Goal: Task Accomplishment & Management: Complete application form

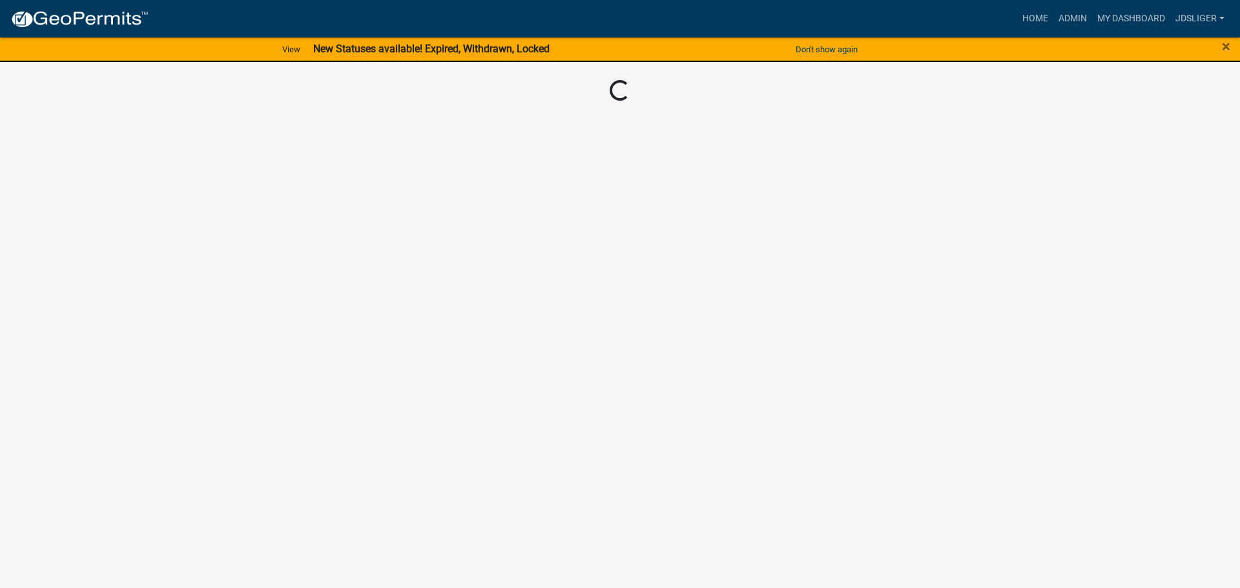
click at [837, 118] on body "Internet Explorer does NOT work with GeoPermits. Get a new browser for more sec…" at bounding box center [620, 294] width 1240 height 588
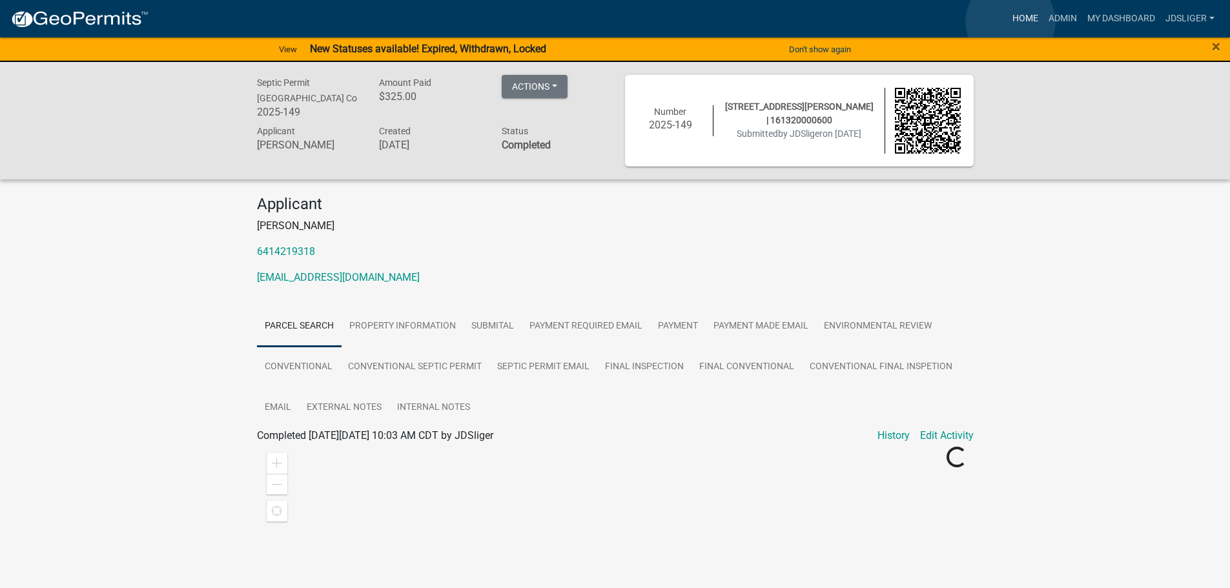
click at [1011, 22] on link "Home" at bounding box center [1026, 18] width 36 height 25
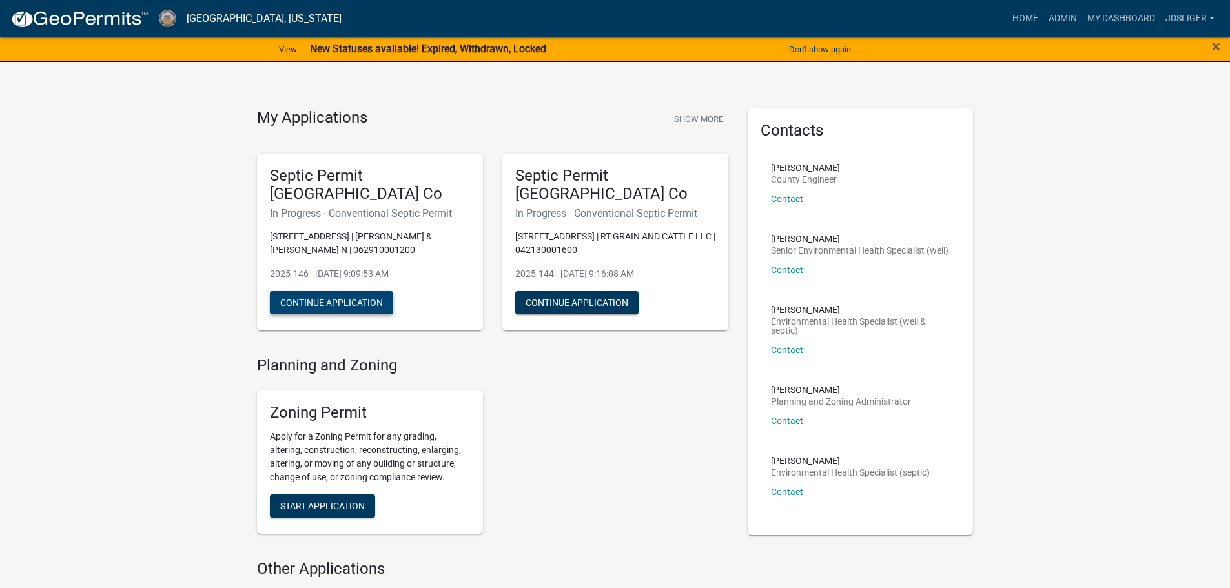
click at [360, 306] on button "Continue Application" at bounding box center [331, 302] width 123 height 23
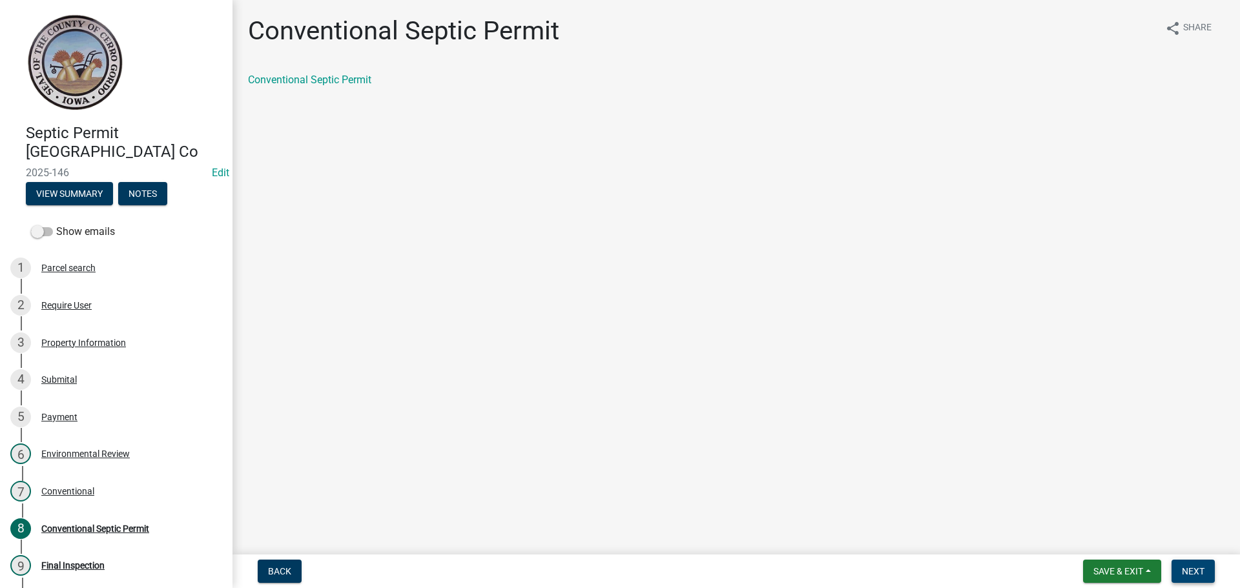
click at [1203, 576] on span "Next" at bounding box center [1193, 571] width 23 height 10
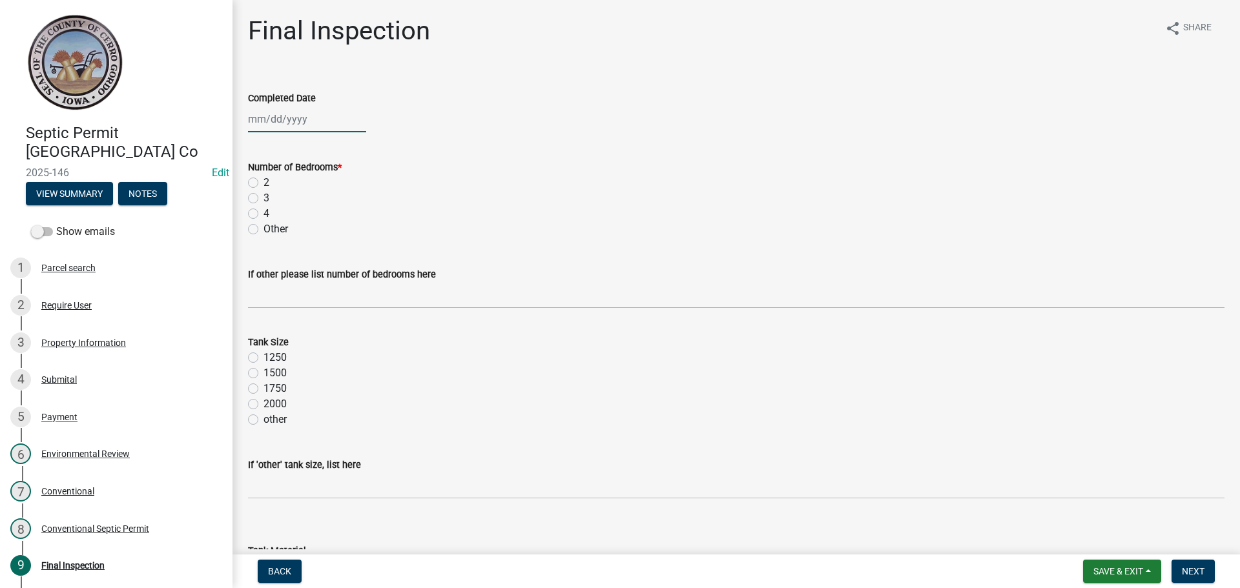
click at [256, 119] on div at bounding box center [307, 119] width 118 height 26
select select "8"
select select "2025"
click at [340, 254] on div "22" at bounding box center [343, 250] width 21 height 21
type input "[DATE]"
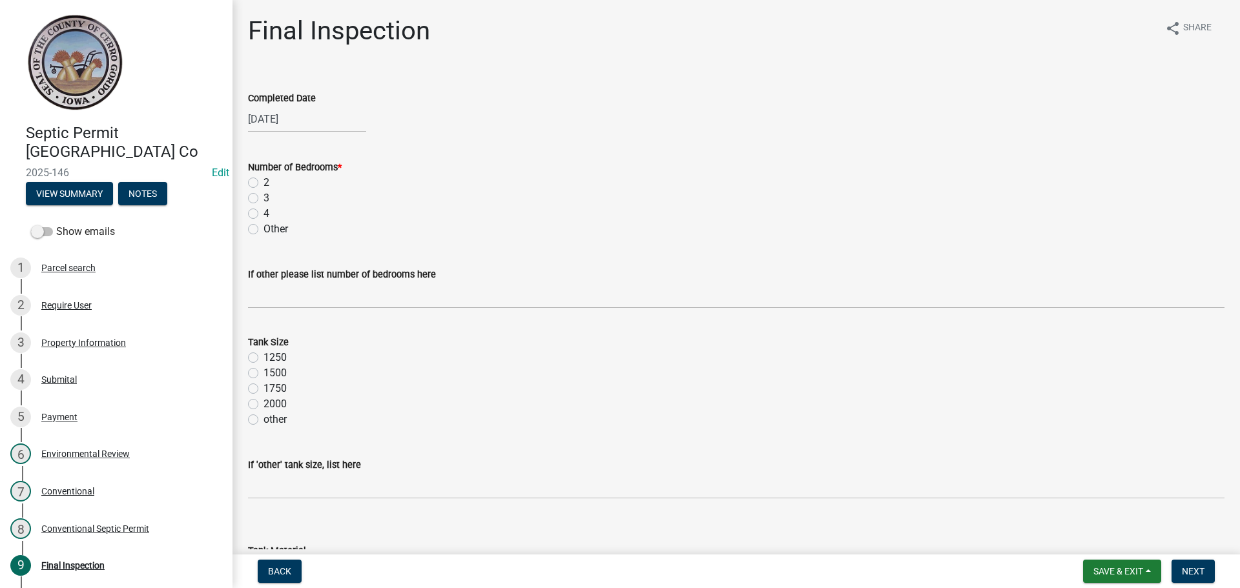
click at [264, 195] on label "3" at bounding box center [267, 199] width 6 height 16
click at [264, 195] on input "3" at bounding box center [268, 195] width 8 height 8
radio input "true"
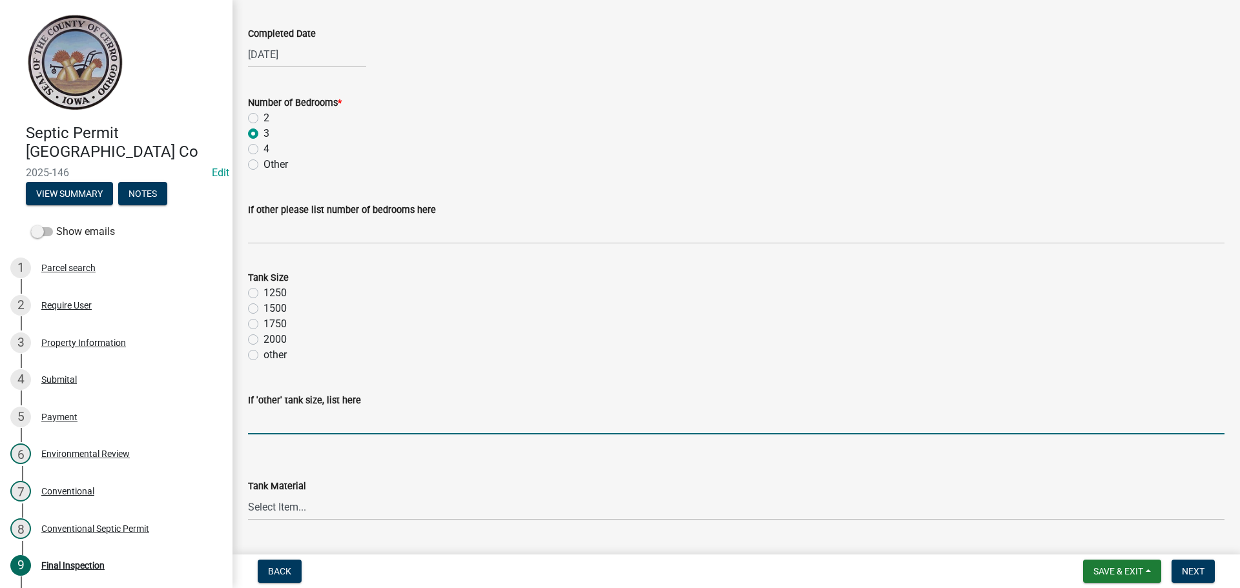
click at [286, 425] on input "If 'other' tank size, list here" at bounding box center [736, 421] width 977 height 26
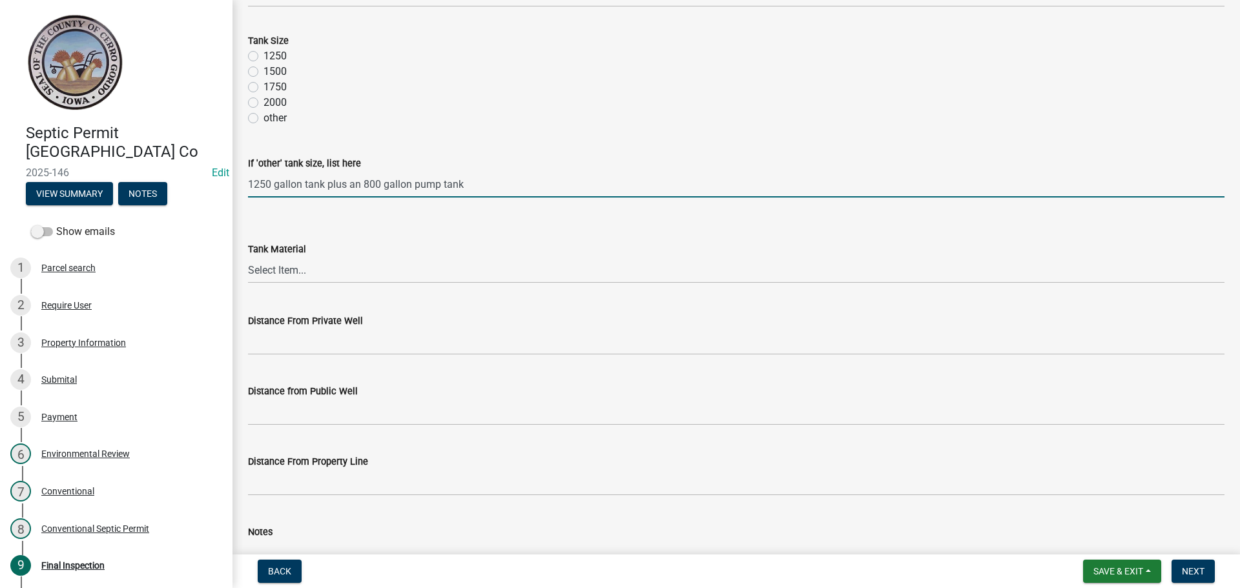
scroll to position [323, 0]
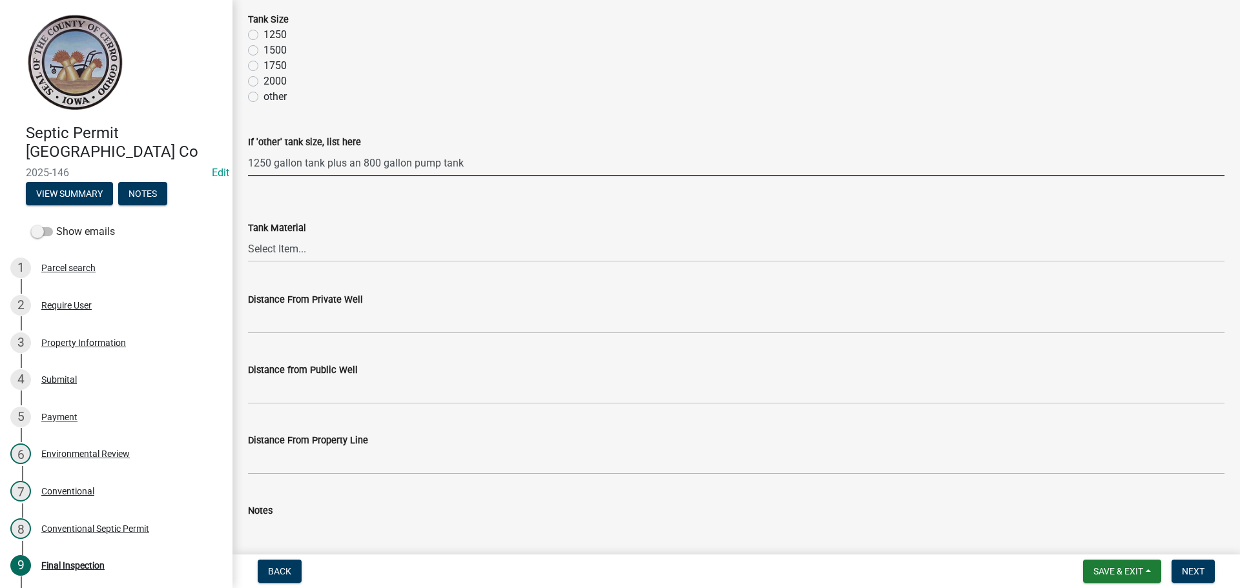
type input "1250 gallon tank plus an 800 gallon pump tank"
click at [282, 256] on select "Select Item... Metal Plastic Fiberglass Concrete other" at bounding box center [736, 249] width 977 height 26
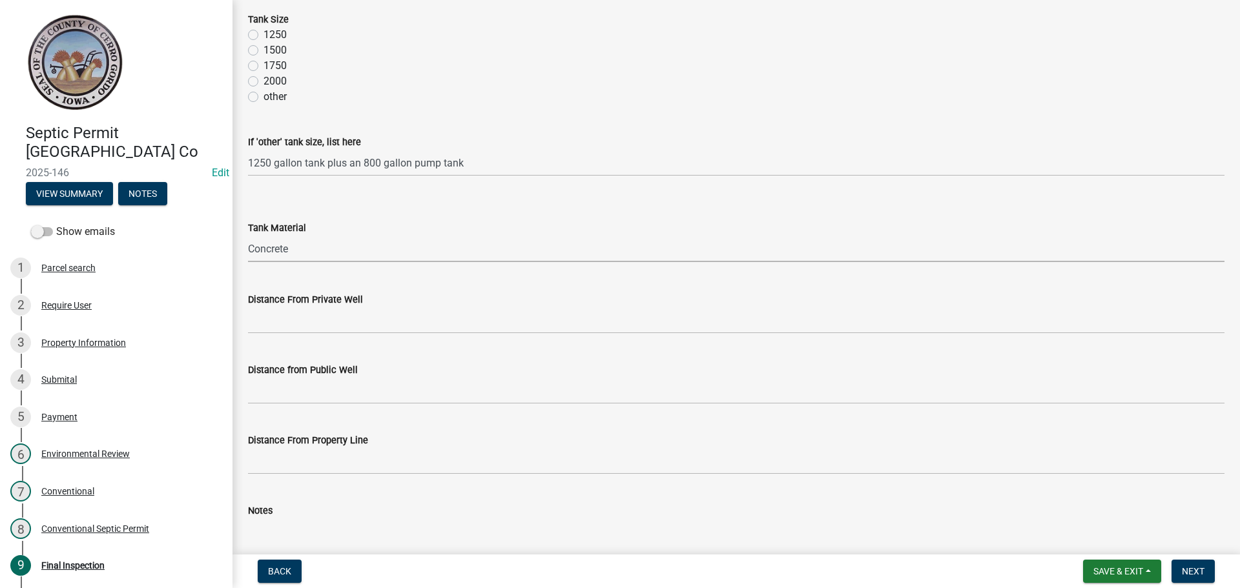
click at [248, 236] on select "Select Item... Metal Plastic Fiberglass Concrete other" at bounding box center [736, 249] width 977 height 26
select select "7f9acfdd-a4c9-4989-85be-c27d69f4963c"
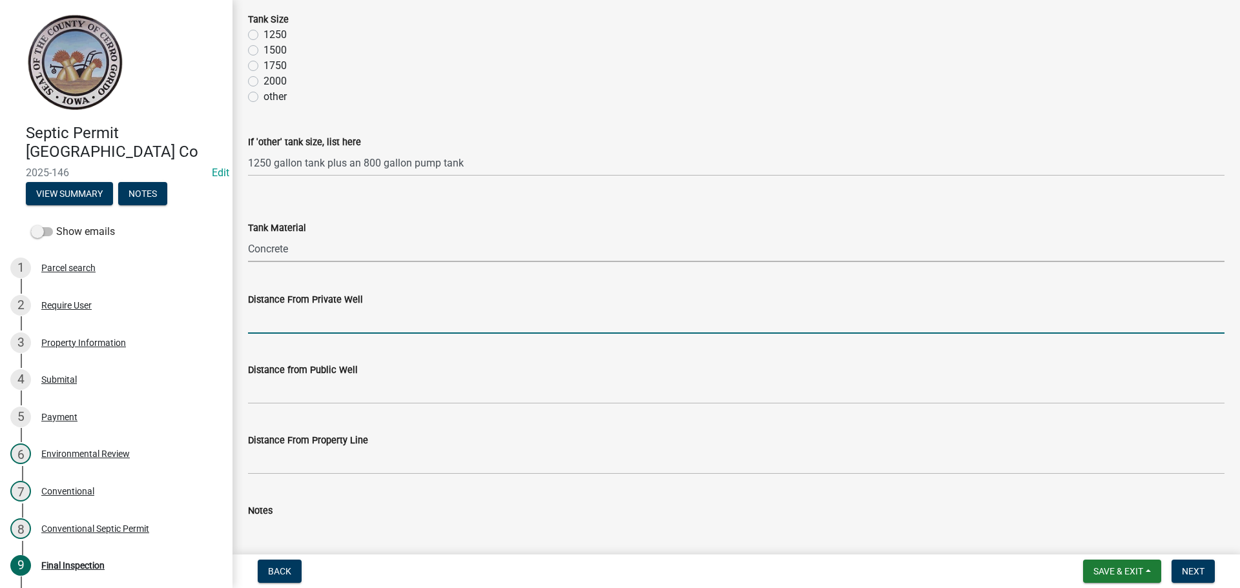
click at [294, 326] on input "Distance From Private Well" at bounding box center [736, 320] width 977 height 26
type input "> 100'"
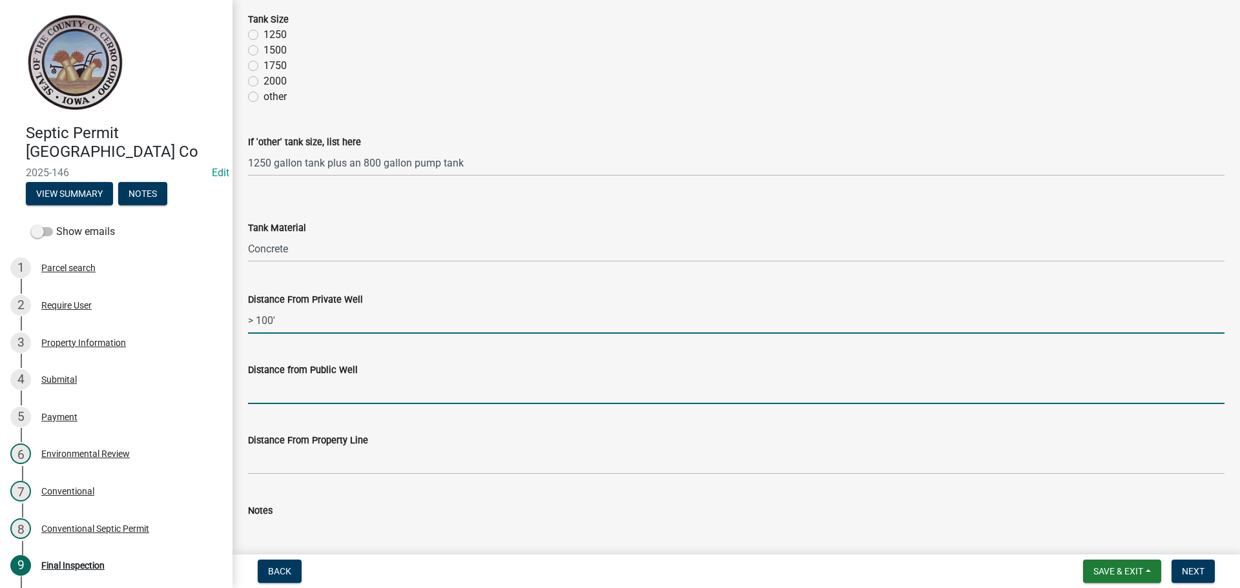
click at [278, 386] on input "Distance from Public Well" at bounding box center [736, 391] width 977 height 26
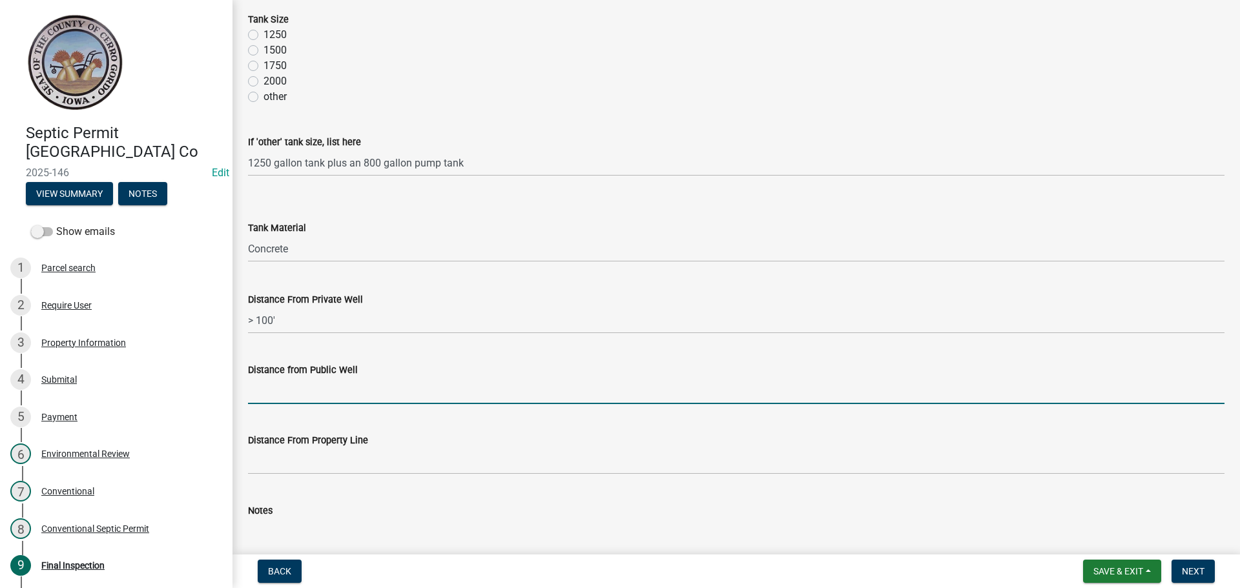
type input "N/A"
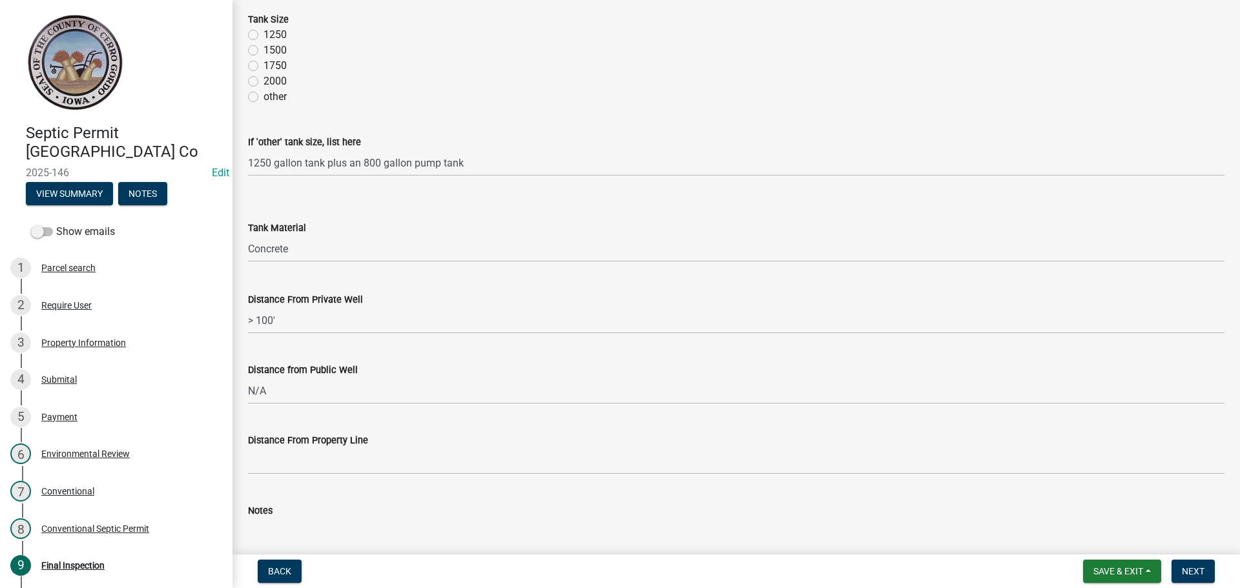
click at [246, 466] on div "Distance From Property Line" at bounding box center [736, 445] width 996 height 60
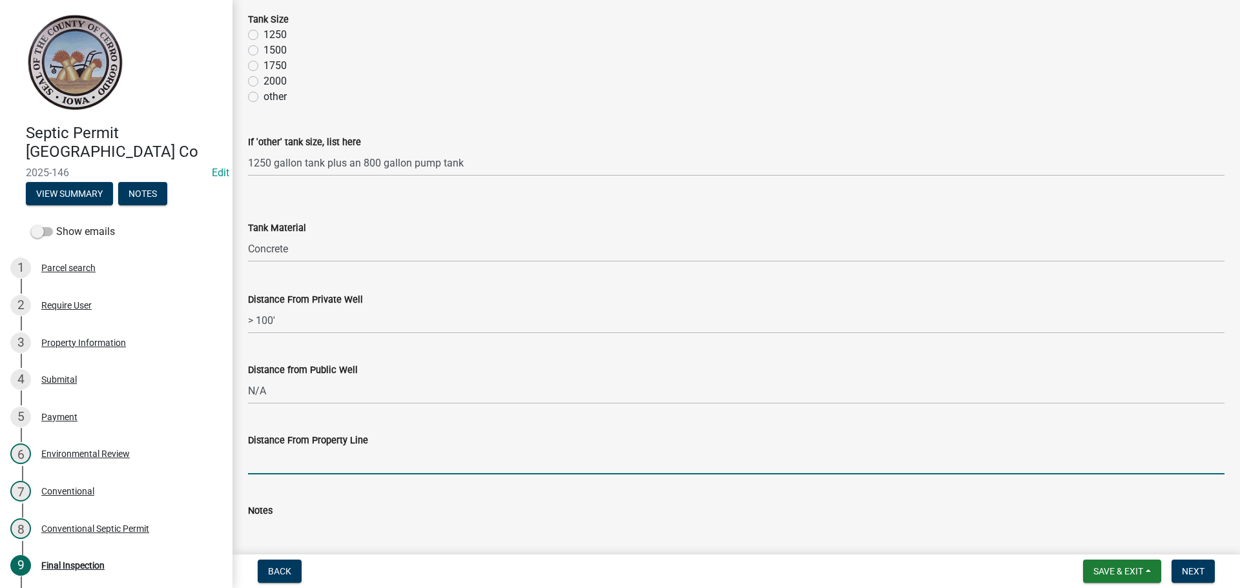
click at [256, 466] on input "Distance From Property Line" at bounding box center [736, 461] width 977 height 26
type input "N/A"
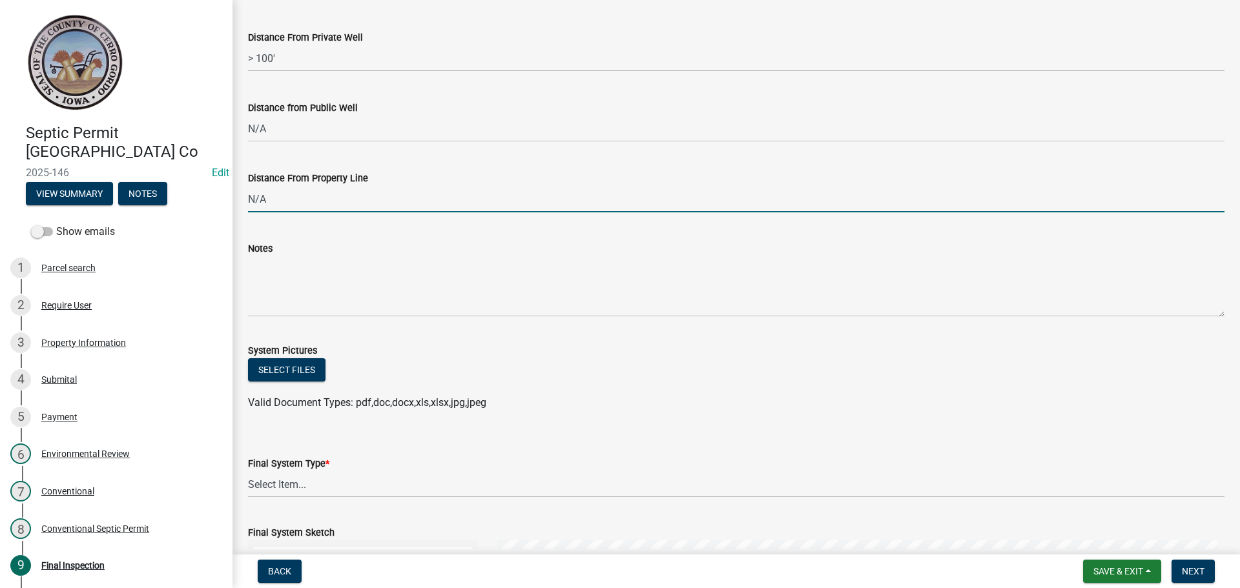
scroll to position [581, 0]
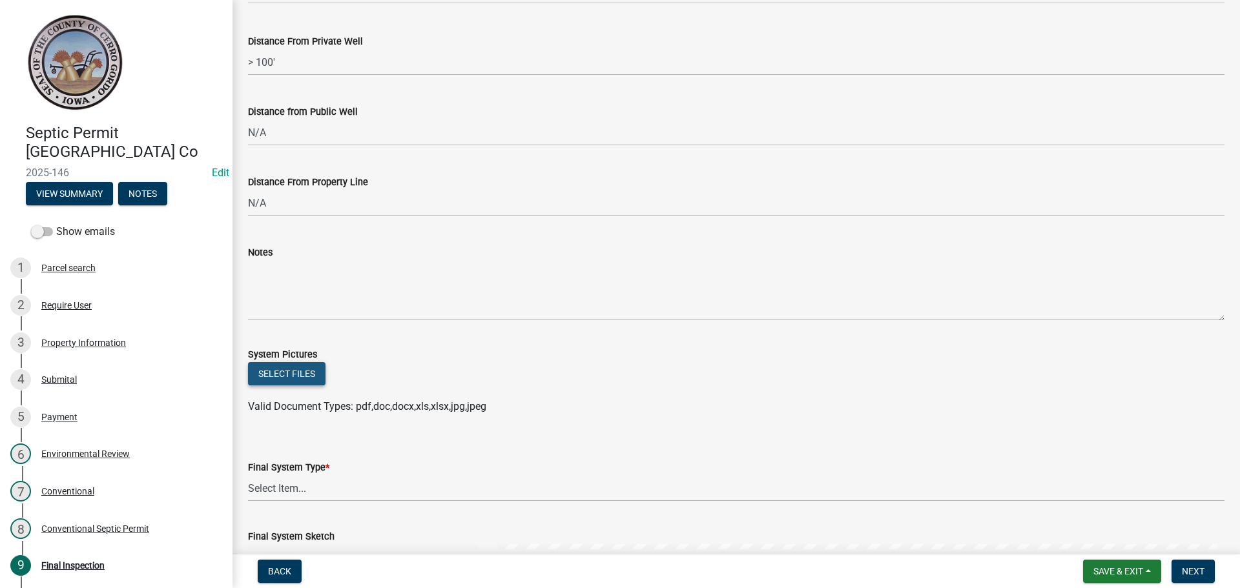
click at [300, 379] on button "Select files" at bounding box center [287, 373] width 78 height 23
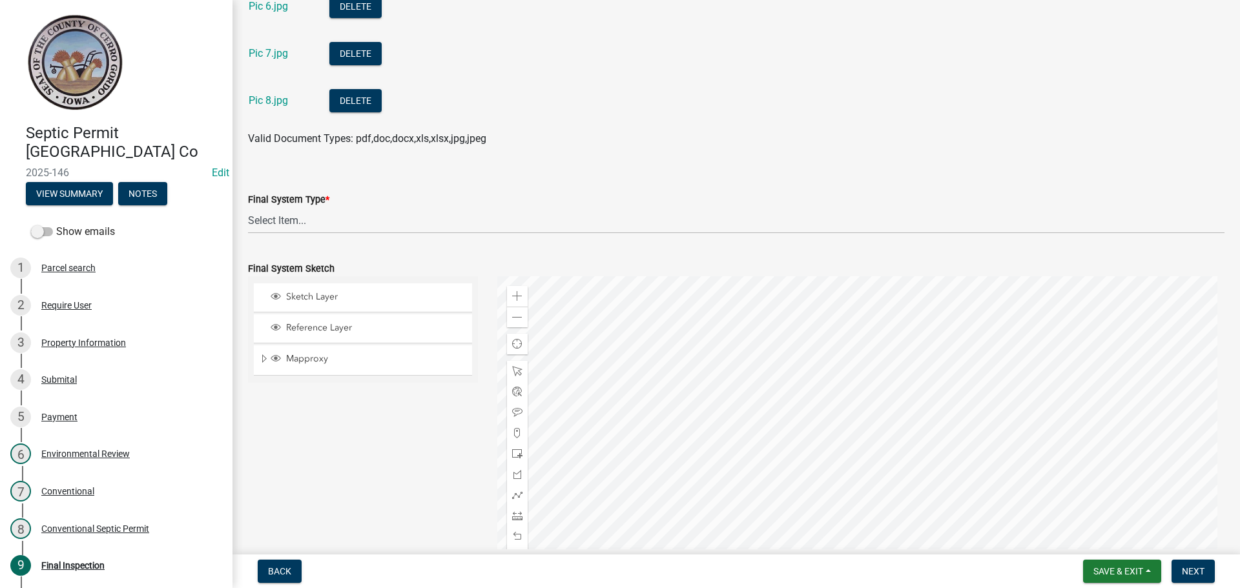
scroll to position [1227, 0]
click at [293, 214] on select "Select Item... 15" Chamber Advantex Chamber--24" Chamber--36" Conventional w/Sa…" at bounding box center [736, 220] width 977 height 26
click at [248, 207] on select "Select Item... 15" Chamber Advantex Chamber--24" Chamber--36" Conventional w/Sa…" at bounding box center [736, 220] width 977 height 26
select select "6973a546-0db3-472f-809d-7a5a0eb08c02"
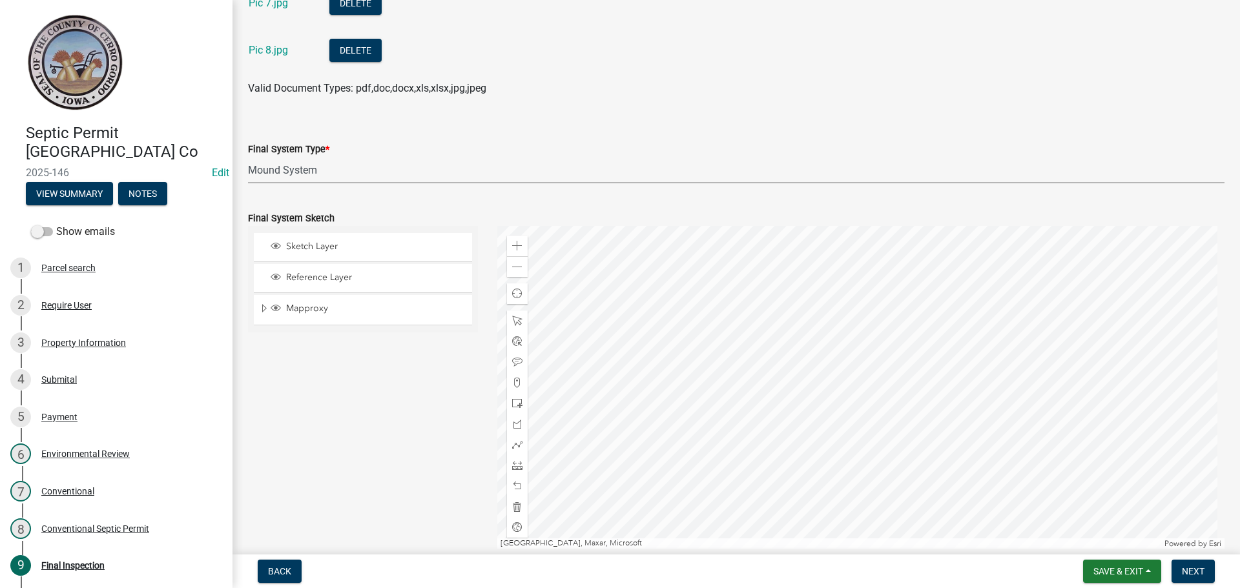
scroll to position [1356, 0]
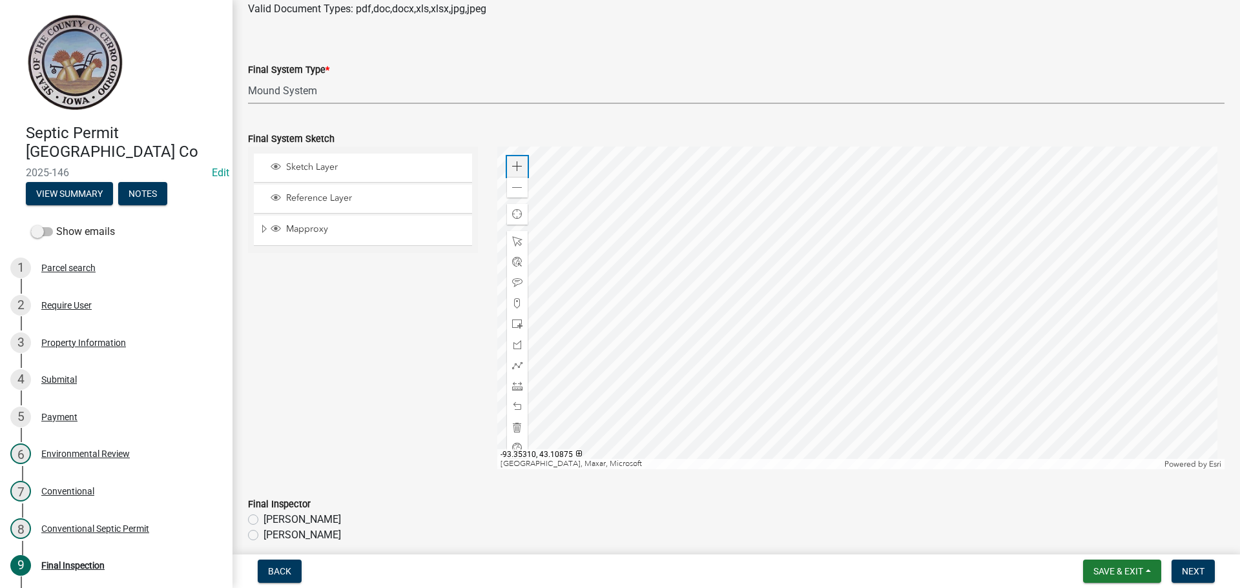
click at [512, 165] on span at bounding box center [517, 166] width 10 height 10
click at [561, 271] on div at bounding box center [861, 308] width 728 height 323
click at [774, 313] on div at bounding box center [861, 308] width 728 height 323
click at [512, 191] on span at bounding box center [517, 188] width 10 height 10
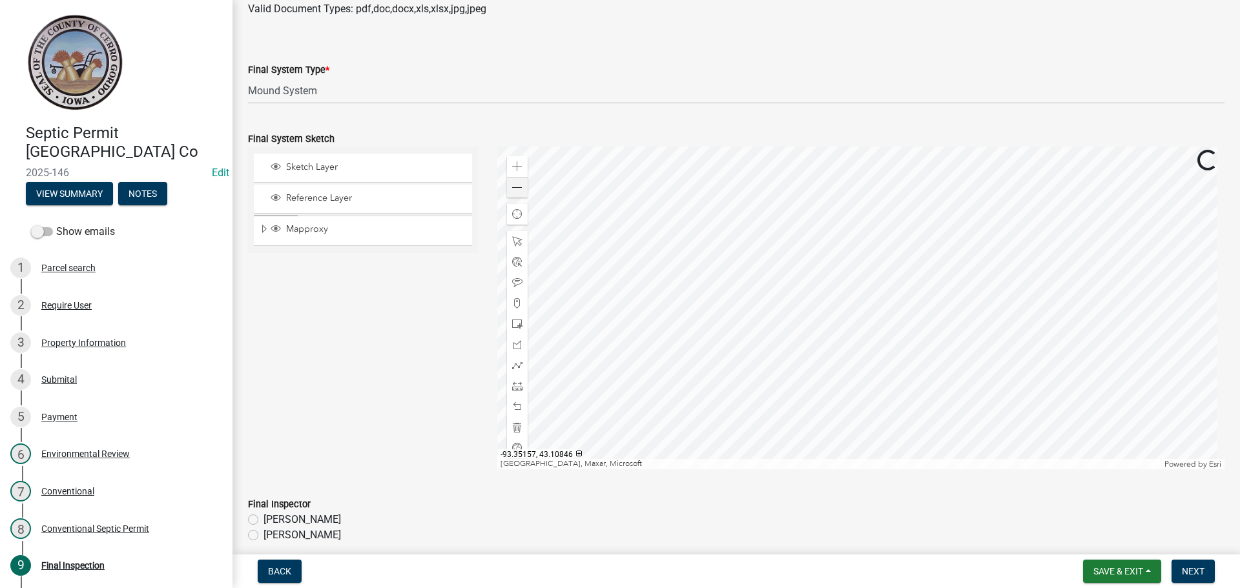
click at [716, 297] on div at bounding box center [861, 308] width 728 height 323
click at [515, 326] on span at bounding box center [517, 324] width 10 height 10
click at [1023, 368] on div at bounding box center [861, 308] width 728 height 323
click at [987, 280] on div at bounding box center [861, 308] width 728 height 323
click at [956, 243] on div at bounding box center [861, 308] width 728 height 323
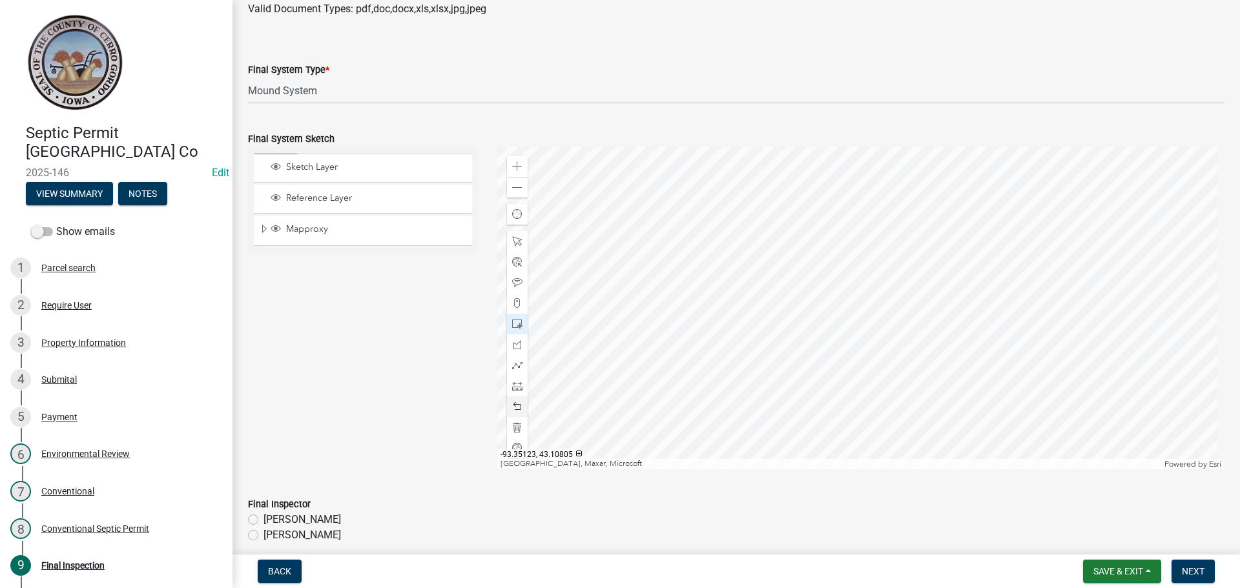
click at [516, 402] on span at bounding box center [517, 407] width 10 height 10
click at [918, 268] on div at bounding box center [861, 308] width 728 height 323
click at [508, 366] on div at bounding box center [517, 365] width 21 height 21
click at [1024, 380] on div at bounding box center [861, 308] width 728 height 323
click at [1019, 368] on div at bounding box center [861, 308] width 728 height 323
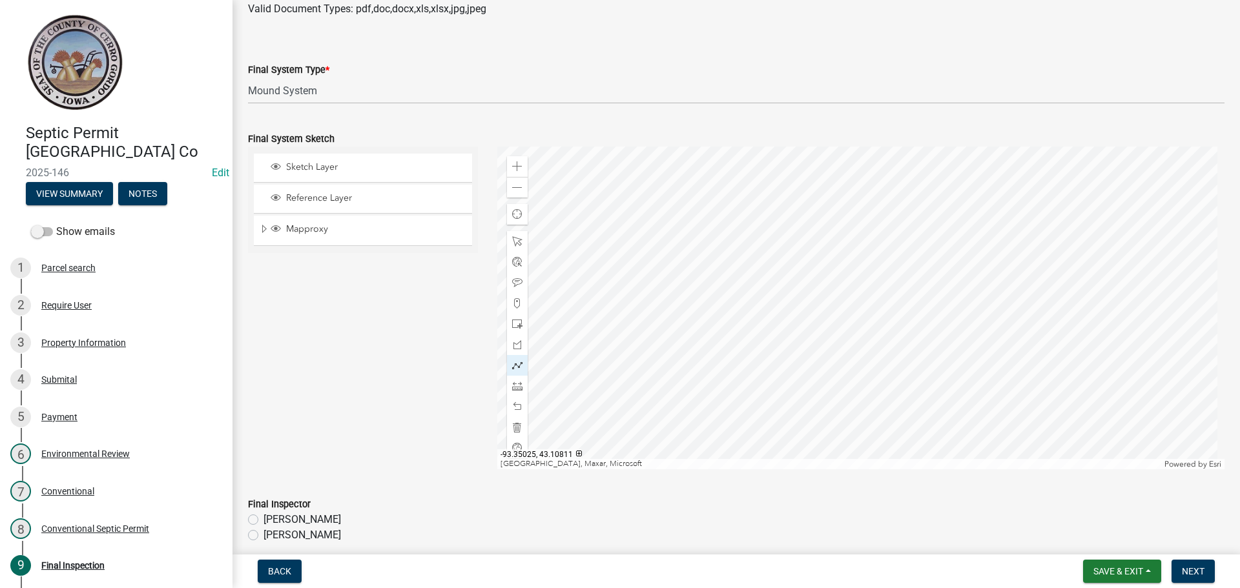
click at [1019, 368] on div at bounding box center [861, 308] width 728 height 323
click at [1020, 351] on div at bounding box center [861, 308] width 728 height 323
click at [986, 282] on div at bounding box center [861, 308] width 728 height 323
click at [981, 272] on div at bounding box center [861, 308] width 728 height 323
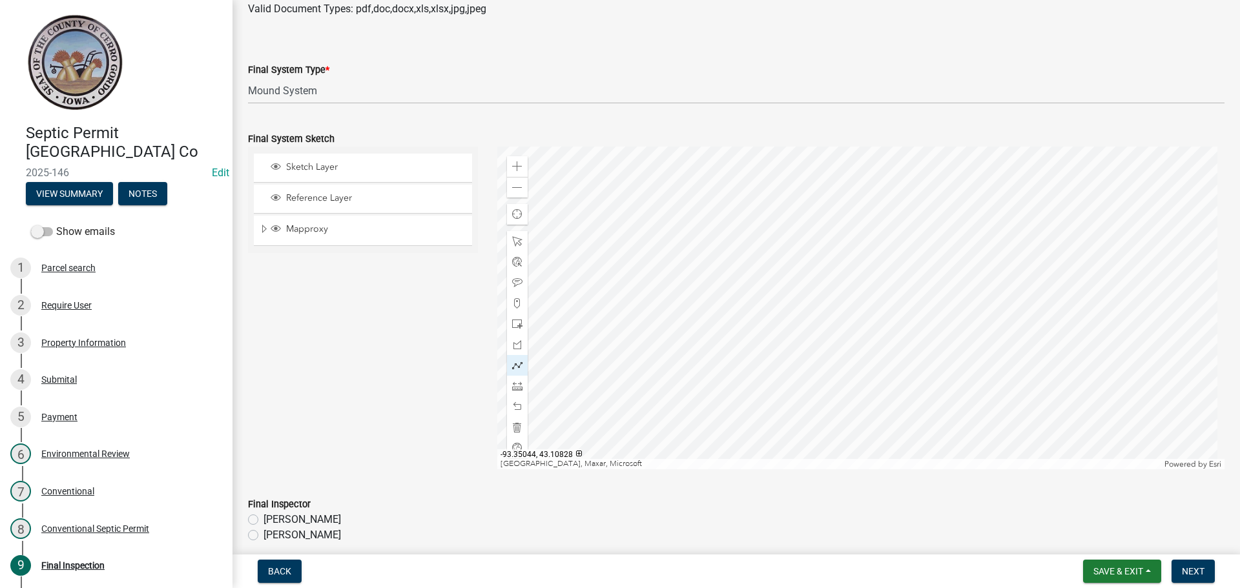
click at [941, 268] on div at bounding box center [861, 308] width 728 height 323
click at [515, 287] on span at bounding box center [517, 283] width 10 height 10
click at [933, 189] on div at bounding box center [861, 308] width 728 height 323
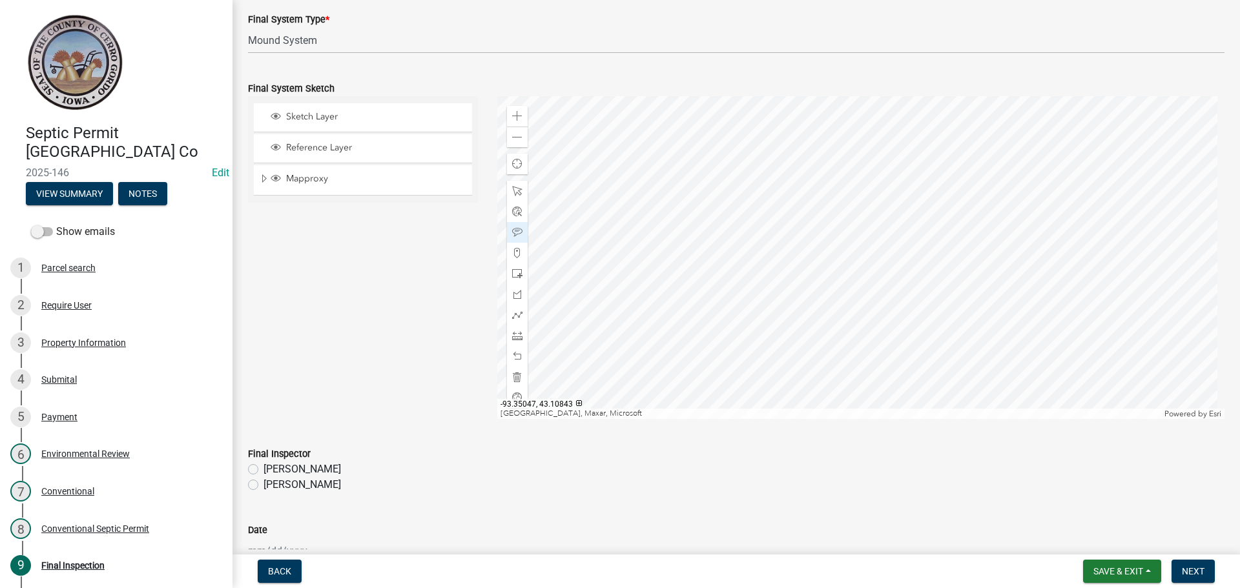
scroll to position [1484, 0]
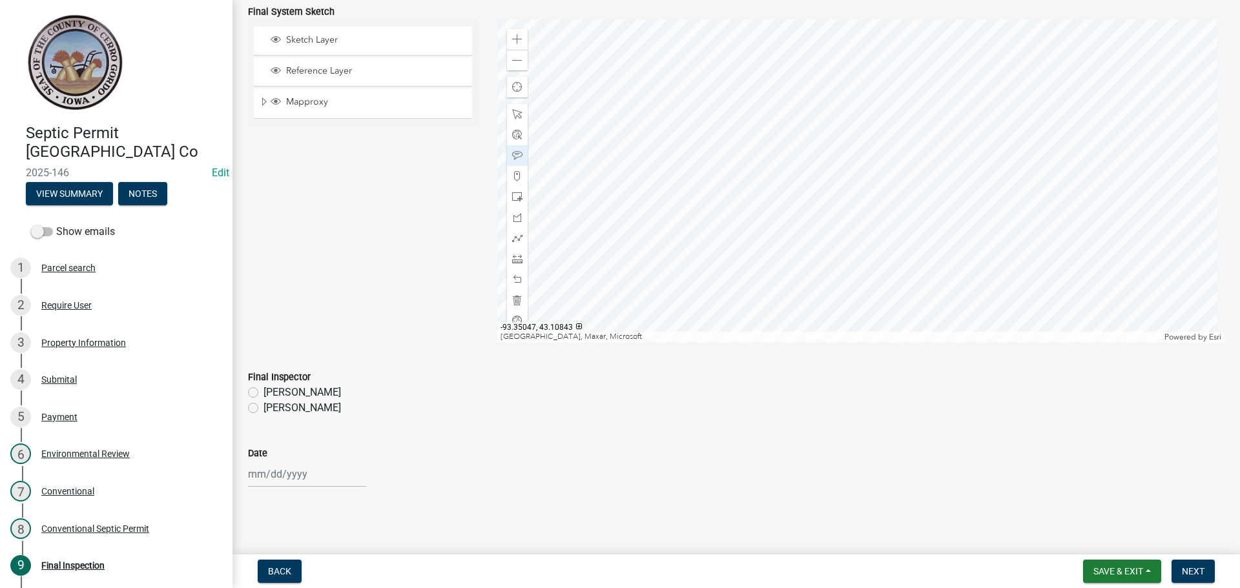
click at [264, 413] on label "[PERSON_NAME]" at bounding box center [303, 408] width 78 height 16
click at [264, 409] on input "[PERSON_NAME]" at bounding box center [268, 404] width 8 height 8
radio input "true"
select select "8"
select select "2025"
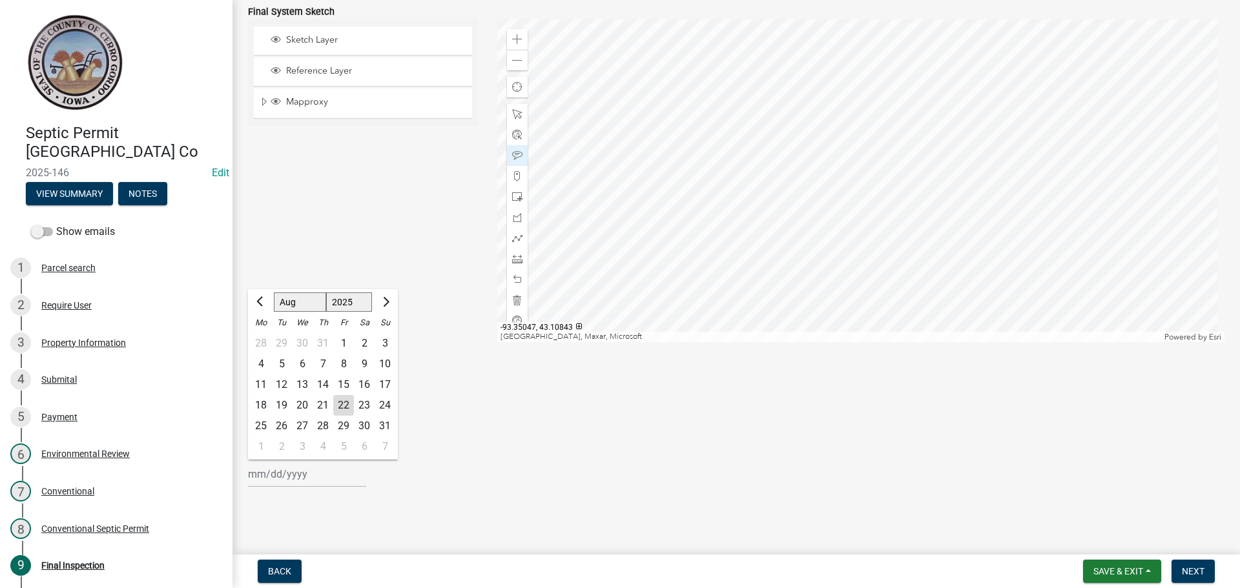
click at [273, 472] on div "Jan Feb Mar Apr May Jun Jul Aug Sep Oct Nov Dec 1525 1526 1527 1528 1529 1530 1…" at bounding box center [307, 474] width 118 height 26
click at [343, 402] on div "22" at bounding box center [343, 405] width 21 height 21
type input "[DATE]"
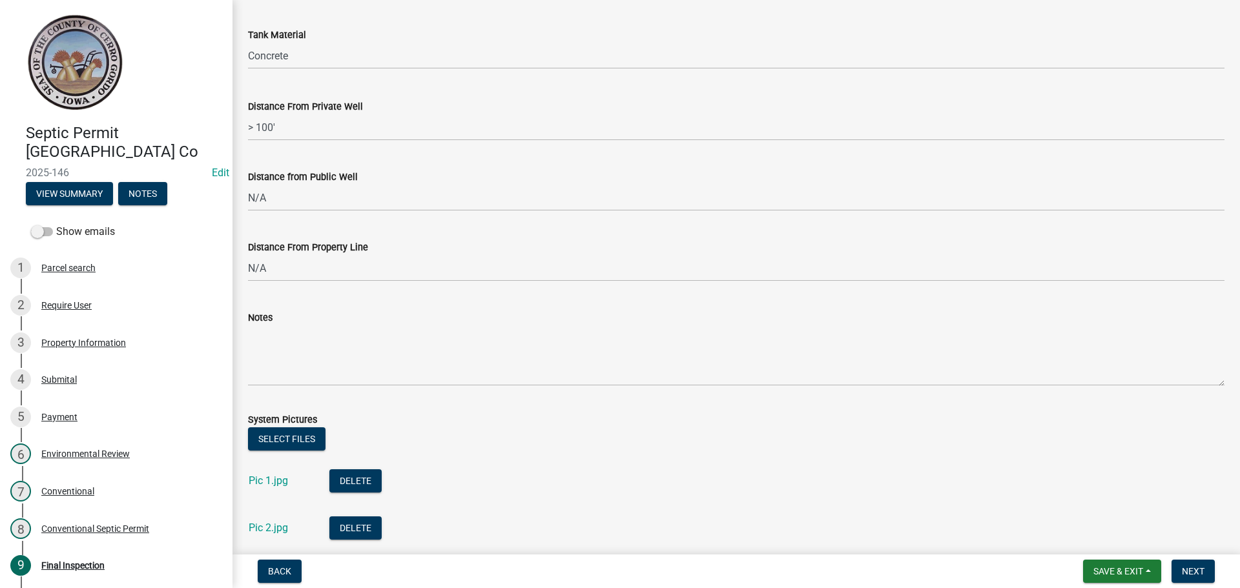
scroll to position [515, 0]
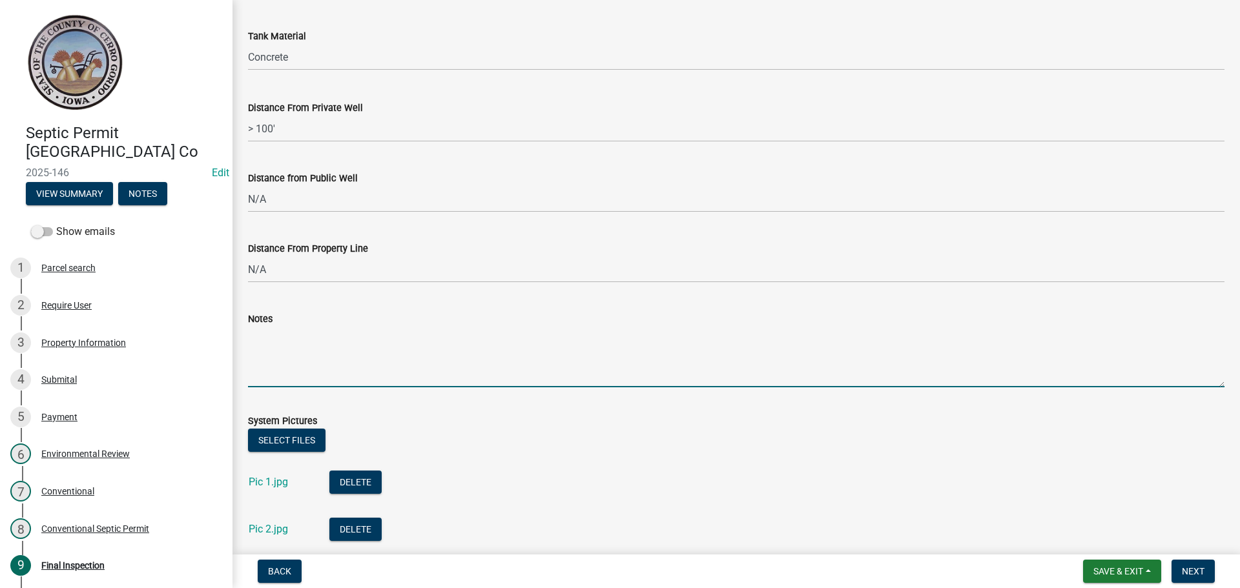
click at [327, 346] on textarea "Notes" at bounding box center [736, 357] width 977 height 61
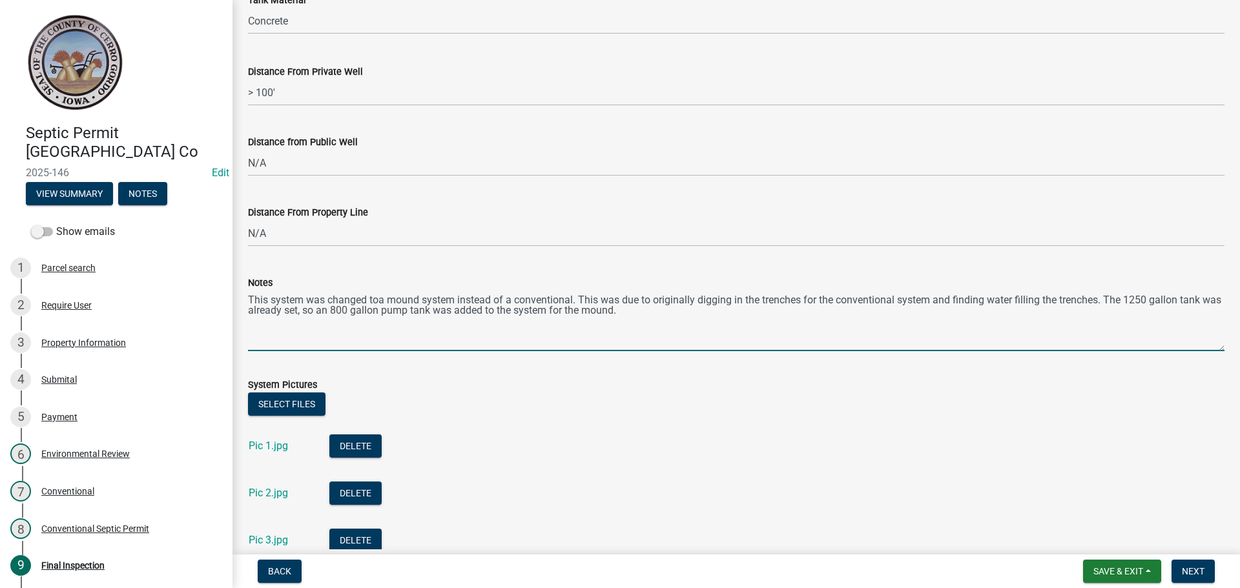
scroll to position [579, 0]
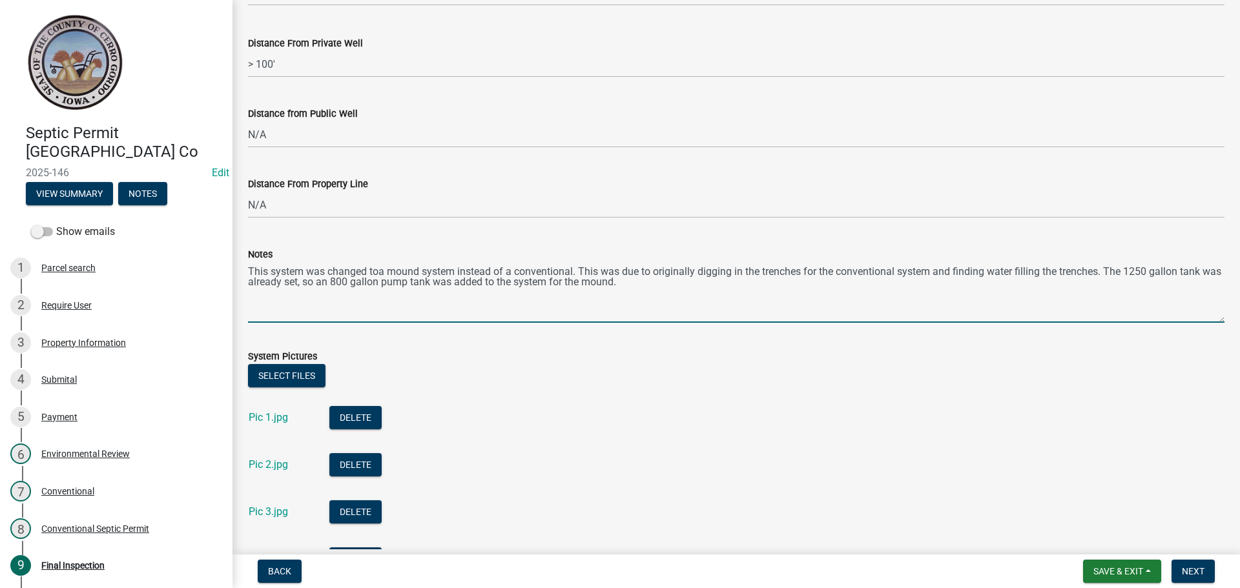
click at [380, 271] on textarea "This system was changed toa mound system instead of a conventional. This was du…" at bounding box center [736, 292] width 977 height 61
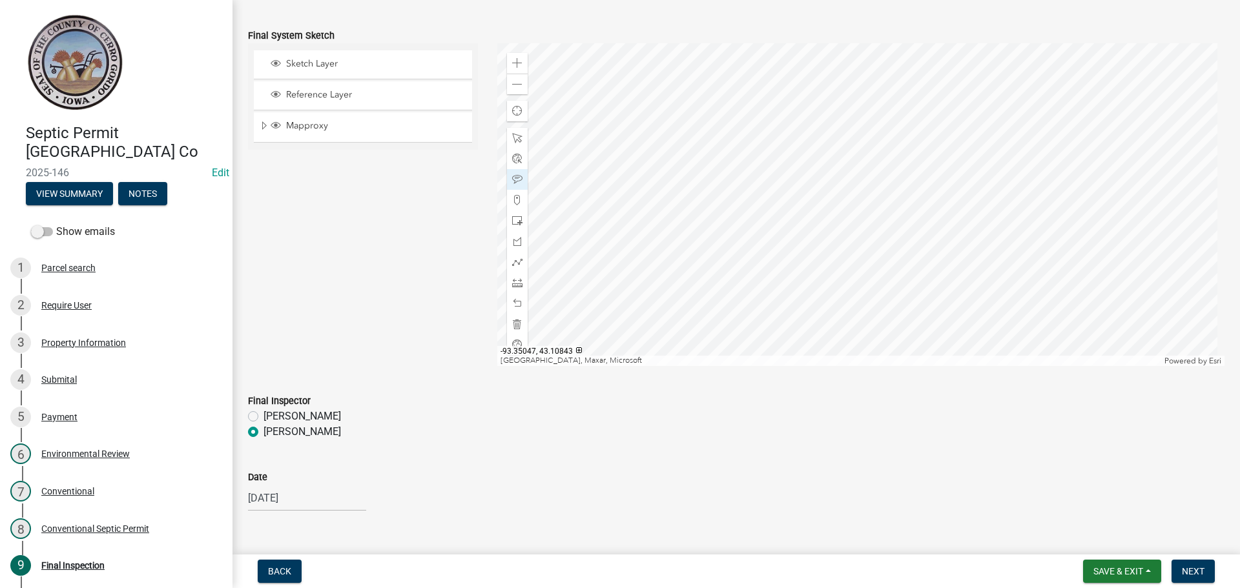
scroll to position [1484, 0]
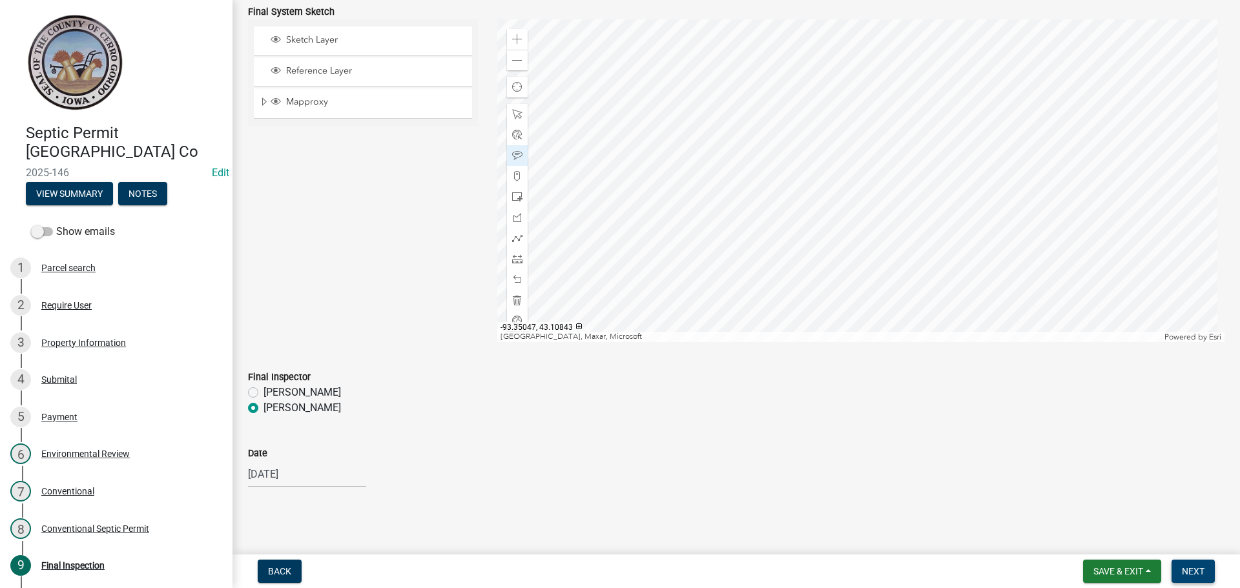
type textarea "This system was changed to a mound system instead of a conventional. This was d…"
click at [1184, 565] on button "Next" at bounding box center [1193, 571] width 43 height 23
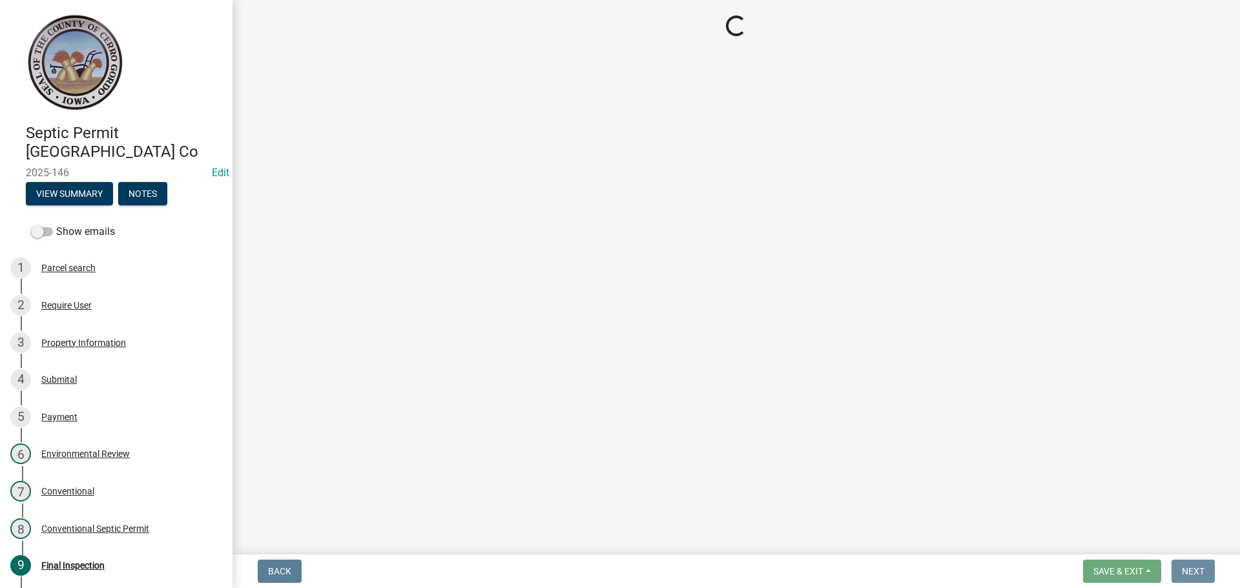
scroll to position [0, 0]
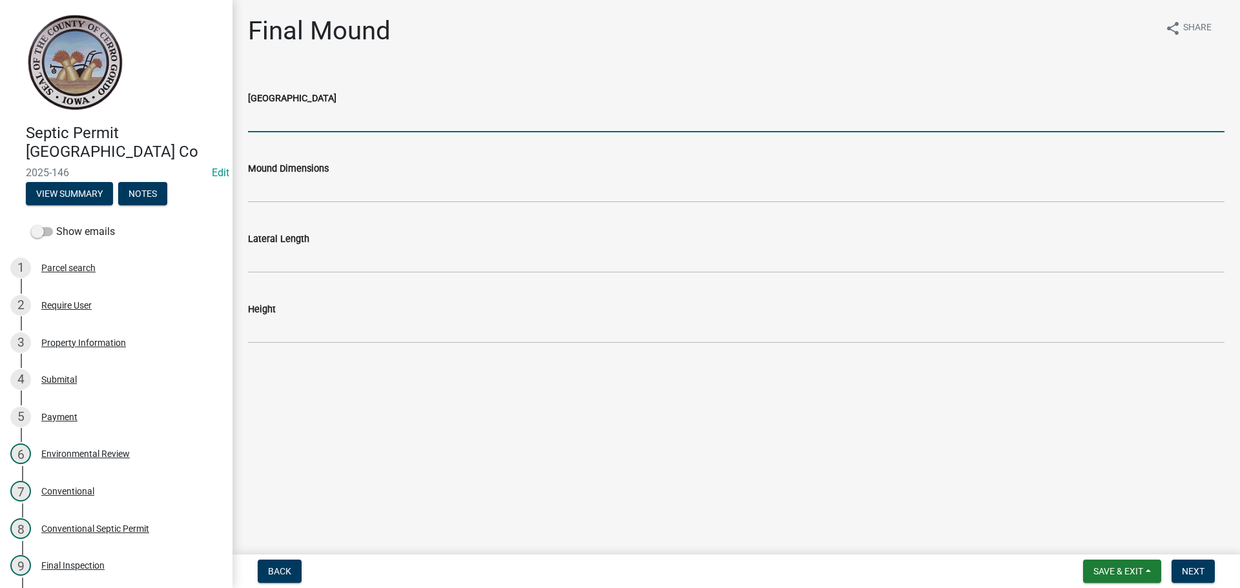
click at [265, 127] on input "[GEOGRAPHIC_DATA]" at bounding box center [736, 119] width 977 height 26
type input "900 sq ft"
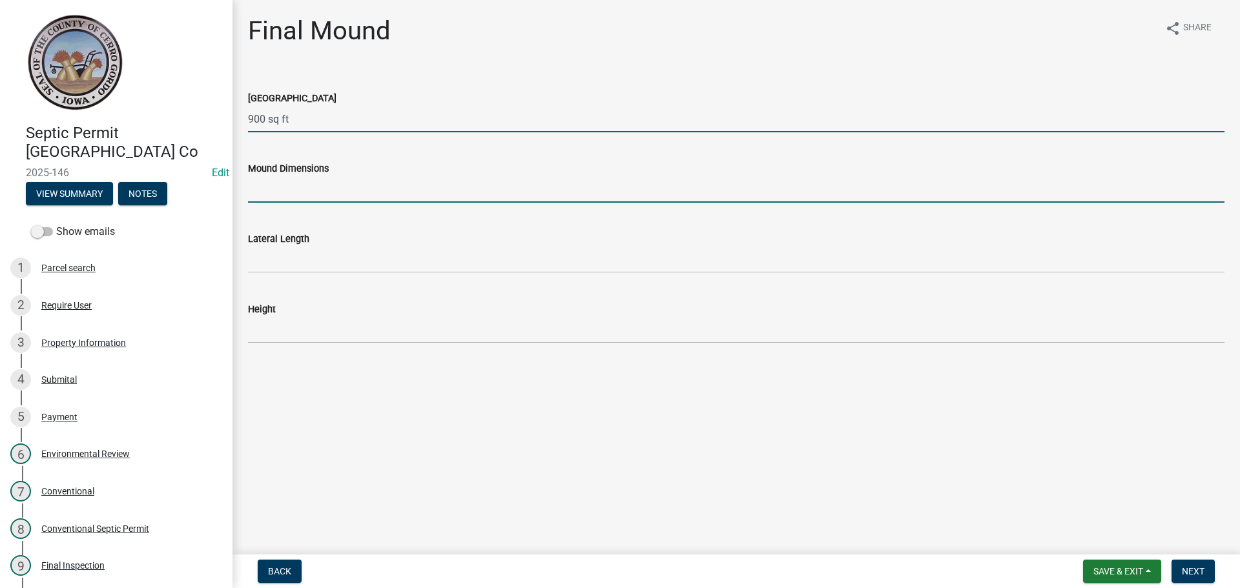
click at [273, 178] on input "Mound Dimensions" at bounding box center [736, 189] width 977 height 26
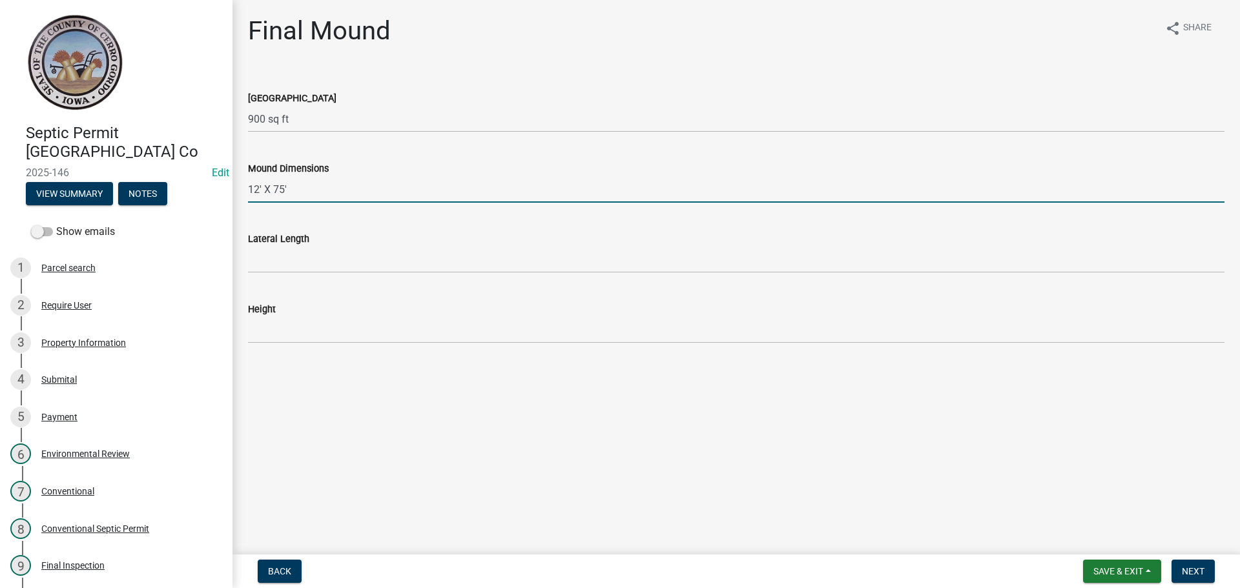
type input "12' X 75'"
click at [280, 276] on wm-data-entity-input "Lateral Length" at bounding box center [736, 248] width 977 height 70
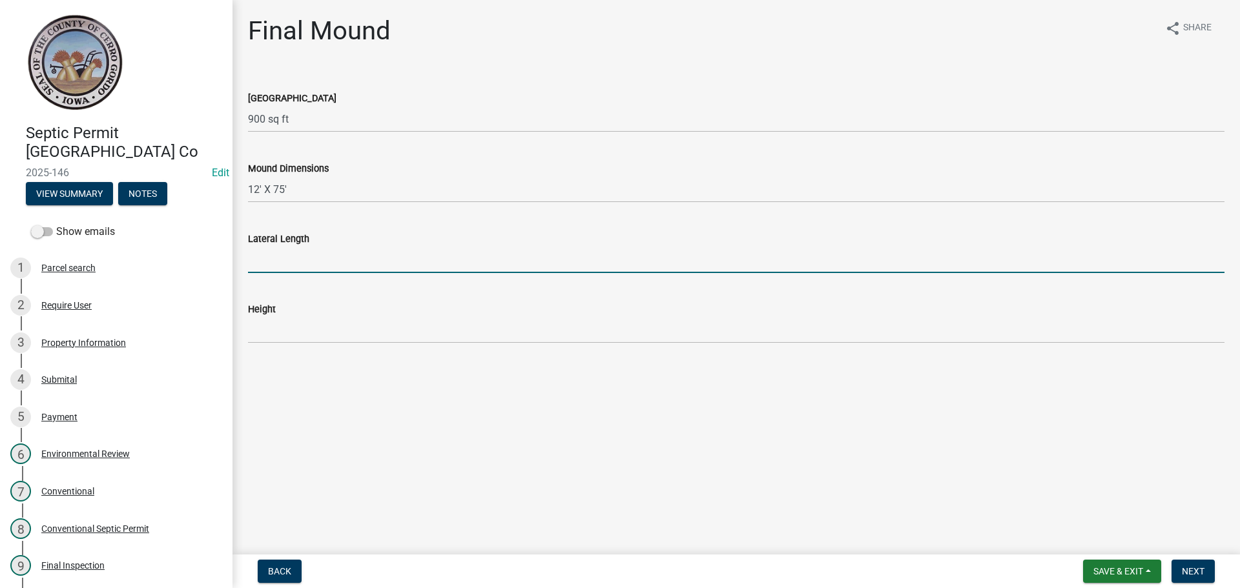
click at [278, 262] on input "Lateral Length" at bounding box center [736, 260] width 977 height 26
type input "75'"
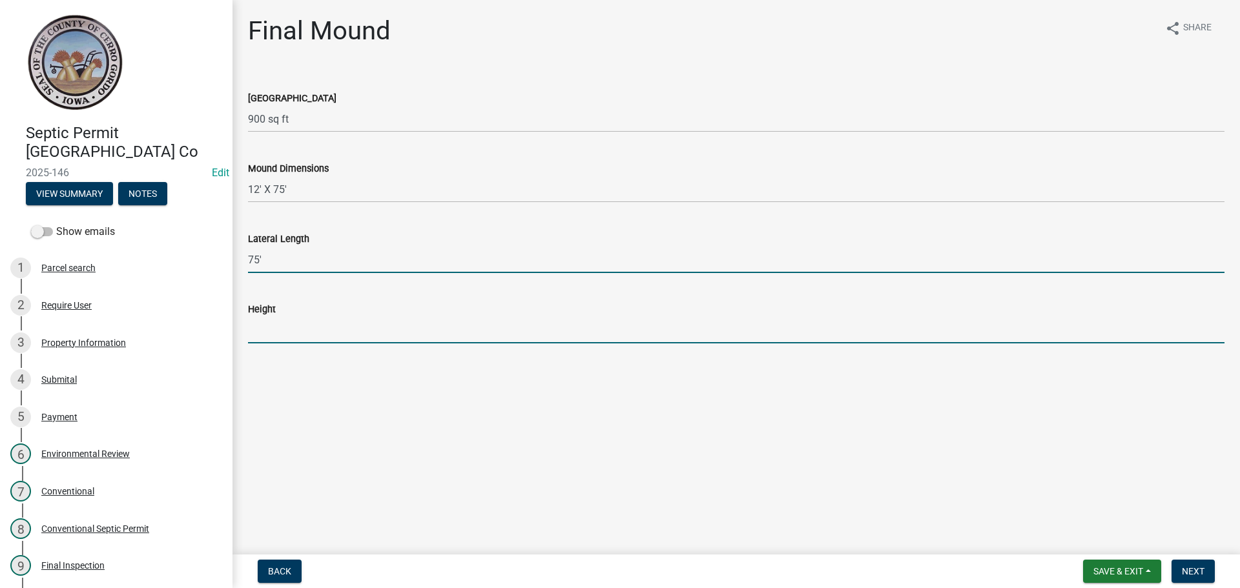
click at [260, 327] on input "Height" at bounding box center [736, 330] width 977 height 26
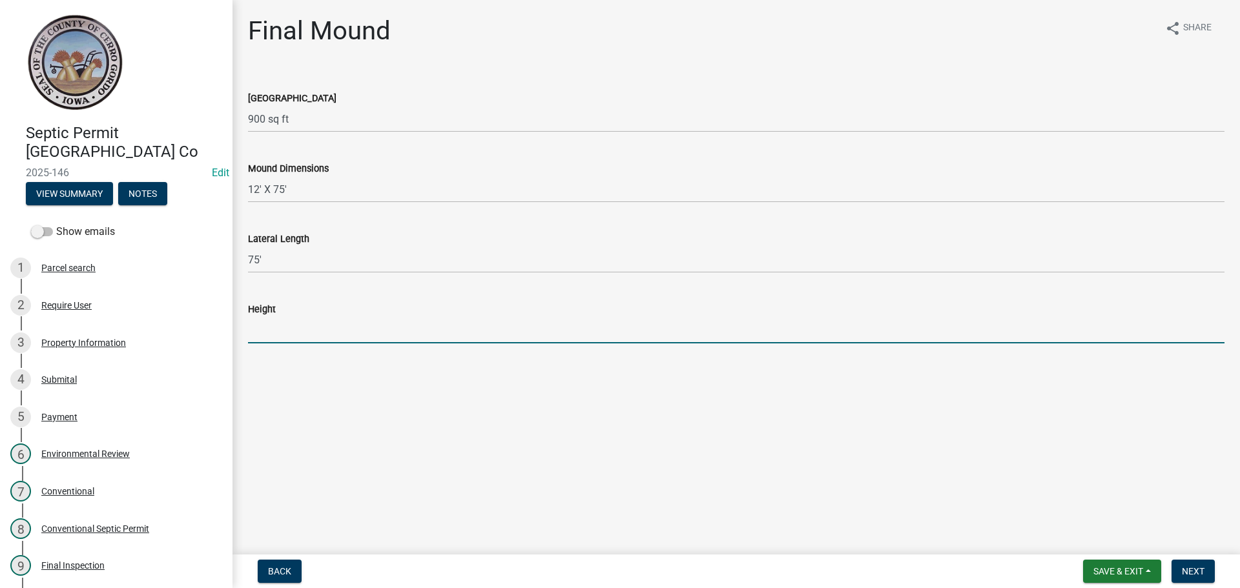
type input "36" of sand"
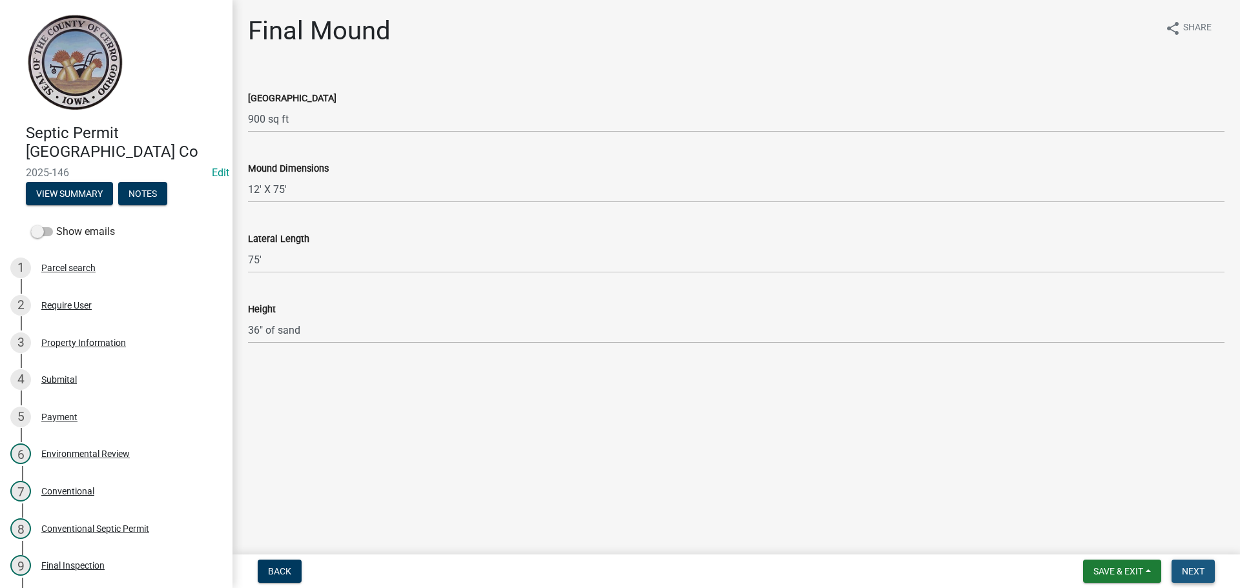
click at [1179, 566] on button "Next" at bounding box center [1193, 571] width 43 height 23
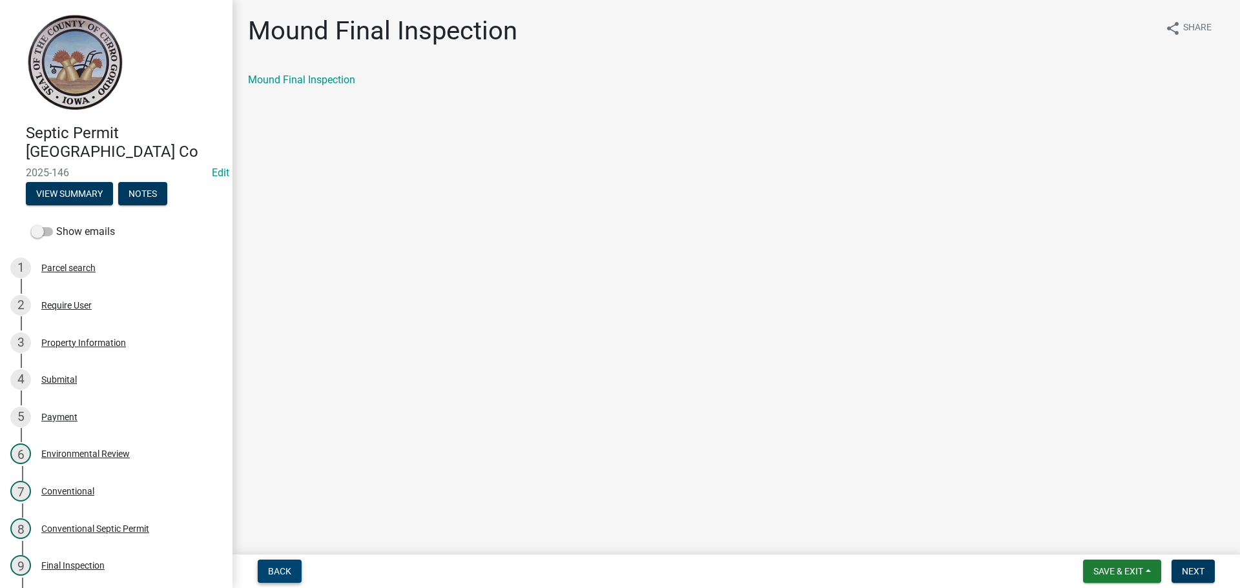
click at [285, 562] on button "Back" at bounding box center [280, 571] width 44 height 23
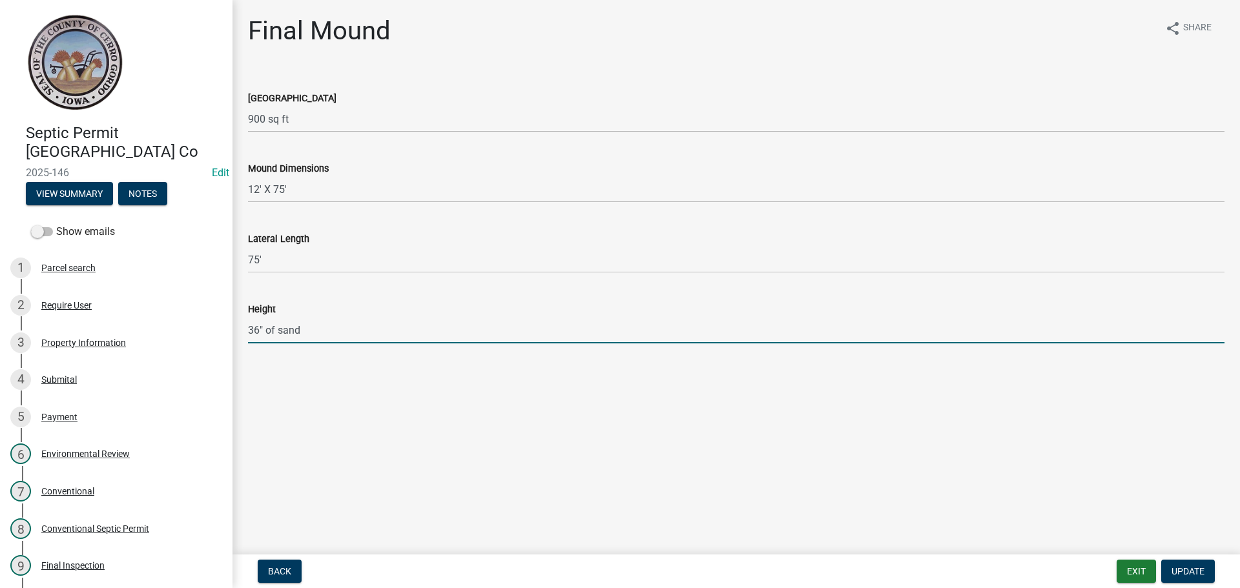
drag, startPoint x: 260, startPoint y: 333, endPoint x: 253, endPoint y: 331, distance: 8.0
click at [253, 331] on input "36" of sand" at bounding box center [736, 330] width 977 height 26
type input "24" of sand"
click at [1172, 575] on span "Update" at bounding box center [1188, 571] width 33 height 10
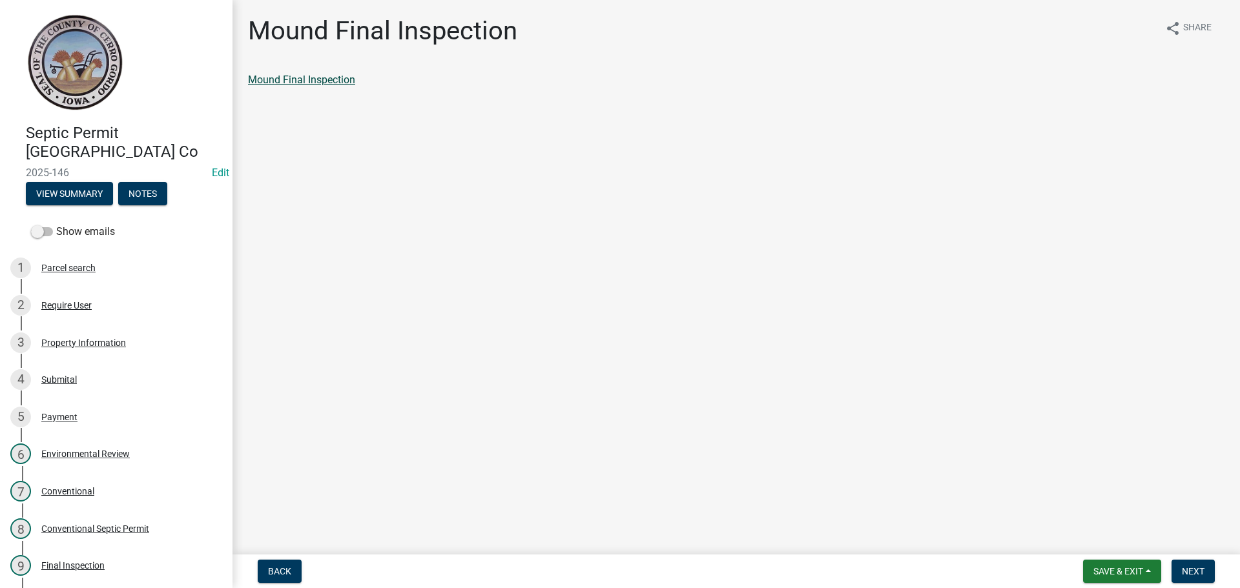
click at [333, 83] on link "Mound Final Inspection" at bounding box center [301, 80] width 107 height 12
click at [1180, 572] on button "Next" at bounding box center [1193, 571] width 43 height 23
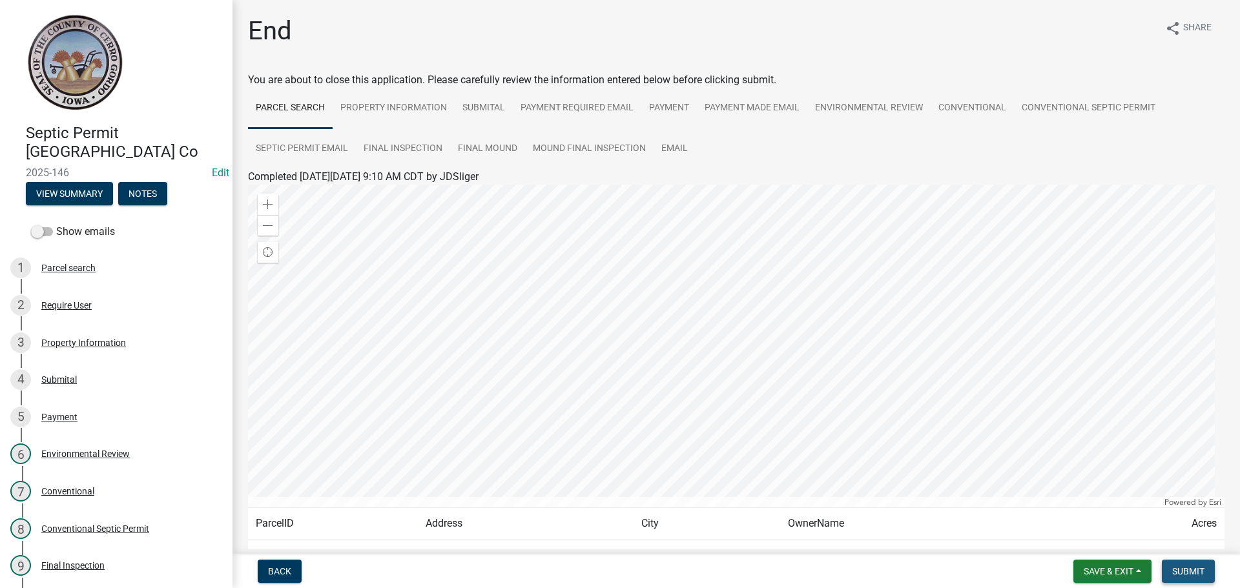
click at [1196, 567] on span "Submit" at bounding box center [1188, 571] width 32 height 10
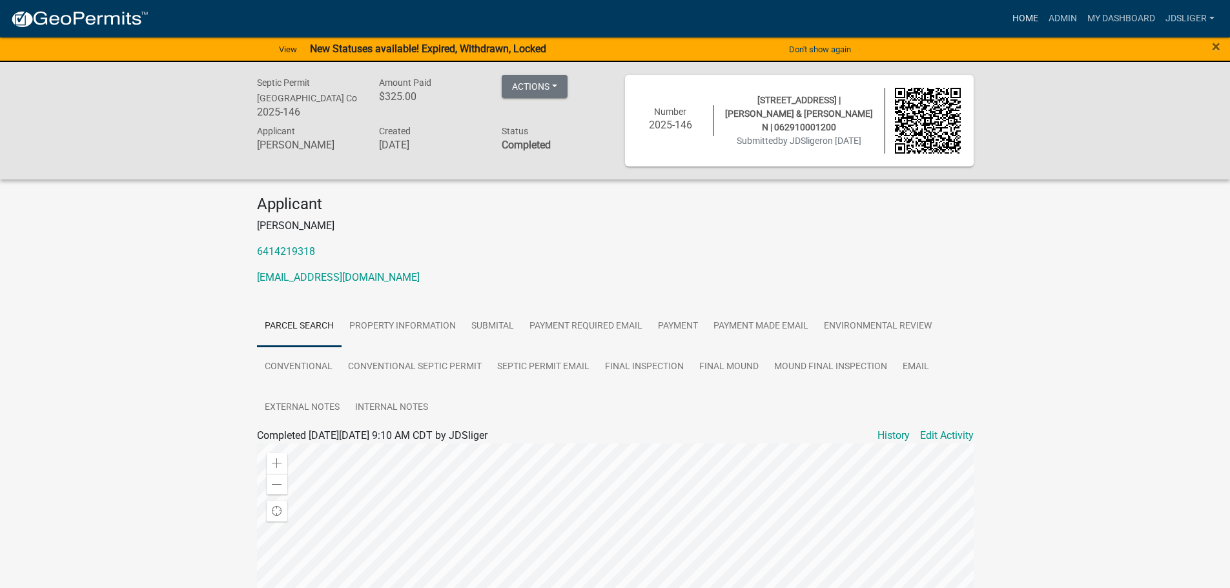
click at [1024, 17] on link "Home" at bounding box center [1026, 18] width 36 height 25
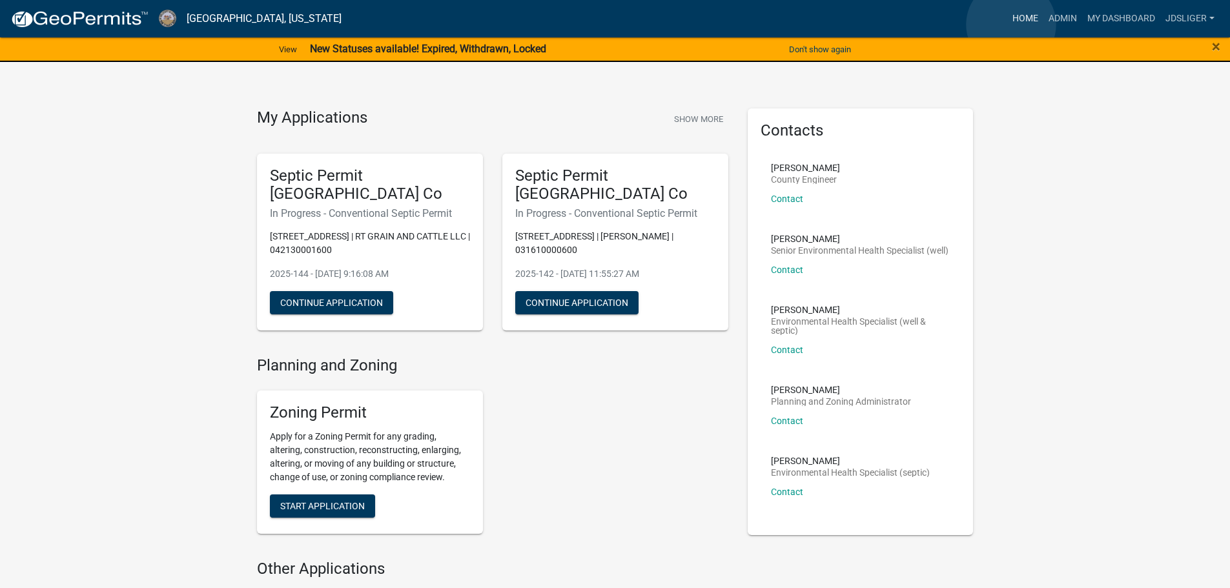
click at [1012, 25] on link "Home" at bounding box center [1026, 18] width 36 height 25
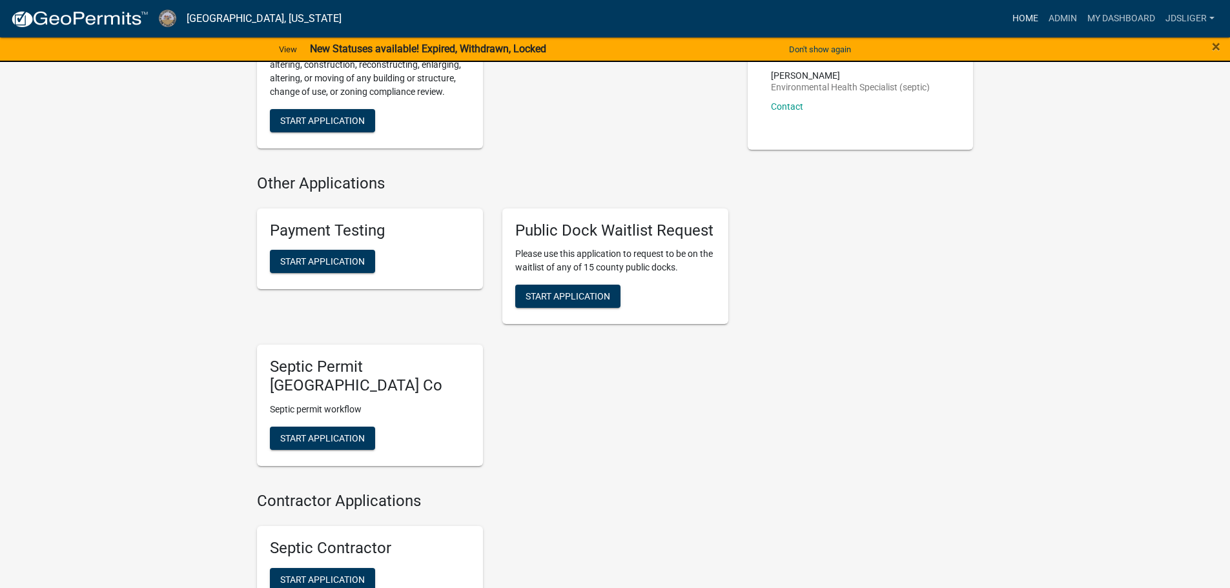
scroll to position [388, 0]
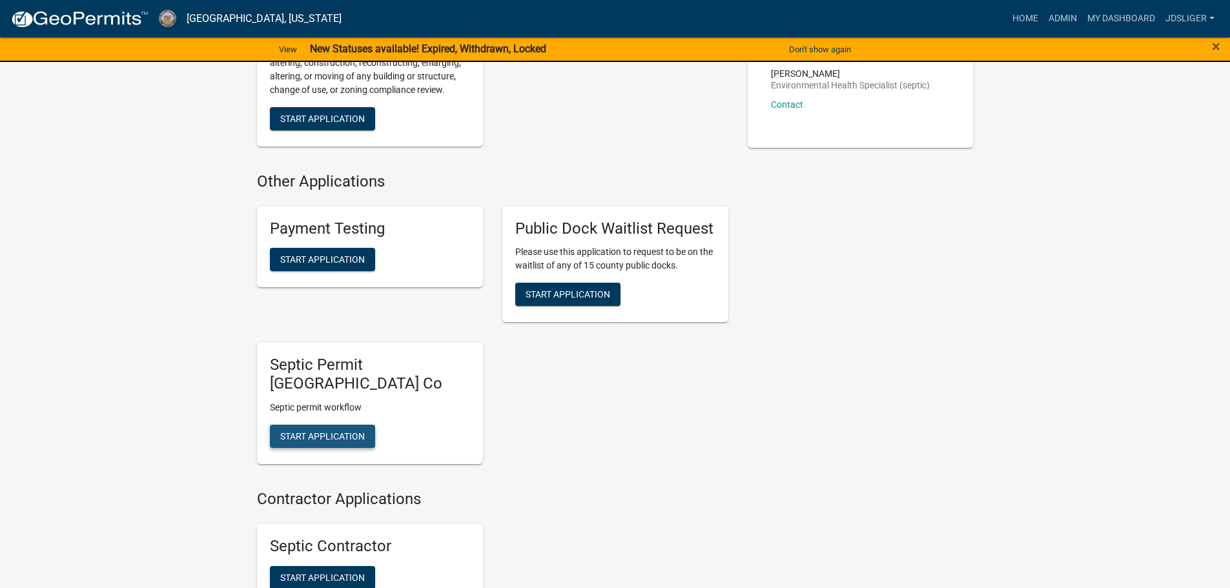
click at [339, 432] on span "Start Application" at bounding box center [322, 436] width 85 height 10
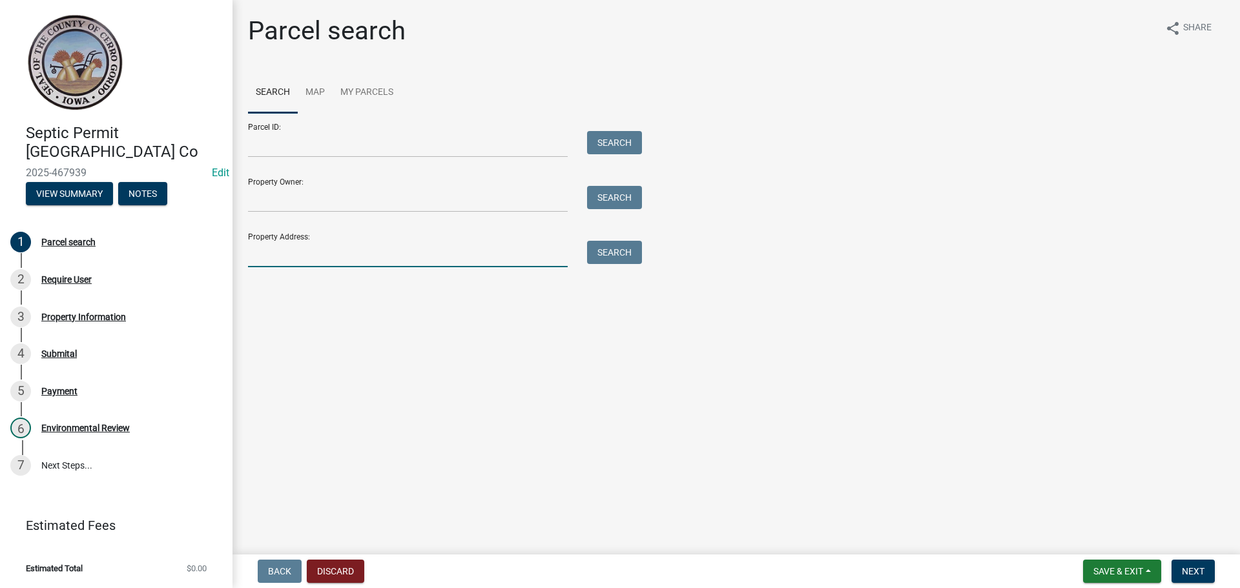
click at [291, 255] on input "Property Address:" at bounding box center [408, 254] width 320 height 26
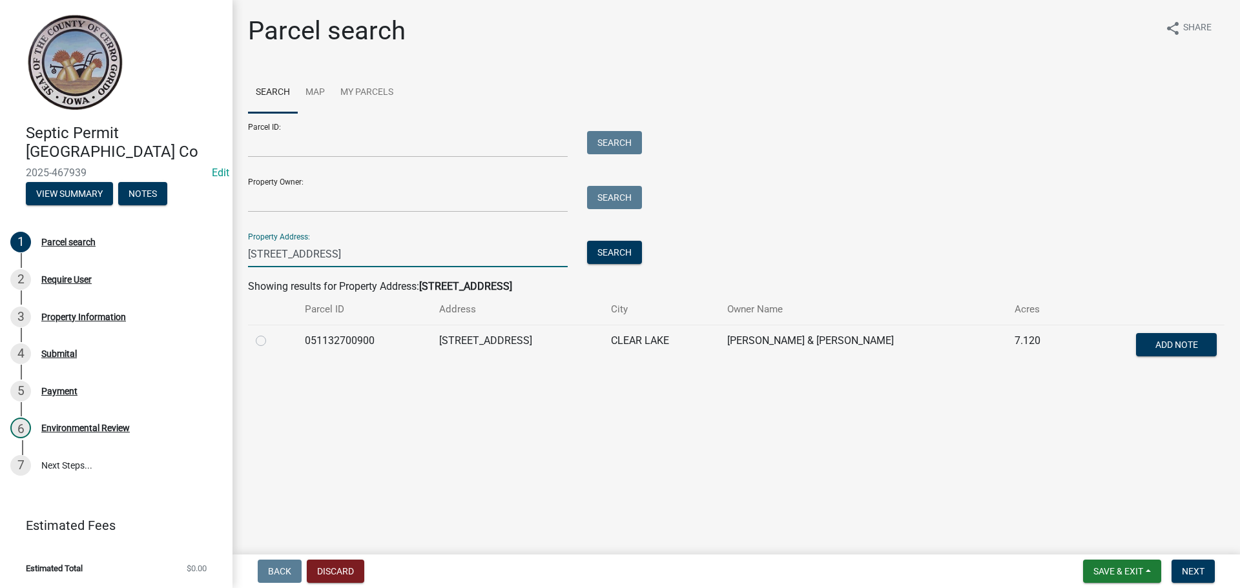
type input "[STREET_ADDRESS]"
click at [271, 333] on label at bounding box center [271, 333] width 0 height 0
click at [271, 342] on input "radio" at bounding box center [275, 337] width 8 height 8
radio input "true"
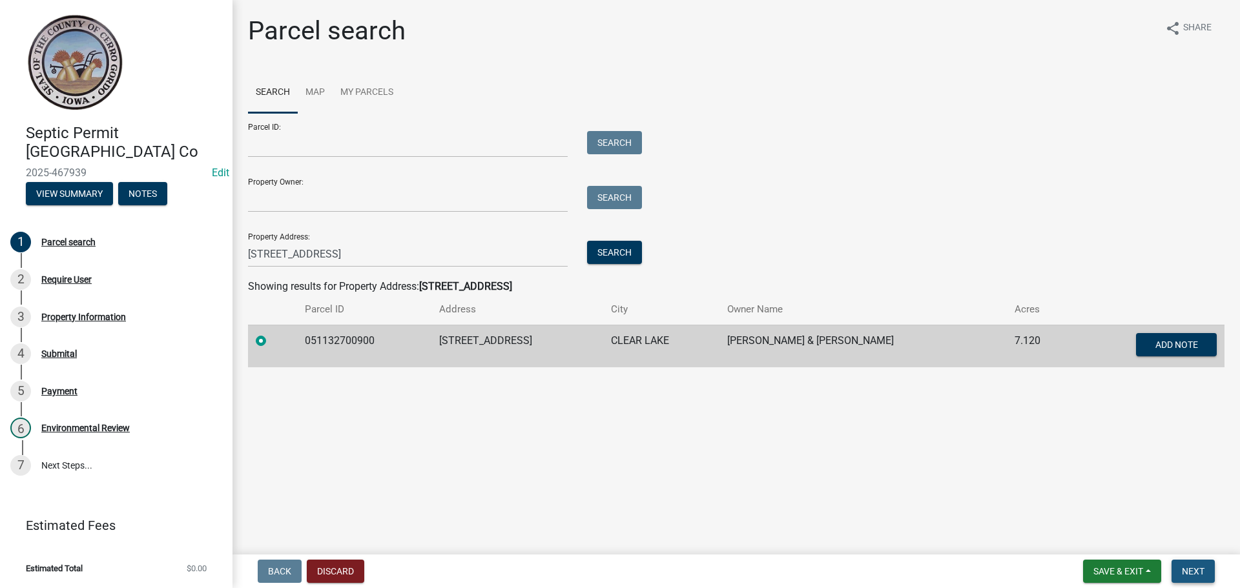
click at [1198, 569] on span "Next" at bounding box center [1193, 571] width 23 height 10
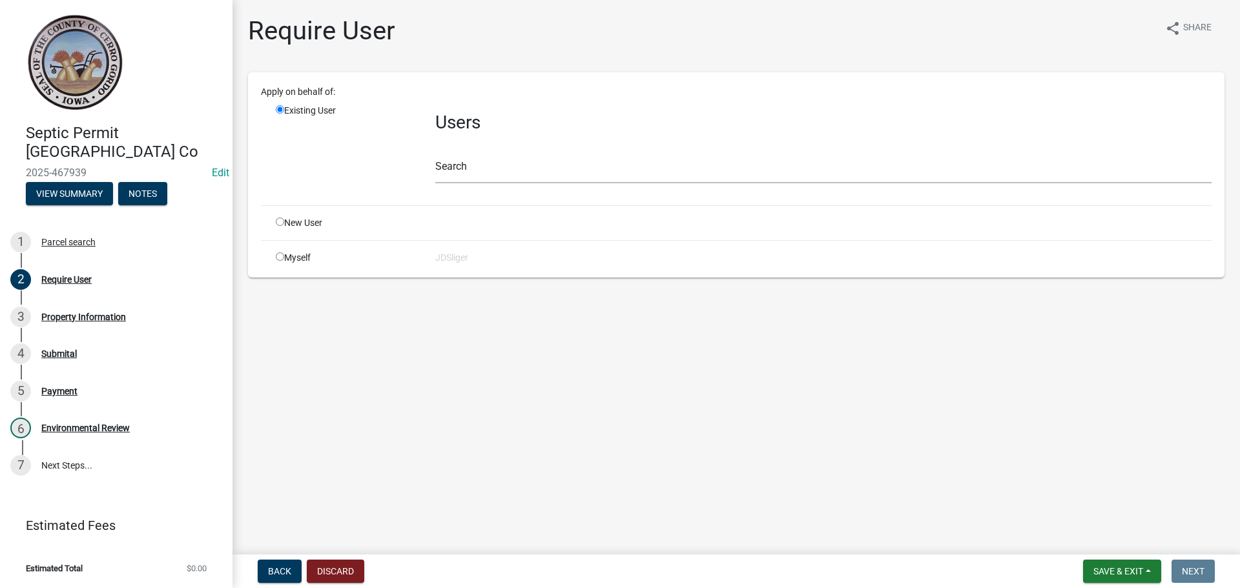
click at [275, 254] on div "Myself" at bounding box center [346, 258] width 160 height 14
click at [276, 256] on input "radio" at bounding box center [280, 257] width 8 height 8
radio input "true"
radio input "false"
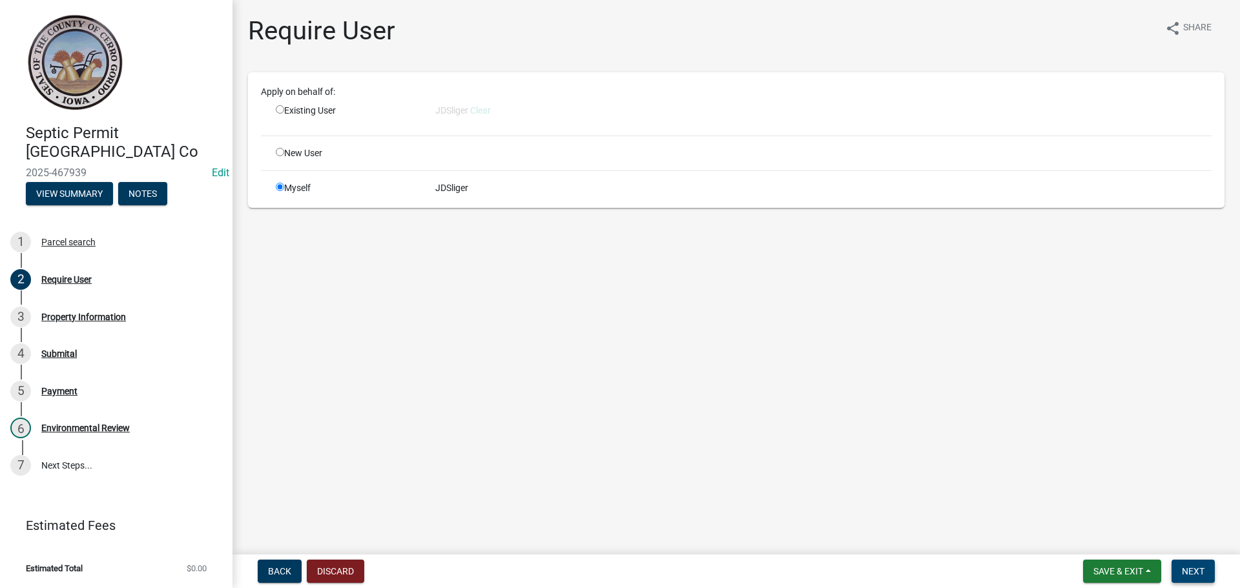
click at [1194, 566] on span "Next" at bounding box center [1193, 571] width 23 height 10
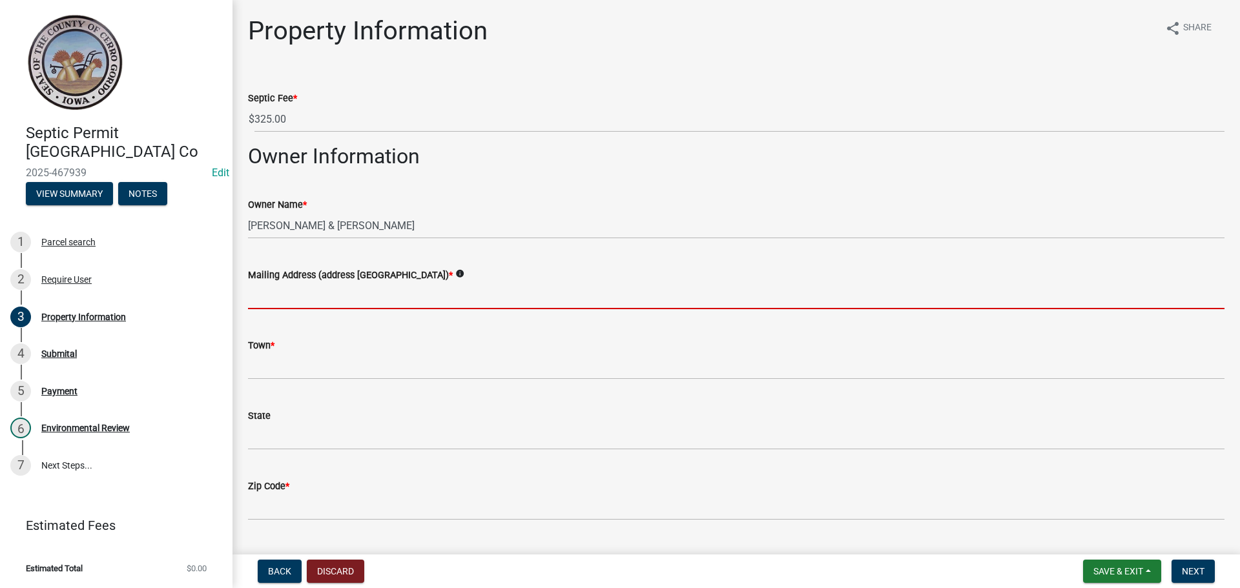
click at [285, 297] on input "Mailing Address (address [GEOGRAPHIC_DATA]) *" at bounding box center [736, 296] width 977 height 26
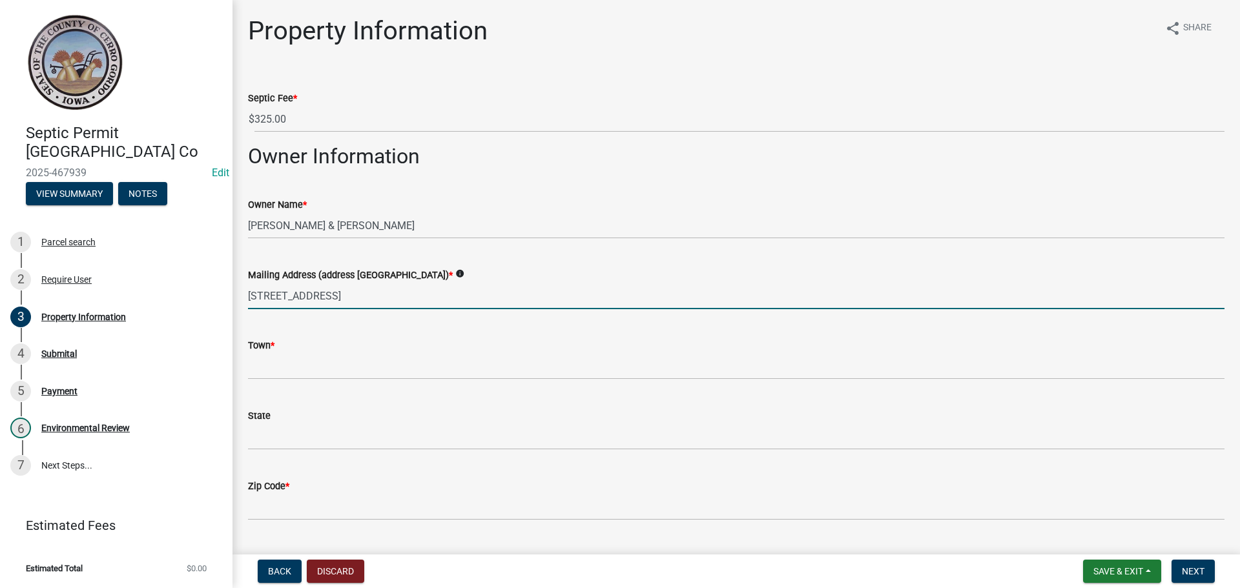
type input "[STREET_ADDRESS]"
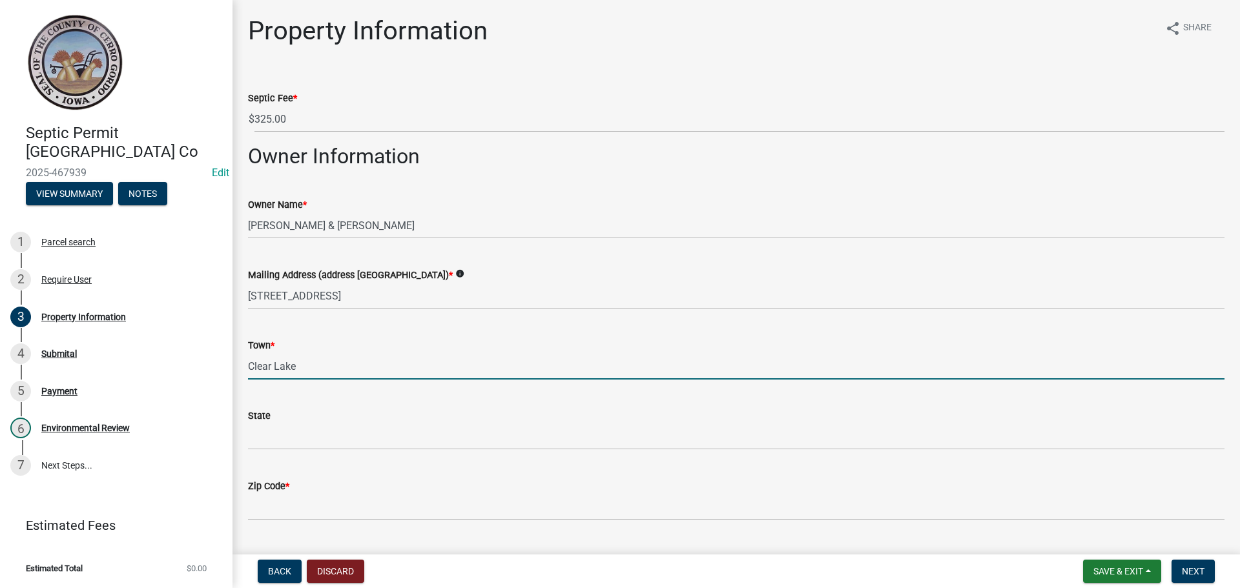
type input "Clear Lake"
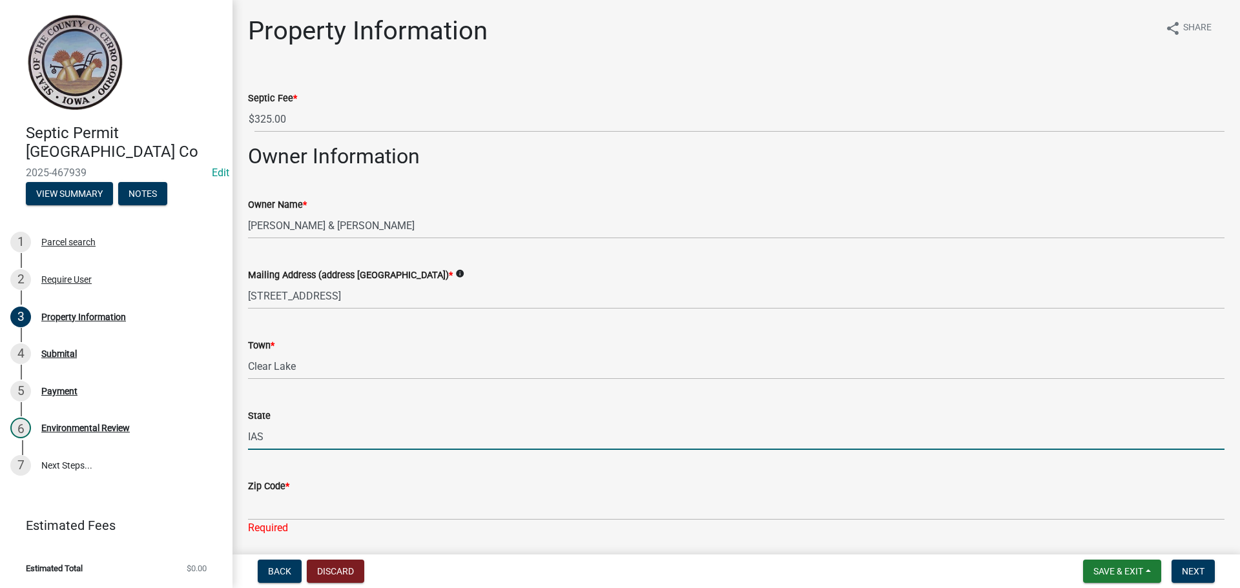
click at [643, 445] on input "IAS" at bounding box center [736, 437] width 977 height 26
type input "IA"
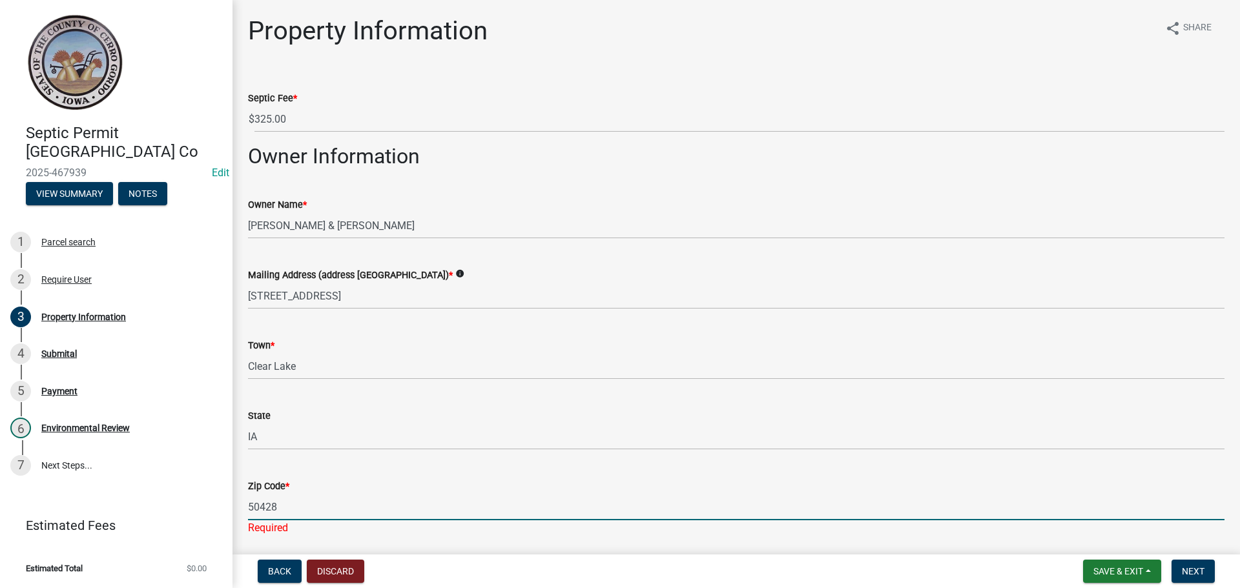
type input "50428"
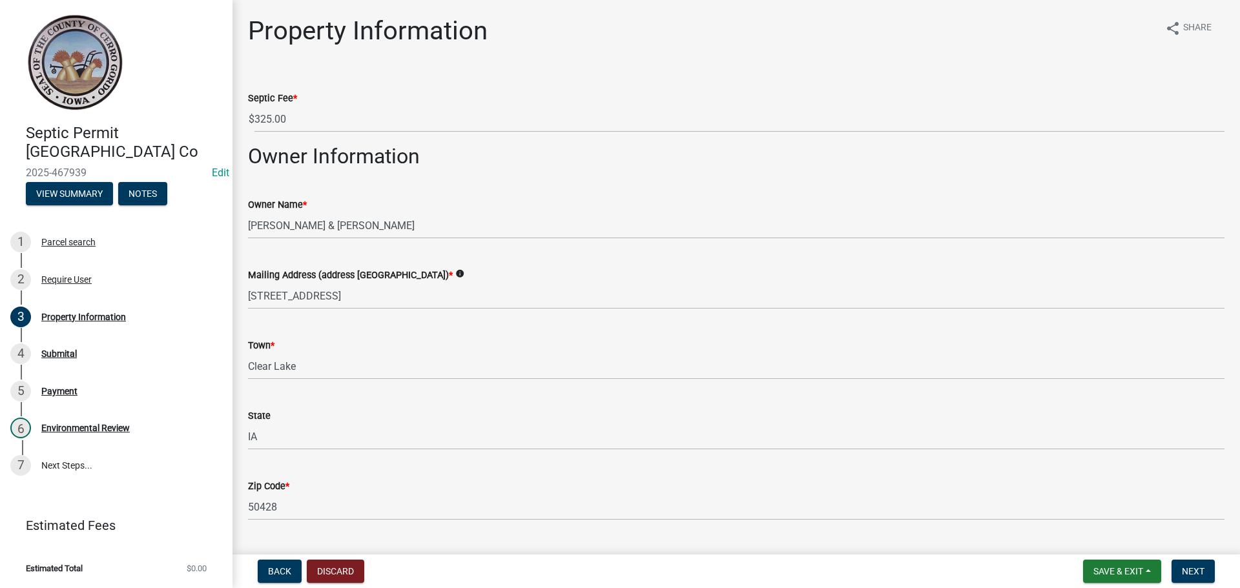
scroll to position [303, 0]
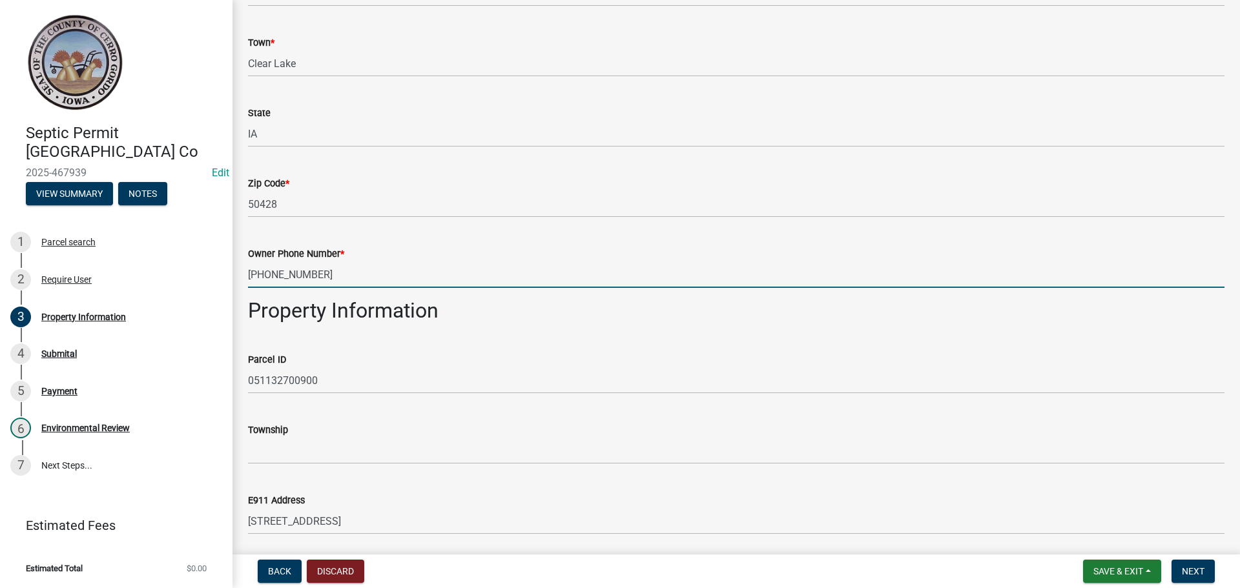
type input "[PHONE_NUMBER]"
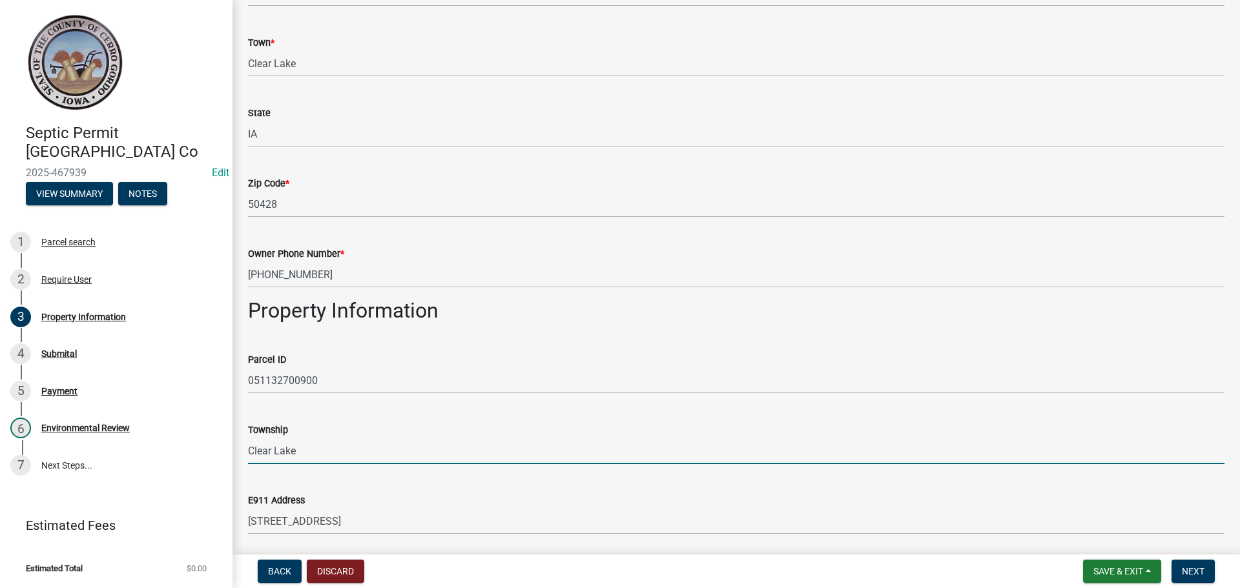
type input "Clear Lake"
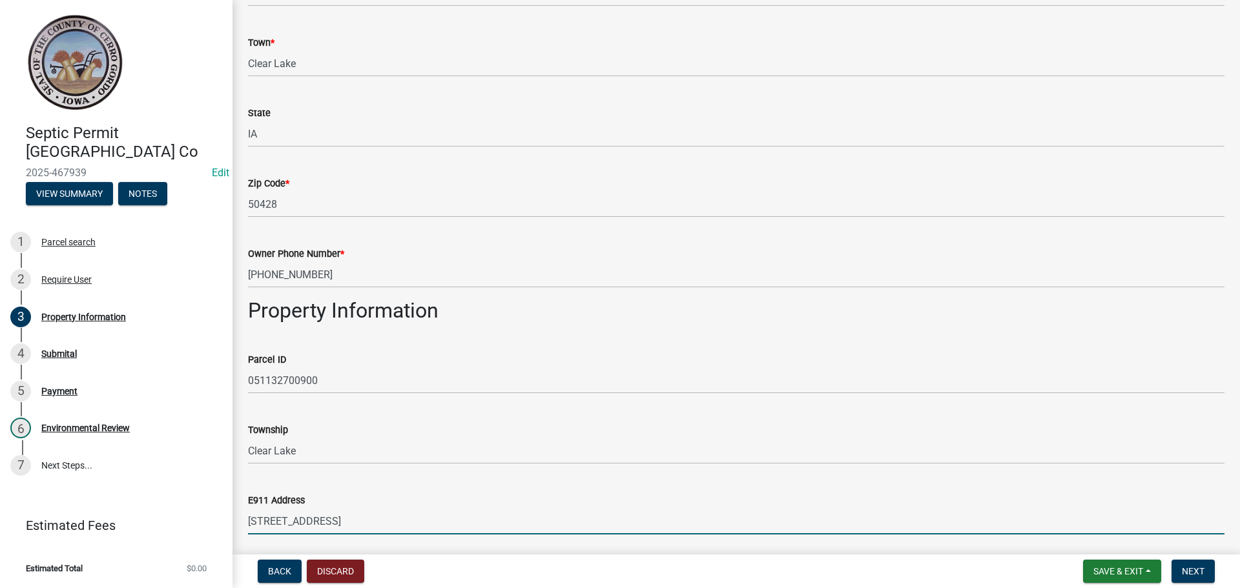
scroll to position [620, 0]
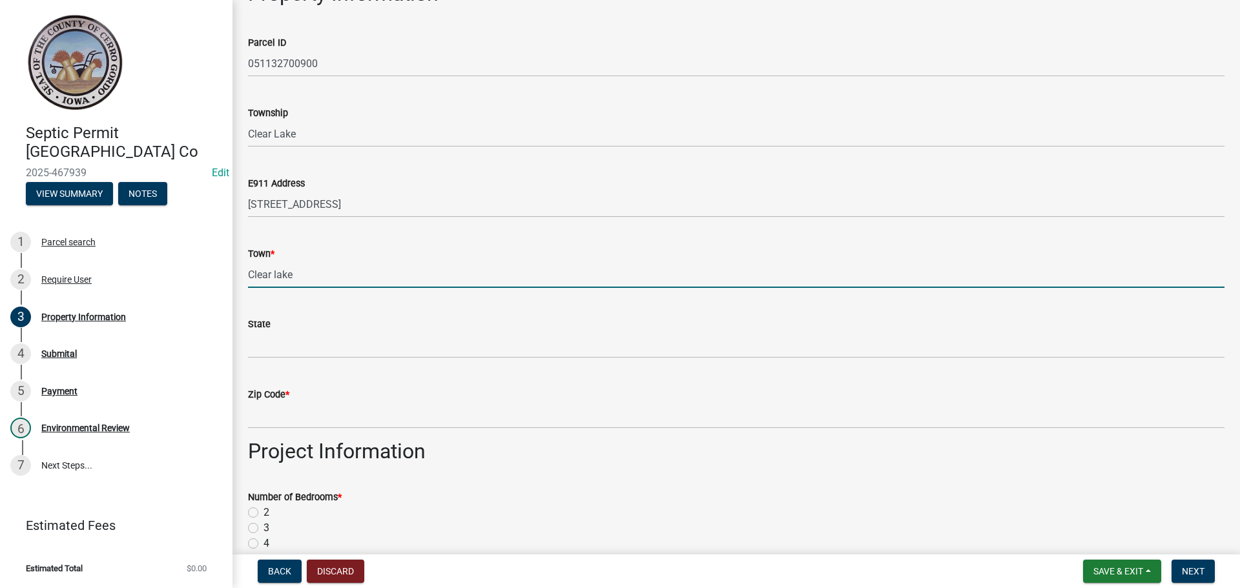
type input "Clear lake"
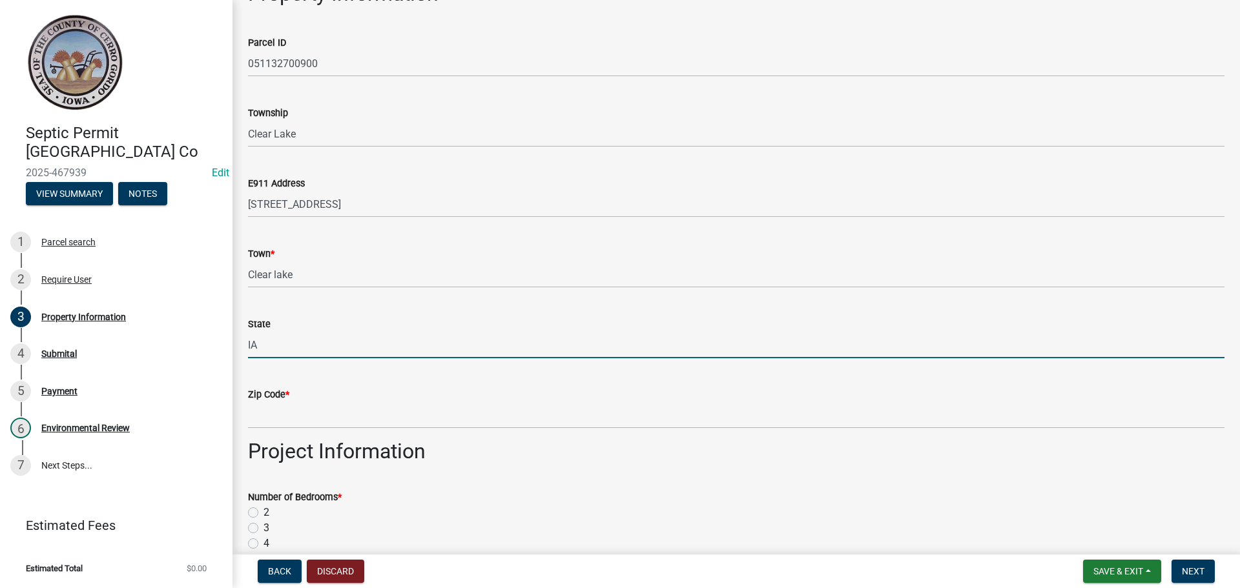
type input "IA"
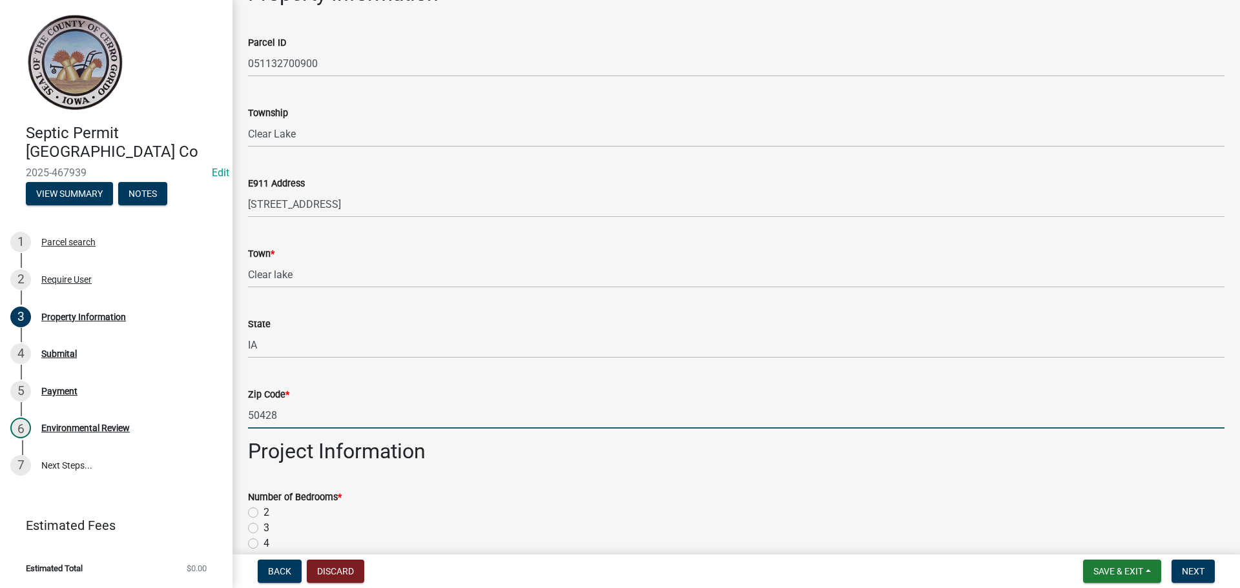
type input "50428"
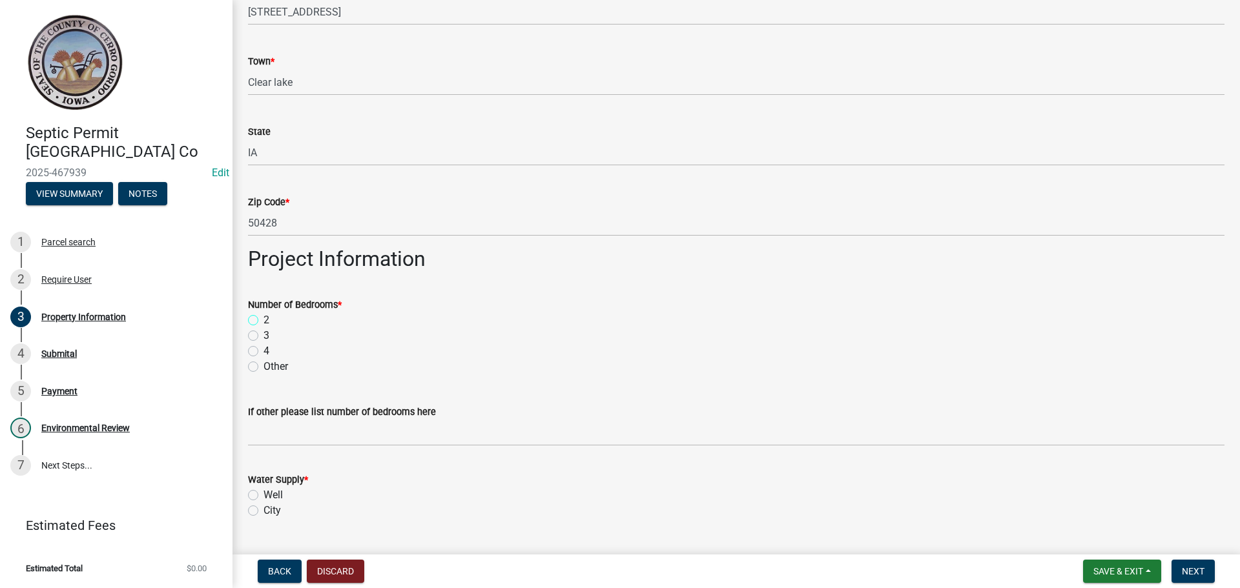
scroll to position [814, 0]
click at [264, 368] on label "Other" at bounding box center [276, 366] width 25 height 16
click at [264, 366] on input "Other" at bounding box center [268, 362] width 8 height 8
radio input "true"
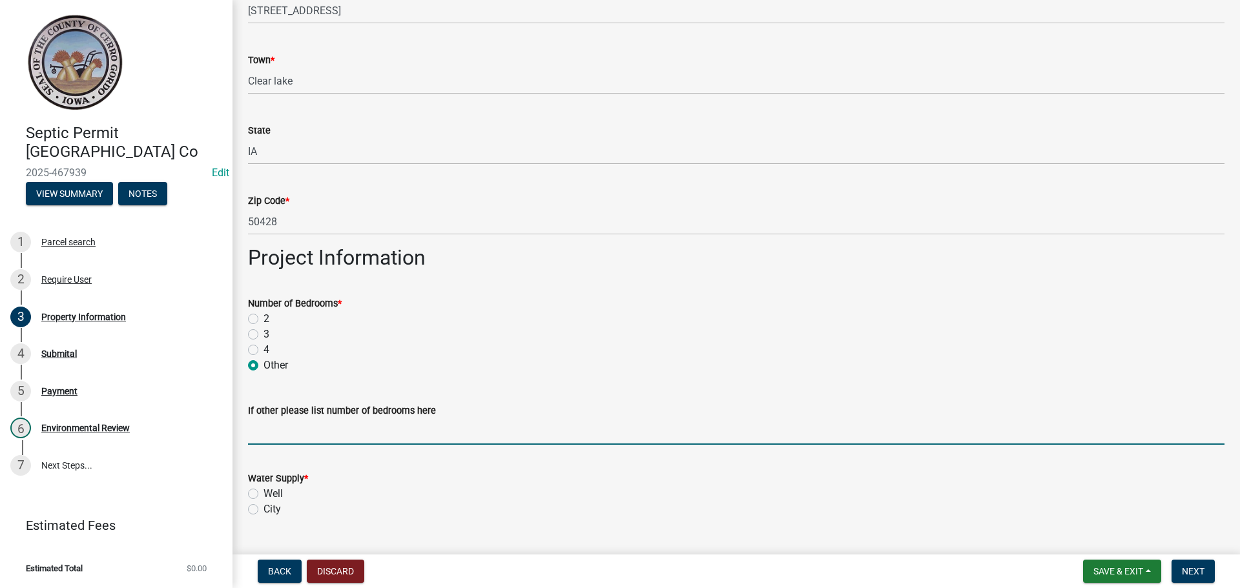
click at [259, 429] on input "If other please list number of bedrooms here" at bounding box center [736, 432] width 977 height 26
type input "System is for a shop, 1 bathroom"
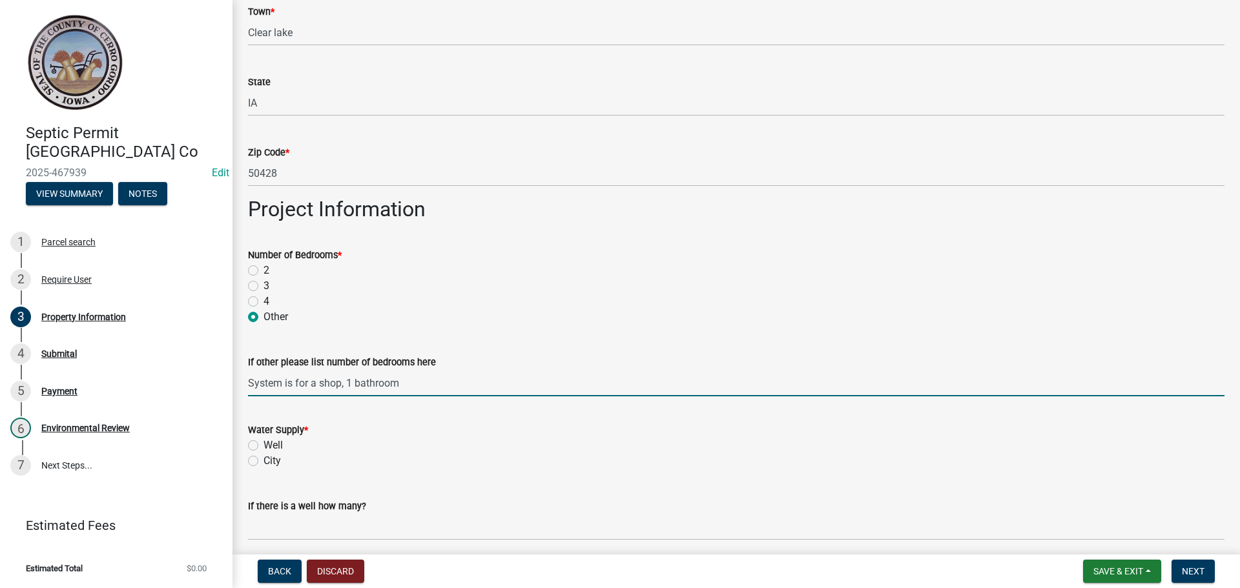
scroll to position [943, 0]
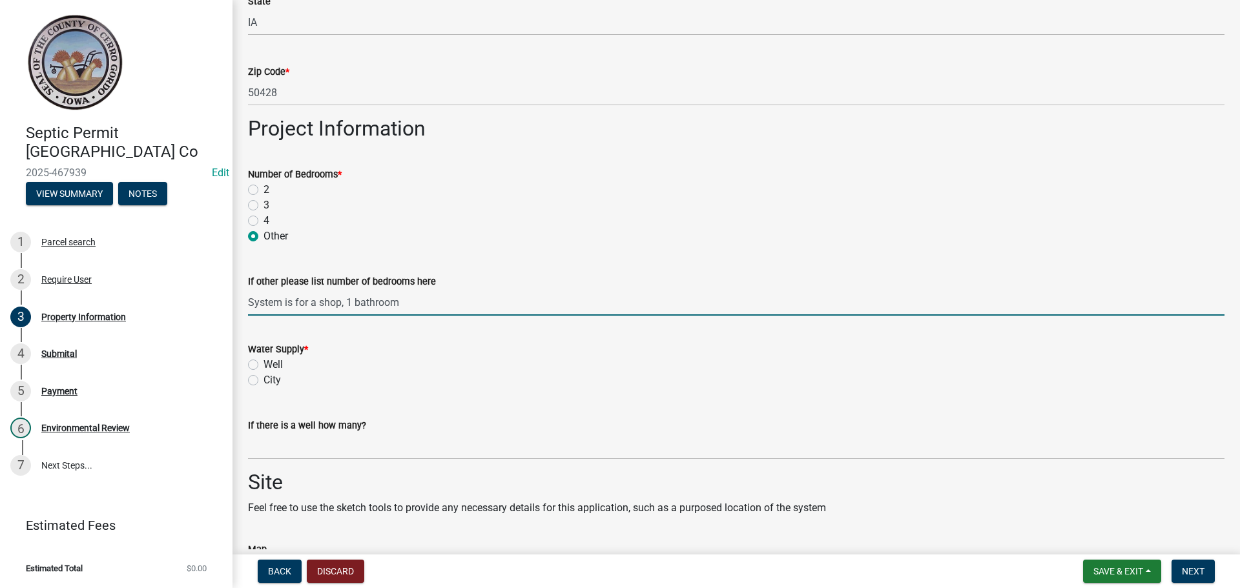
click at [264, 367] on label "Well" at bounding box center [273, 365] width 19 height 16
click at [264, 366] on input "Well" at bounding box center [268, 361] width 8 height 8
radio input "true"
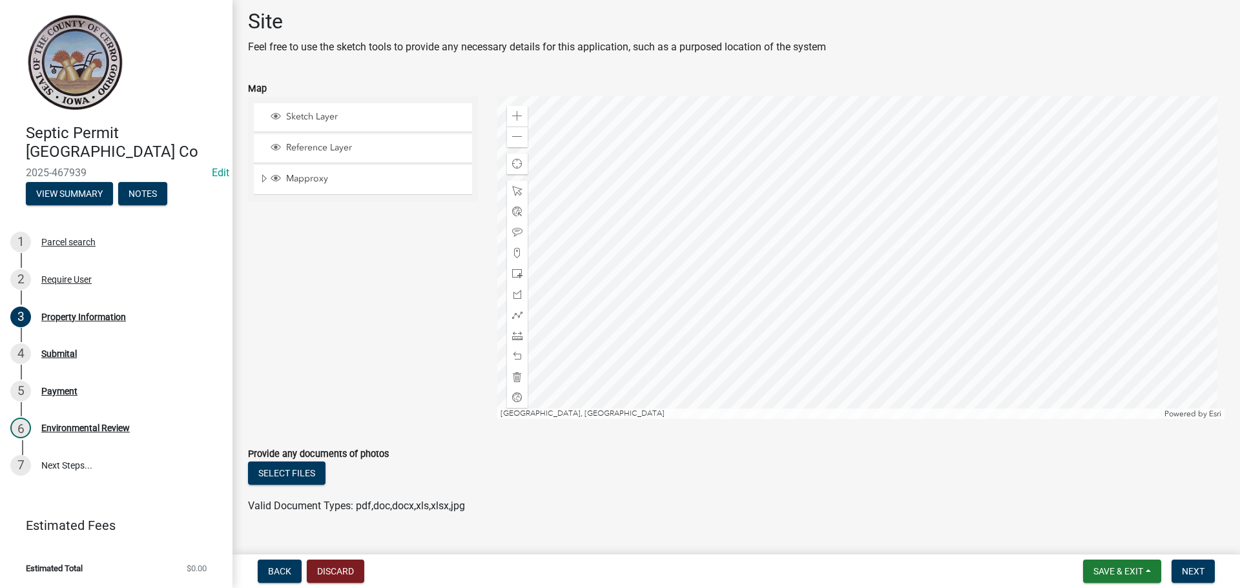
scroll to position [1431, 0]
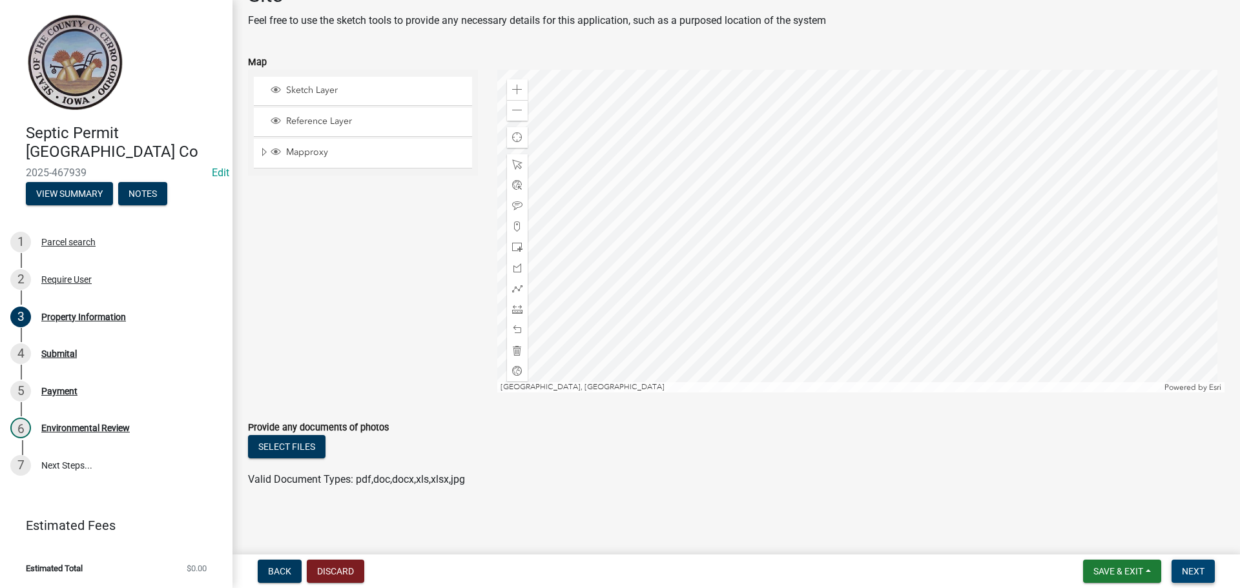
click at [1194, 568] on span "Next" at bounding box center [1193, 571] width 23 height 10
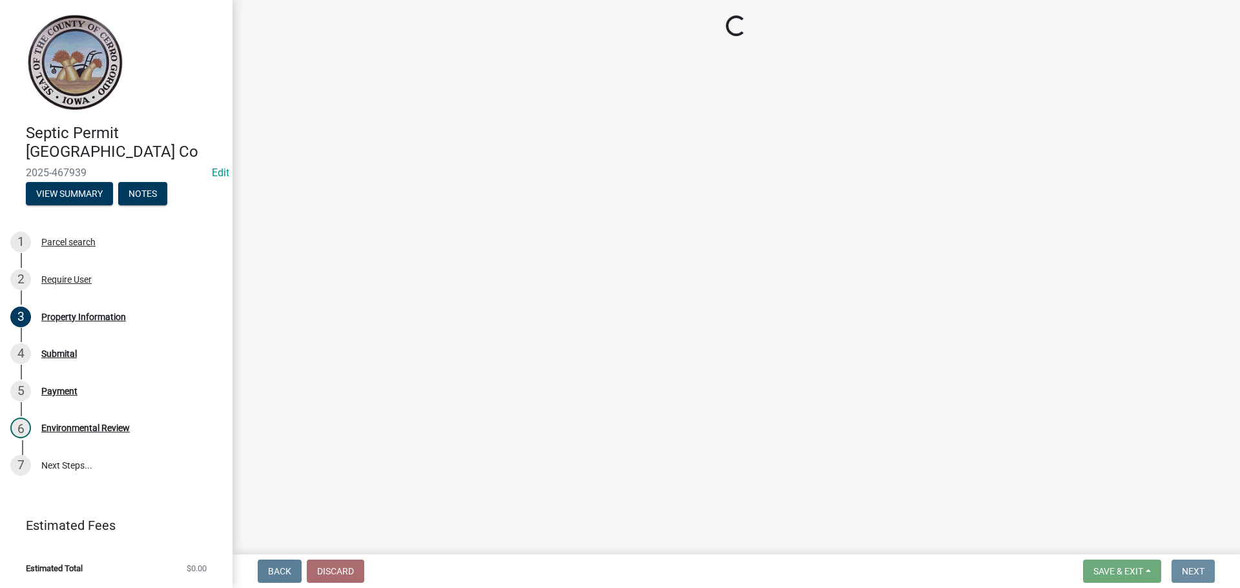
scroll to position [0, 0]
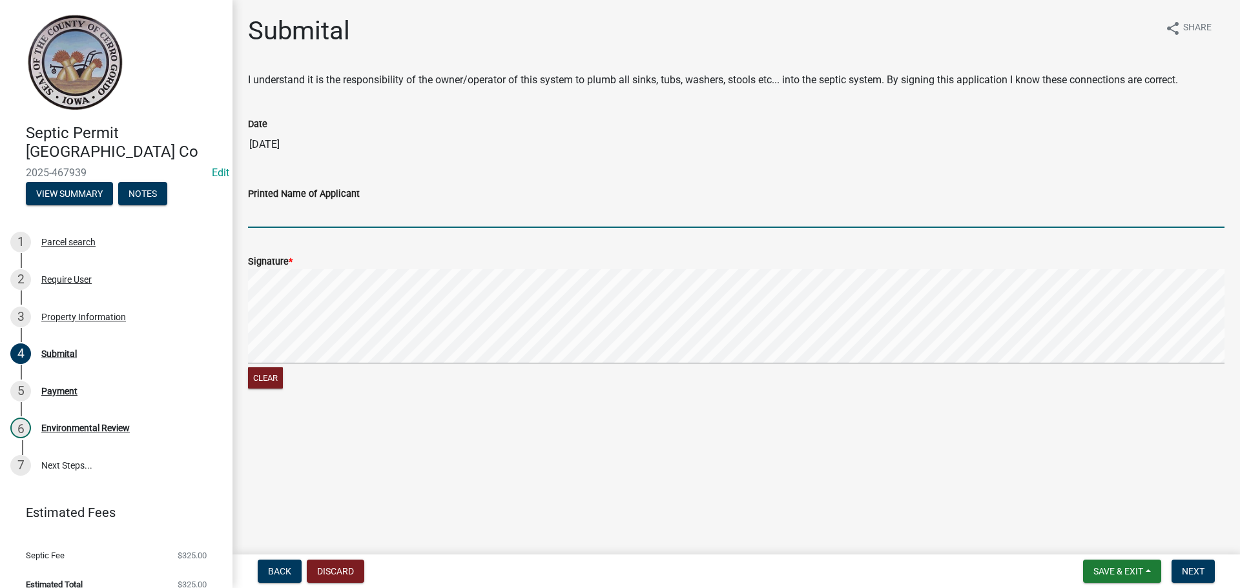
click at [266, 220] on input "Printed Name of Applicant" at bounding box center [736, 215] width 977 height 26
type input "[PERSON_NAME]"
click at [1199, 565] on button "Next" at bounding box center [1193, 571] width 43 height 23
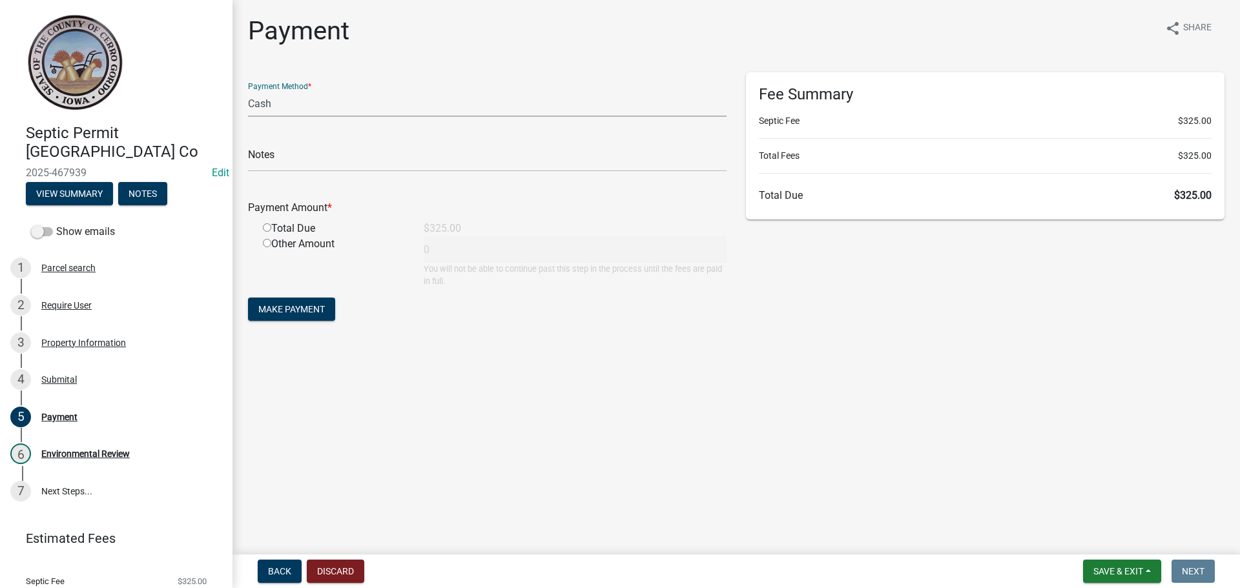
click at [267, 111] on select "Credit Card POS Check Cash" at bounding box center [487, 103] width 479 height 26
select select "1: 0"
click at [248, 90] on select "Credit Card POS Check Cash" at bounding box center [487, 103] width 479 height 26
click at [285, 154] on input "text" at bounding box center [487, 158] width 479 height 26
type input "5090"
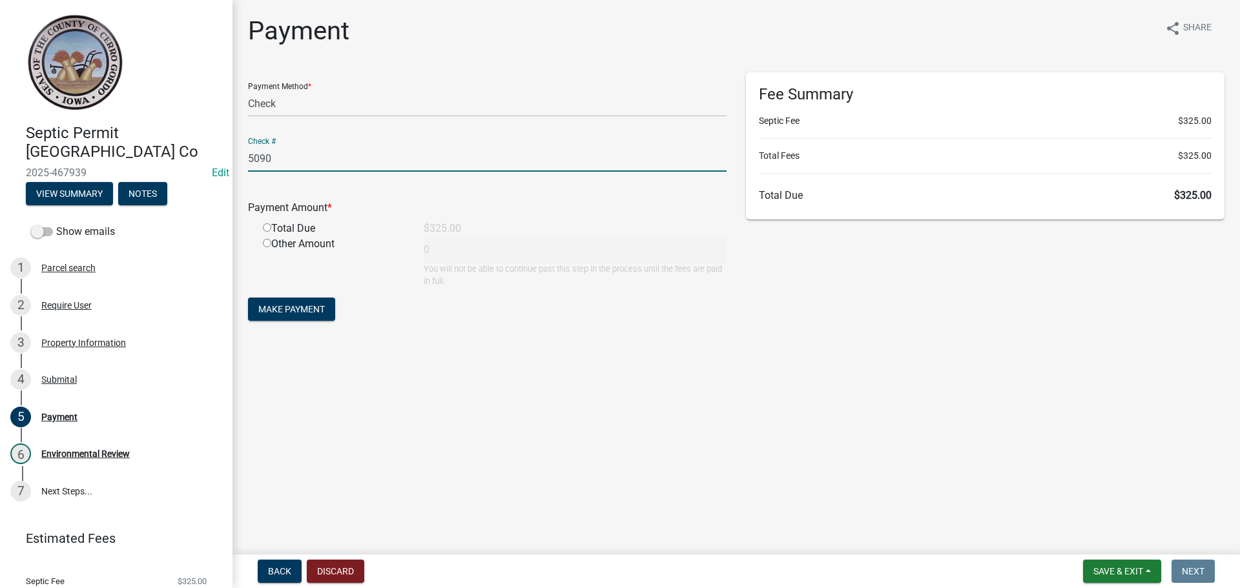
click at [267, 229] on input "radio" at bounding box center [267, 227] width 8 height 8
radio input "true"
type input "325"
click at [278, 306] on span "Make Payment" at bounding box center [291, 309] width 67 height 10
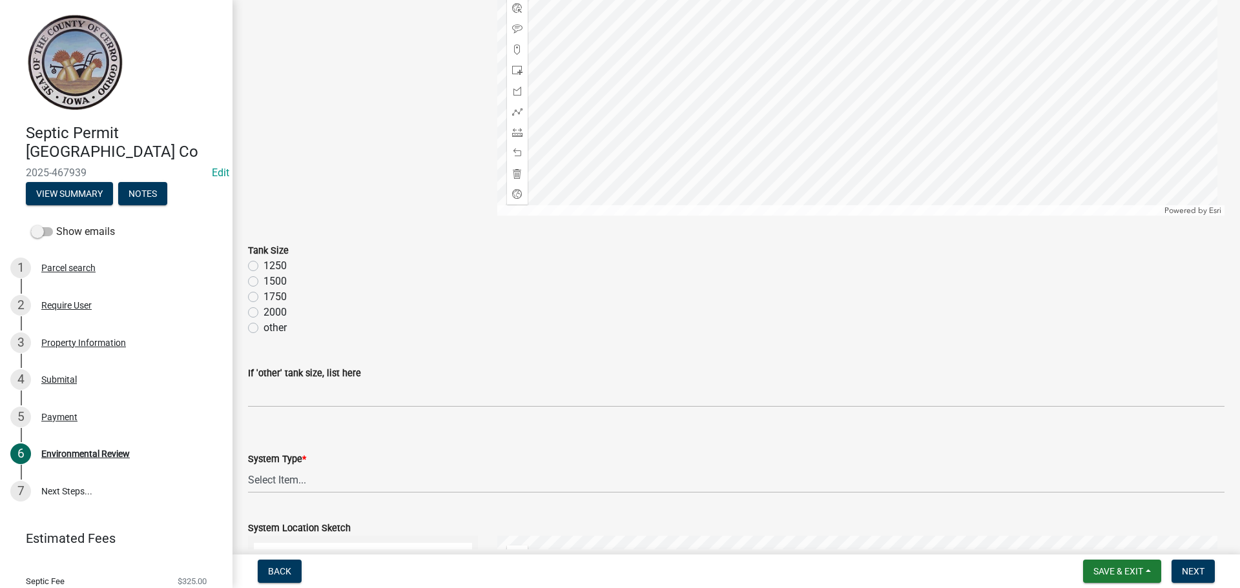
scroll to position [388, 0]
click at [264, 264] on label "1250" at bounding box center [275, 264] width 23 height 16
click at [264, 264] on input "1250" at bounding box center [268, 260] width 8 height 8
radio input "true"
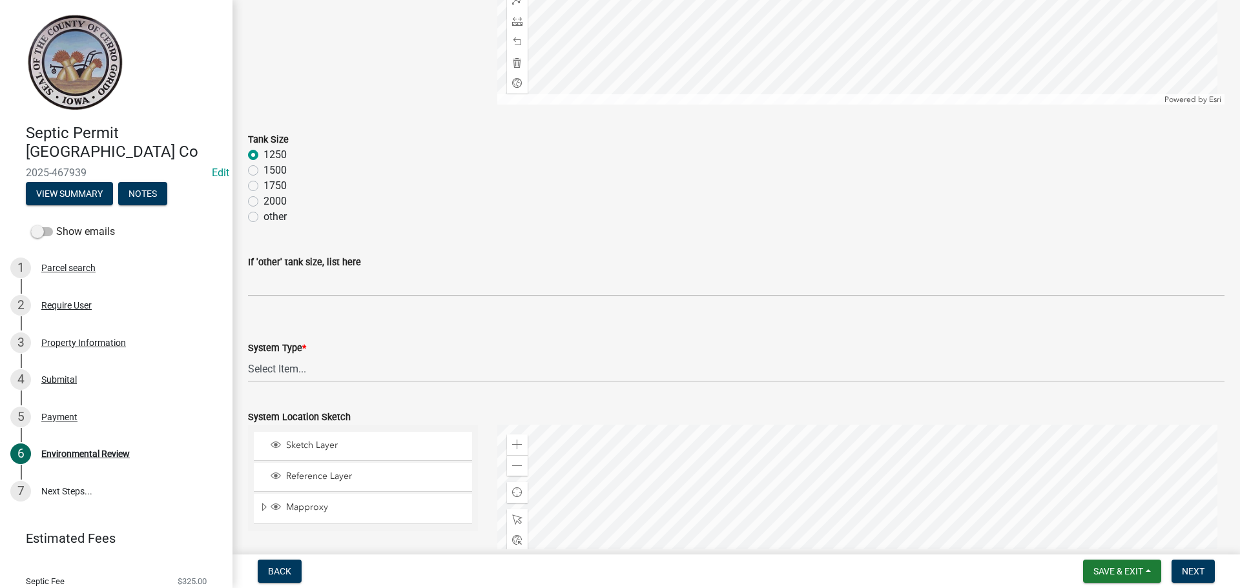
scroll to position [517, 0]
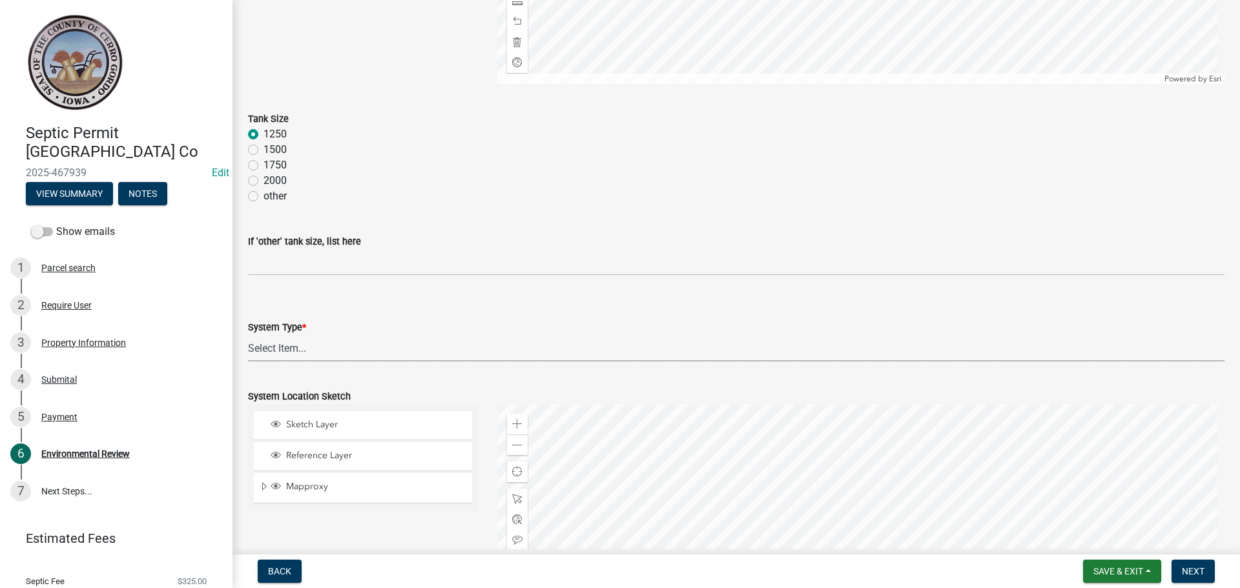
click at [284, 353] on select "Select Item... 15" Chamber Advantex Chamber--24" Chamber--36" Conventional w/Sa…" at bounding box center [736, 348] width 977 height 26
click at [248, 335] on select "Select Item... 15" Chamber Advantex Chamber--24" Chamber--36" Conventional w/Sa…" at bounding box center [736, 348] width 977 height 26
select select "116459b6-3ad1-4898-b655-61aa8cb3b1e0"
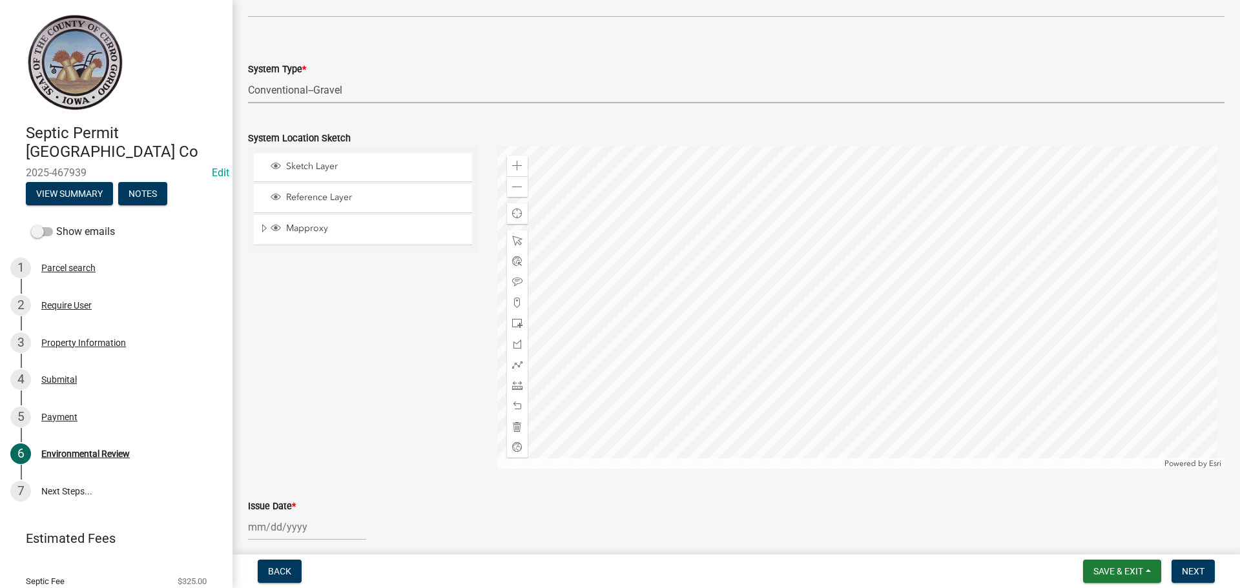
scroll to position [840, 0]
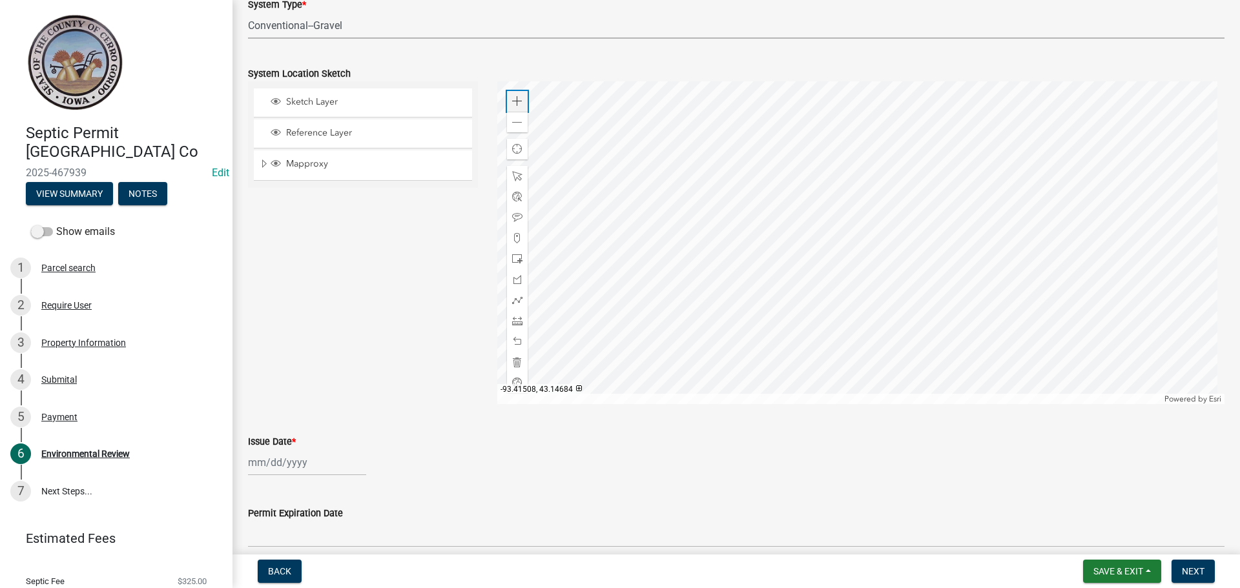
click at [508, 104] on div "Zoom in" at bounding box center [517, 101] width 21 height 21
click at [706, 164] on div at bounding box center [861, 242] width 728 height 323
click at [517, 127] on span at bounding box center [517, 123] width 10 height 10
click at [664, 243] on div at bounding box center [861, 242] width 728 height 323
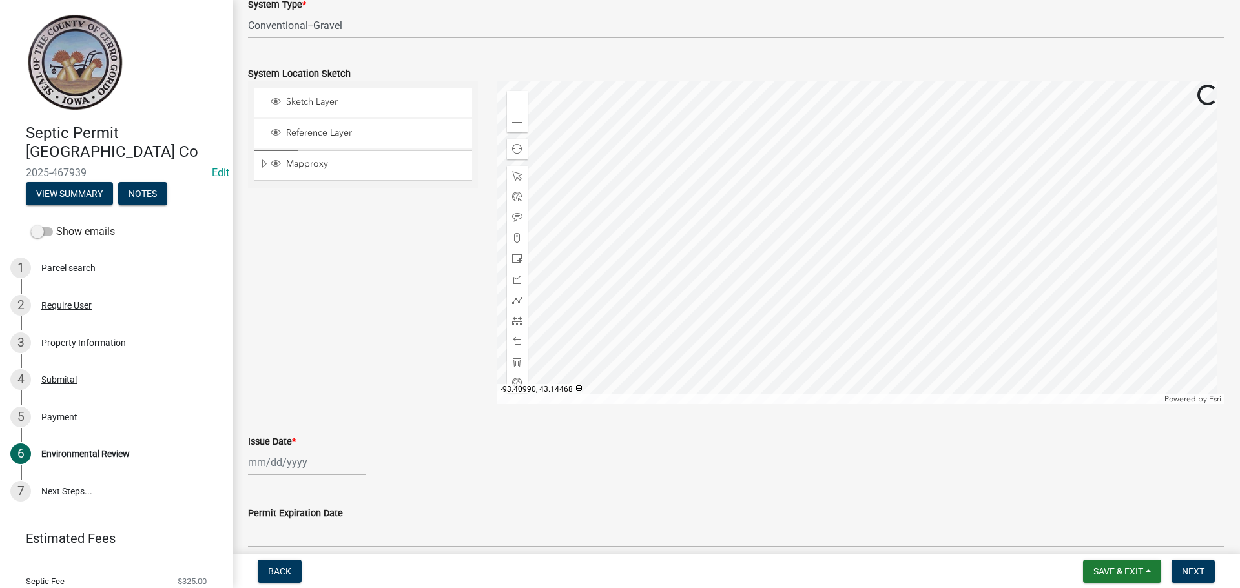
click at [750, 286] on div at bounding box center [861, 242] width 728 height 323
click at [512, 100] on span at bounding box center [517, 101] width 10 height 10
drag, startPoint x: 513, startPoint y: 256, endPoint x: 533, endPoint y: 260, distance: 20.5
click at [514, 256] on span at bounding box center [517, 259] width 10 height 10
click at [642, 263] on div at bounding box center [861, 242] width 728 height 323
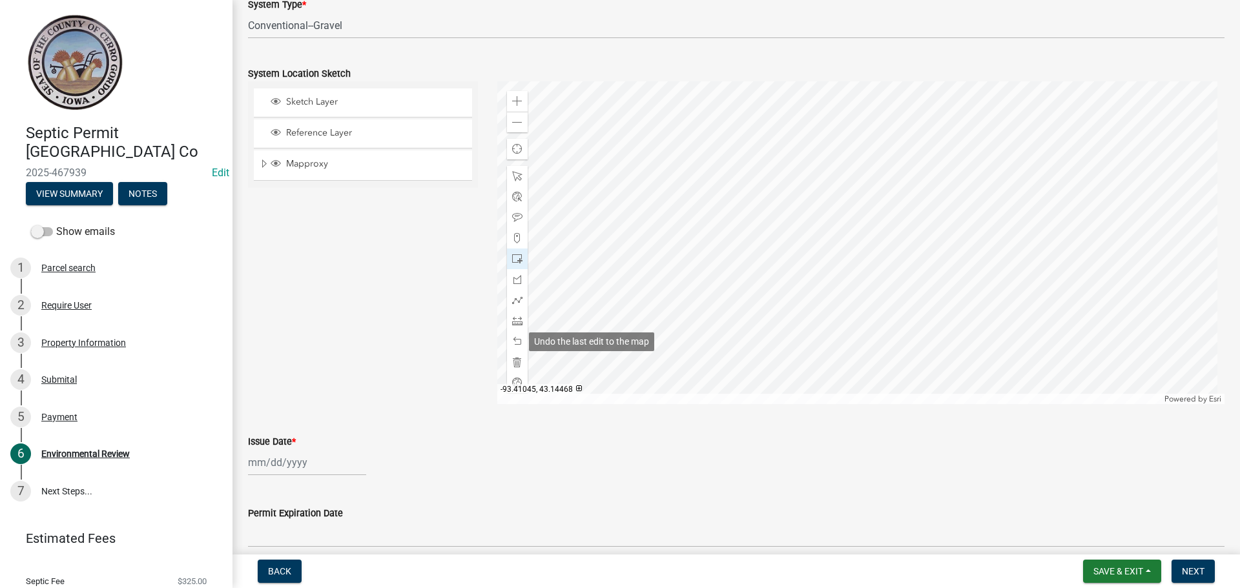
click at [514, 341] on span at bounding box center [517, 342] width 10 height 10
click at [707, 287] on div at bounding box center [861, 242] width 728 height 323
click at [519, 150] on span "Find my location" at bounding box center [517, 149] width 10 height 10
click at [512, 342] on span at bounding box center [517, 342] width 10 height 10
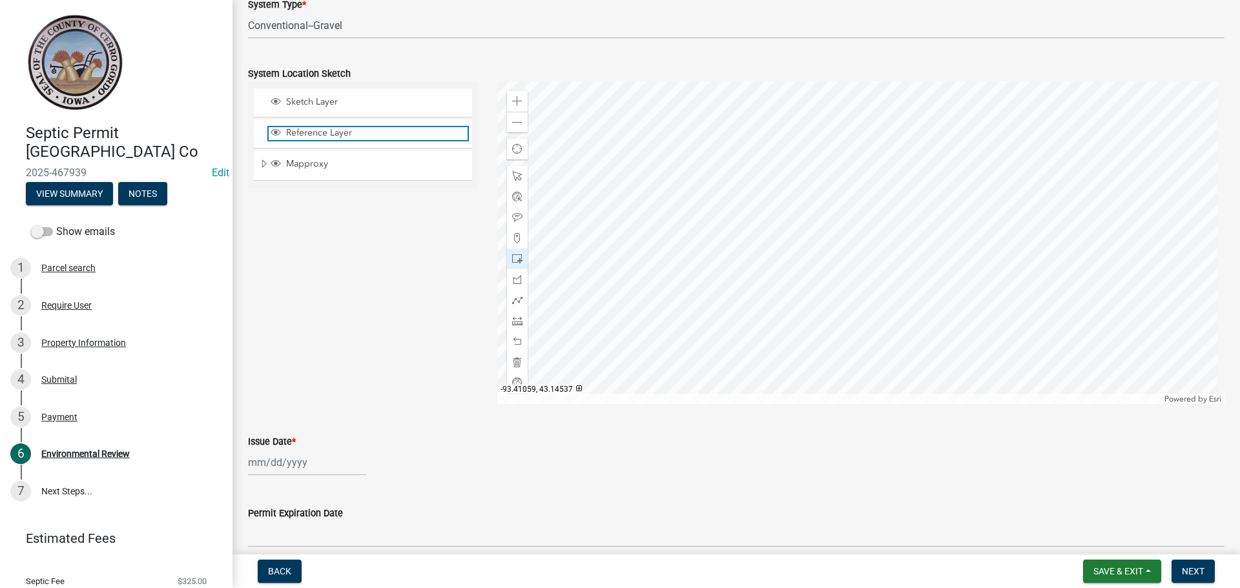
click at [346, 130] on span "Reference Layer" at bounding box center [375, 133] width 185 height 12
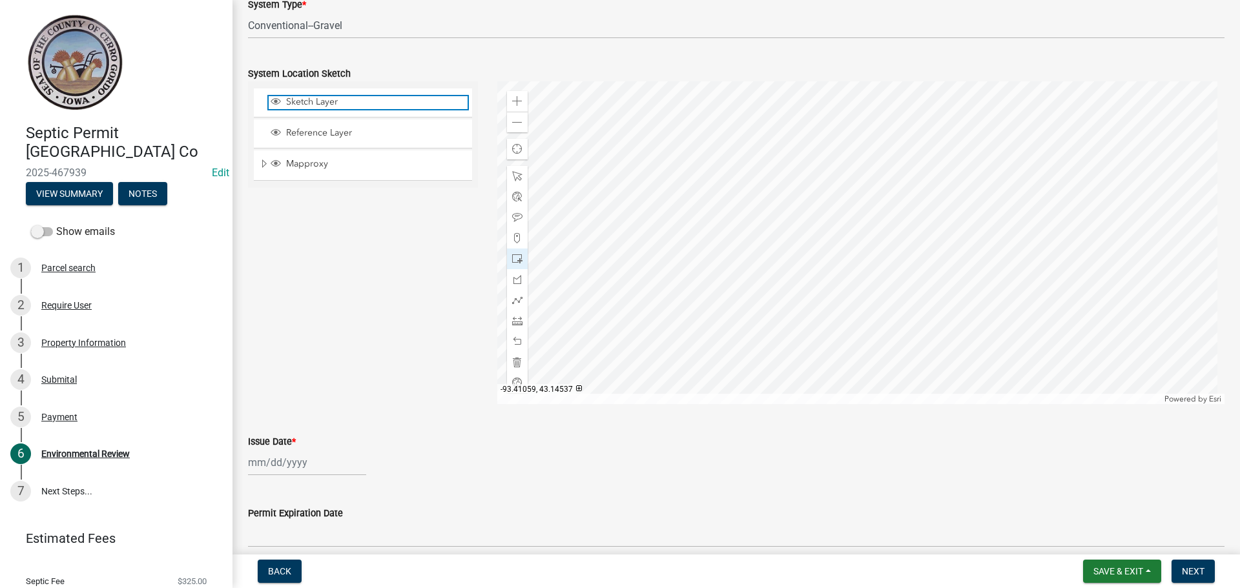
click at [354, 105] on span "Sketch Layer" at bounding box center [375, 102] width 185 height 12
click at [335, 156] on div "Mapproxy" at bounding box center [363, 164] width 218 height 29
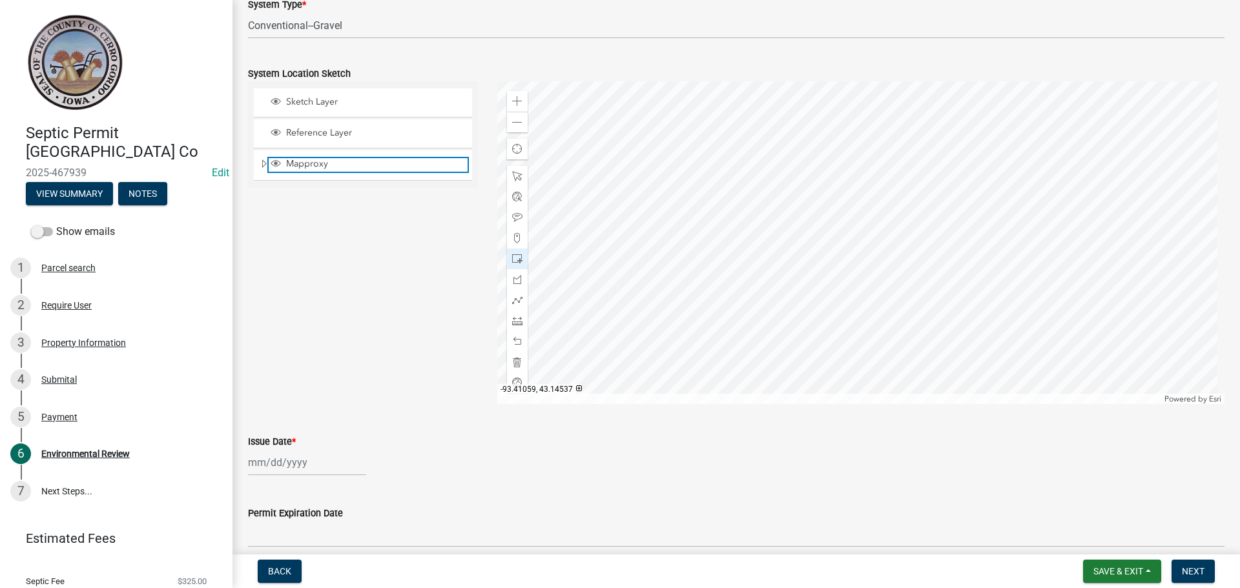
click at [335, 160] on span "Mapproxy" at bounding box center [375, 164] width 185 height 12
click at [519, 285] on div at bounding box center [517, 279] width 21 height 21
click at [665, 242] on div at bounding box center [861, 242] width 728 height 323
click at [634, 276] on div at bounding box center [861, 242] width 728 height 323
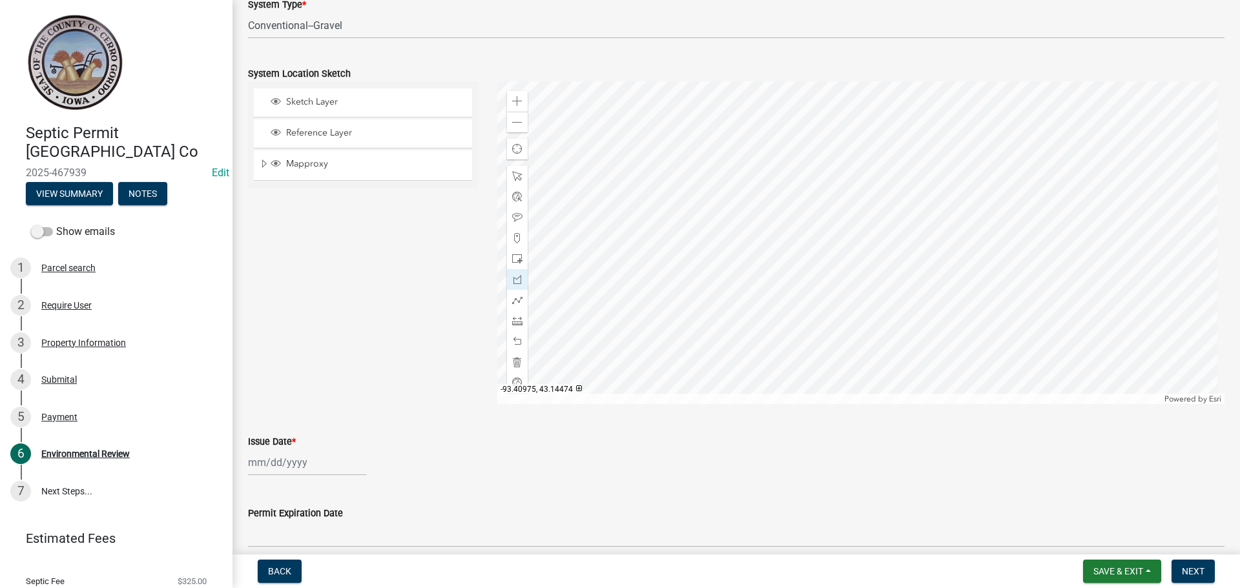
click at [676, 311] on div at bounding box center [861, 242] width 728 height 323
click at [713, 274] on div at bounding box center [861, 242] width 728 height 323
click at [674, 235] on div at bounding box center [861, 242] width 728 height 323
click at [666, 241] on div at bounding box center [861, 242] width 728 height 323
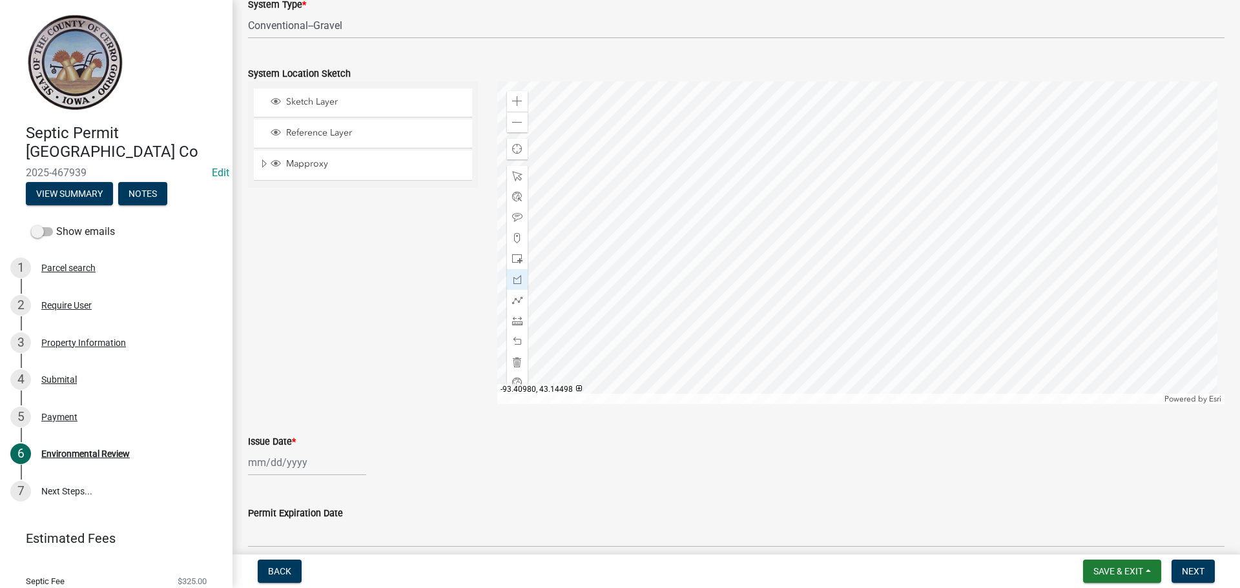
click at [665, 241] on div at bounding box center [861, 242] width 728 height 323
click at [666, 241] on div at bounding box center [861, 242] width 728 height 323
click at [512, 183] on div at bounding box center [517, 176] width 21 height 21
click at [514, 219] on span at bounding box center [517, 218] width 10 height 10
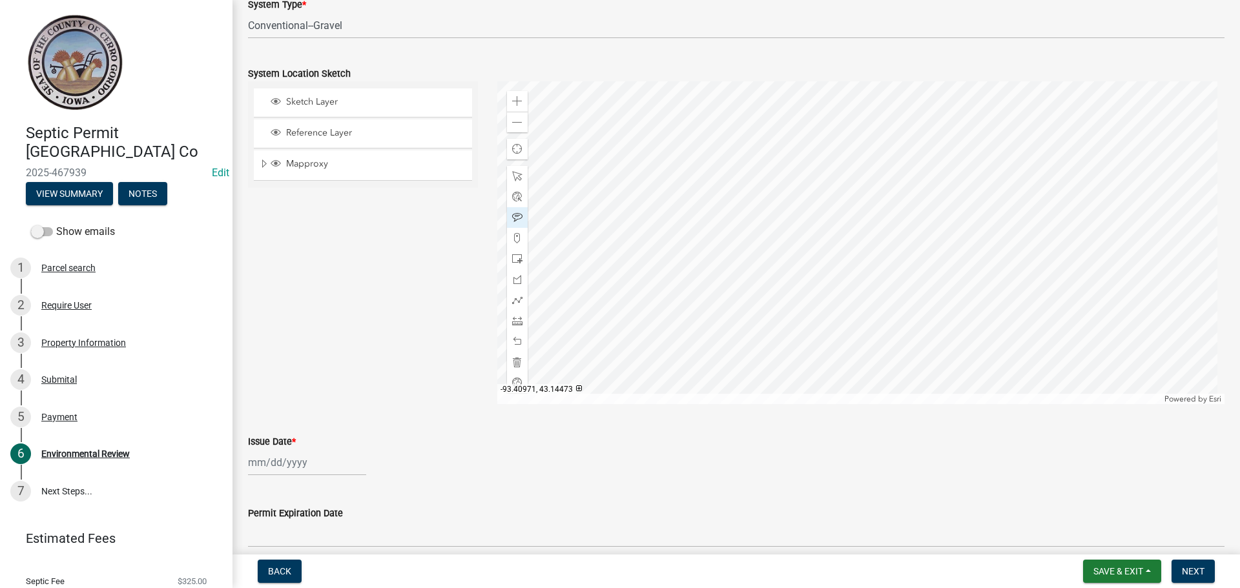
click at [686, 313] on div at bounding box center [861, 242] width 728 height 323
drag, startPoint x: 510, startPoint y: 260, endPoint x: 529, endPoint y: 258, distance: 18.9
click at [512, 260] on span at bounding box center [517, 259] width 10 height 10
click at [685, 229] on div at bounding box center [861, 242] width 728 height 323
click at [519, 304] on span at bounding box center [517, 300] width 10 height 10
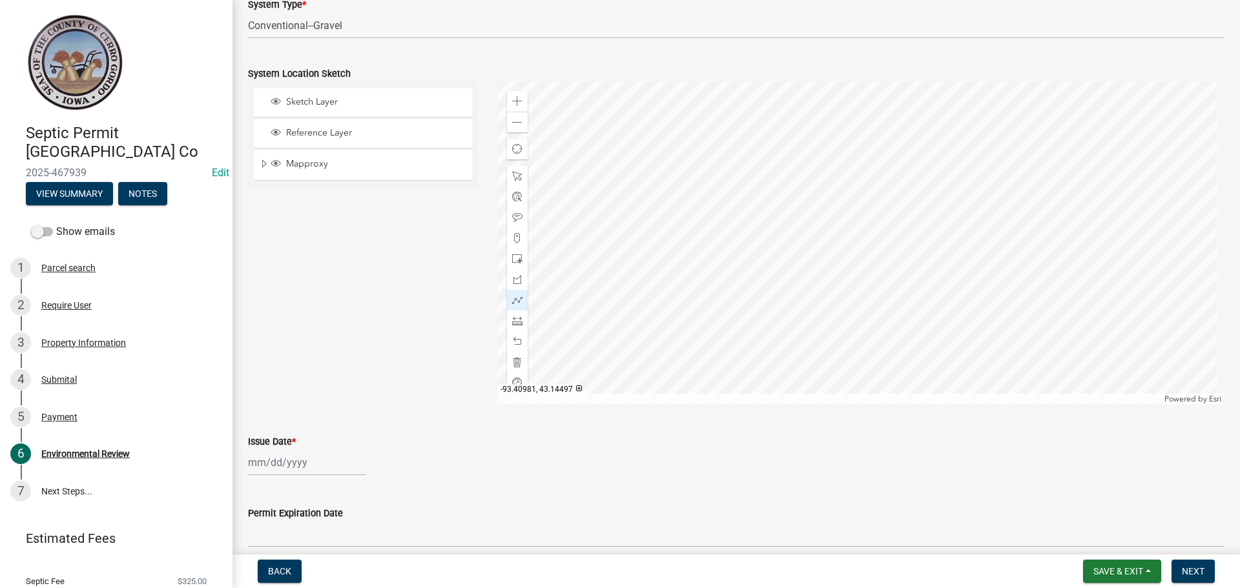
click at [663, 244] on div at bounding box center [861, 242] width 728 height 323
click at [658, 236] on div at bounding box center [861, 242] width 728 height 323
click at [661, 229] on div at bounding box center [861, 242] width 728 height 323
click at [672, 227] on div at bounding box center [861, 242] width 728 height 323
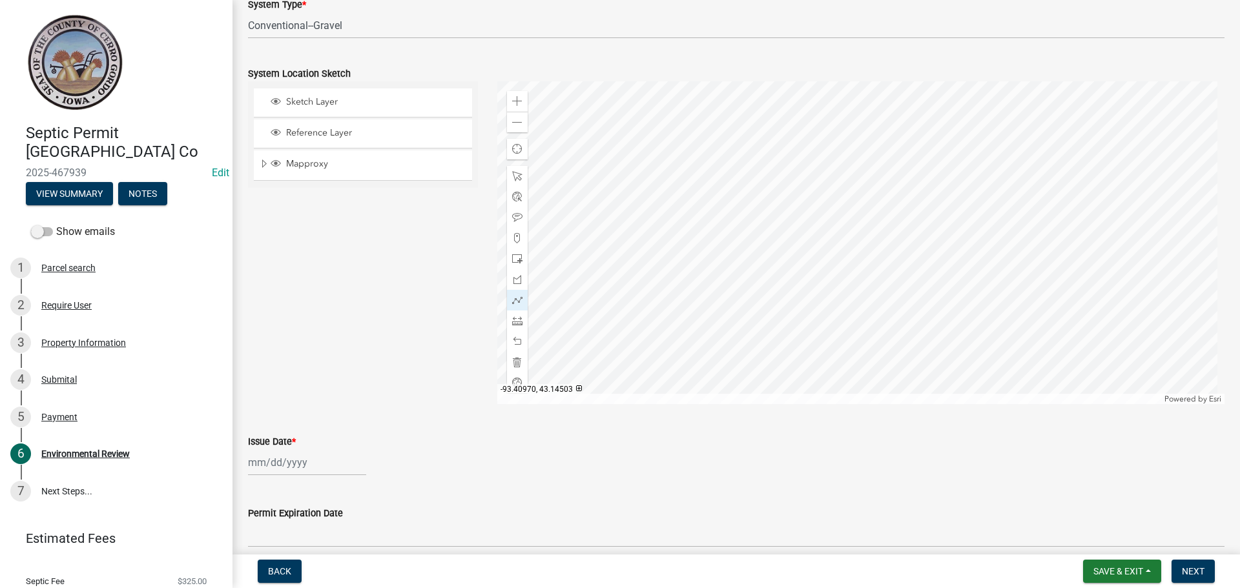
click at [687, 226] on div at bounding box center [861, 242] width 728 height 323
click at [692, 227] on div at bounding box center [861, 242] width 728 height 323
click at [729, 264] on div at bounding box center [861, 242] width 728 height 323
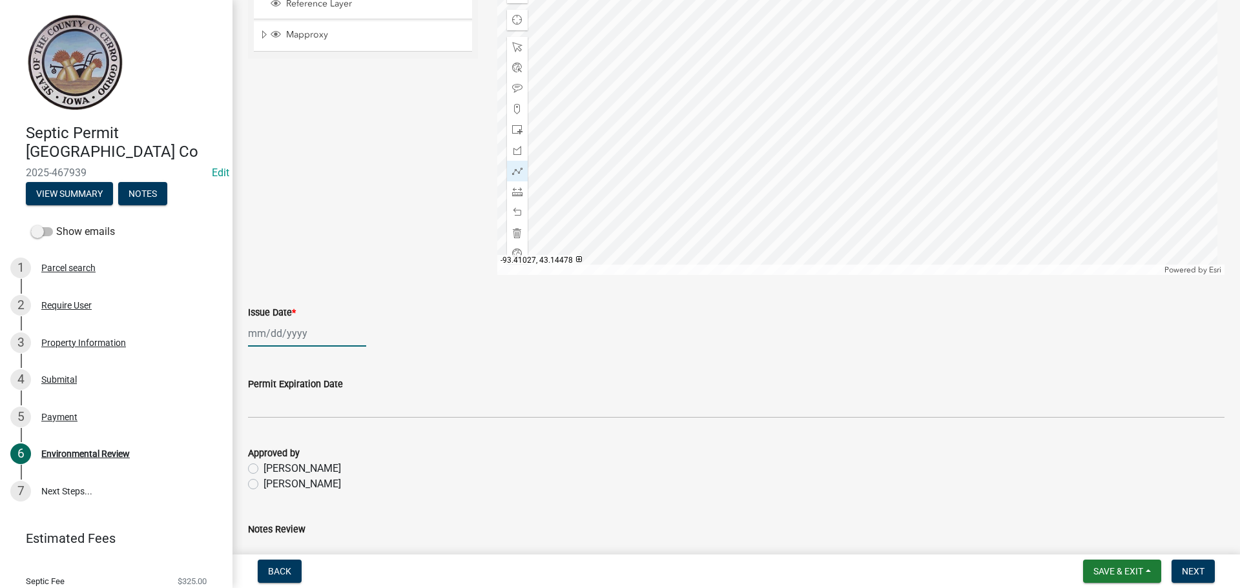
click at [275, 327] on div at bounding box center [307, 333] width 118 height 26
select select "8"
select select "2025"
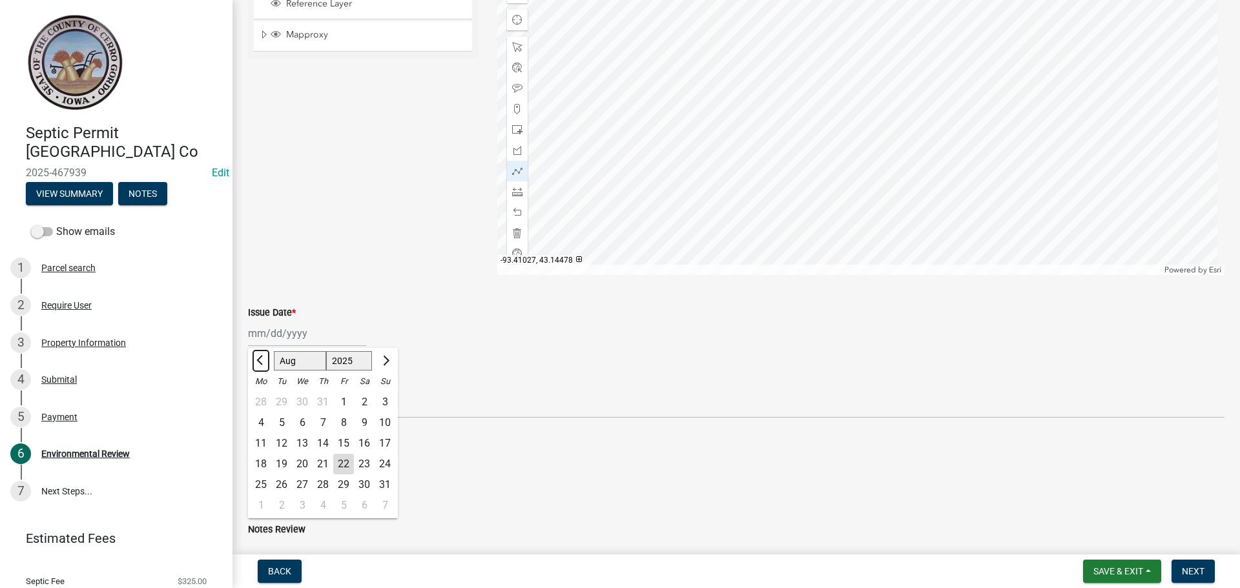
click at [262, 367] on button "Previous month" at bounding box center [261, 361] width 16 height 21
select select "6"
click at [322, 439] on div "12" at bounding box center [323, 443] width 21 height 21
type input "[DATE]"
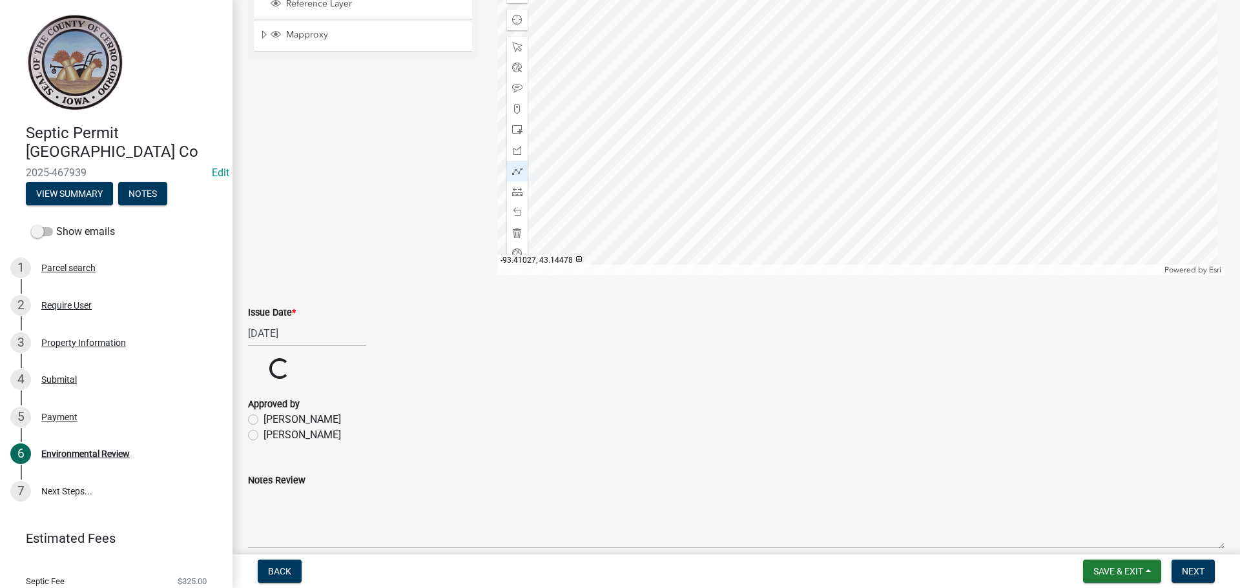
click at [264, 435] on label "[PERSON_NAME]" at bounding box center [303, 436] width 78 height 16
click at [264, 435] on input "[PERSON_NAME]" at bounding box center [268, 432] width 8 height 8
radio input "true"
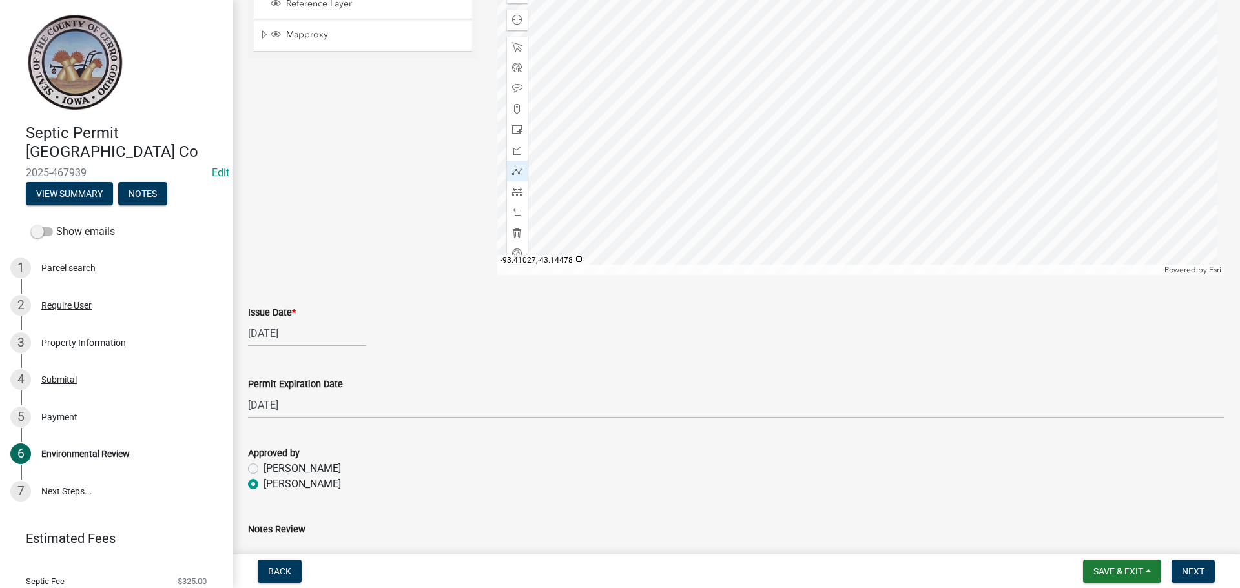
scroll to position [1078, 0]
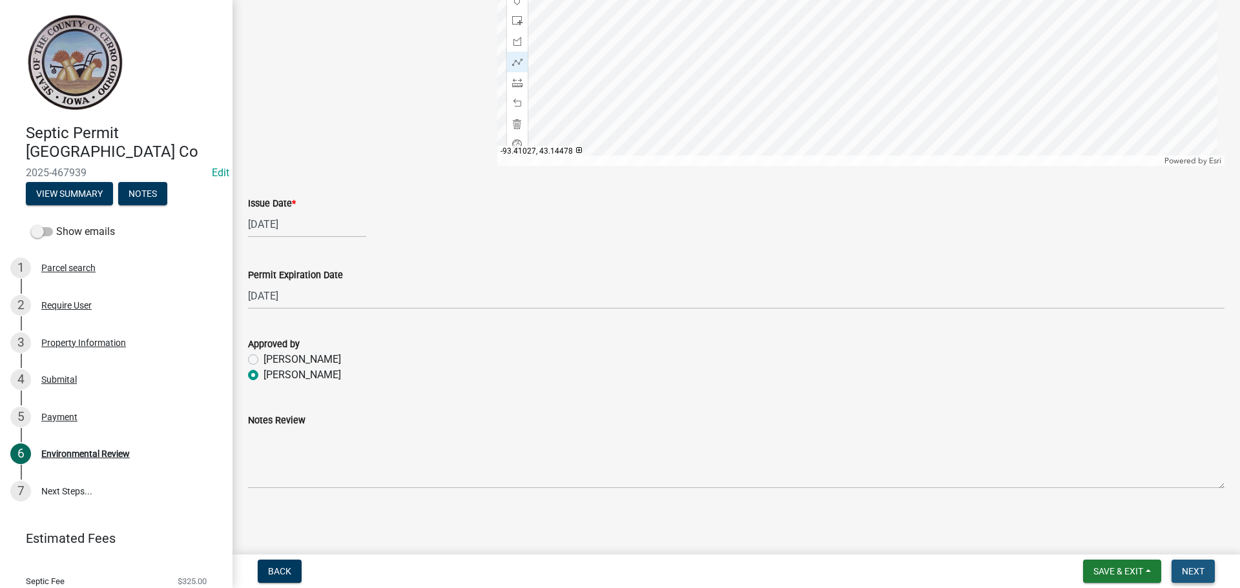
click at [1181, 571] on button "Next" at bounding box center [1193, 571] width 43 height 23
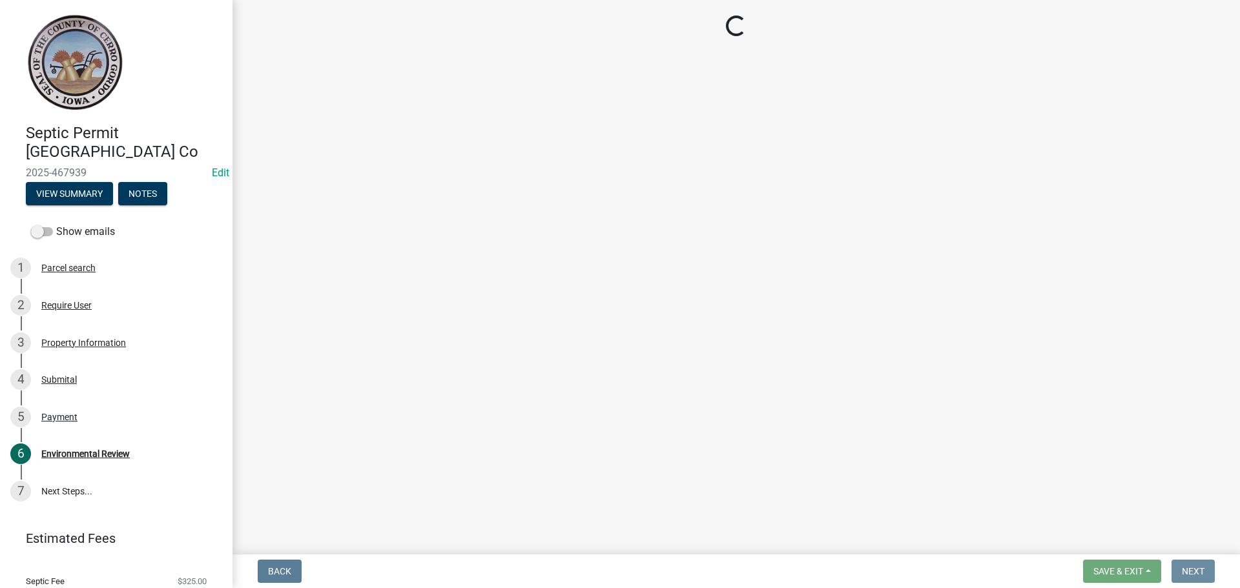
scroll to position [0, 0]
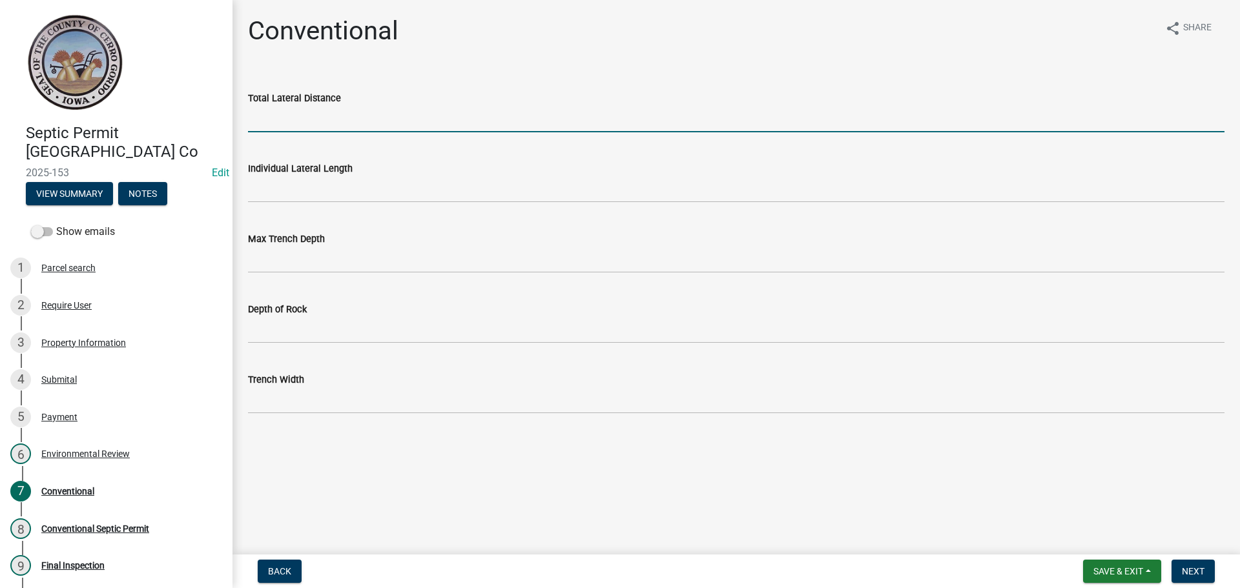
click at [296, 107] on input "Total Lateral Distance" at bounding box center [736, 119] width 977 height 26
type input "100'"
click at [276, 207] on wm-data-entity-input "Individual Lateral Length" at bounding box center [736, 178] width 977 height 70
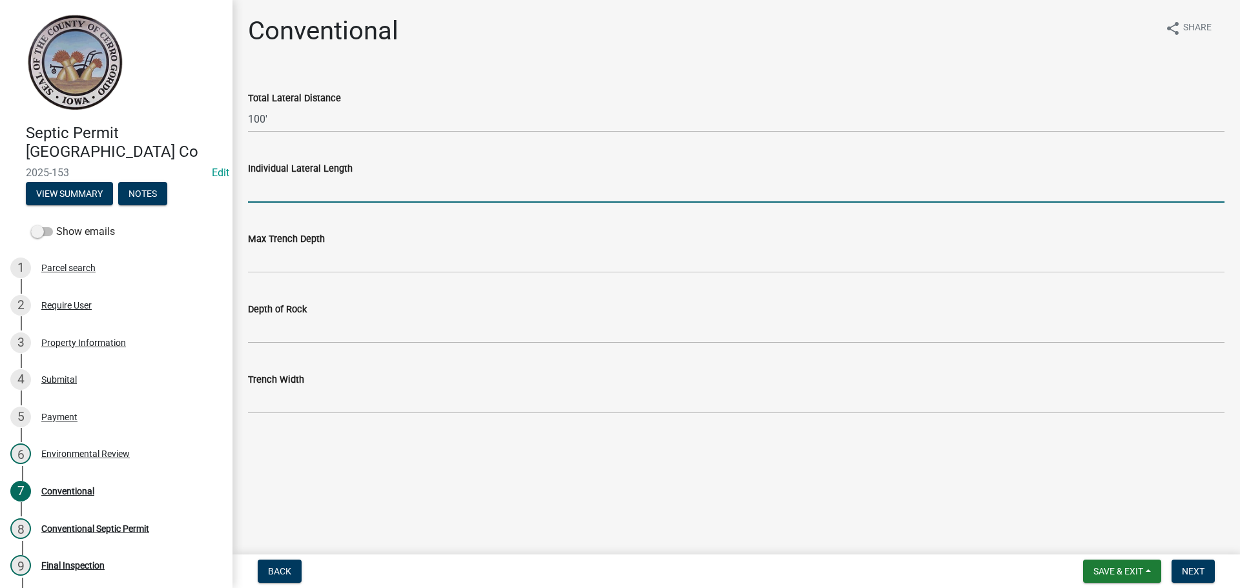
click at [275, 195] on input "Individual Lateral Length" at bounding box center [736, 189] width 977 height 26
type input "100'"
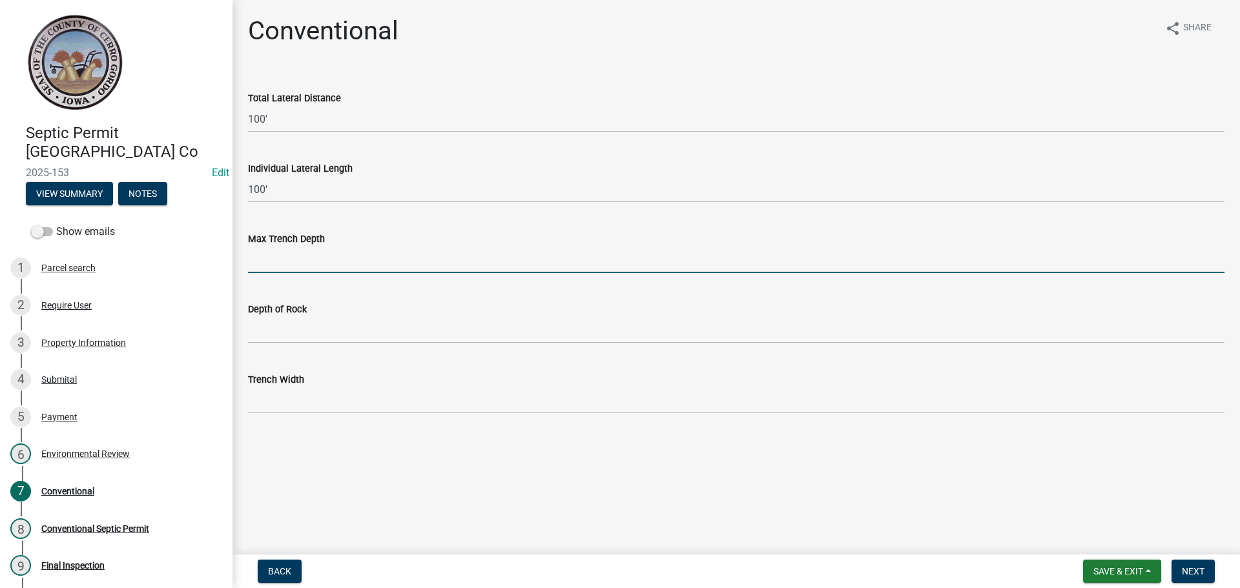
click at [260, 260] on input "Max Trench Depth" at bounding box center [736, 260] width 977 height 26
type input "24""
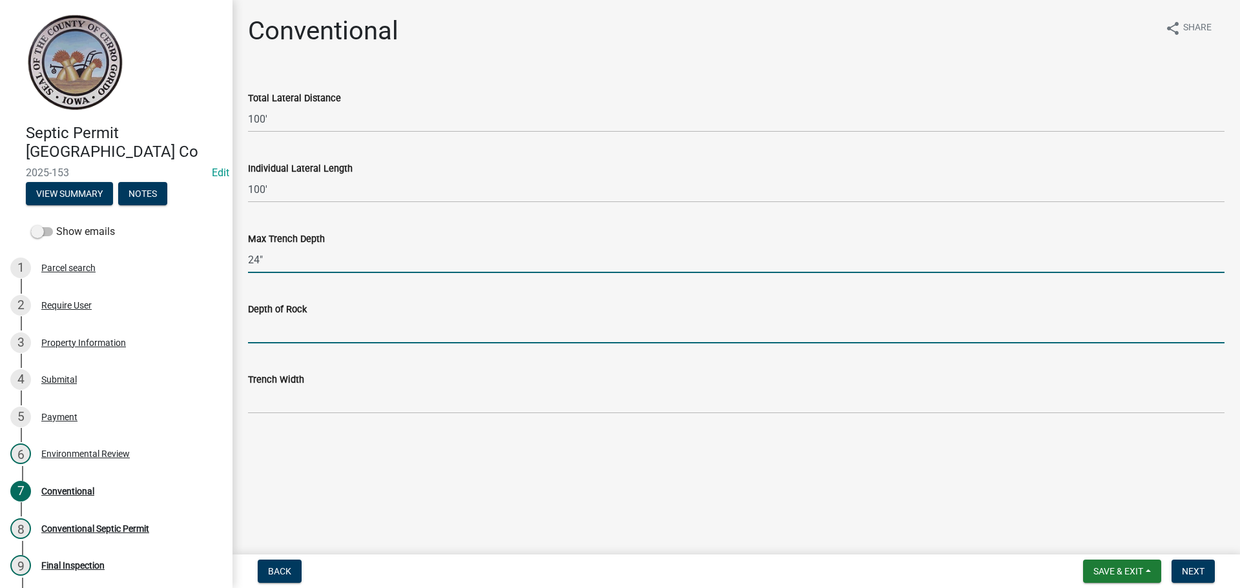
click at [303, 330] on input "Depth of Rock" at bounding box center [736, 330] width 977 height 26
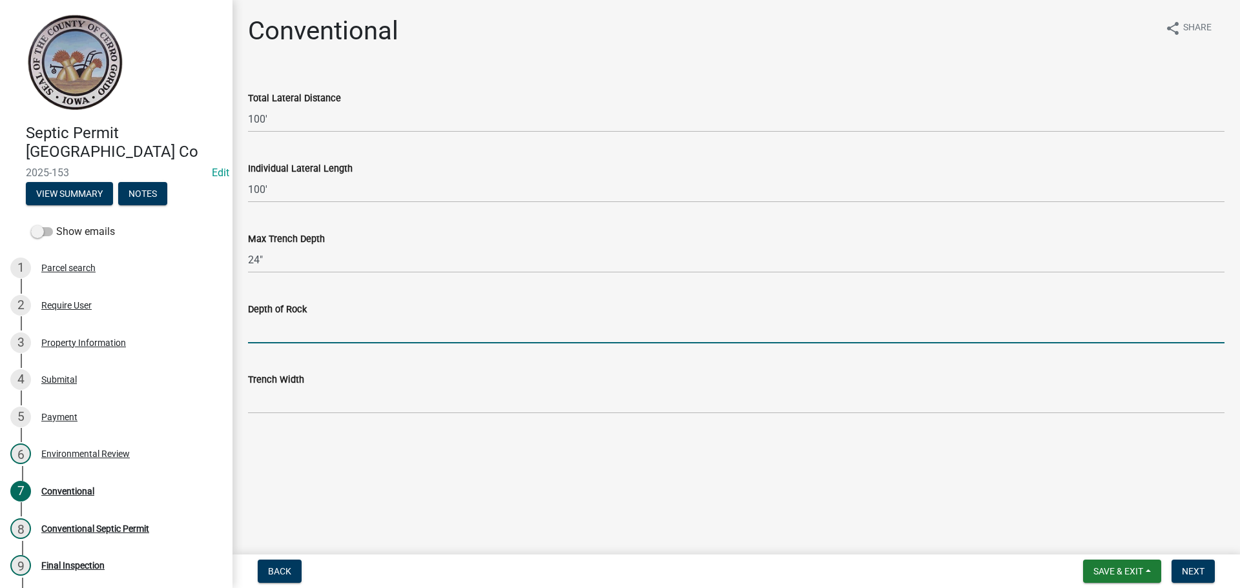
type input "6""
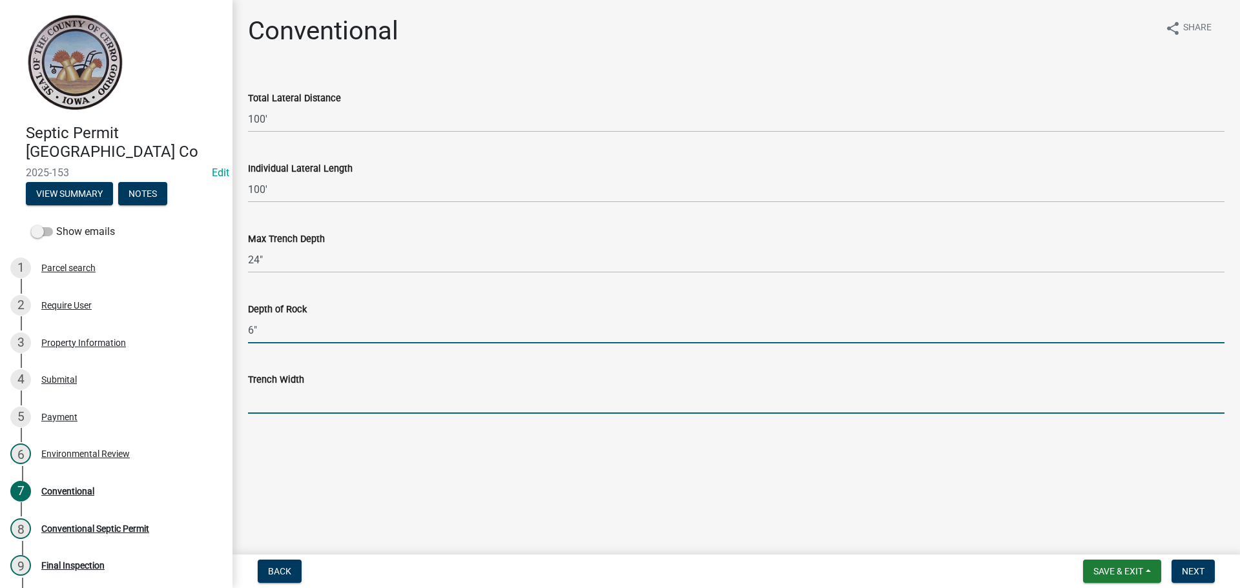
click at [300, 402] on input "Trench Width" at bounding box center [736, 401] width 977 height 26
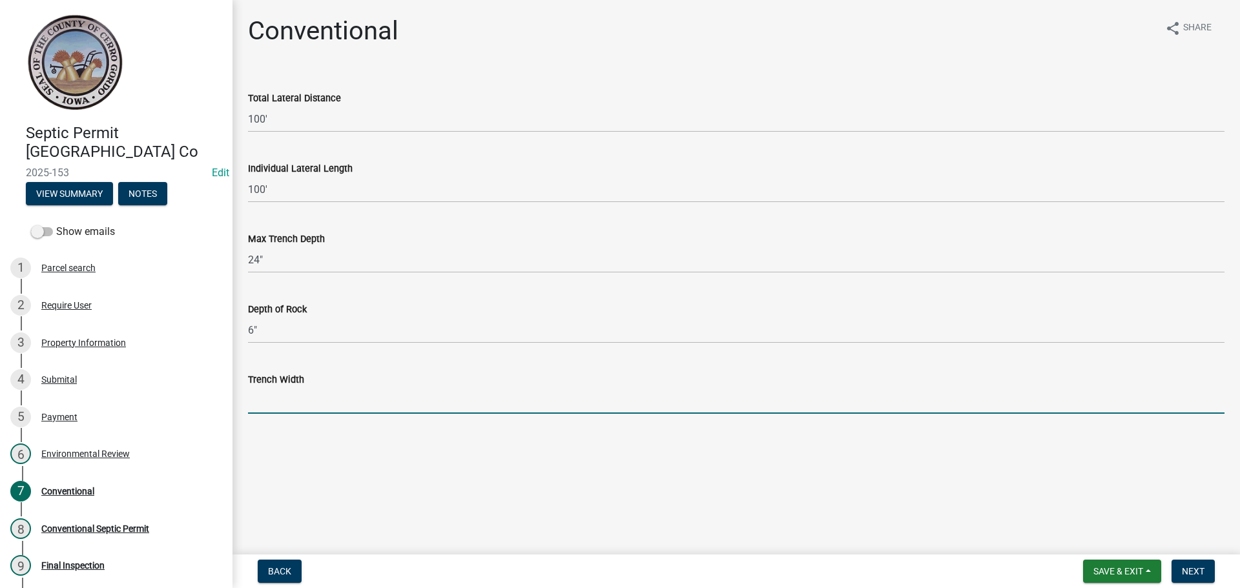
type input "36""
click at [1205, 569] on span "Next" at bounding box center [1193, 571] width 23 height 10
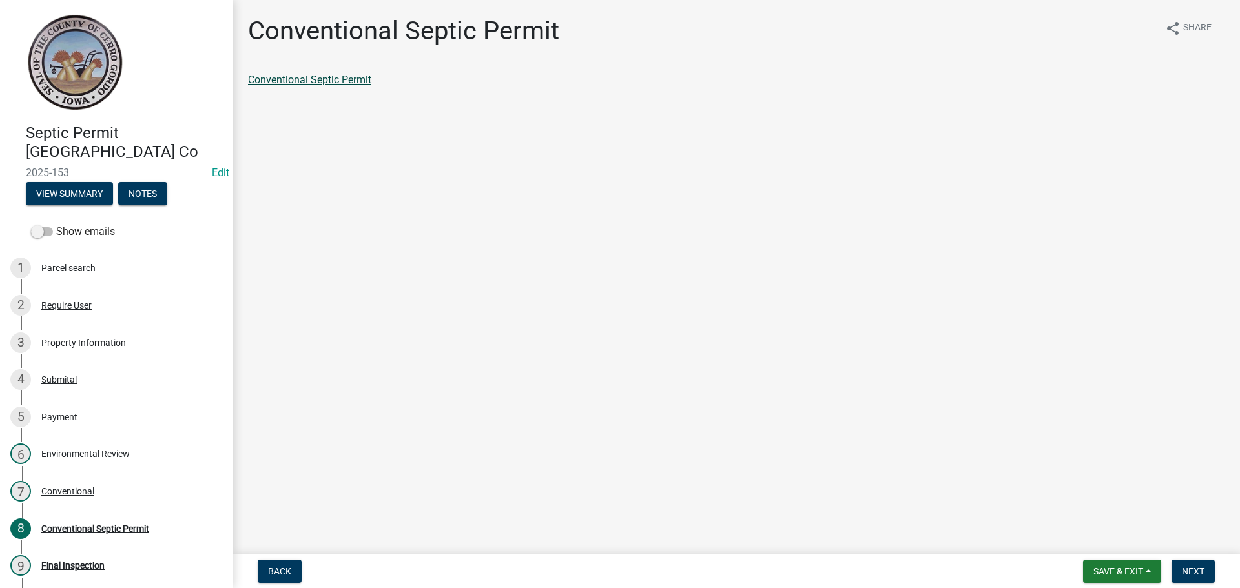
click at [310, 81] on link "Conventional Septic Permit" at bounding box center [309, 80] width 123 height 12
click at [1174, 565] on button "Next" at bounding box center [1193, 571] width 43 height 23
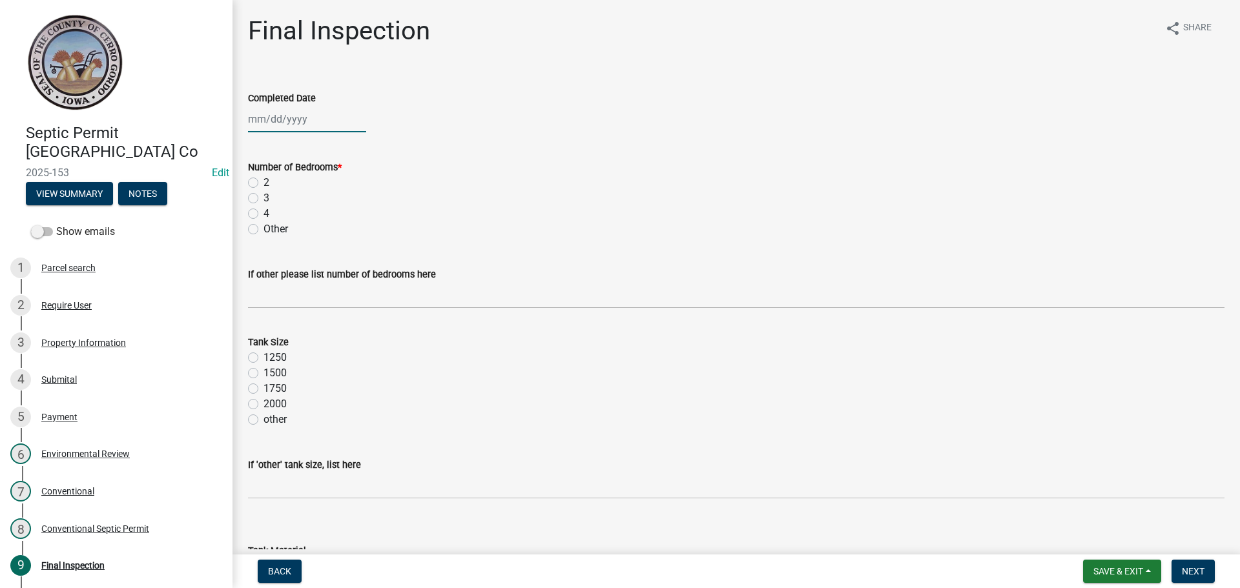
click at [300, 117] on div at bounding box center [307, 119] width 118 height 26
select select "8"
select select "2025"
click at [264, 148] on span "Previous month" at bounding box center [261, 146] width 10 height 10
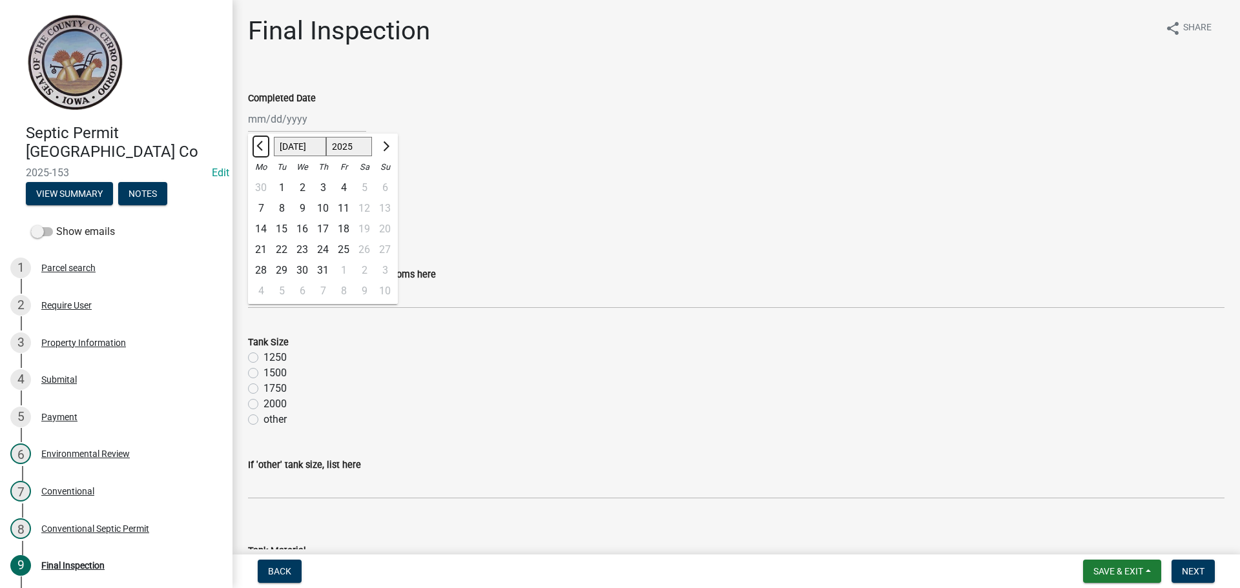
select select "6"
click at [319, 229] on div "12" at bounding box center [323, 229] width 21 height 21
type input "[DATE]"
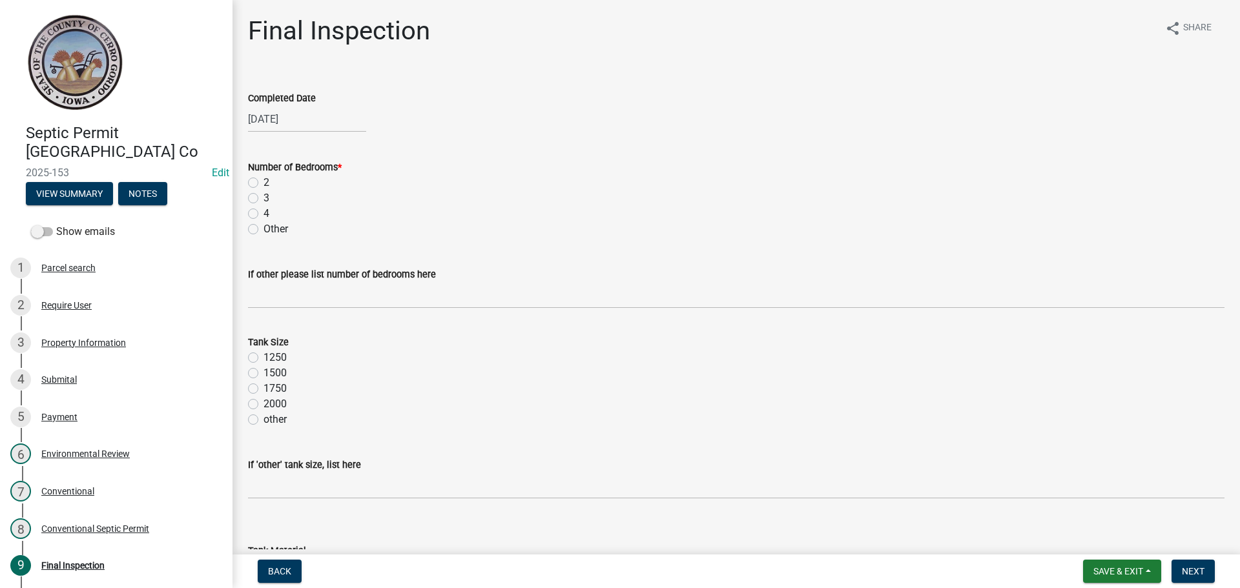
click at [264, 229] on label "Other" at bounding box center [276, 230] width 25 height 16
click at [264, 229] on input "Other" at bounding box center [268, 226] width 8 height 8
radio input "true"
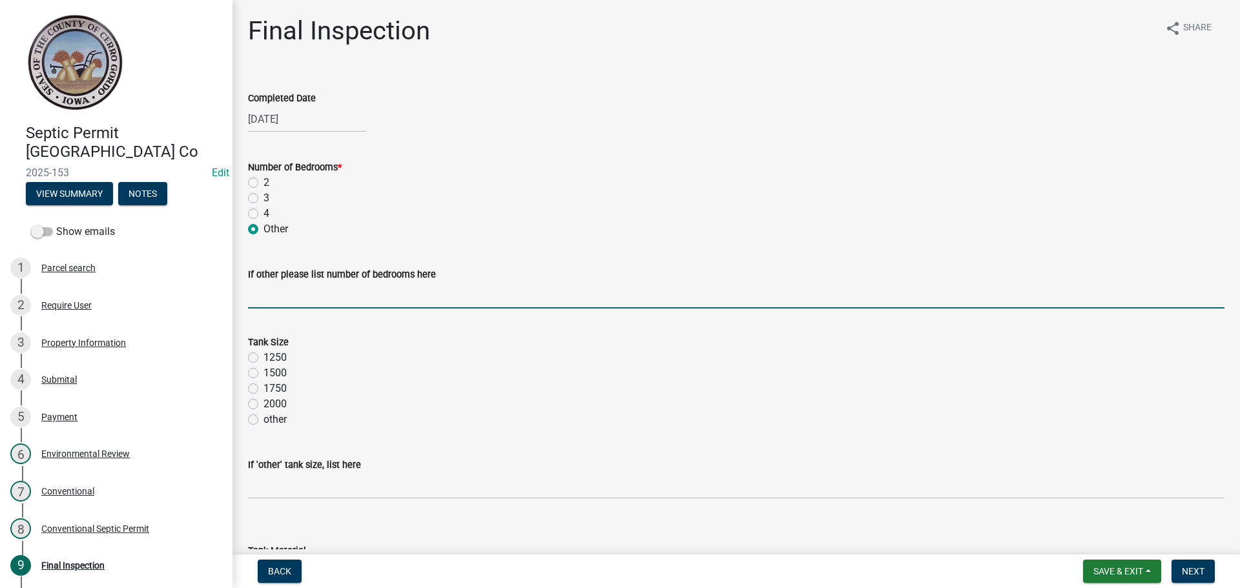
click at [277, 300] on input "If other please list number of bedrooms here" at bounding box center [736, 295] width 977 height 26
type input "system is for a shop"
click at [264, 357] on label "1250" at bounding box center [275, 358] width 23 height 16
click at [264, 357] on input "1250" at bounding box center [268, 354] width 8 height 8
radio input "true"
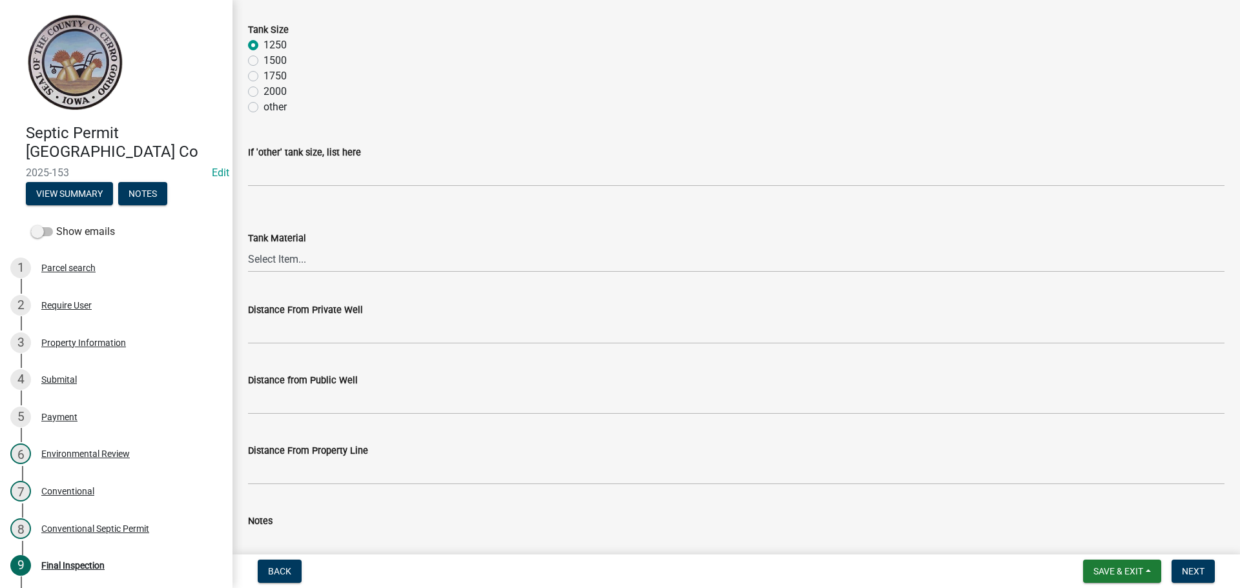
scroll to position [323, 0]
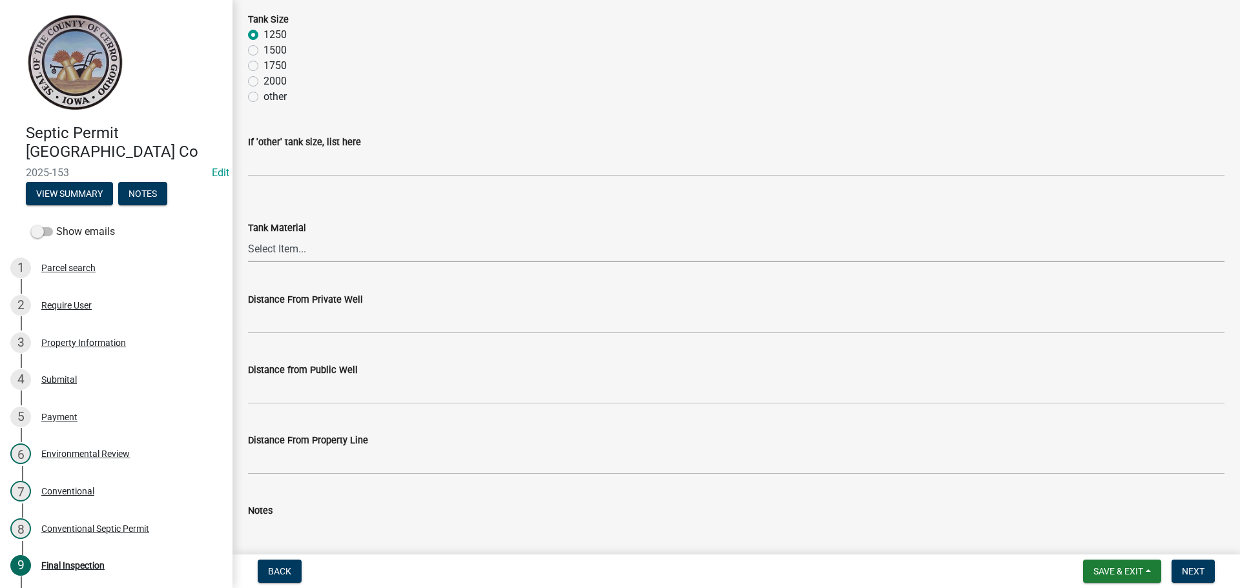
click at [278, 244] on select "Select Item... Metal Plastic Fiberglass Concrete other" at bounding box center [736, 249] width 977 height 26
click at [248, 236] on select "Select Item... Metal Plastic Fiberglass Concrete other" at bounding box center [736, 249] width 977 height 26
select select "7f9acfdd-a4c9-4989-85be-c27d69f4963c"
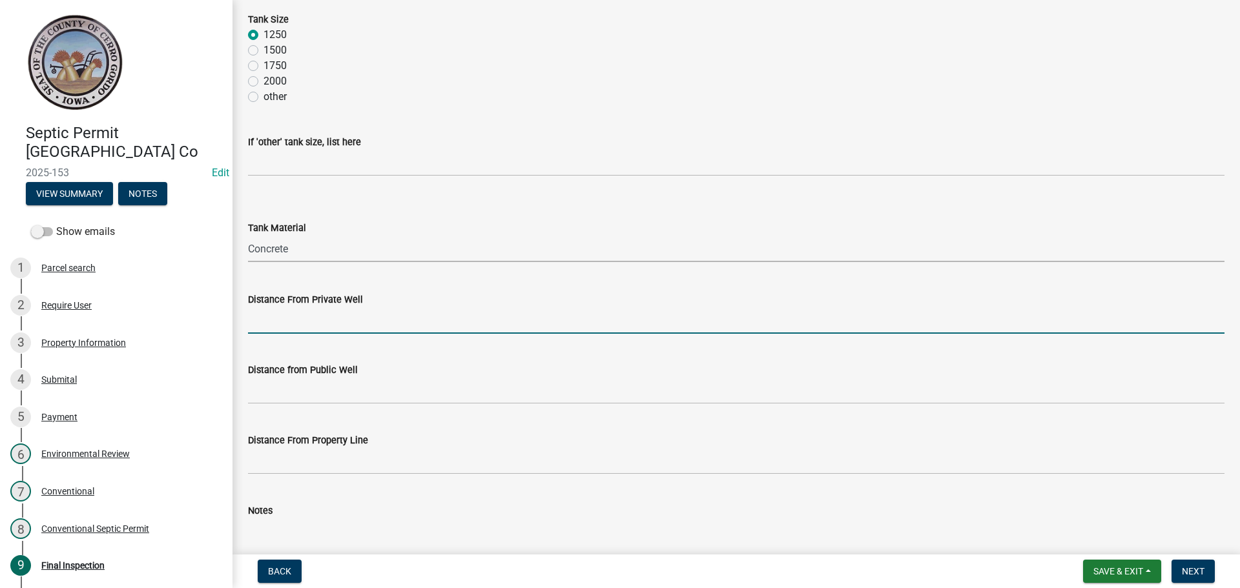
click at [276, 316] on input "Distance From Private Well" at bounding box center [736, 320] width 977 height 26
type input "> 100'"
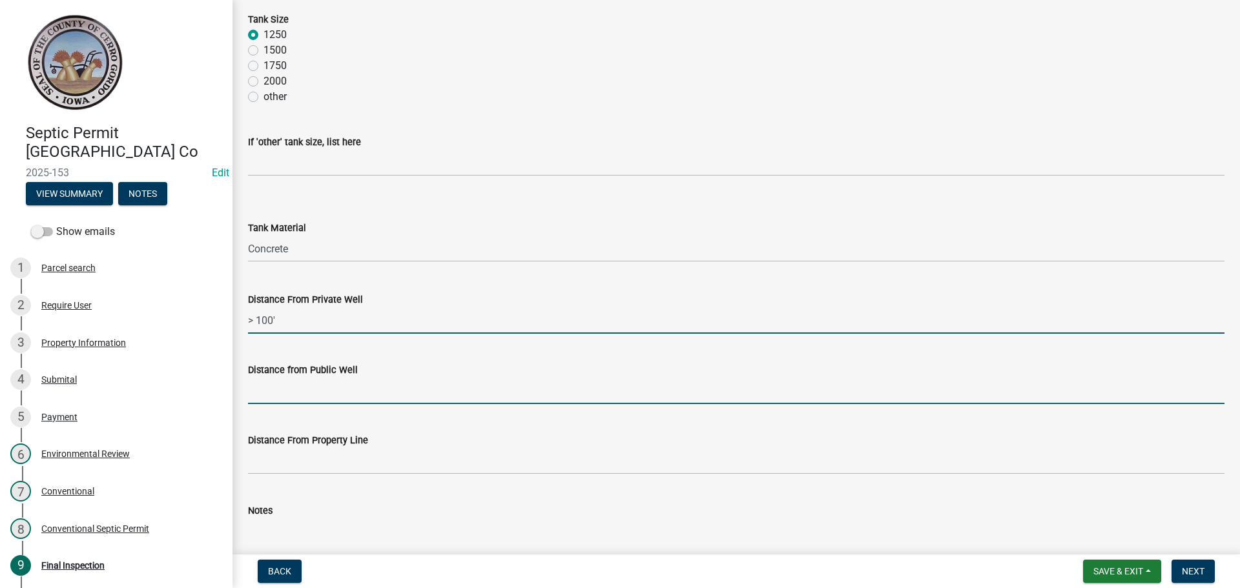
click at [296, 396] on input "Distance from Public Well" at bounding box center [736, 391] width 977 height 26
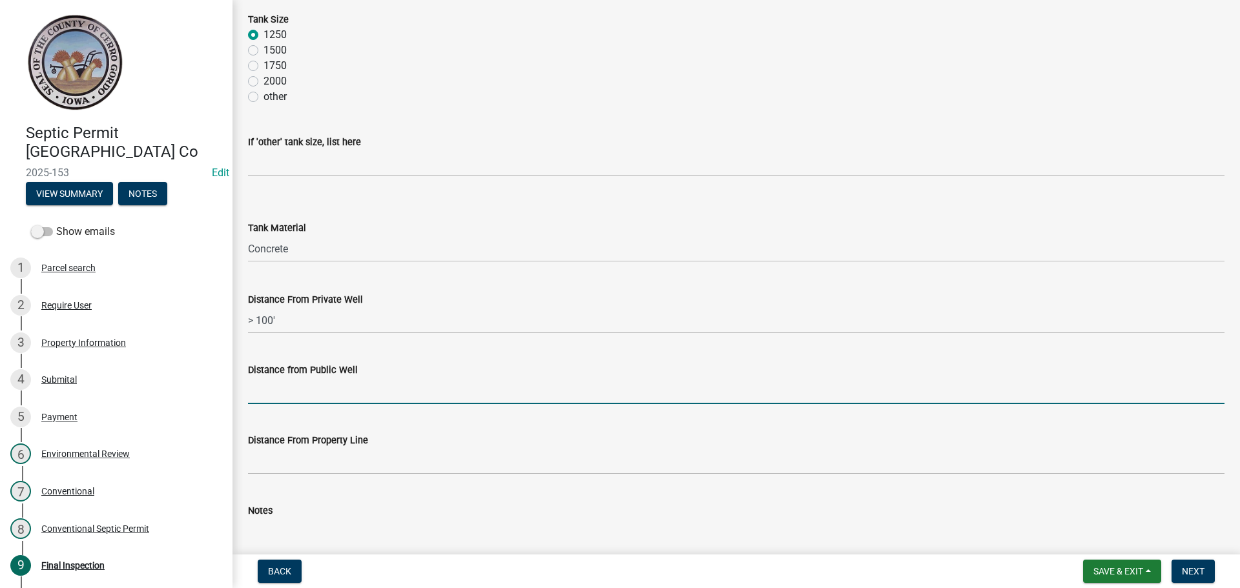
type input "N/A"
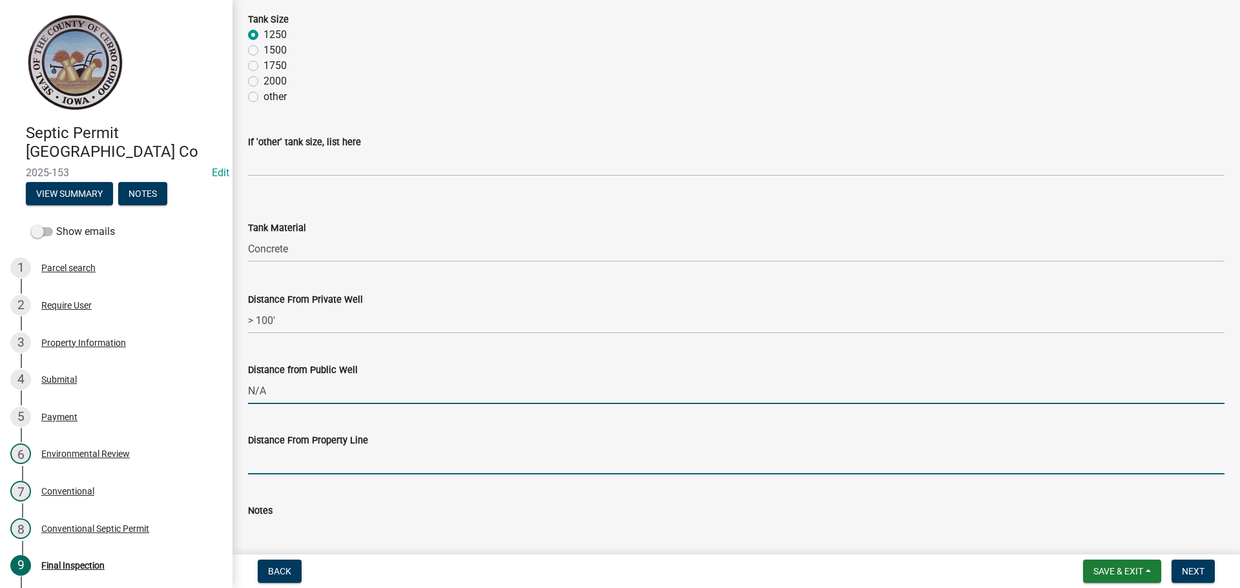
click at [299, 451] on input "Distance From Property Line" at bounding box center [736, 461] width 977 height 26
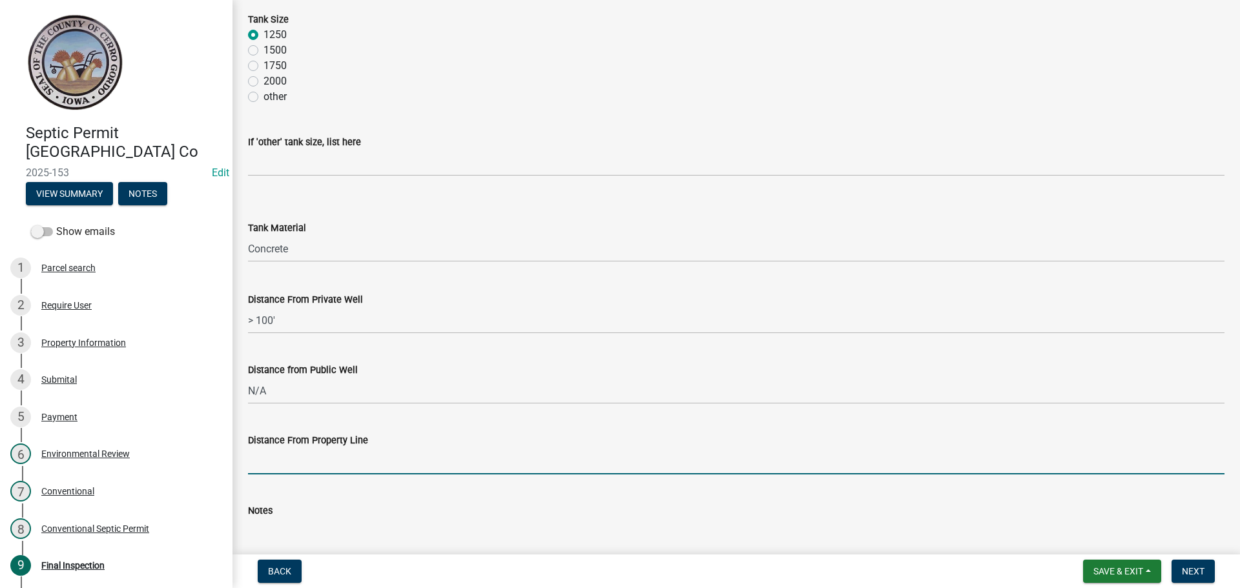
type input "N/A"
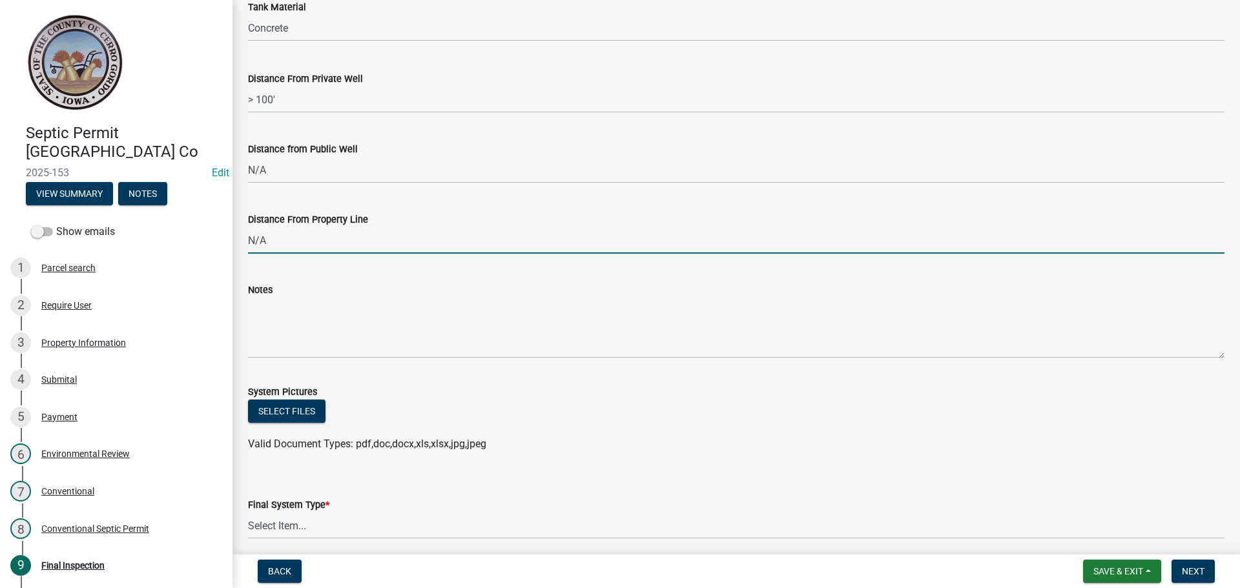
scroll to position [646, 0]
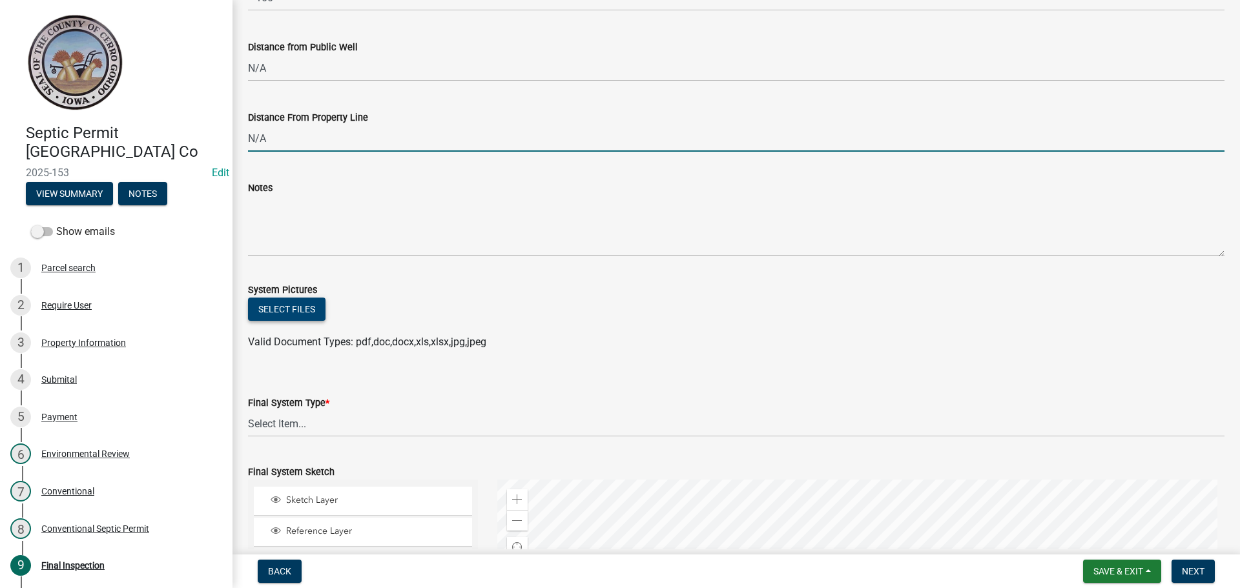
click at [284, 315] on button "Select files" at bounding box center [287, 309] width 78 height 23
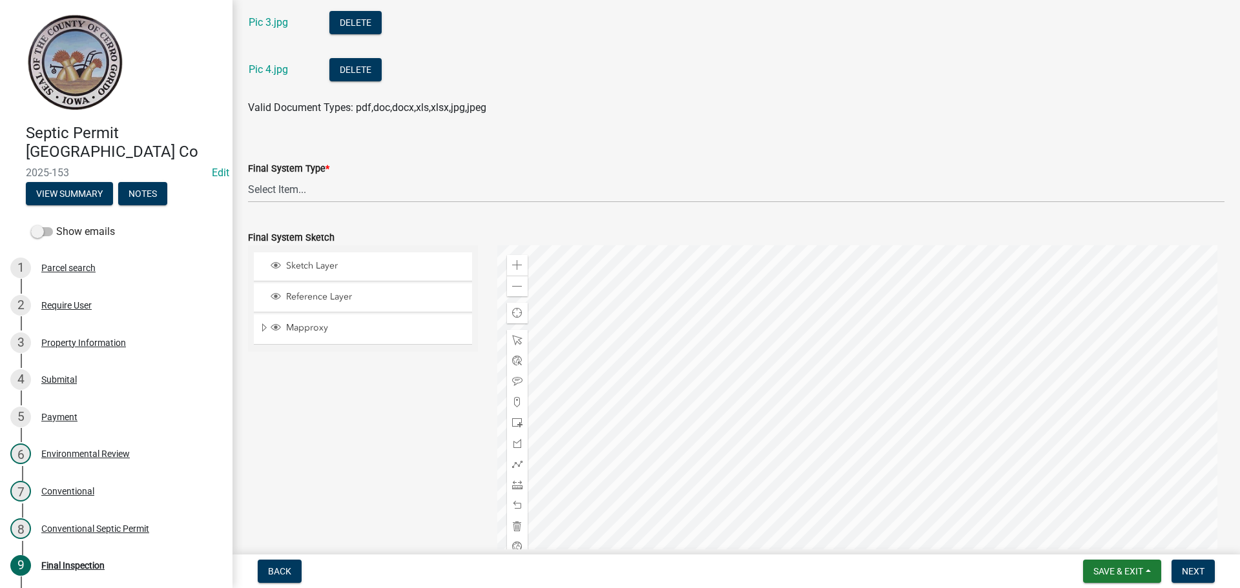
scroll to position [1098, 0]
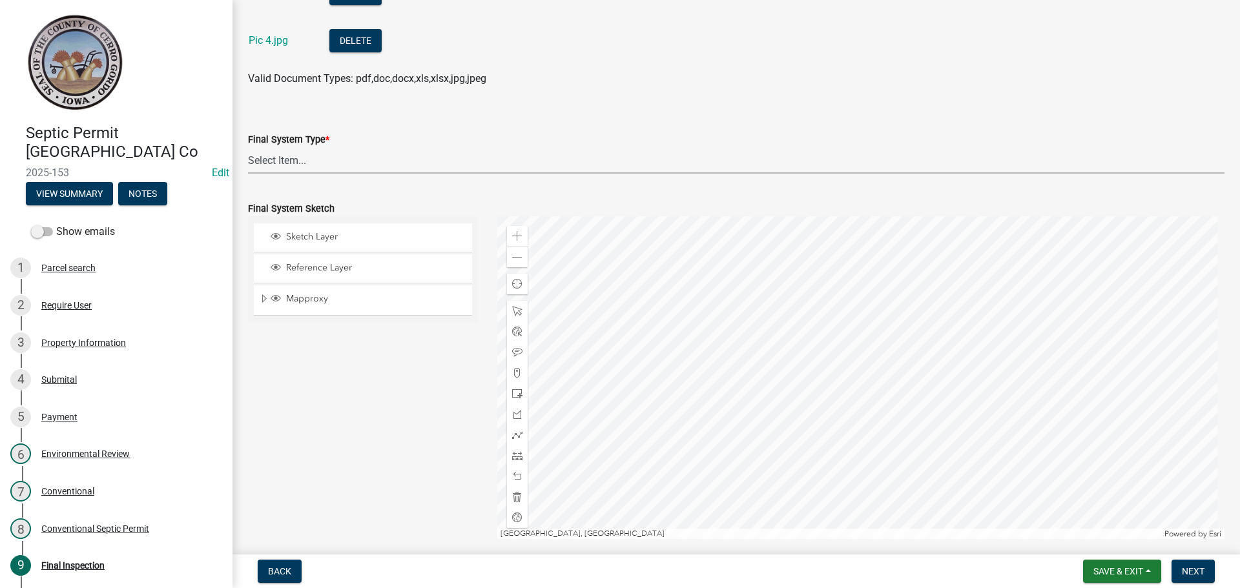
click at [273, 160] on select "Select Item... 15" Chamber Advantex Chamber--24" Chamber--36" Conventional w/Sa…" at bounding box center [736, 160] width 977 height 26
click at [248, 147] on select "Select Item... 15" Chamber Advantex Chamber--24" Chamber--36" Conventional w/Sa…" at bounding box center [736, 160] width 977 height 26
select select "116459b6-3ad1-4898-b655-61aa8cb3b1e0"
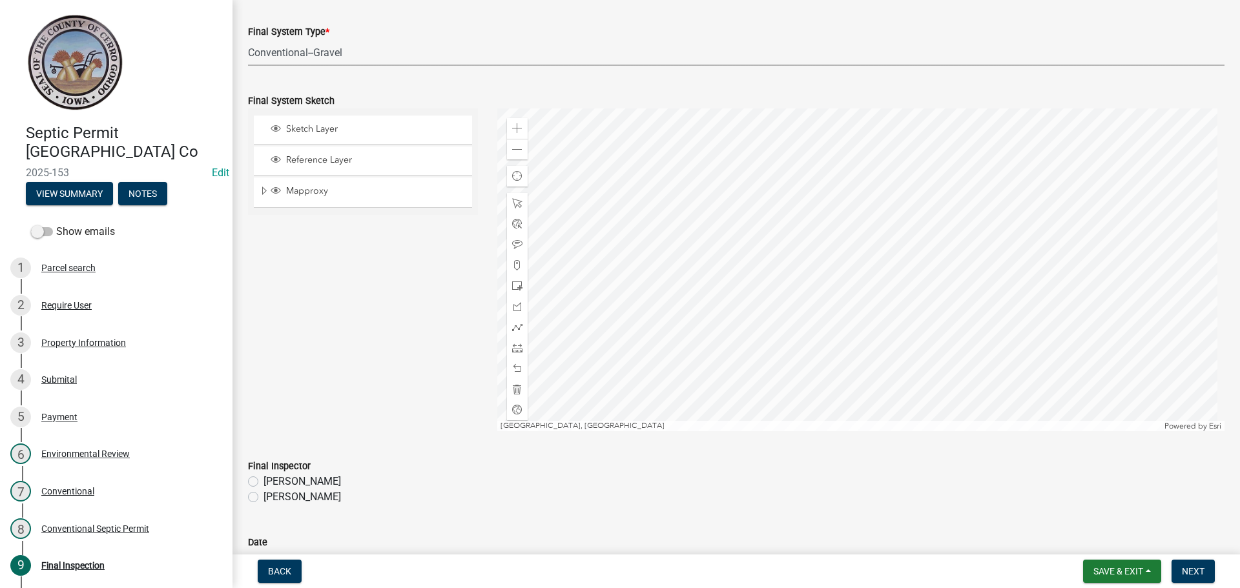
scroll to position [1227, 0]
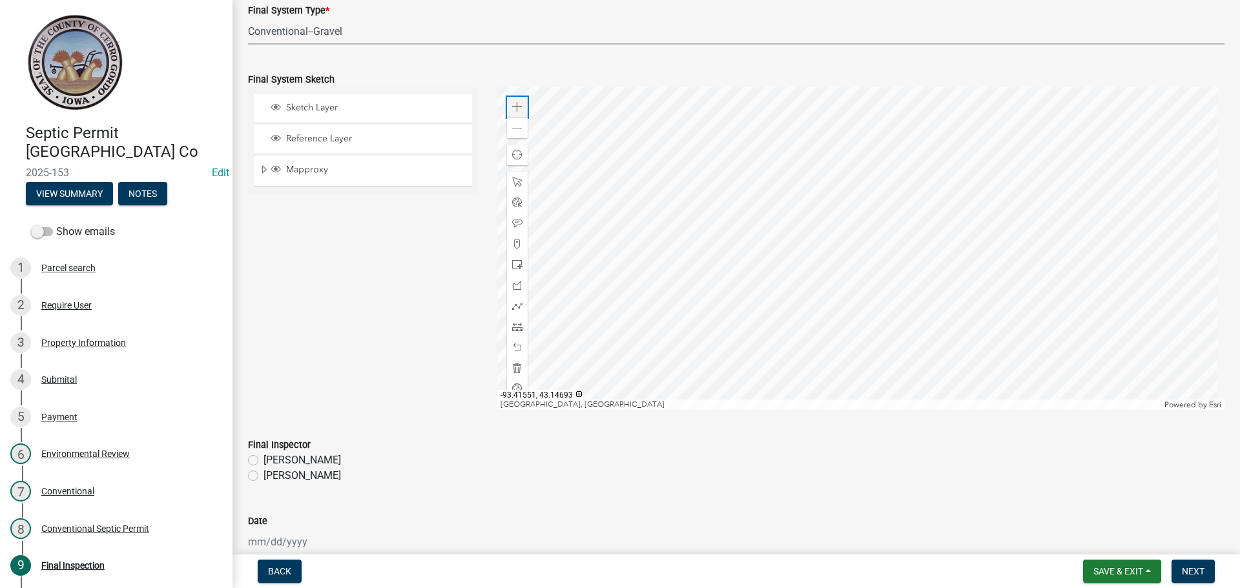
click at [518, 107] on span at bounding box center [517, 107] width 10 height 10
click at [613, 162] on div at bounding box center [861, 248] width 728 height 323
click at [658, 235] on div at bounding box center [861, 248] width 728 height 323
click at [508, 289] on div at bounding box center [517, 285] width 21 height 21
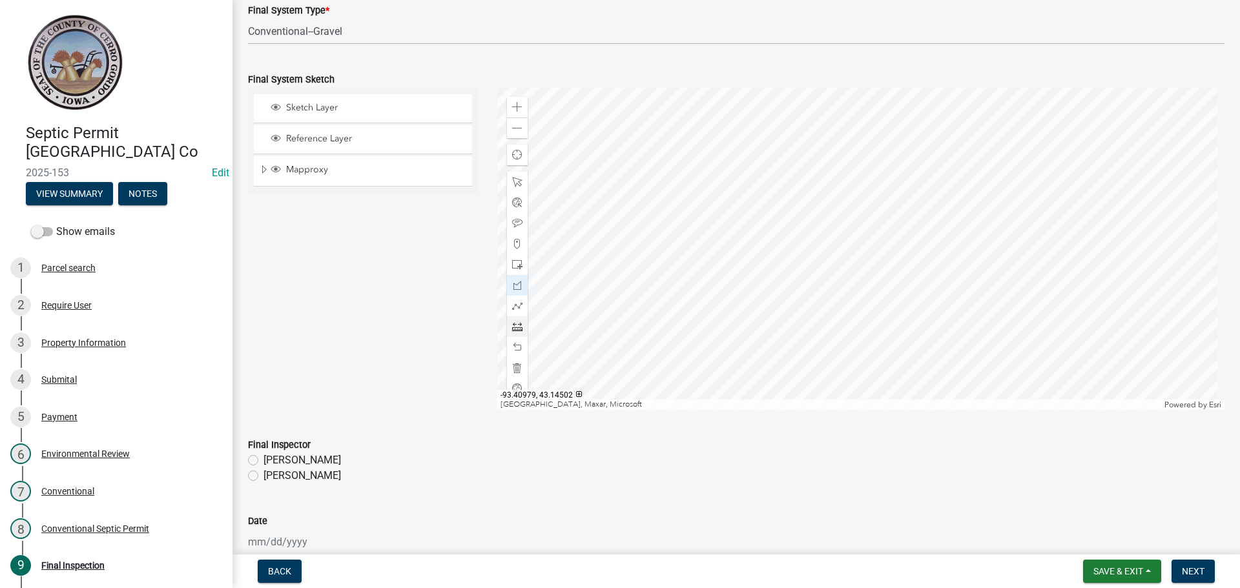
click at [731, 270] on div at bounding box center [861, 248] width 728 height 323
click at [788, 316] on div at bounding box center [861, 248] width 728 height 323
click at [745, 355] on div at bounding box center [861, 248] width 728 height 323
click at [683, 309] on div at bounding box center [861, 248] width 728 height 323
click at [732, 270] on div at bounding box center [861, 248] width 728 height 323
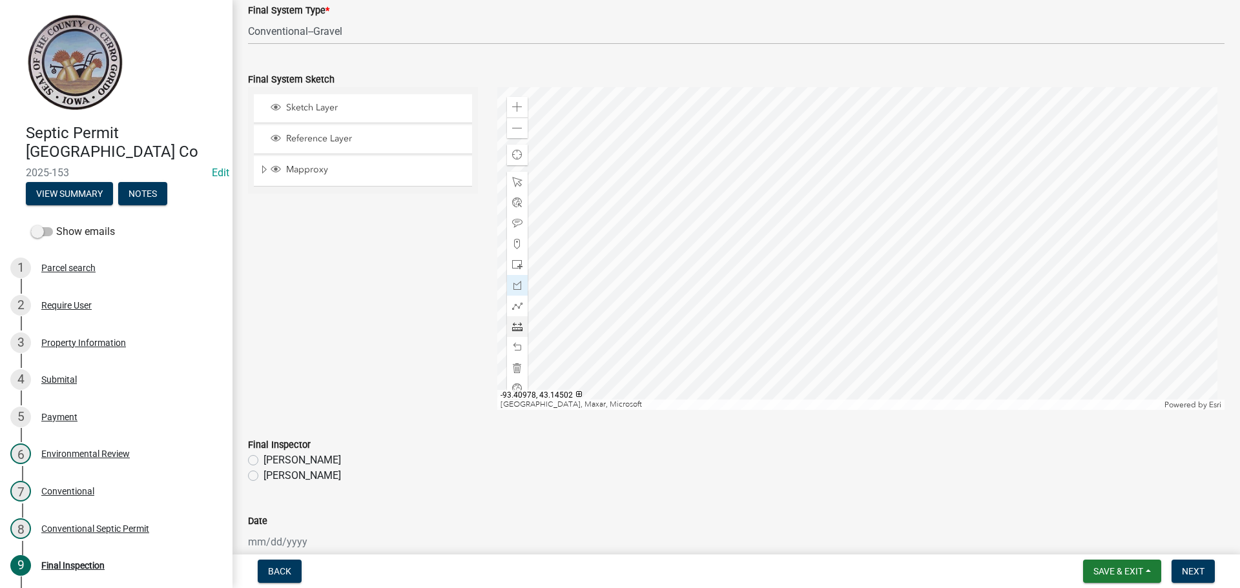
click at [732, 270] on div at bounding box center [861, 248] width 728 height 323
click at [512, 180] on span at bounding box center [517, 182] width 10 height 10
click at [515, 260] on span at bounding box center [517, 265] width 10 height 10
click at [738, 262] on div at bounding box center [861, 248] width 728 height 323
click at [523, 303] on div at bounding box center [517, 306] width 21 height 21
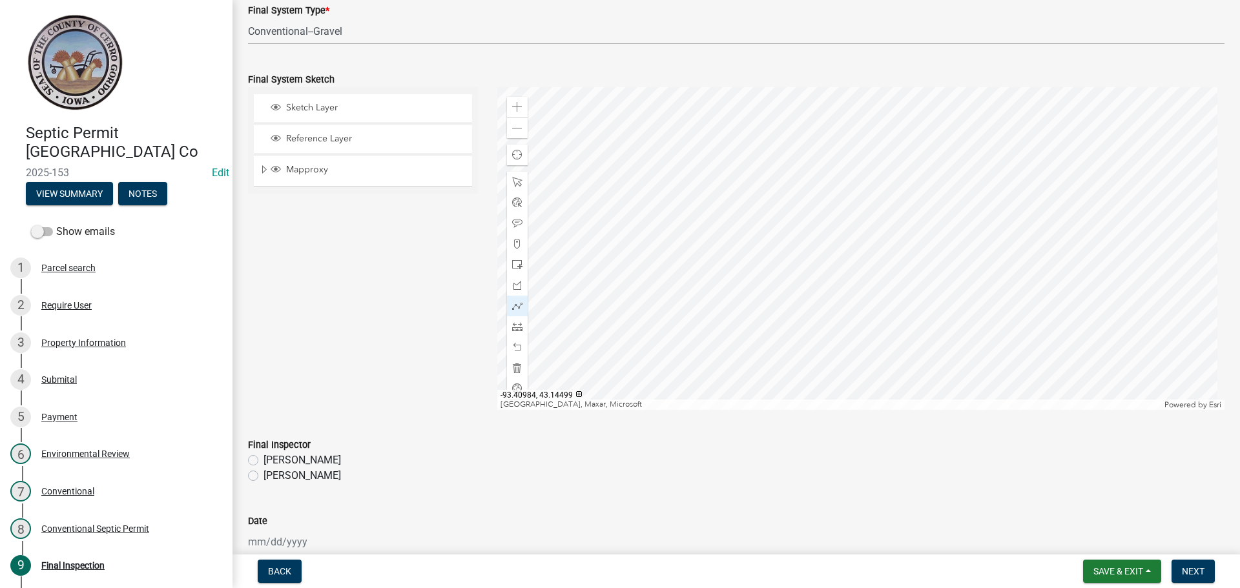
click at [720, 281] on div at bounding box center [861, 248] width 728 height 323
click at [714, 273] on div at bounding box center [861, 248] width 728 height 323
click at [723, 260] on div at bounding box center [861, 248] width 728 height 323
click at [723, 261] on div at bounding box center [861, 248] width 728 height 323
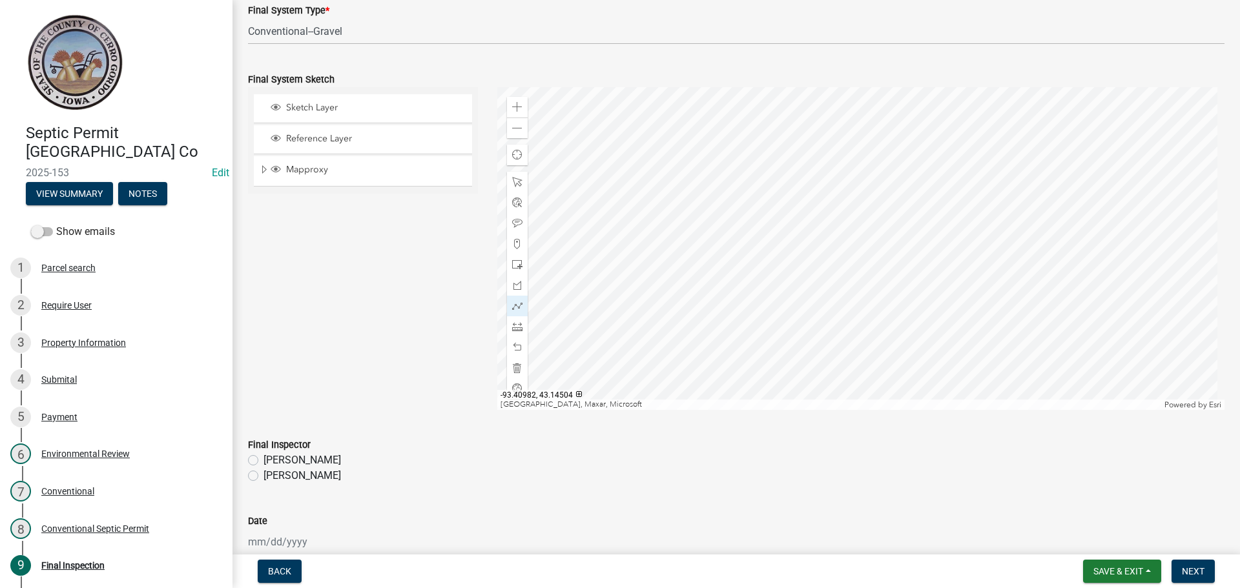
click at [723, 261] on div at bounding box center [861, 248] width 728 height 323
click at [738, 260] on div at bounding box center [861, 248] width 728 height 323
click at [745, 258] on div at bounding box center [861, 248] width 728 height 323
click at [796, 308] on div at bounding box center [861, 248] width 728 height 323
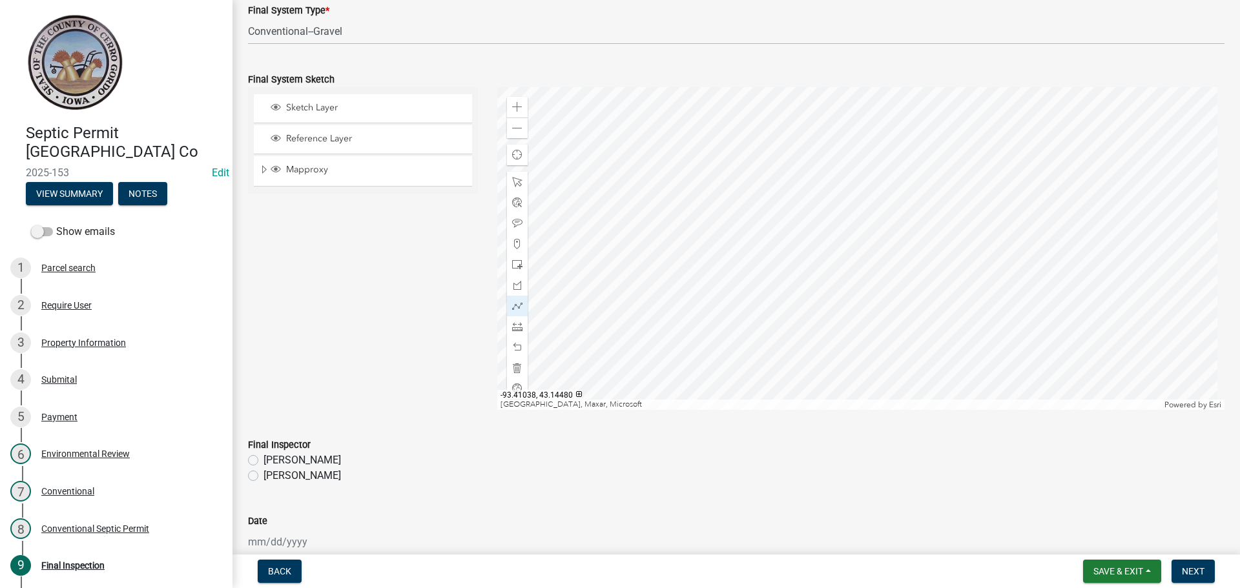
click at [264, 478] on label "[PERSON_NAME]" at bounding box center [303, 476] width 78 height 16
click at [264, 477] on input "[PERSON_NAME]" at bounding box center [268, 472] width 8 height 8
radio input "true"
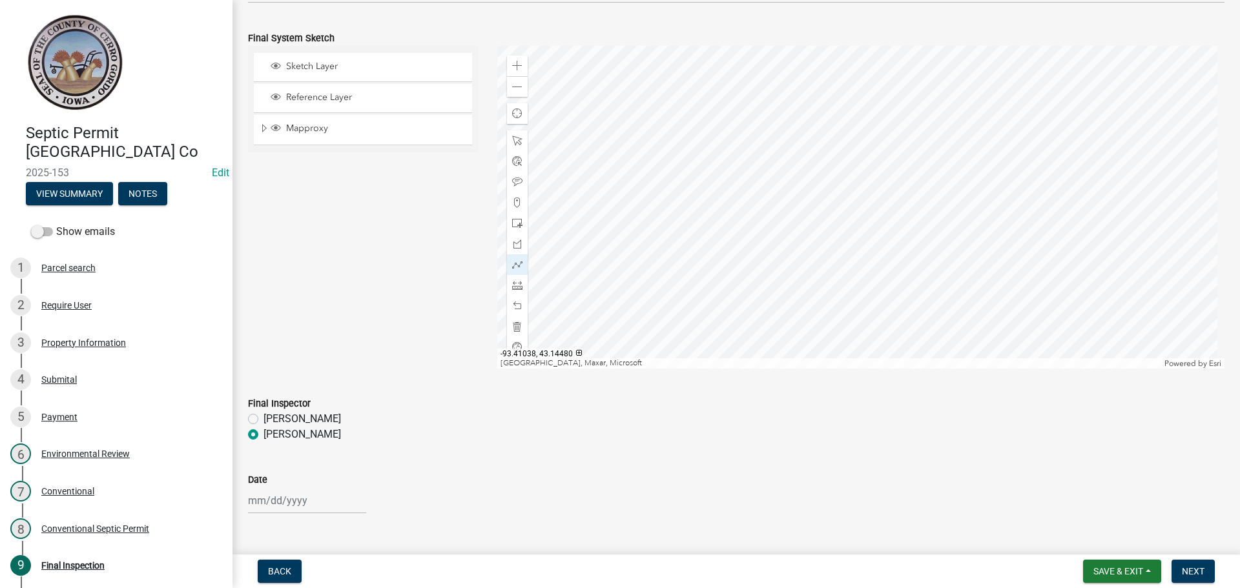
scroll to position [1295, 0]
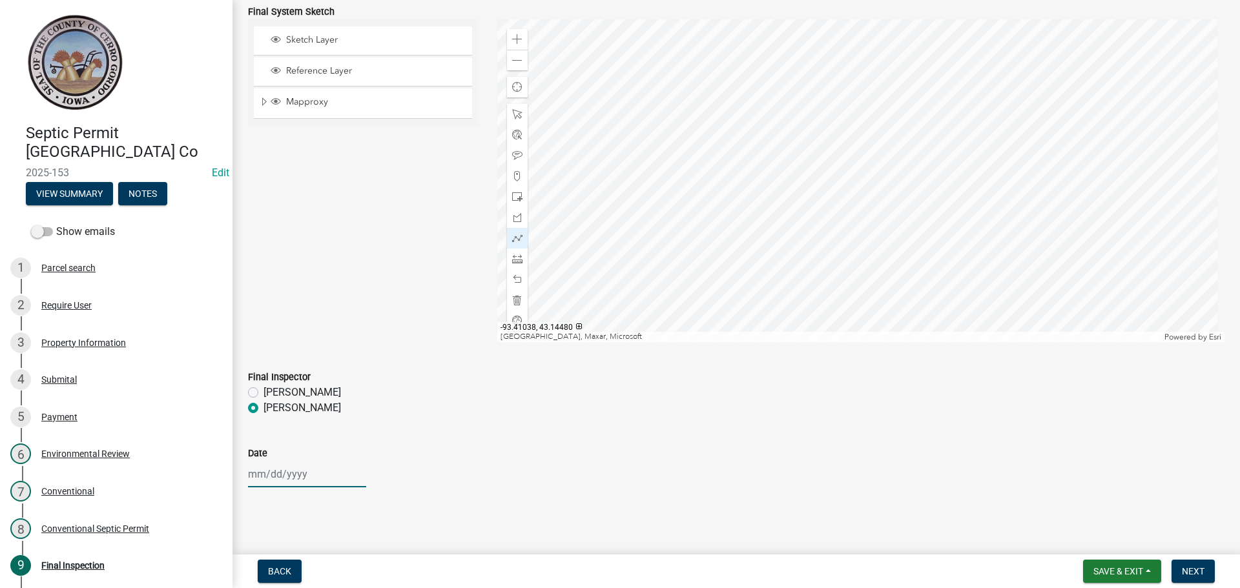
click at [278, 468] on div at bounding box center [307, 474] width 118 height 26
select select "8"
select select "2025"
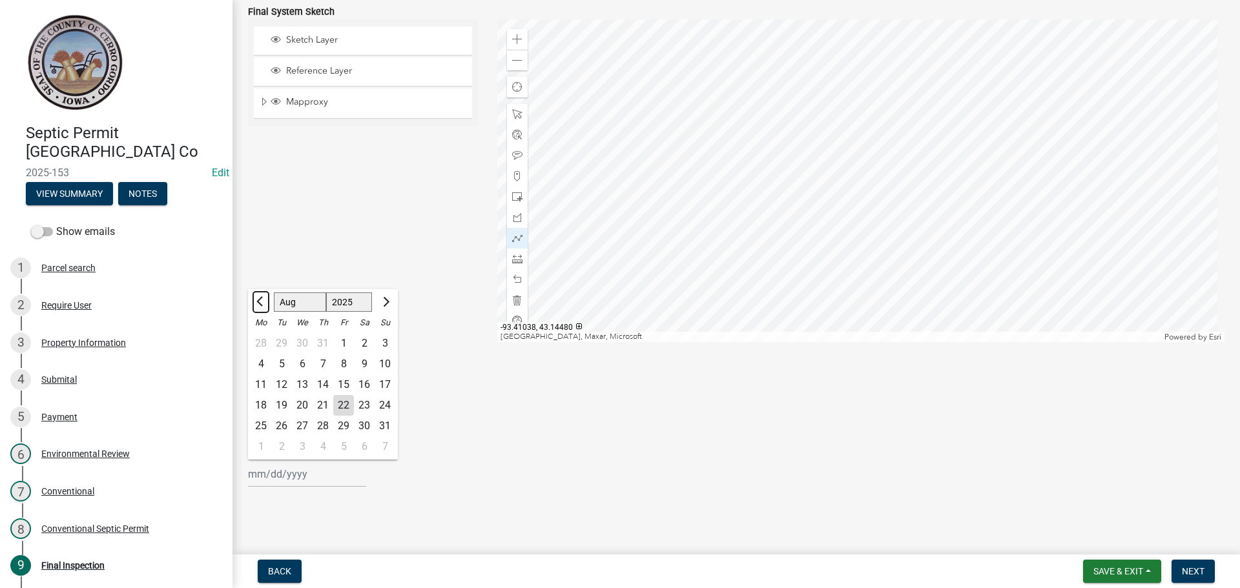
click at [263, 304] on span "Previous month" at bounding box center [261, 302] width 10 height 10
select select "6"
click at [322, 382] on div "12" at bounding box center [323, 385] width 21 height 21
type input "[DATE]"
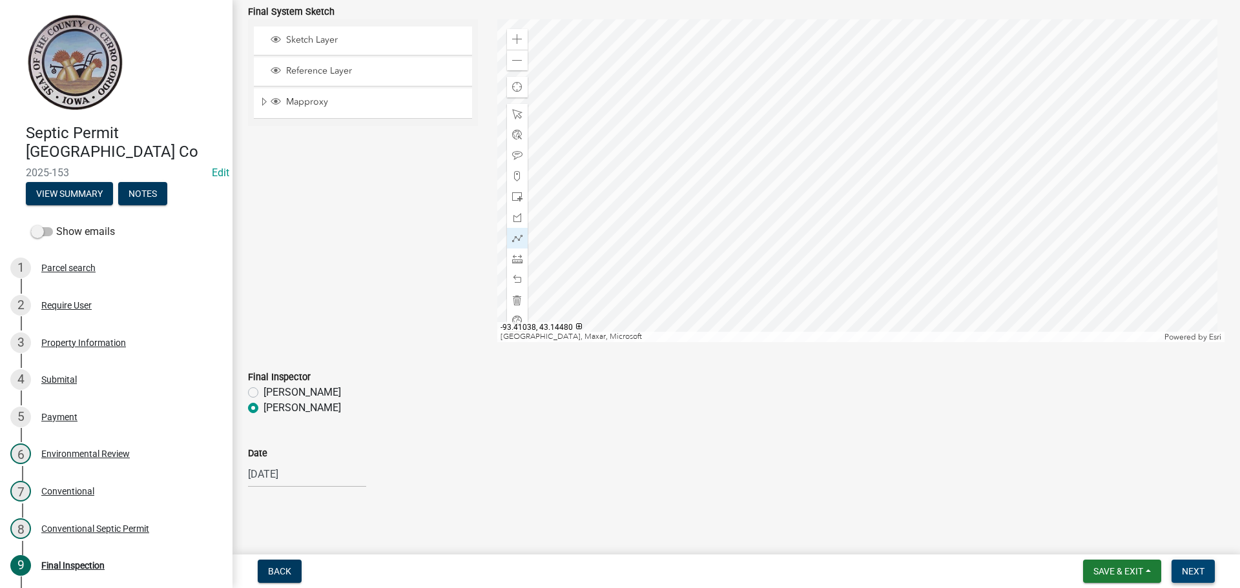
click at [1201, 570] on span "Next" at bounding box center [1193, 571] width 23 height 10
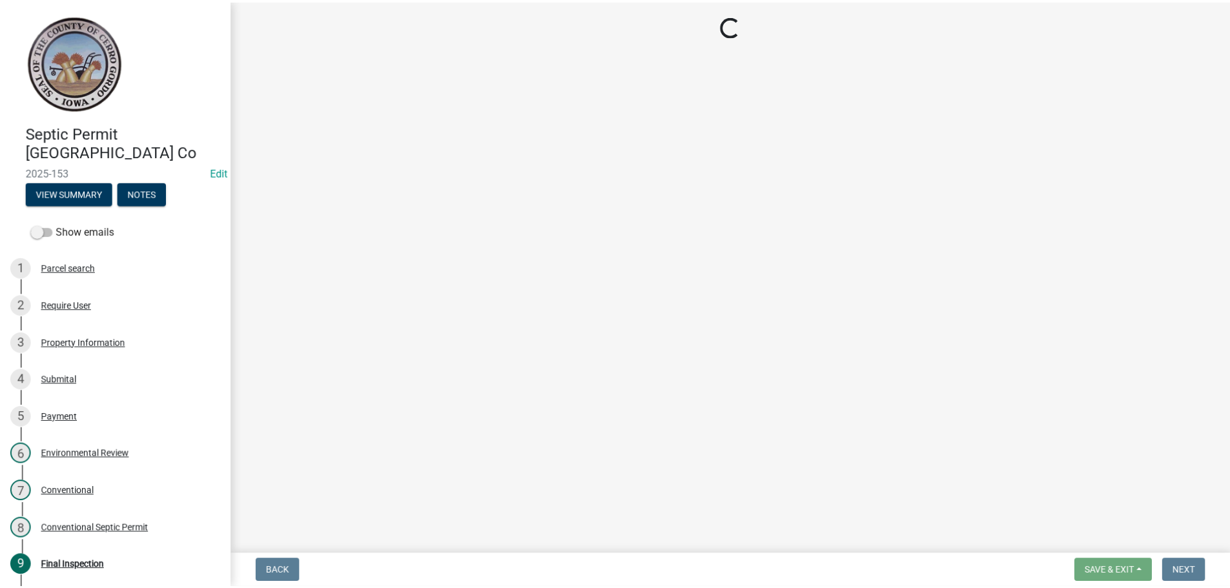
scroll to position [0, 0]
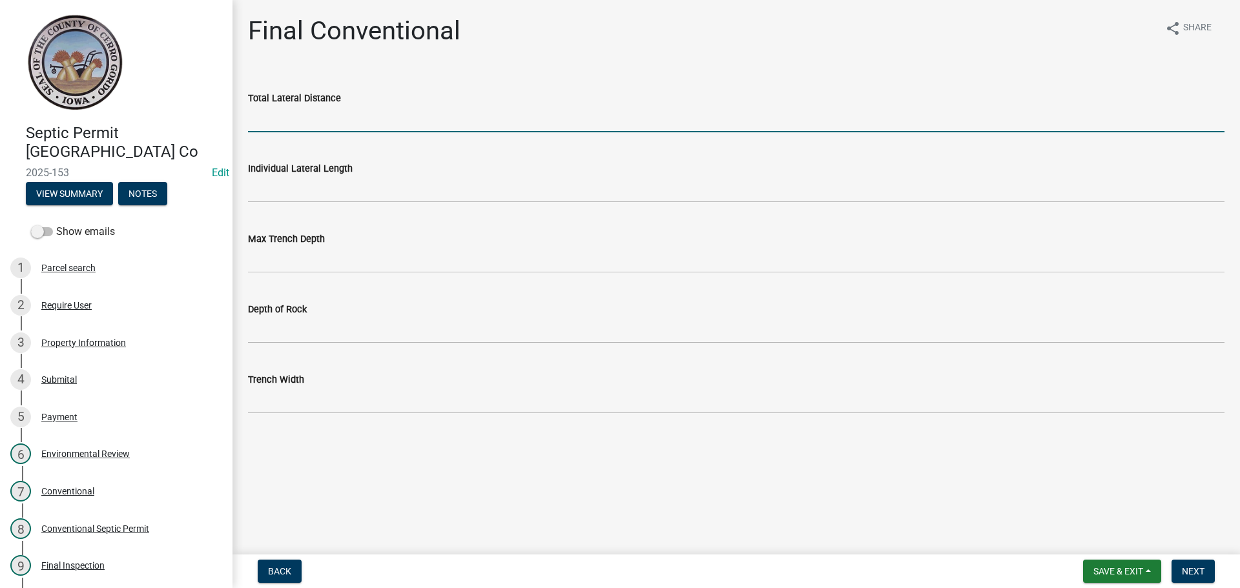
click at [282, 127] on input "Total Lateral Distance" at bounding box center [736, 119] width 977 height 26
type input "100'"
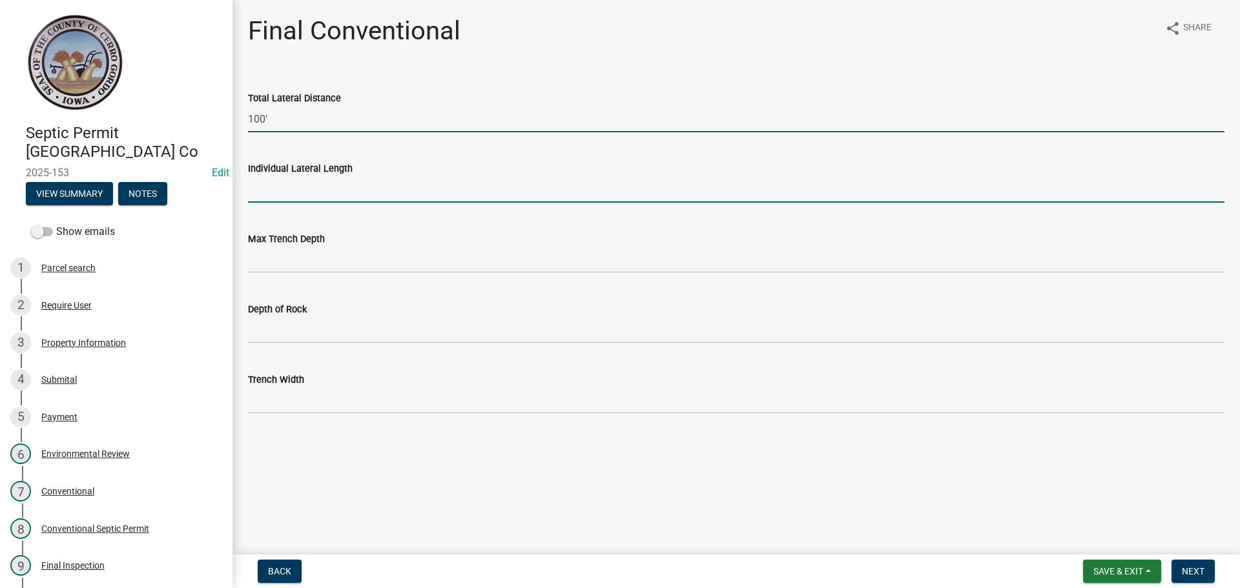
click at [272, 201] on input "Individual Lateral Length" at bounding box center [736, 189] width 977 height 26
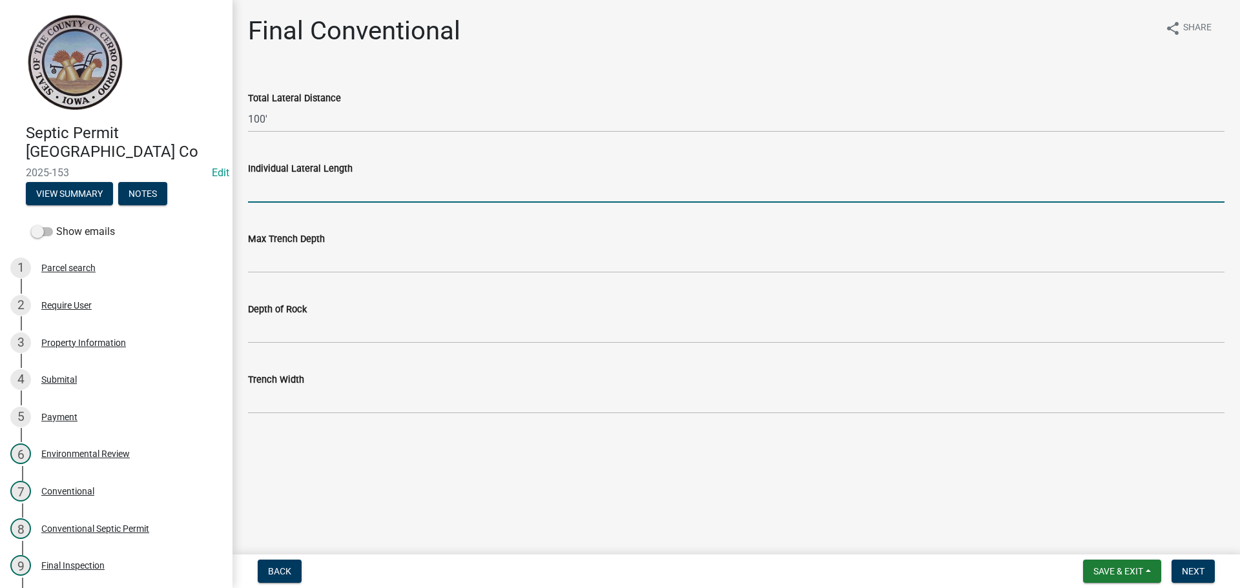
type input "100'"
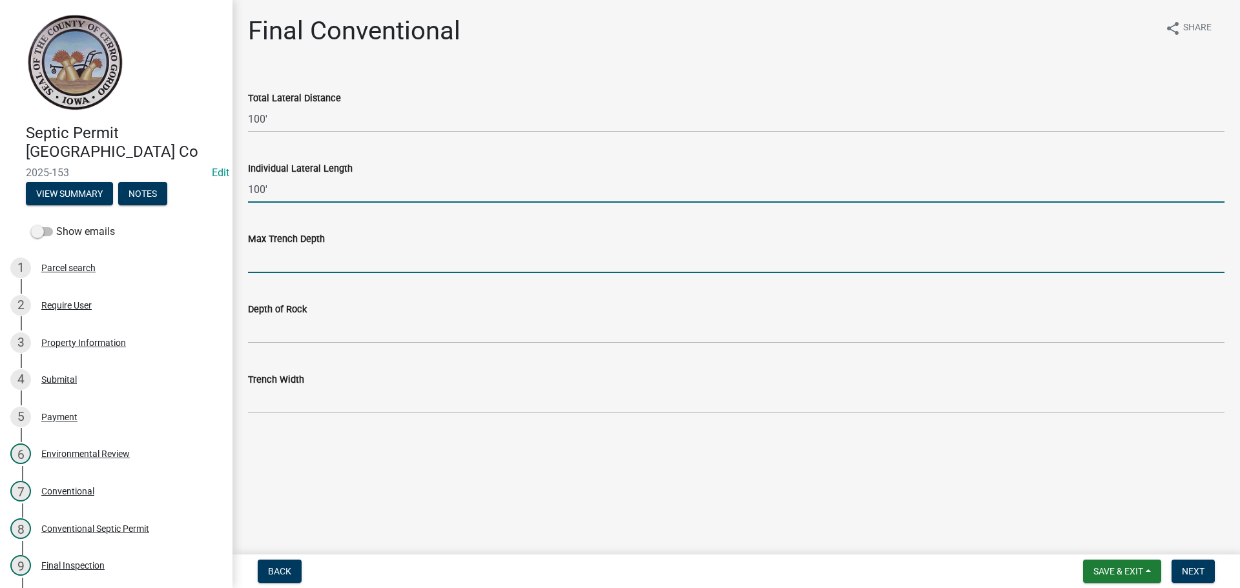
click at [292, 269] on input "Max Trench Depth" at bounding box center [736, 260] width 977 height 26
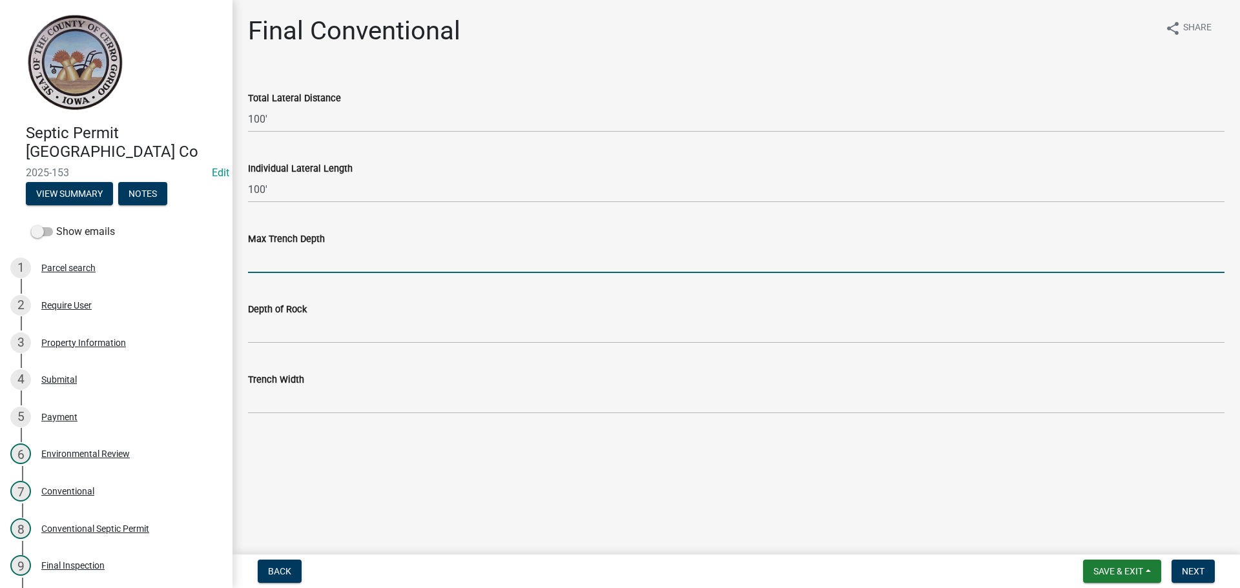
type input "24""
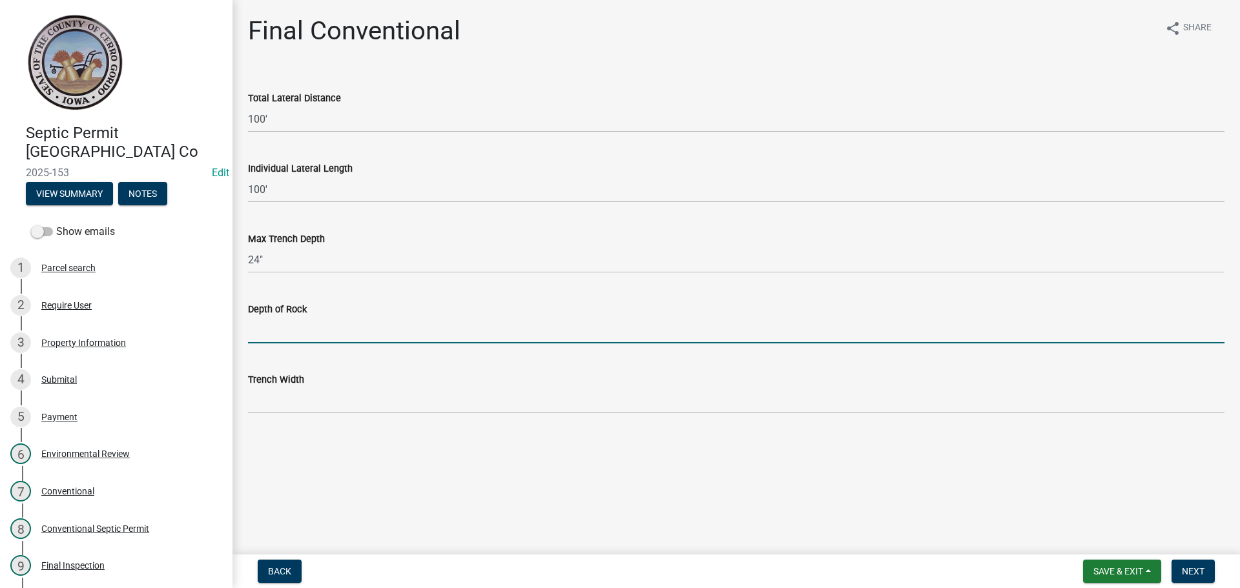
click at [294, 326] on input "Depth of Rock" at bounding box center [736, 330] width 977 height 26
type input "6""
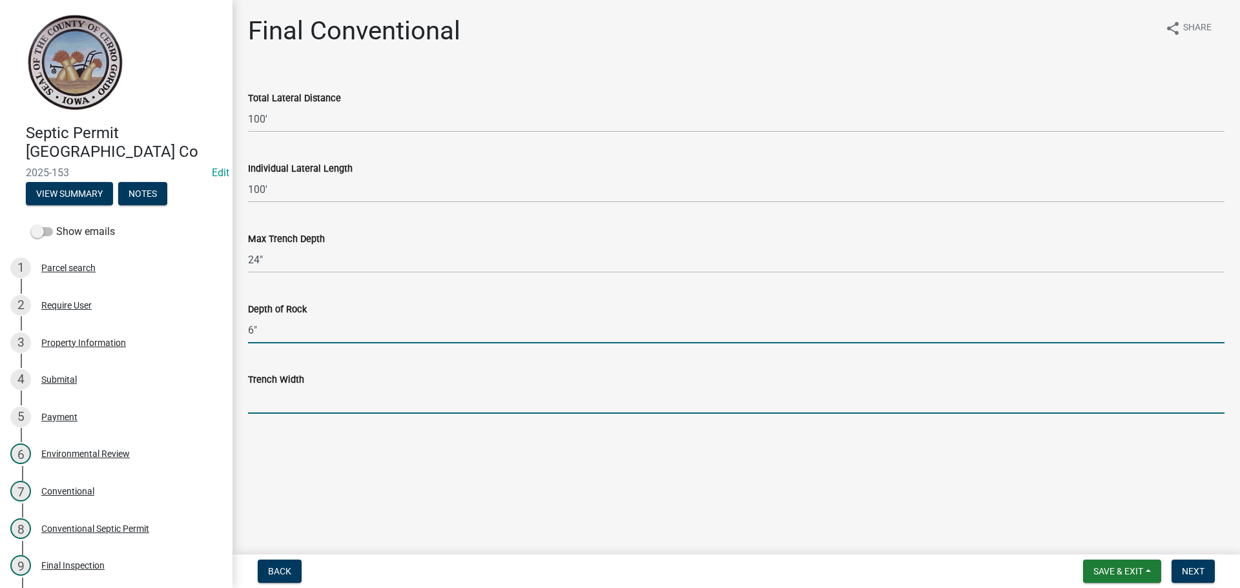
click at [309, 400] on input "Trench Width" at bounding box center [736, 401] width 977 height 26
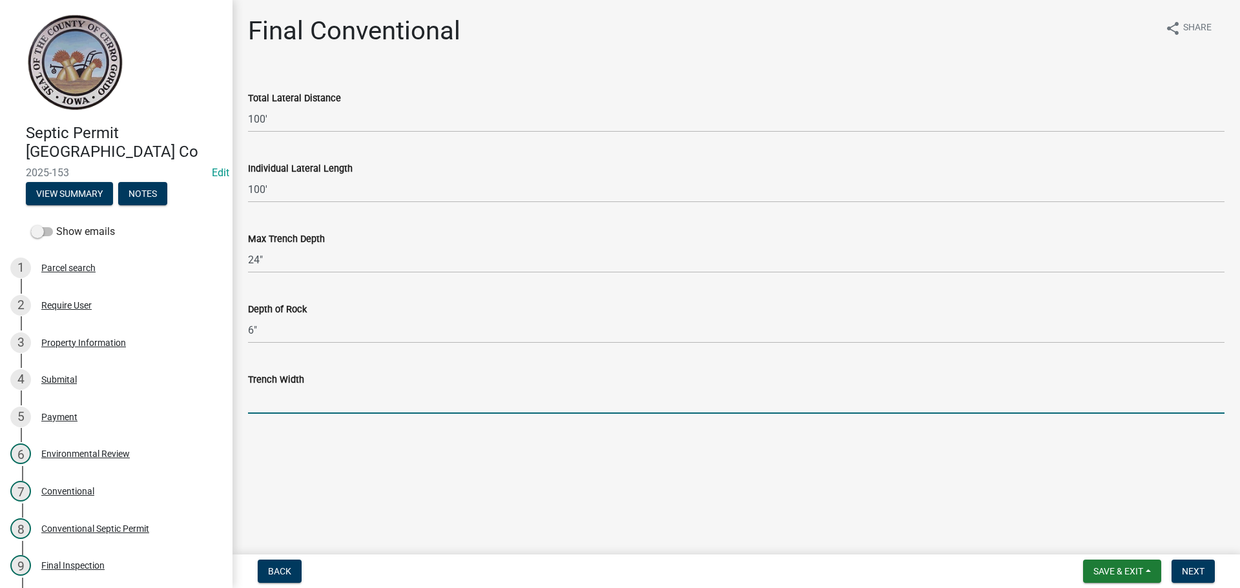
type input "36""
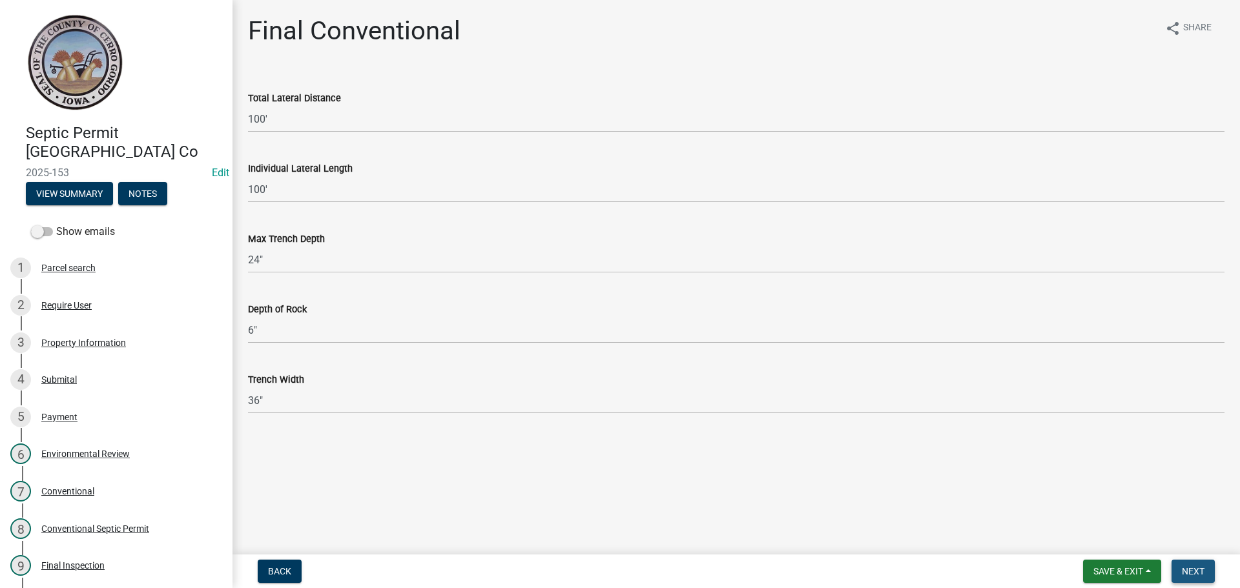
click at [1204, 575] on span "Next" at bounding box center [1193, 571] width 23 height 10
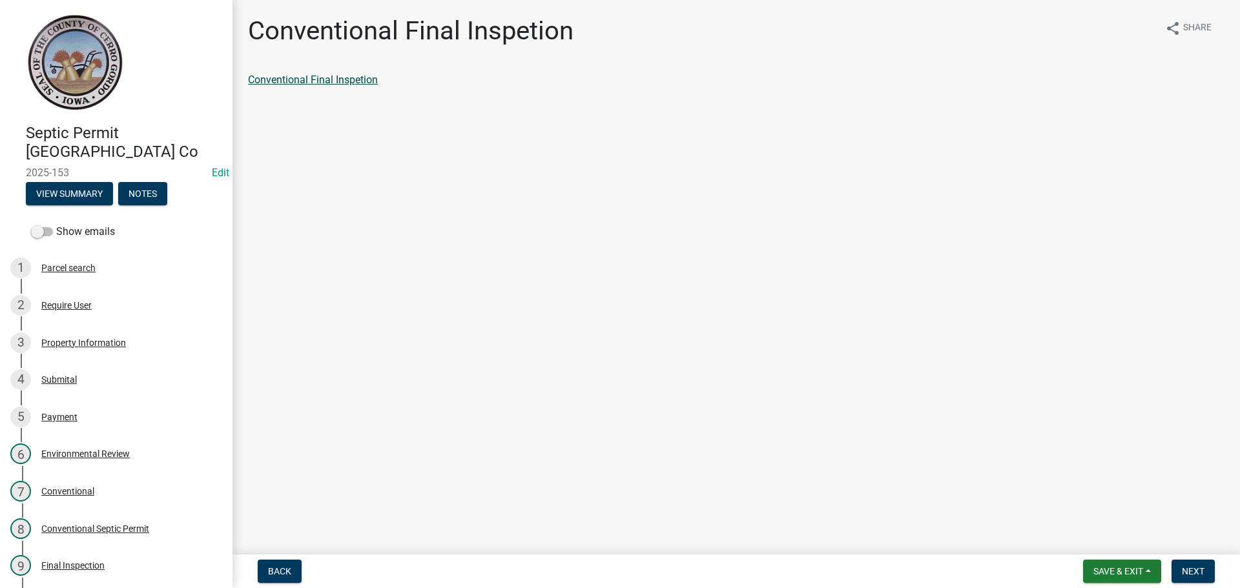
click at [320, 81] on link "Conventional Final Inspetion" at bounding box center [313, 80] width 130 height 12
click at [1183, 567] on span "Next" at bounding box center [1193, 571] width 23 height 10
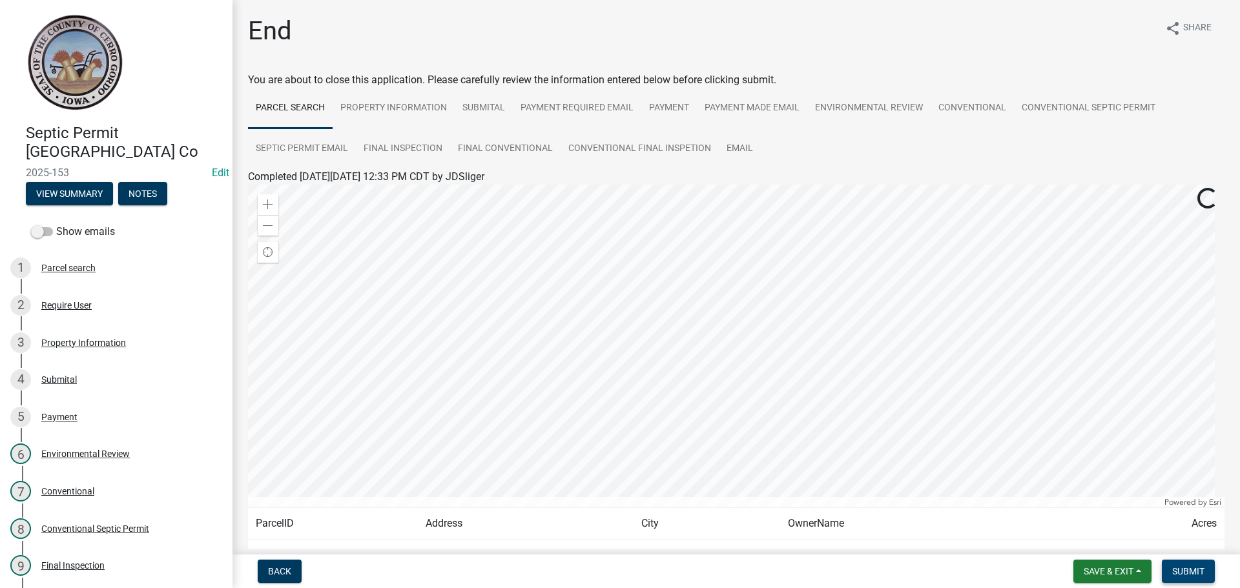
click at [1193, 568] on span "Submit" at bounding box center [1188, 571] width 32 height 10
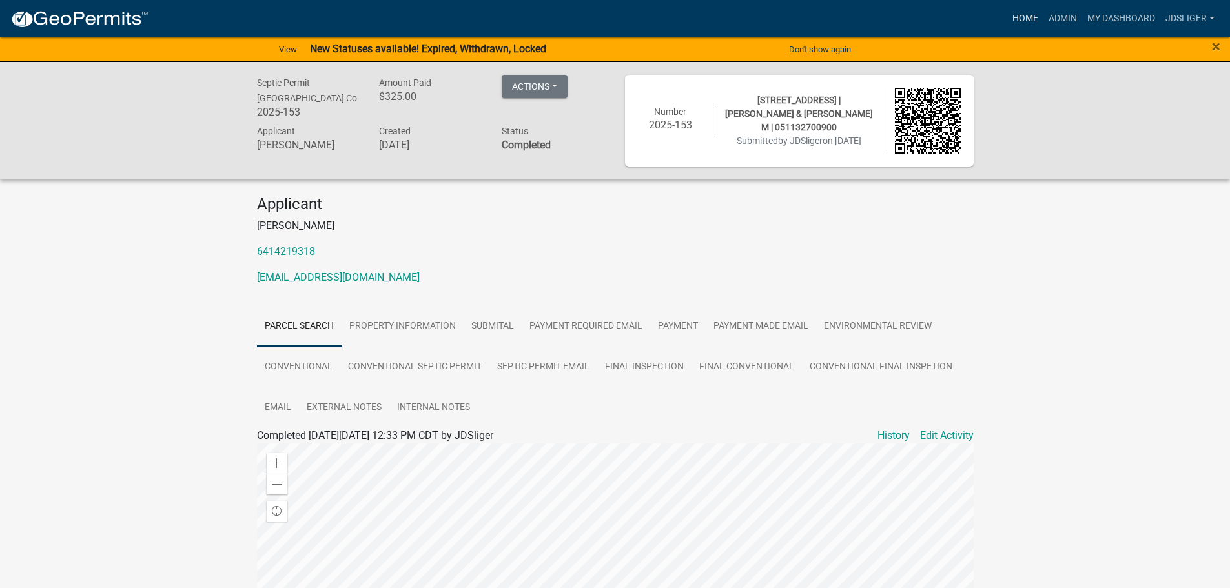
click at [1022, 20] on link "Home" at bounding box center [1026, 18] width 36 height 25
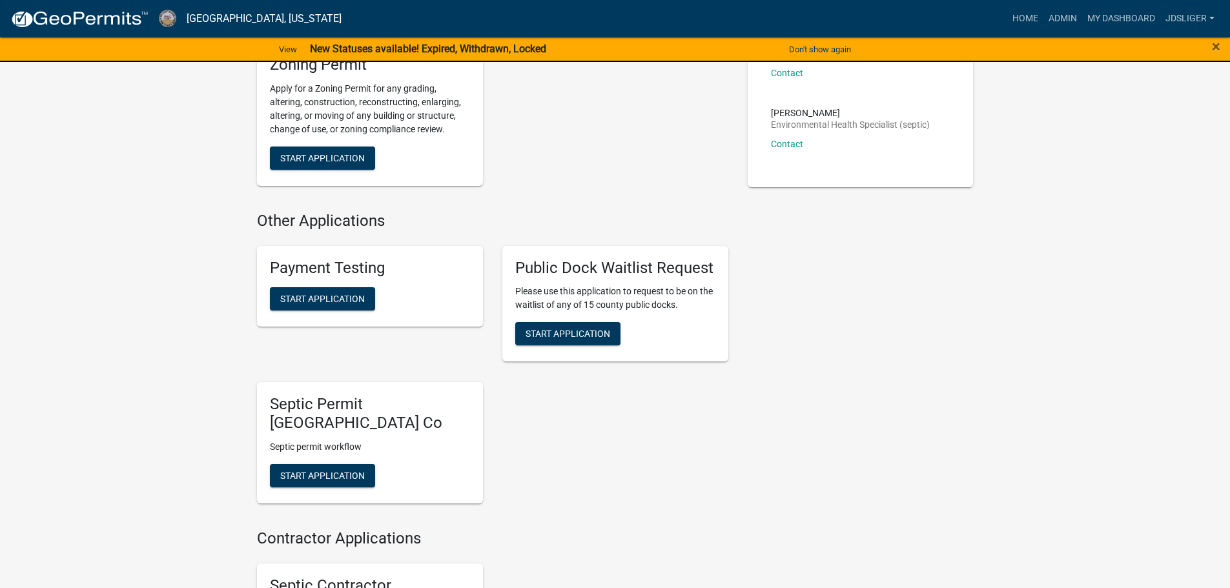
scroll to position [388, 0]
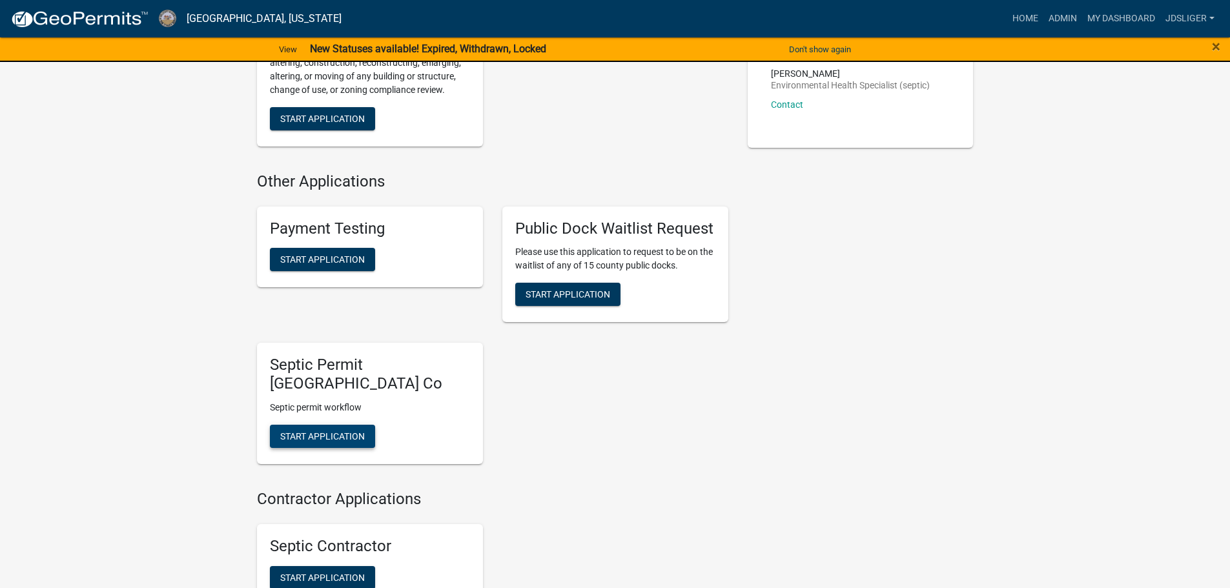
click at [323, 431] on span "Start Application" at bounding box center [322, 436] width 85 height 10
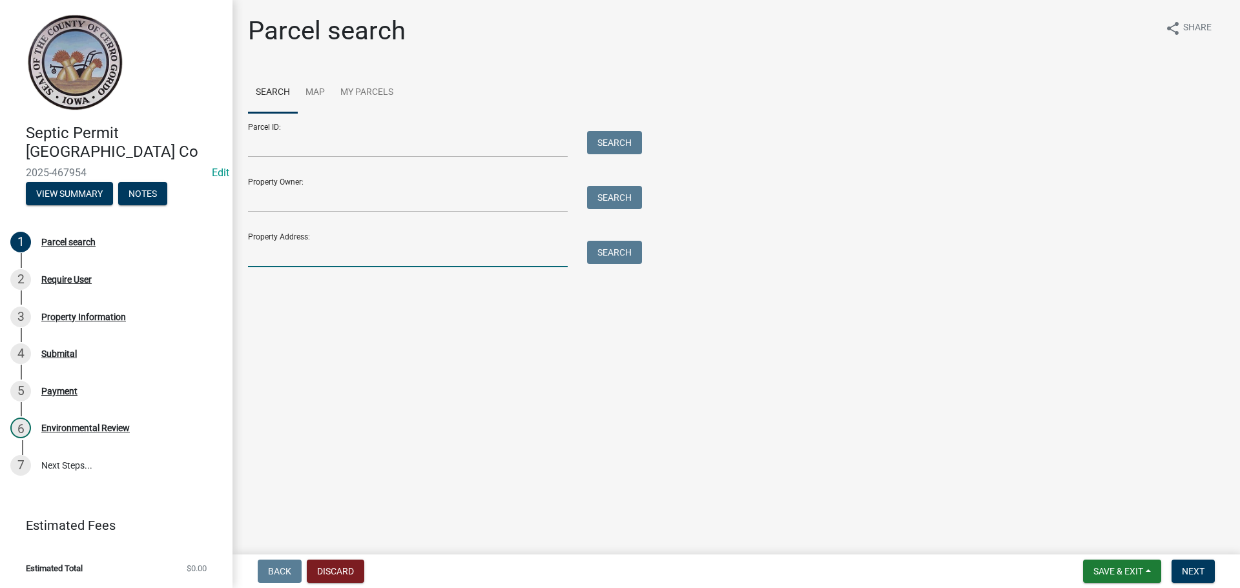
click at [284, 265] on input "Property Address:" at bounding box center [408, 254] width 320 height 26
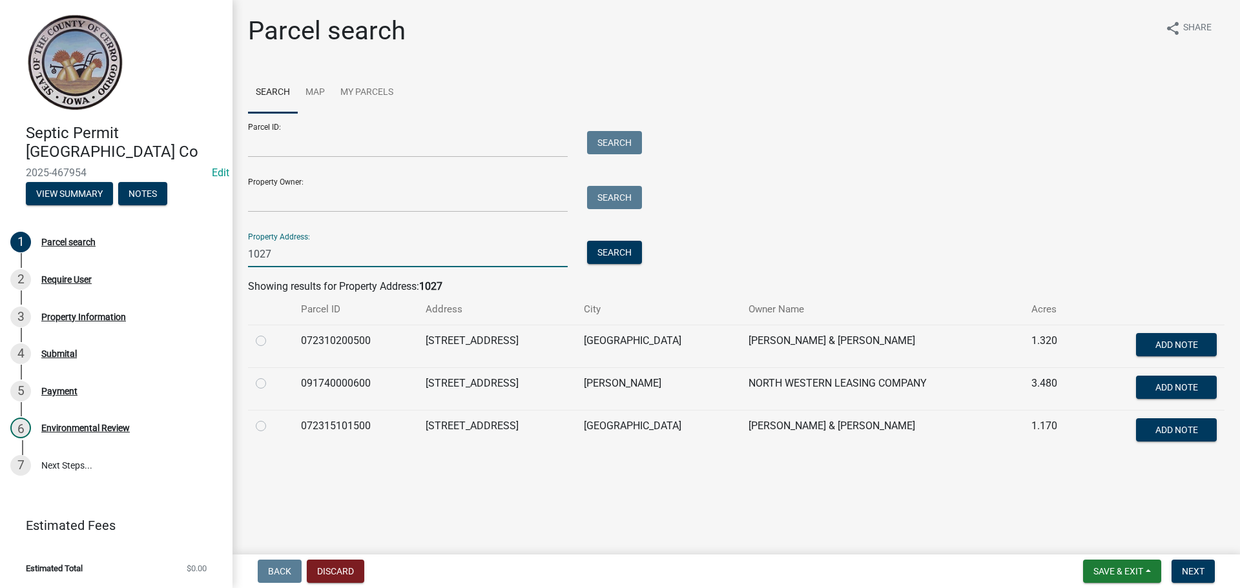
type input "1027"
click at [259, 346] on div at bounding box center [271, 341] width 30 height 16
click at [271, 333] on label at bounding box center [271, 333] width 0 height 0
click at [271, 339] on input "radio" at bounding box center [275, 337] width 8 height 8
radio input "true"
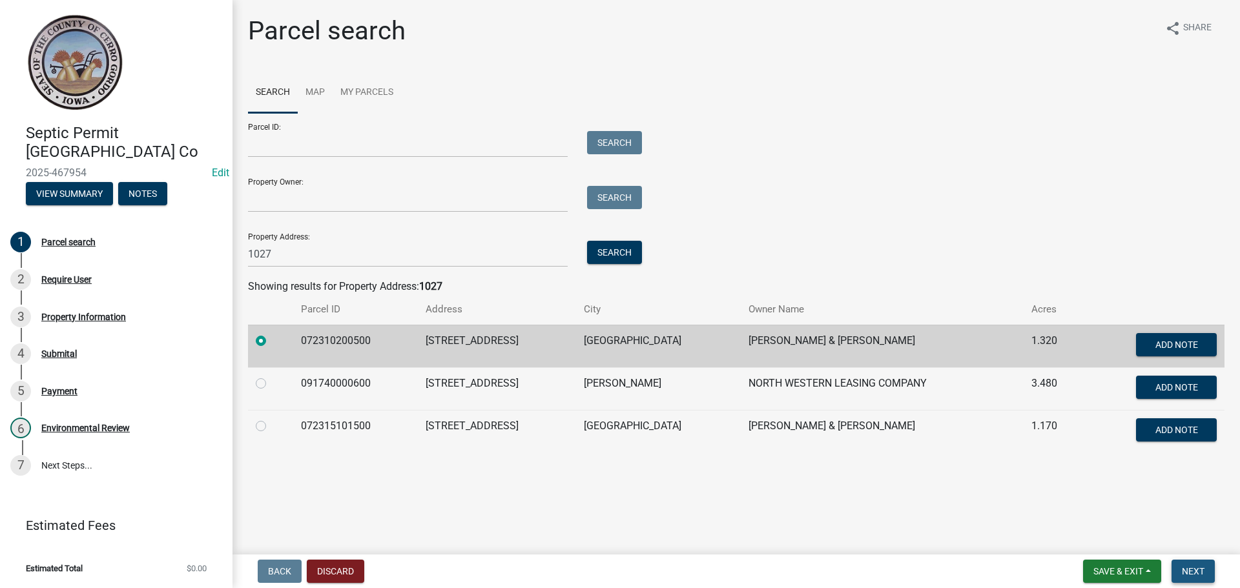
click at [1209, 569] on button "Next" at bounding box center [1193, 571] width 43 height 23
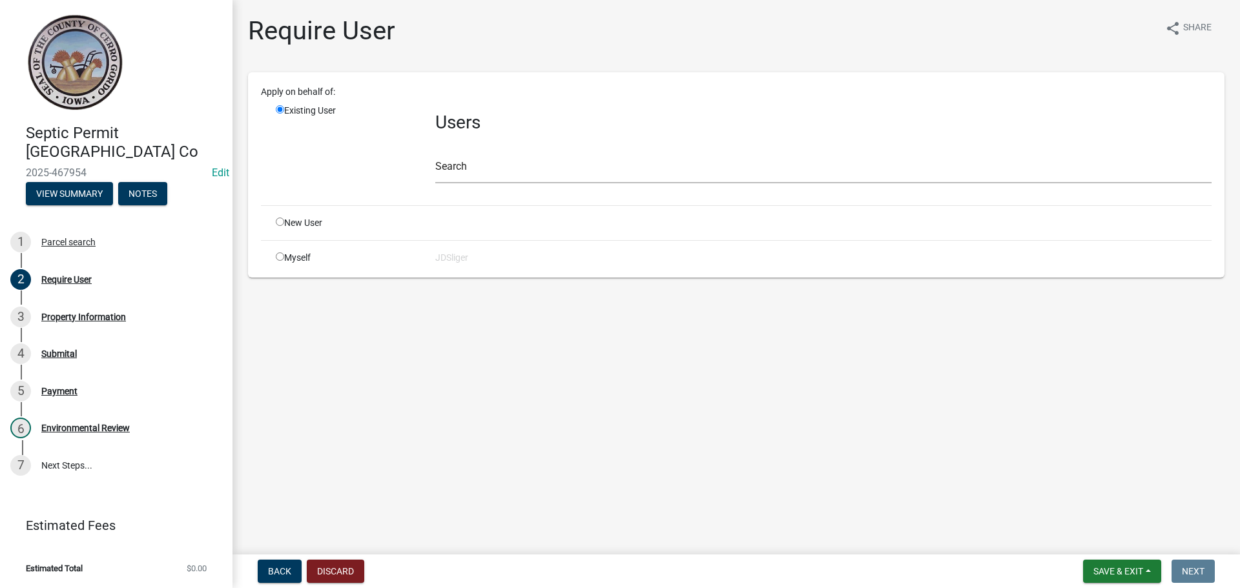
click at [277, 253] on input "radio" at bounding box center [280, 257] width 8 height 8
radio input "true"
radio input "false"
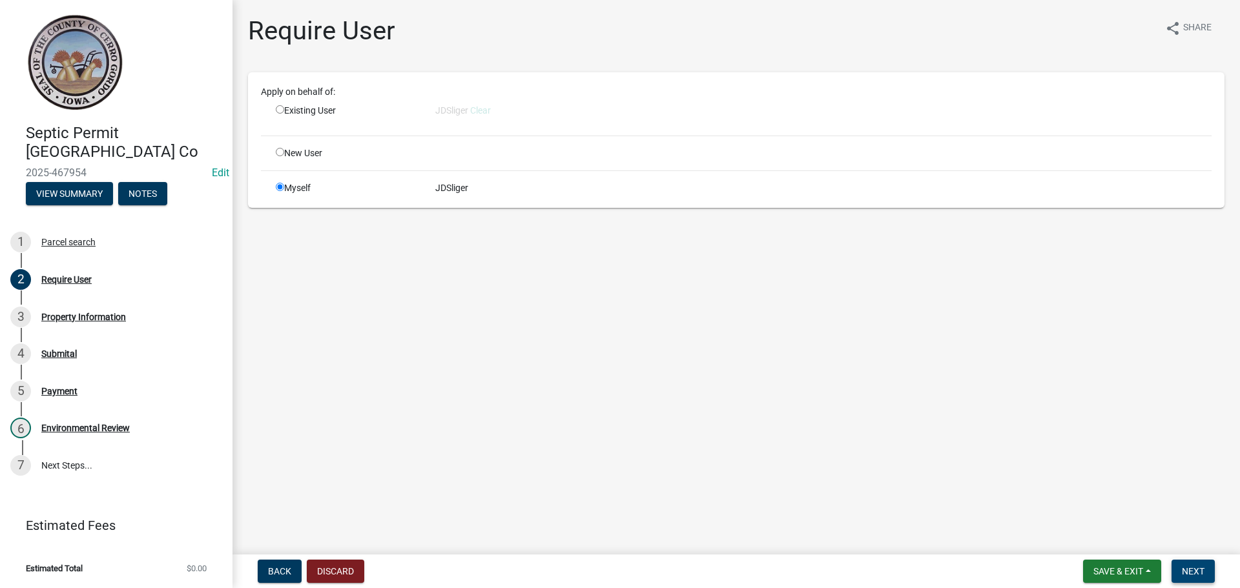
click at [1194, 571] on span "Next" at bounding box center [1193, 571] width 23 height 10
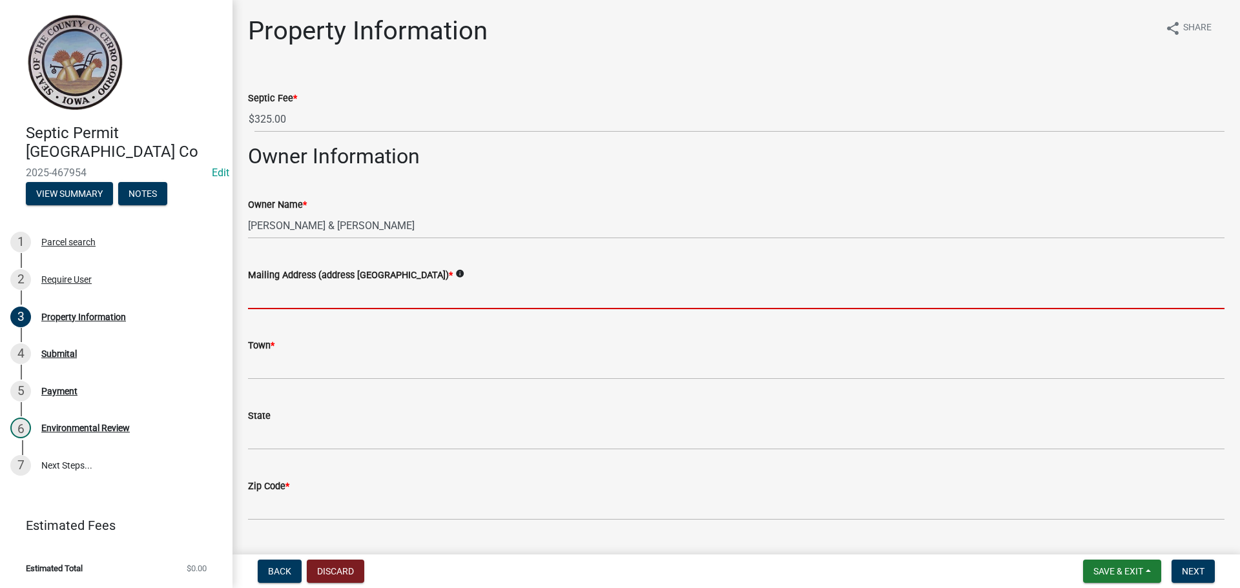
click at [293, 297] on input "Mailing Address (address [GEOGRAPHIC_DATA]) *" at bounding box center [736, 296] width 977 height 26
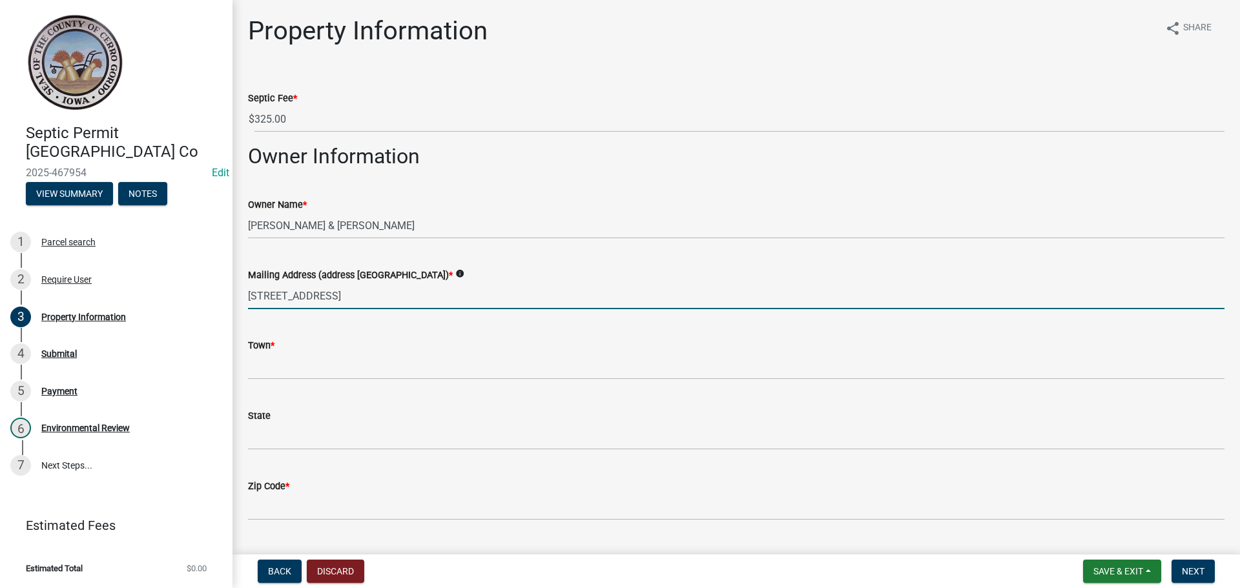
type input "[STREET_ADDRESS]"
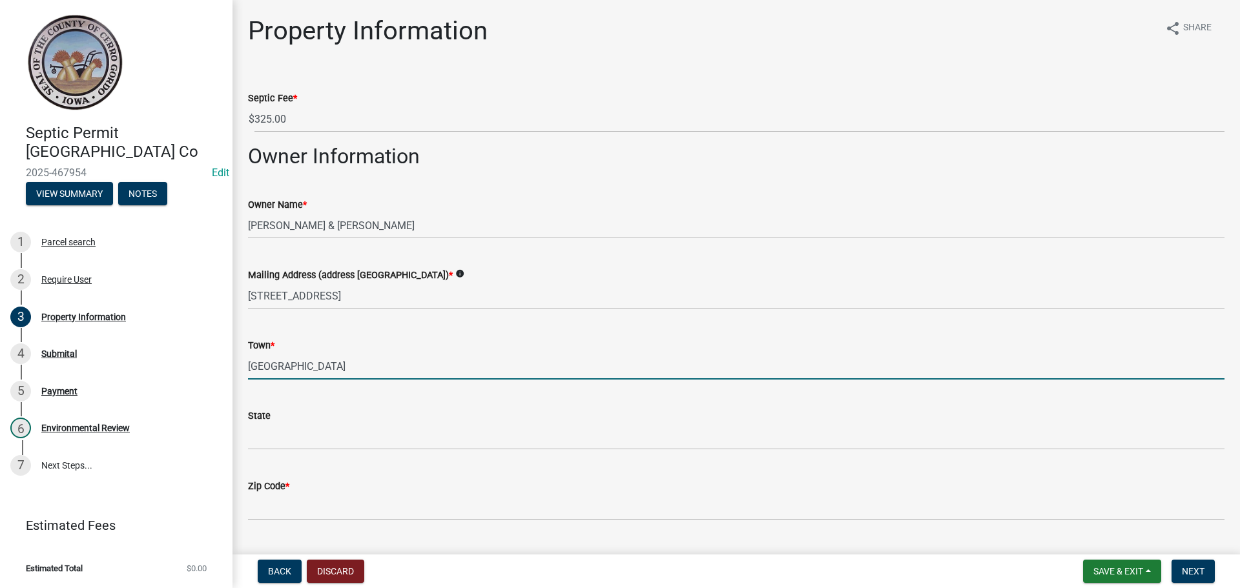
type input "[GEOGRAPHIC_DATA]"
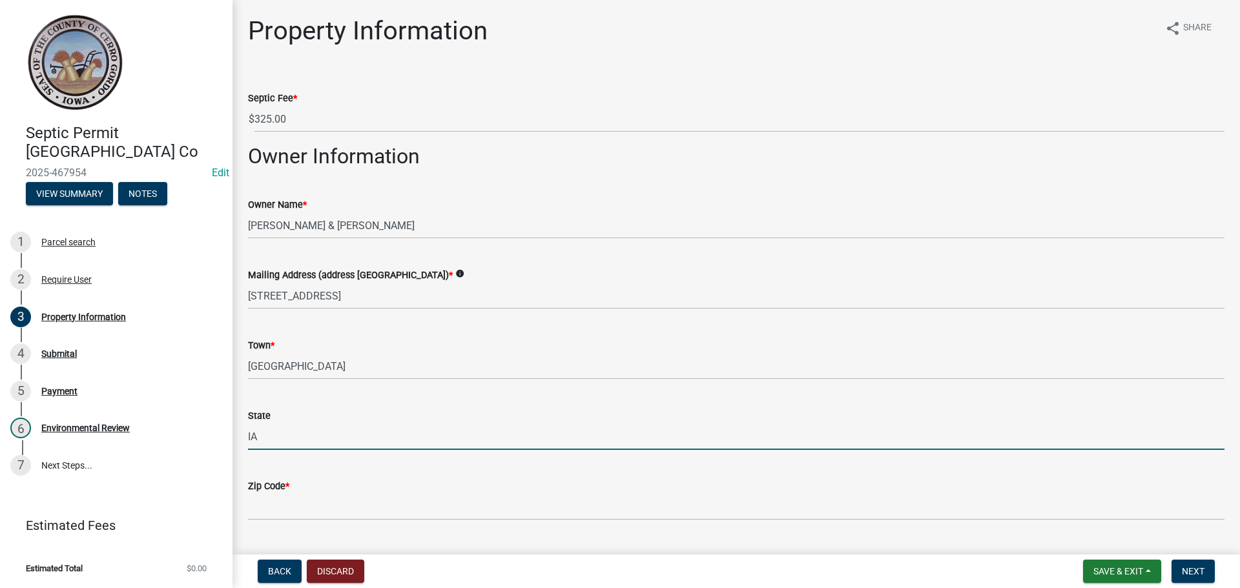
type input "IA"
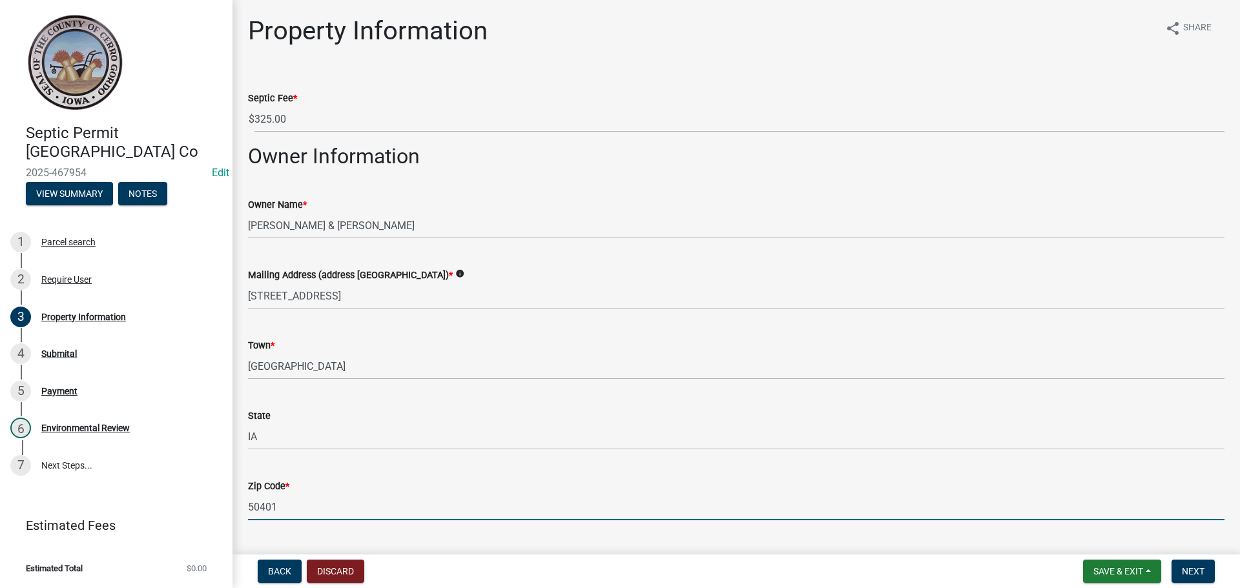
type input "50401"
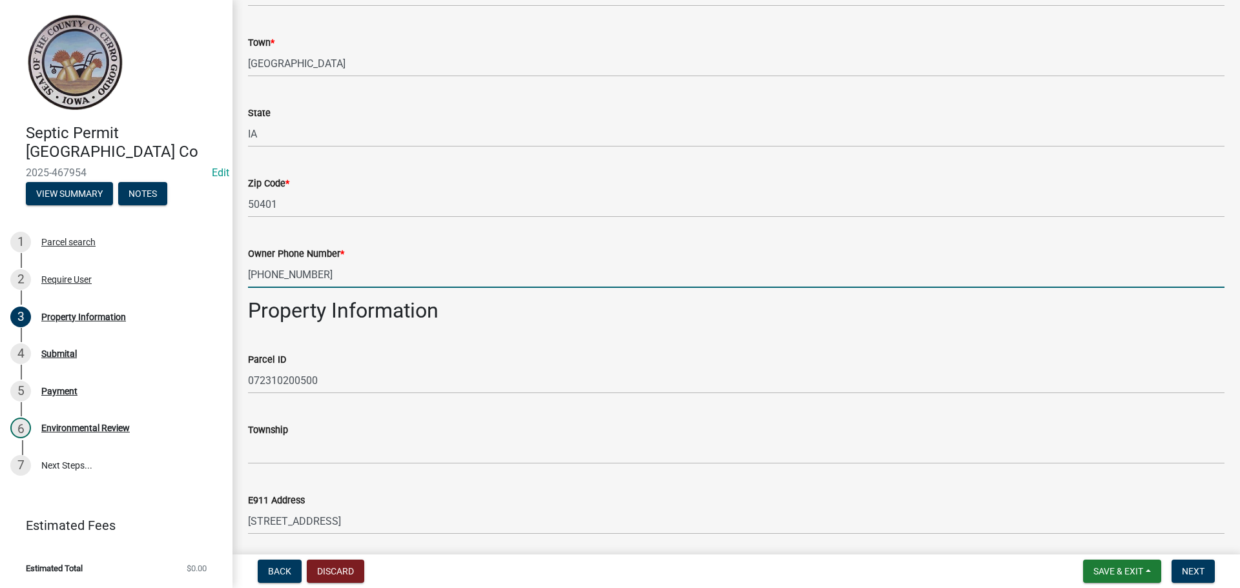
type input "[PHONE_NUMBER]"
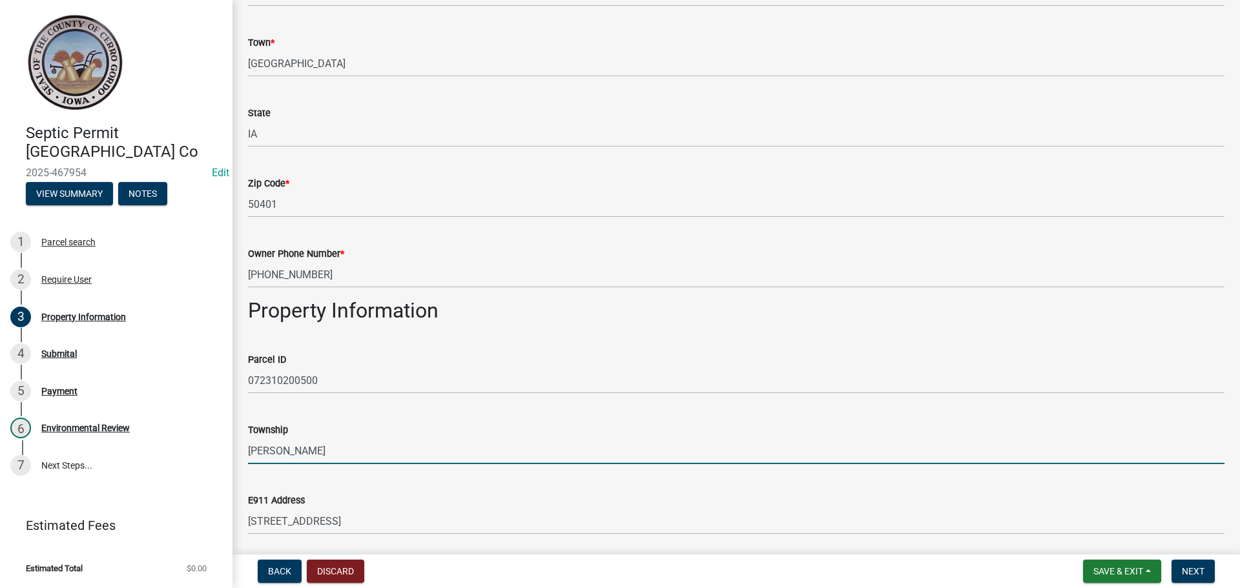
type input "[PERSON_NAME]"
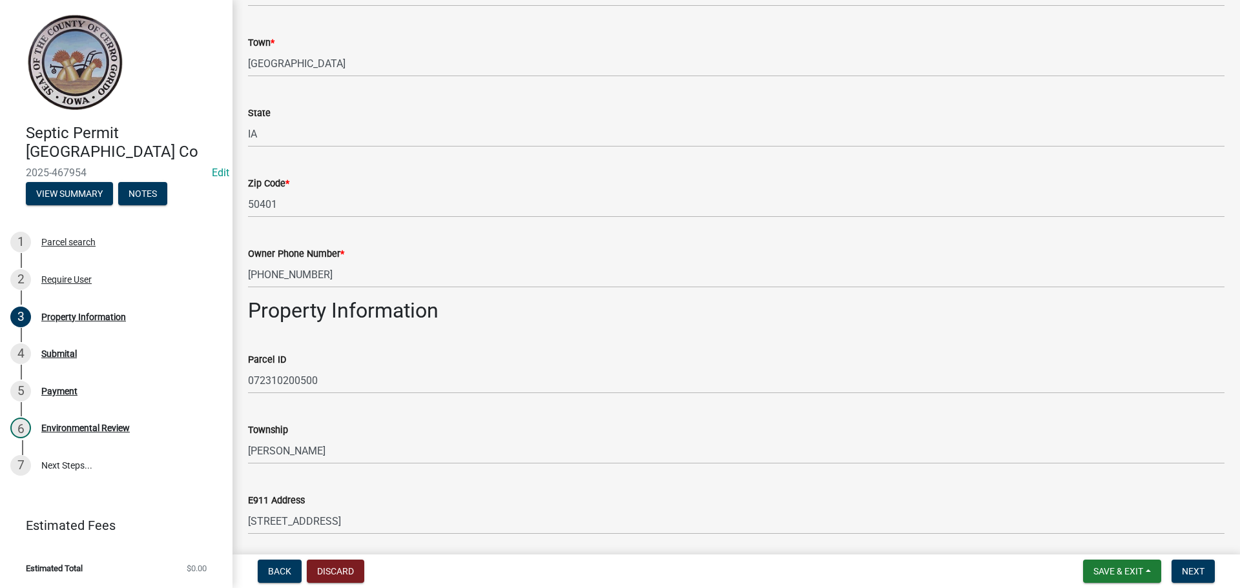
scroll to position [620, 0]
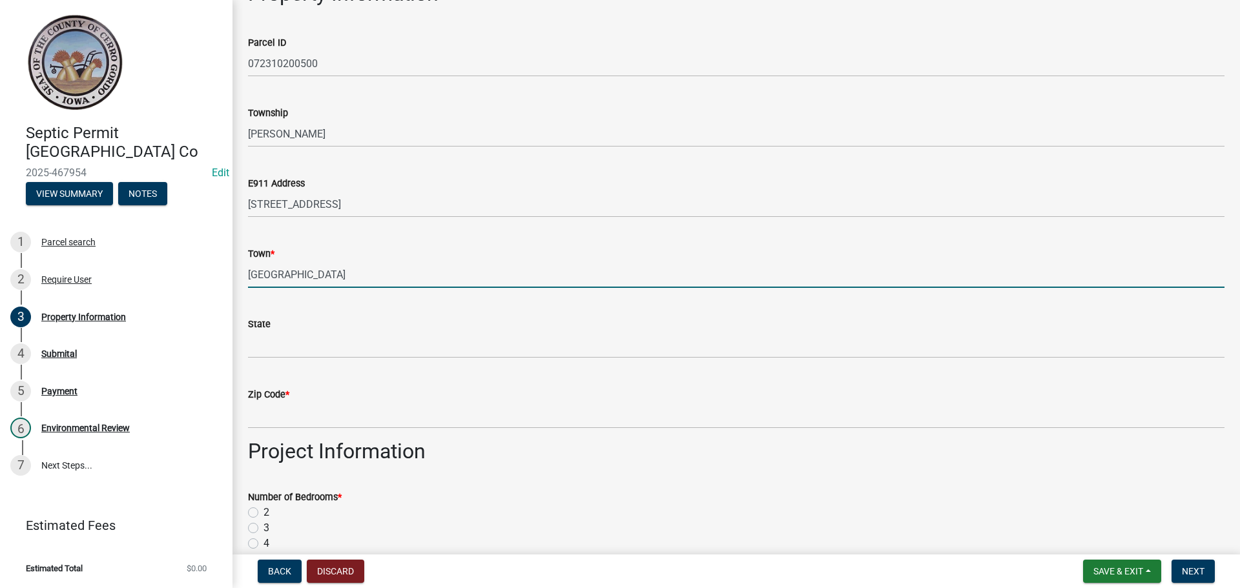
type input "[GEOGRAPHIC_DATA]"
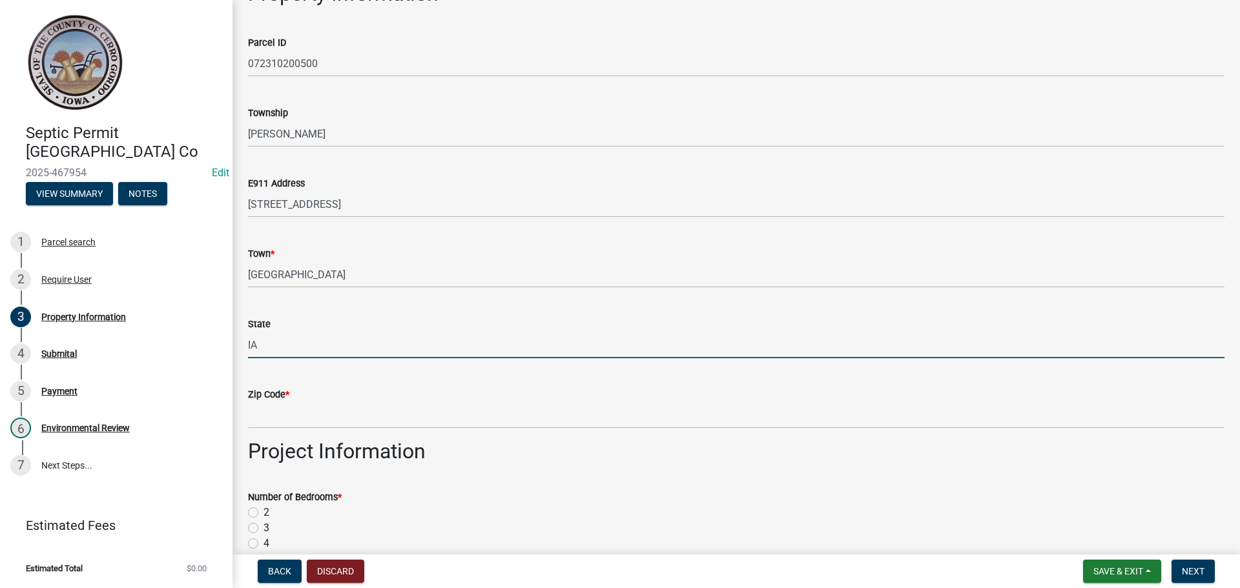
type input "IA"
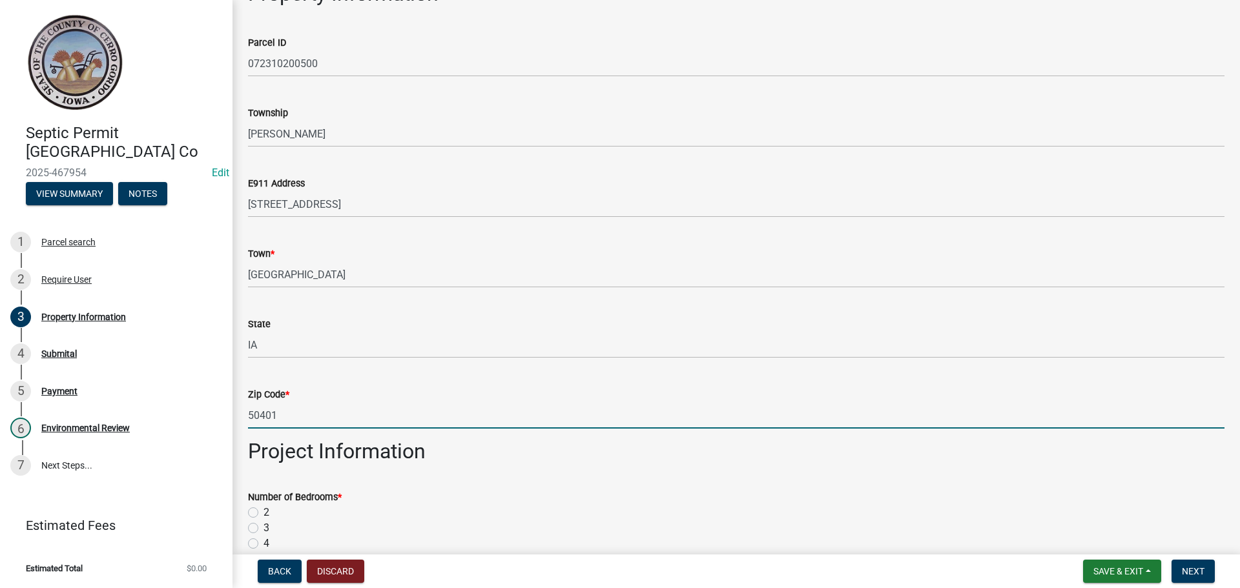
type input "50401"
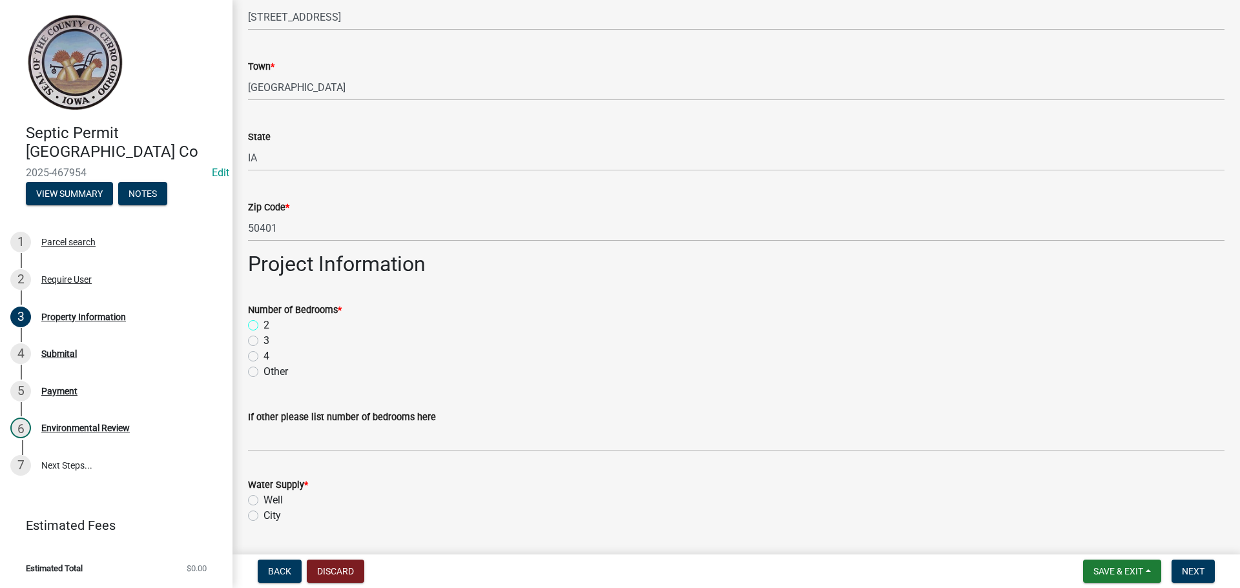
scroll to position [814, 0]
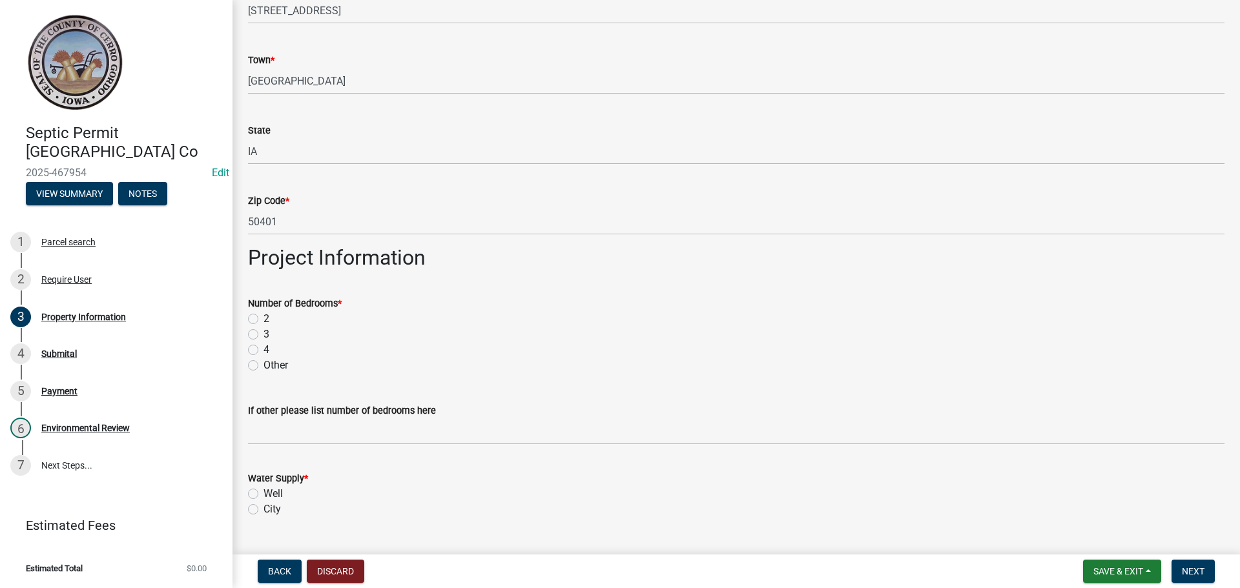
click at [264, 349] on label "4" at bounding box center [267, 350] width 6 height 16
click at [264, 349] on input "4" at bounding box center [268, 346] width 8 height 8
radio input "true"
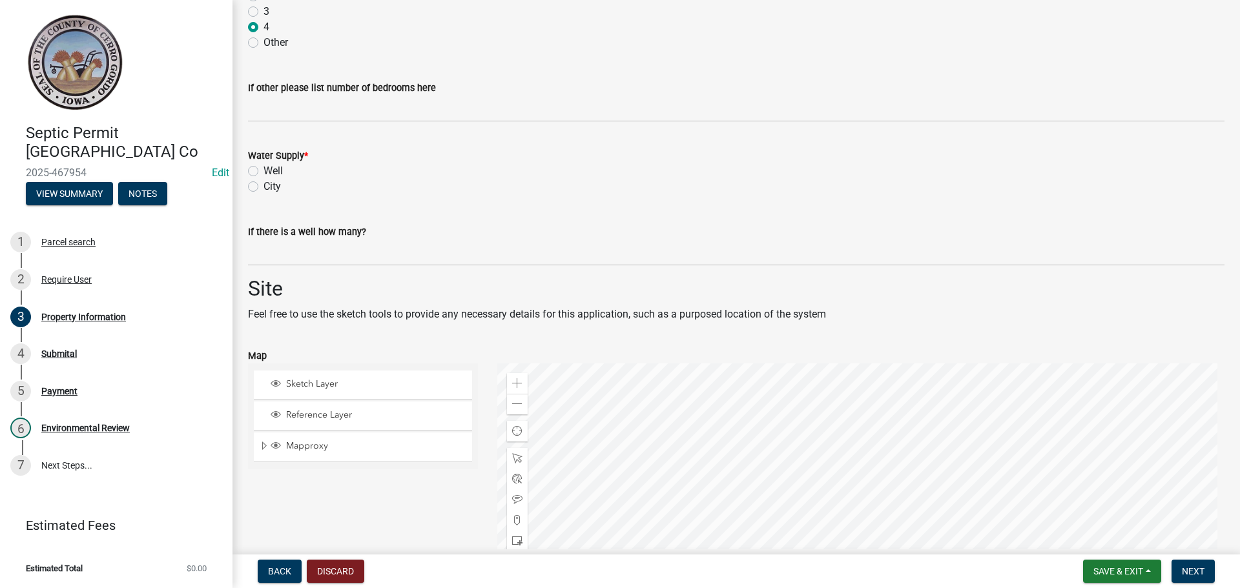
scroll to position [1201, 0]
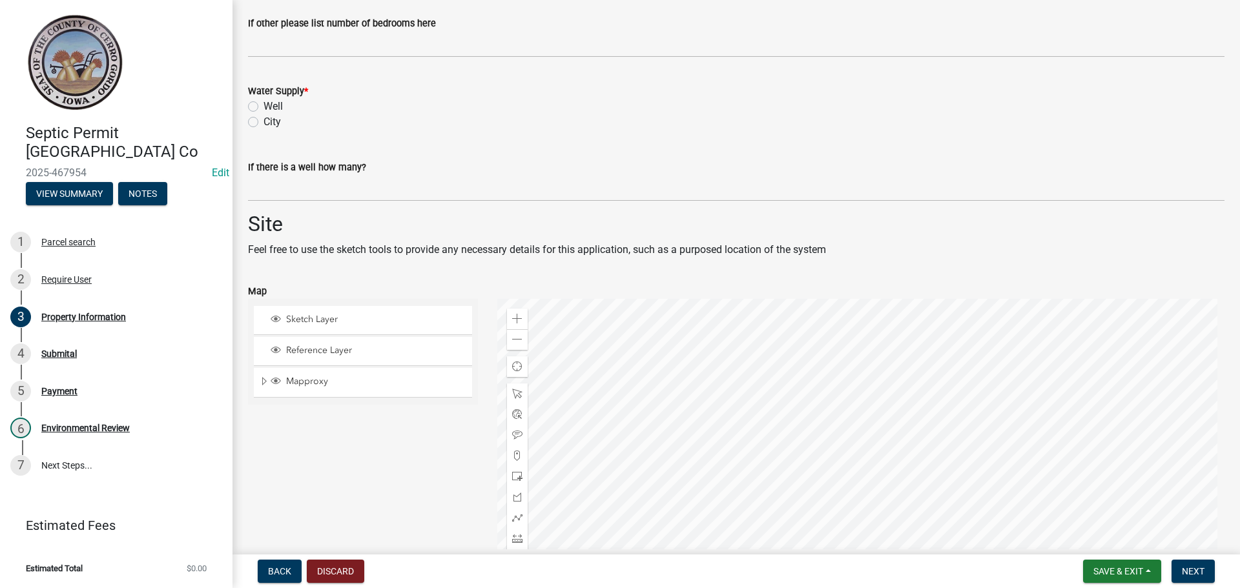
click at [264, 108] on label "Well" at bounding box center [273, 107] width 19 height 16
click at [264, 107] on input "Well" at bounding box center [268, 103] width 8 height 8
radio input "true"
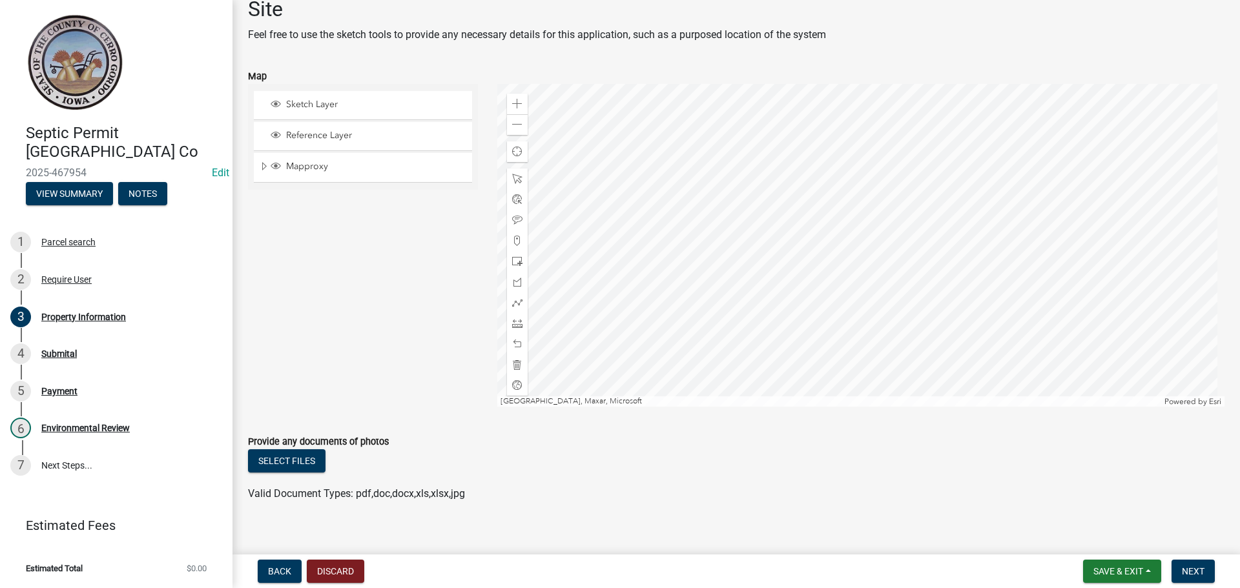
scroll to position [1431, 0]
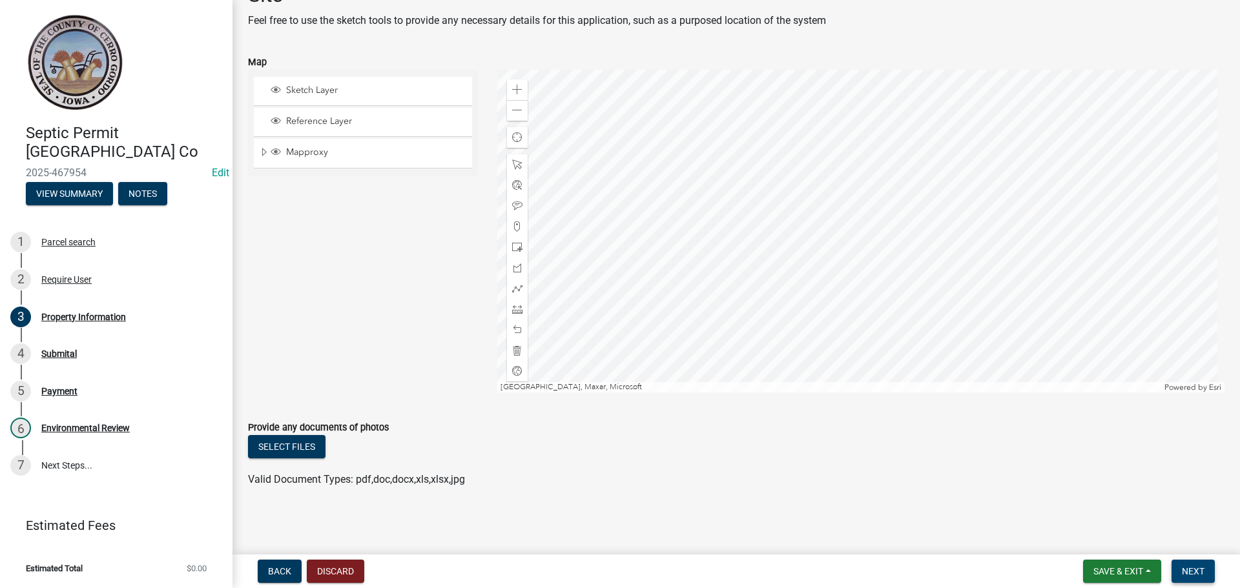
click at [1196, 567] on span "Next" at bounding box center [1193, 571] width 23 height 10
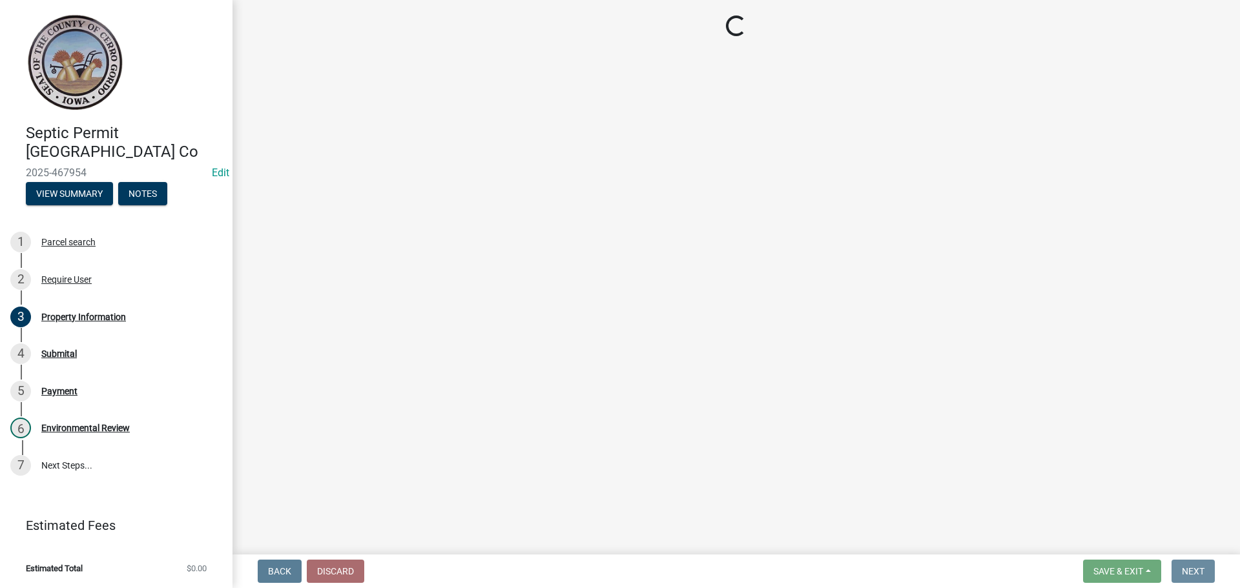
scroll to position [0, 0]
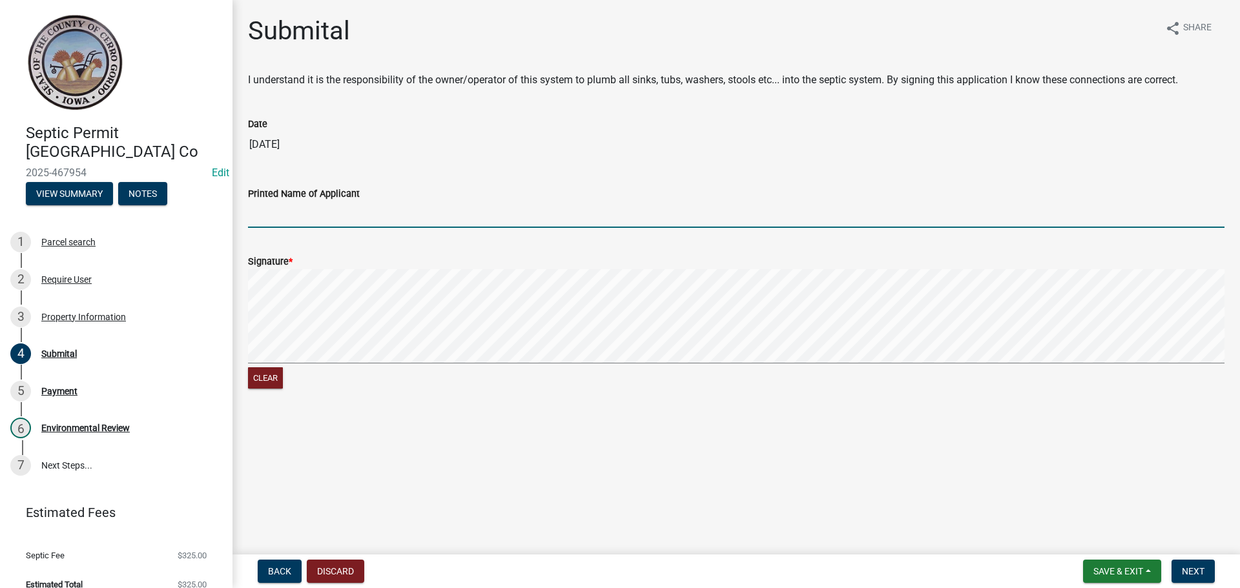
click at [271, 218] on input "Printed Name of Applicant" at bounding box center [736, 215] width 977 height 26
type input "[PERSON_NAME] and [PERSON_NAME]"
click at [1188, 572] on span "Next" at bounding box center [1193, 571] width 23 height 10
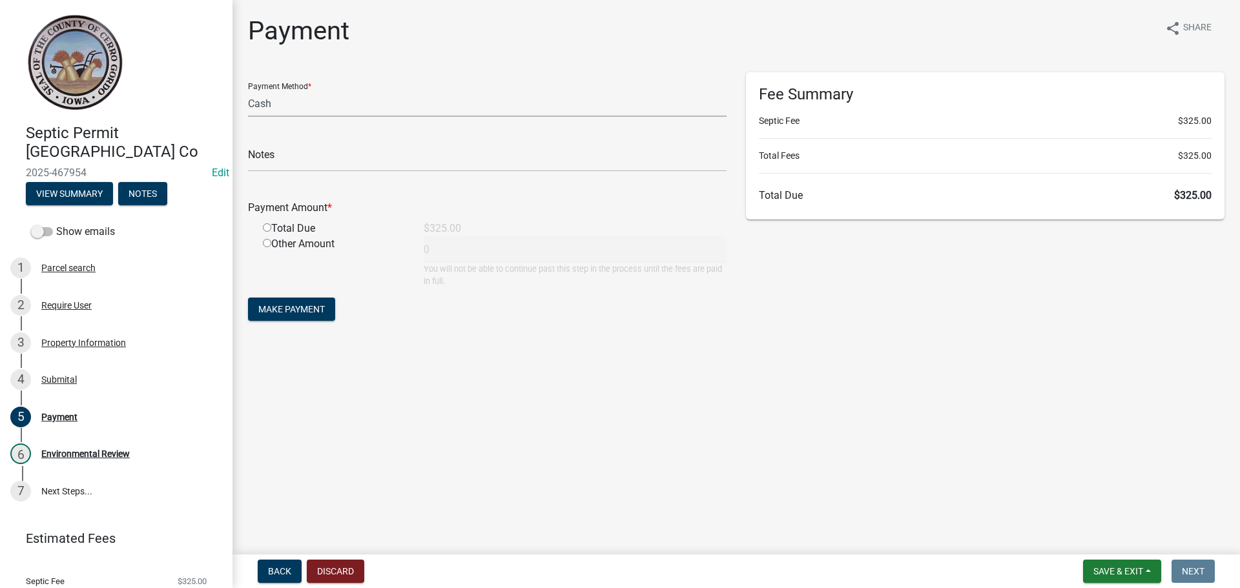
click at [263, 98] on select "Credit Card POS Check Cash" at bounding box center [487, 103] width 479 height 26
select select "1: 0"
click at [248, 90] on select "Credit Card POS Check Cash" at bounding box center [487, 103] width 479 height 26
click at [272, 170] on input "text" at bounding box center [487, 158] width 479 height 26
type input "5665"
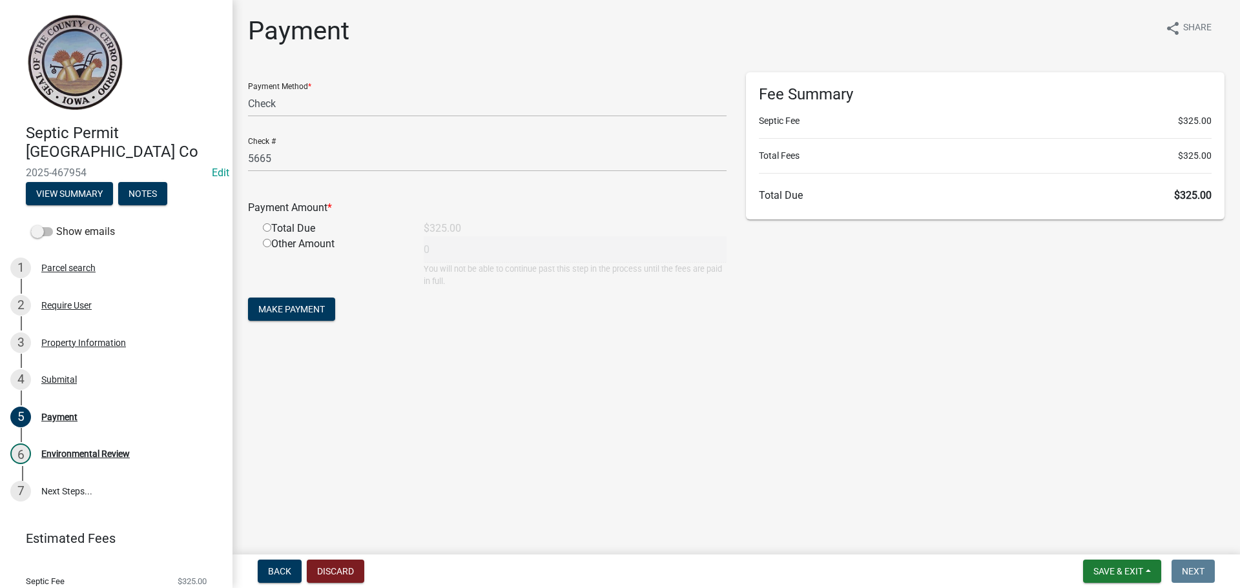
click at [267, 226] on input "radio" at bounding box center [267, 227] width 8 height 8
radio input "true"
type input "325"
click at [285, 304] on span "Make Payment" at bounding box center [291, 309] width 67 height 10
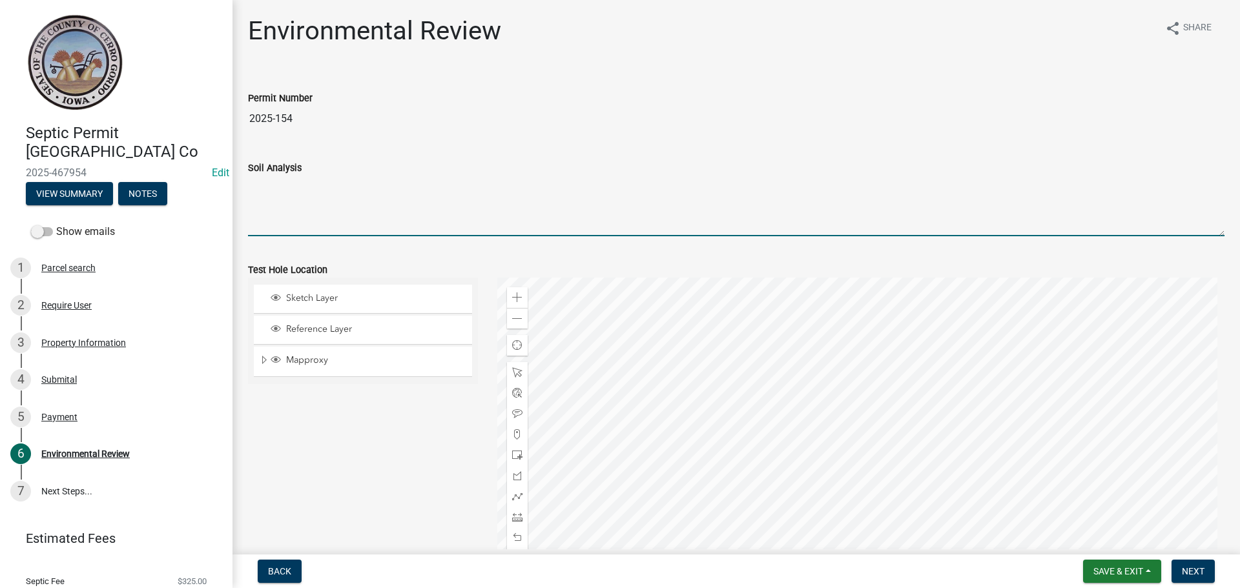
click at [294, 202] on textarea "Soil Analysis" at bounding box center [736, 206] width 977 height 61
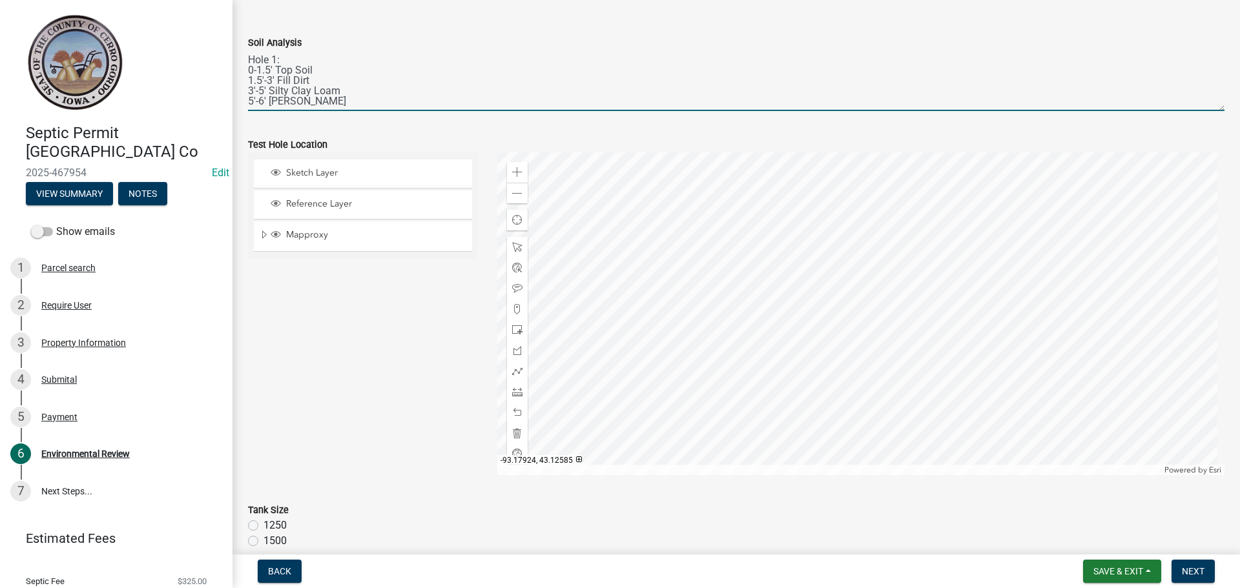
scroll to position [129, 0]
type textarea "Hole 1: 0-1.5' Top Soil 1.5'-3' Fill Dirt 3'-5' Silty Clay Loam 5'-6' [PERSON_N…"
click at [513, 303] on span at bounding box center [517, 305] width 10 height 10
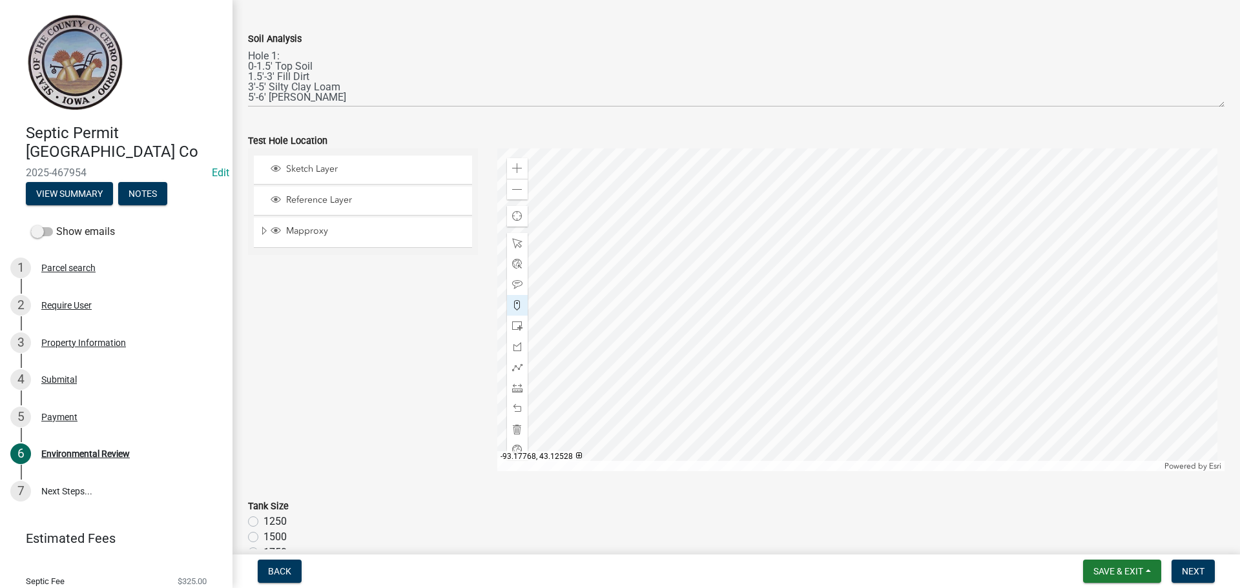
click at [932, 297] on div at bounding box center [861, 310] width 728 height 323
click at [514, 289] on span at bounding box center [517, 285] width 10 height 10
click at [933, 291] on div at bounding box center [861, 310] width 728 height 323
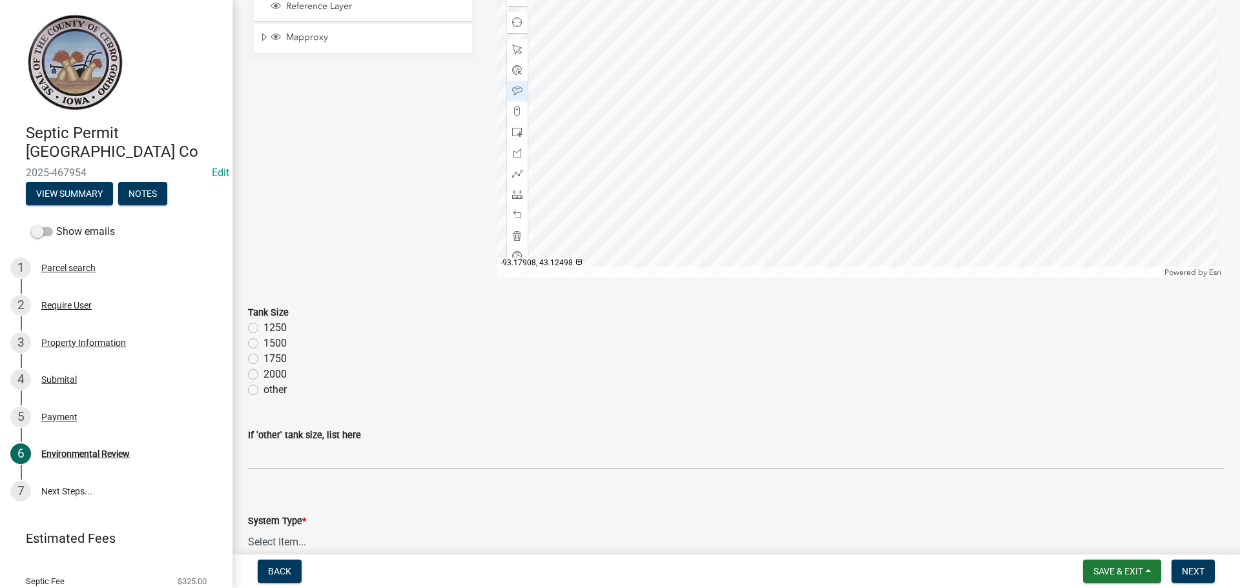
click at [264, 343] on label "1500" at bounding box center [275, 344] width 23 height 16
click at [264, 343] on input "1500" at bounding box center [268, 340] width 8 height 8
radio input "true"
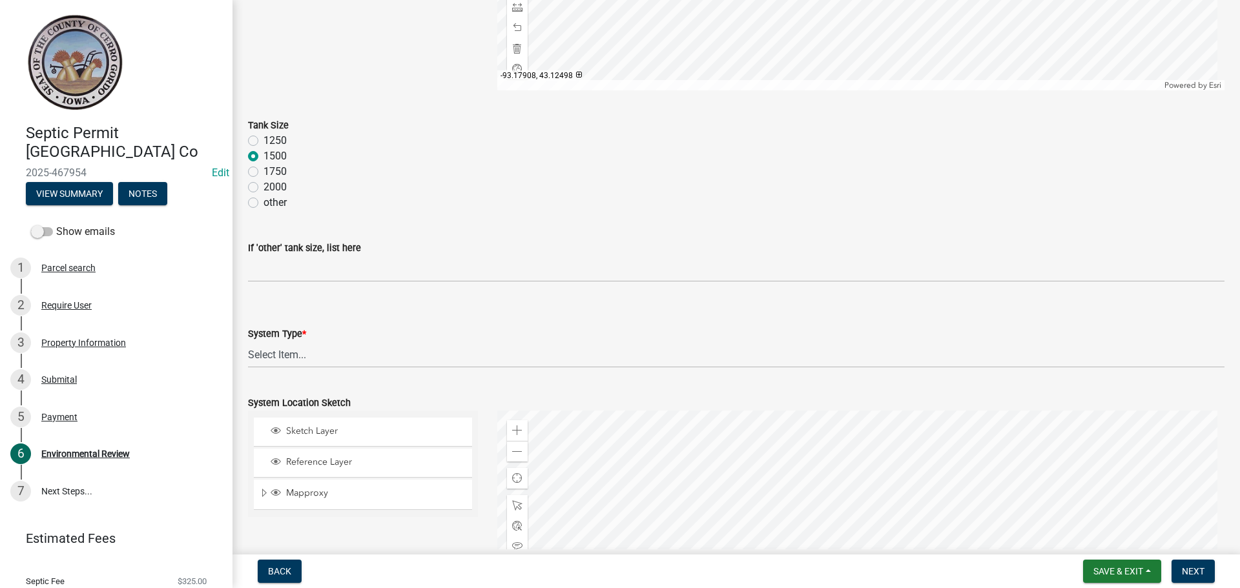
scroll to position [517, 0]
click at [281, 354] on select "Select Item... 15" Chamber Advantex Chamber--24" Chamber--36" Conventional w/Sa…" at bounding box center [736, 348] width 977 height 26
click at [248, 335] on select "Select Item... 15" Chamber Advantex Chamber--24" Chamber--36" Conventional w/Sa…" at bounding box center [736, 348] width 977 height 26
select select "116459b6-3ad1-4898-b655-61aa8cb3b1e0"
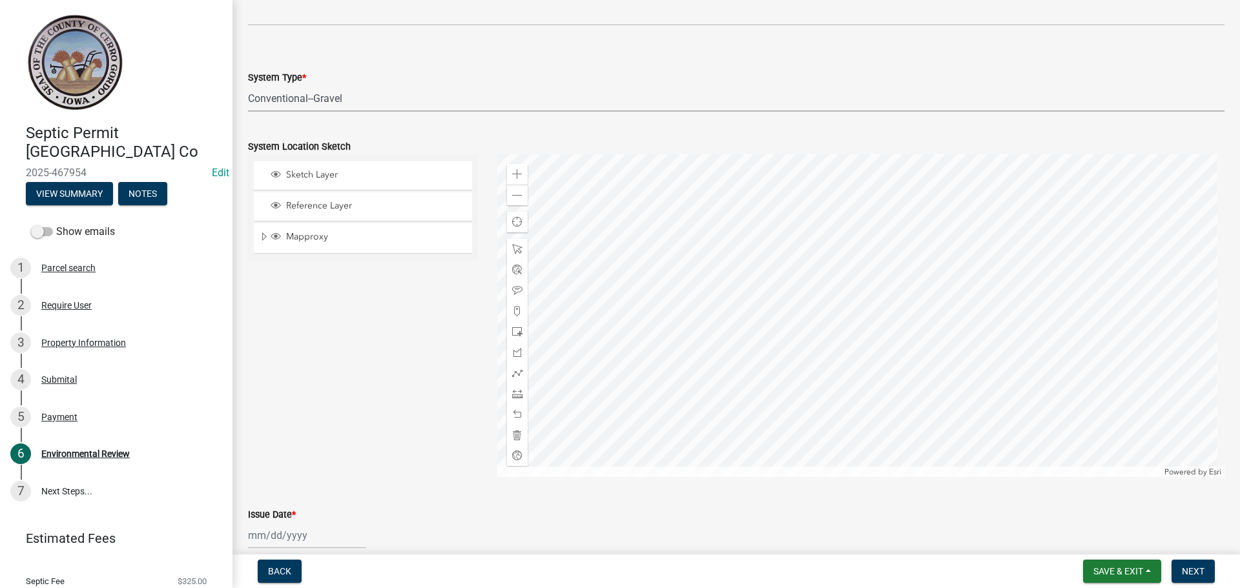
scroll to position [840, 0]
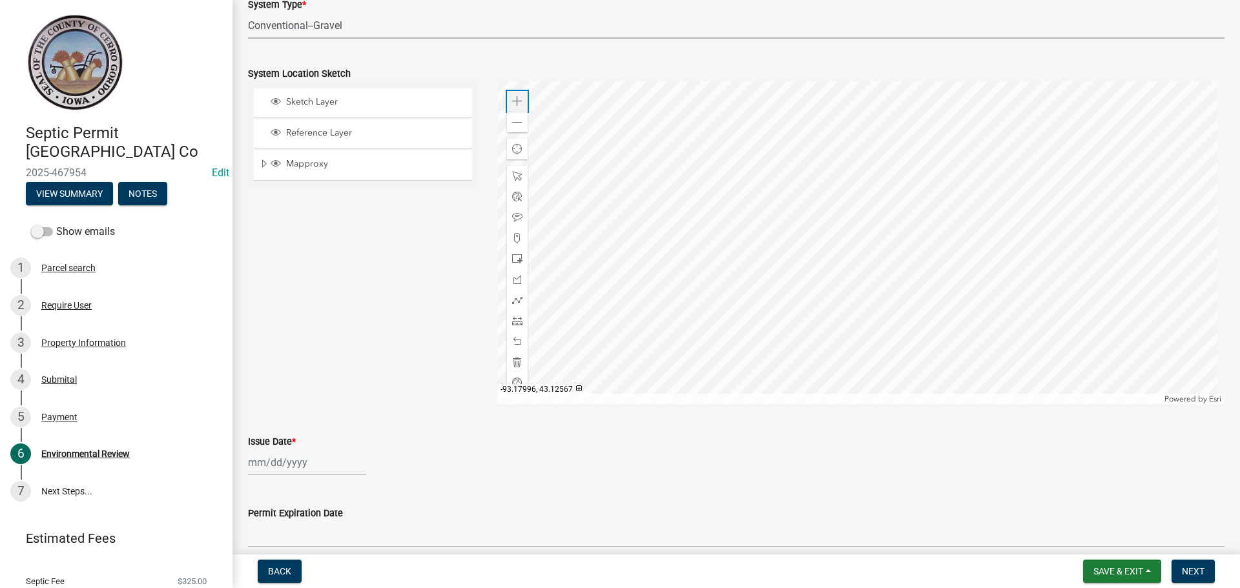
click at [517, 105] on span at bounding box center [517, 101] width 10 height 10
click at [512, 264] on span at bounding box center [517, 259] width 10 height 10
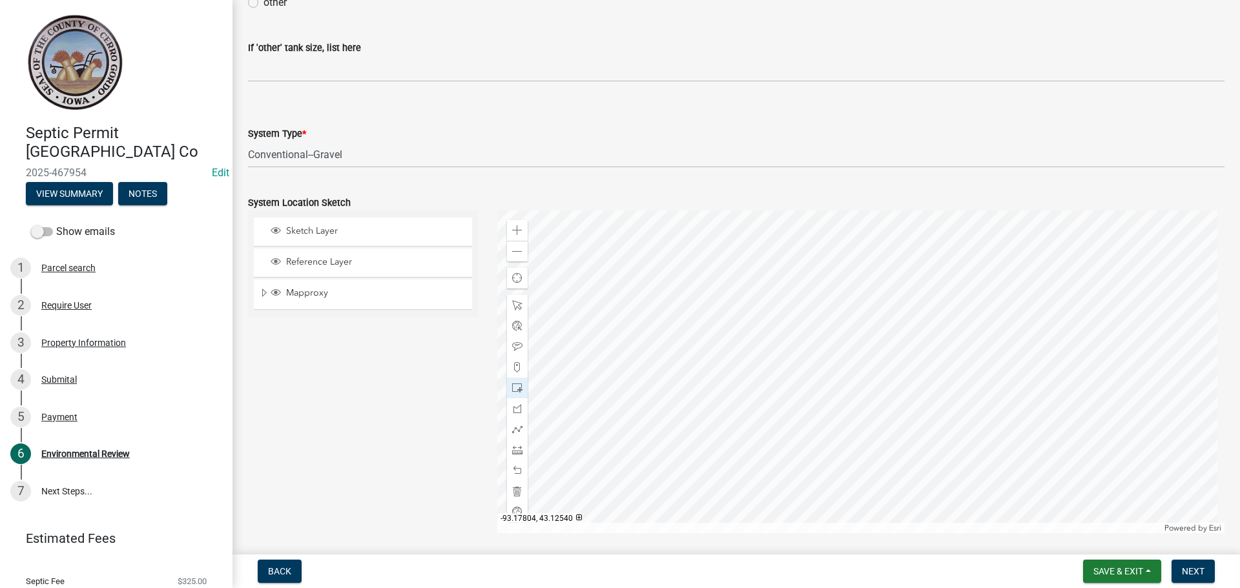
scroll to position [775, 0]
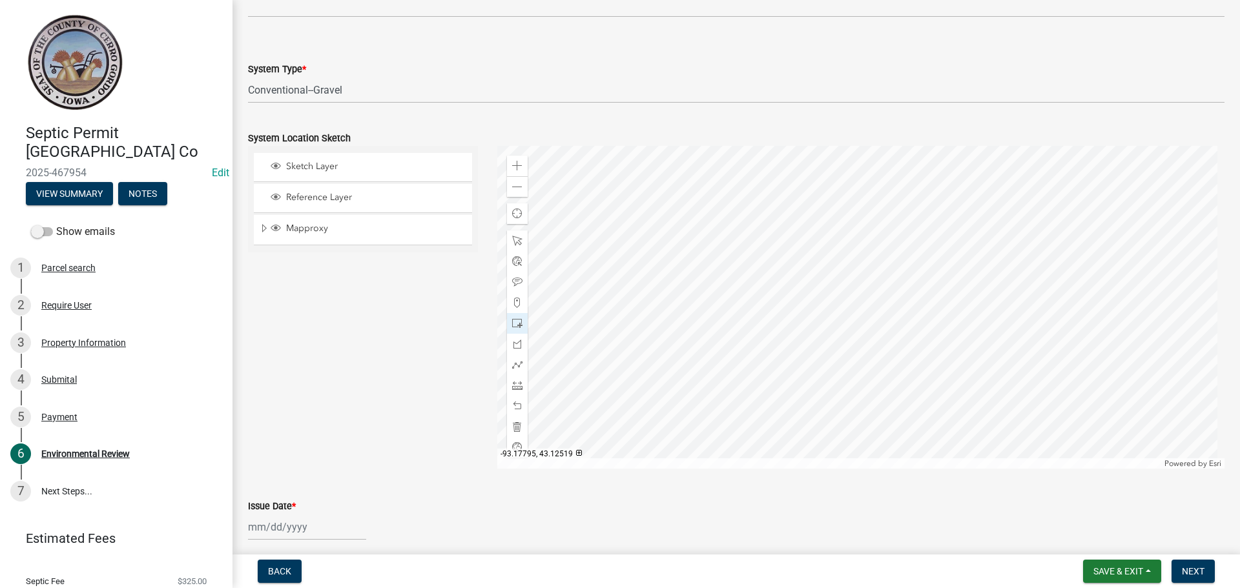
click at [909, 328] on div at bounding box center [861, 307] width 728 height 323
click at [933, 319] on div at bounding box center [861, 307] width 728 height 323
click at [517, 361] on span at bounding box center [517, 365] width 10 height 10
click at [844, 295] on div at bounding box center [861, 307] width 728 height 323
click at [847, 309] on div at bounding box center [861, 307] width 728 height 323
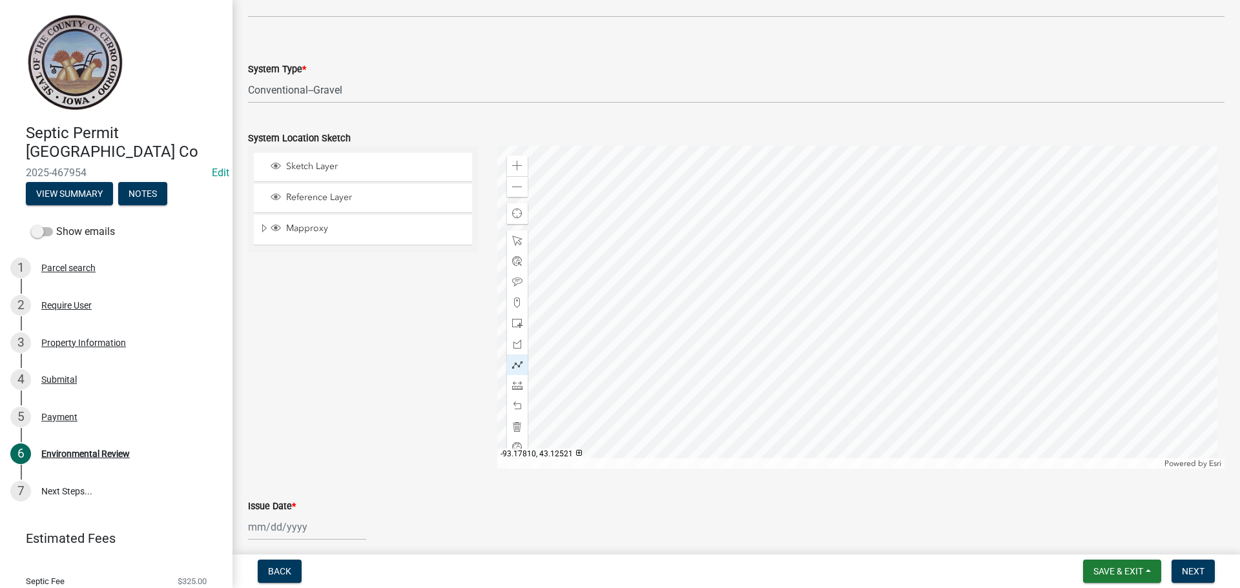
click at [856, 320] on div at bounding box center [861, 307] width 728 height 323
click at [891, 325] on div at bounding box center [861, 307] width 728 height 323
click at [909, 326] on div at bounding box center [861, 307] width 728 height 323
click at [927, 319] on div at bounding box center [861, 307] width 728 height 323
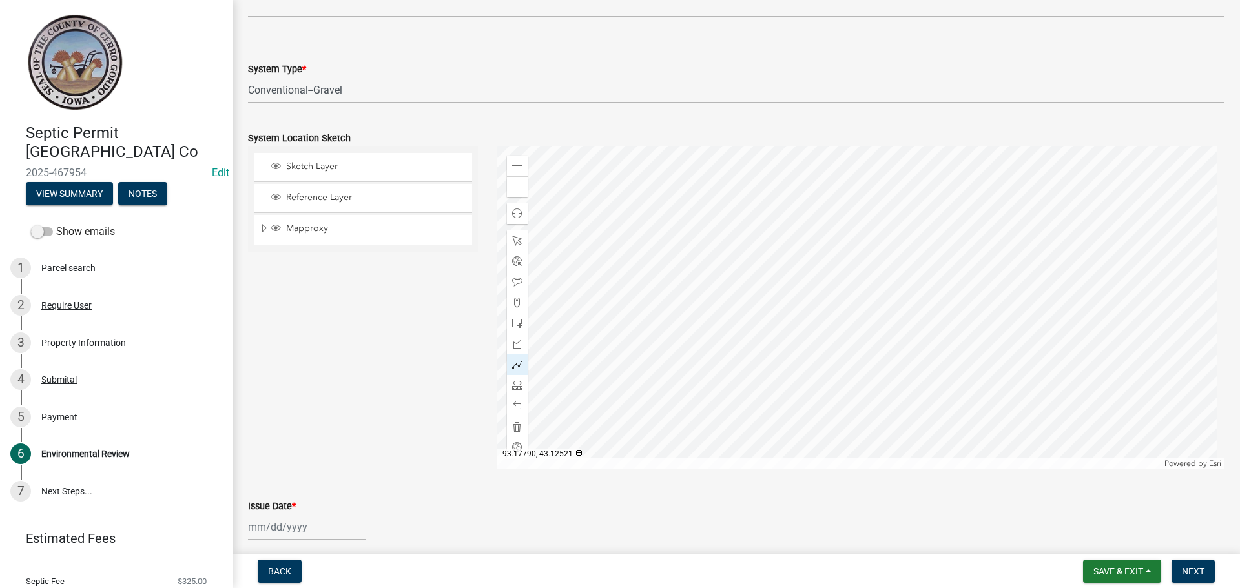
click at [927, 319] on div at bounding box center [861, 307] width 728 height 323
click at [928, 314] on div at bounding box center [861, 307] width 728 height 323
click at [928, 313] on div at bounding box center [861, 307] width 728 height 323
click at [933, 315] on div at bounding box center [861, 307] width 728 height 323
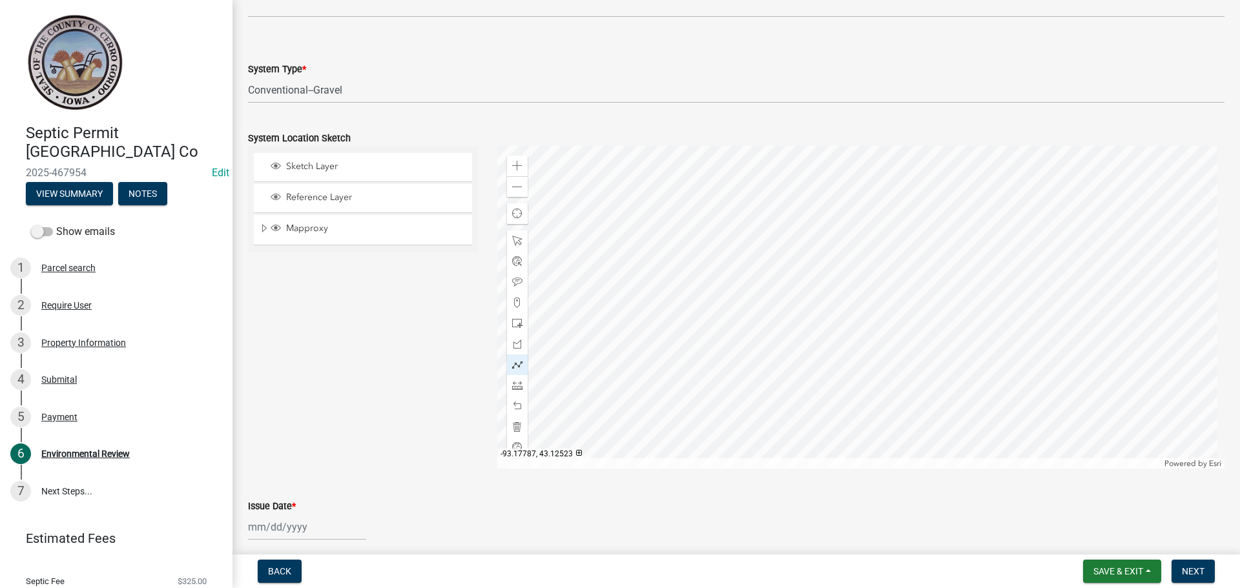
click at [938, 310] on div at bounding box center [861, 307] width 728 height 323
click at [922, 292] on div at bounding box center [861, 307] width 728 height 323
click at [1006, 218] on div at bounding box center [861, 307] width 728 height 323
click at [933, 303] on div at bounding box center [861, 307] width 728 height 323
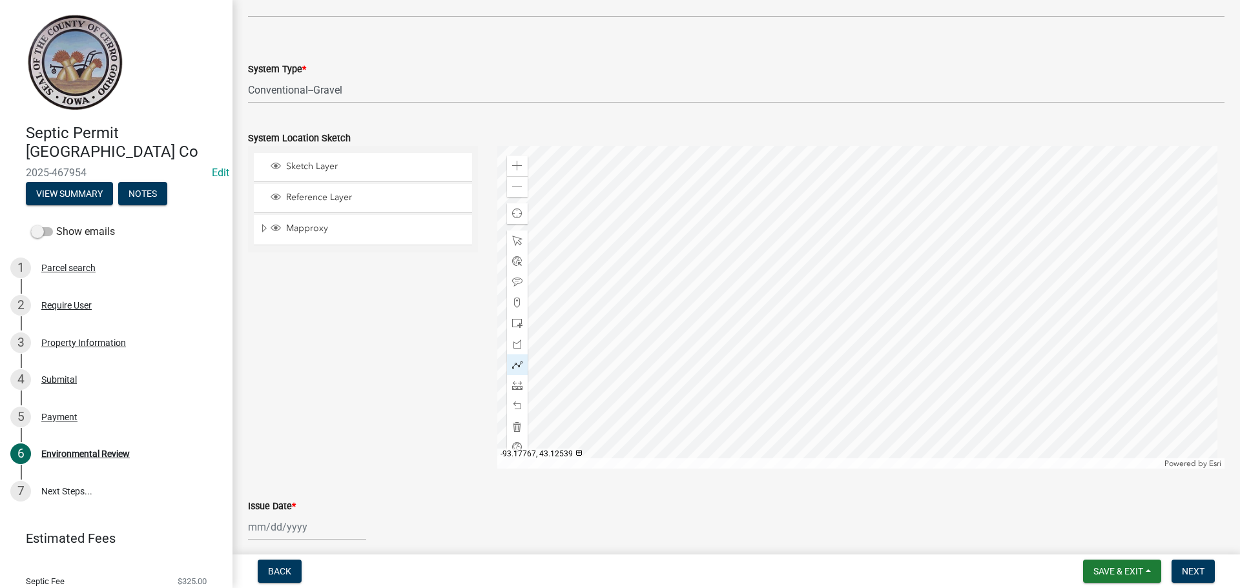
click at [1015, 228] on div at bounding box center [861, 307] width 728 height 323
click at [939, 309] on div at bounding box center [861, 307] width 728 height 323
click at [1020, 236] on div at bounding box center [861, 307] width 728 height 323
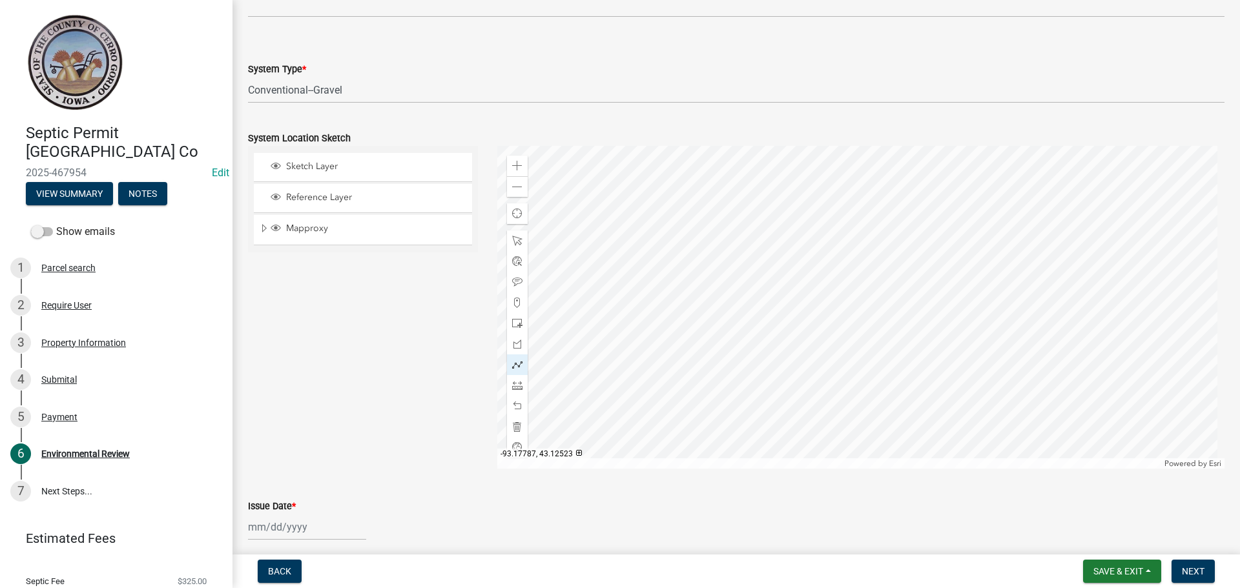
click at [939, 309] on div at bounding box center [861, 307] width 728 height 323
click at [946, 316] on div at bounding box center [861, 307] width 728 height 323
click at [1030, 243] on div at bounding box center [861, 307] width 728 height 323
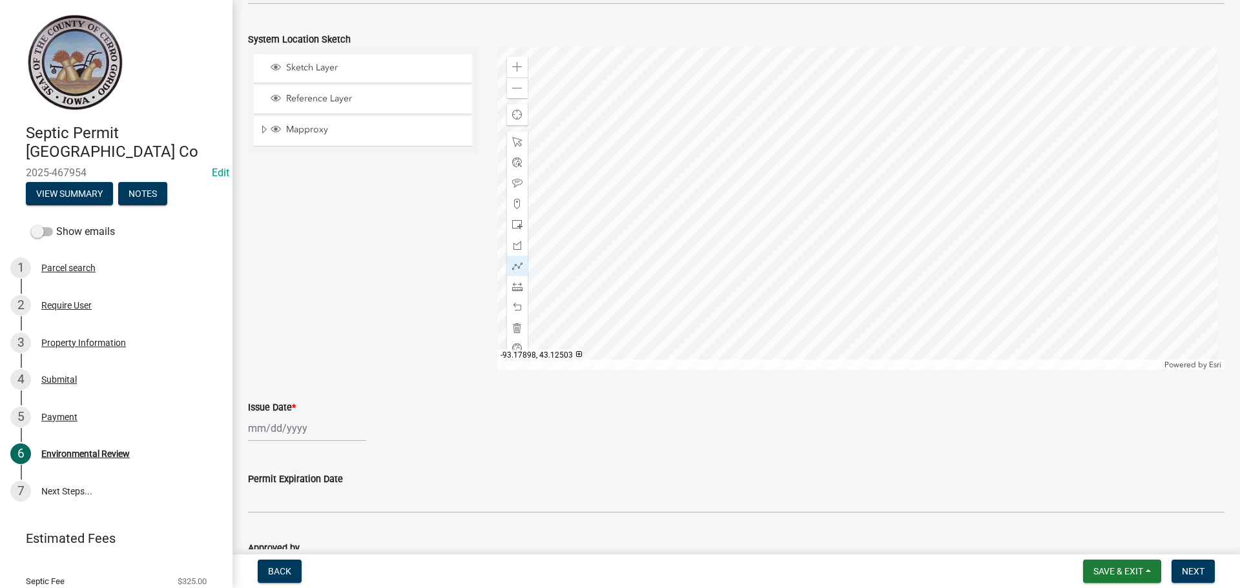
scroll to position [904, 0]
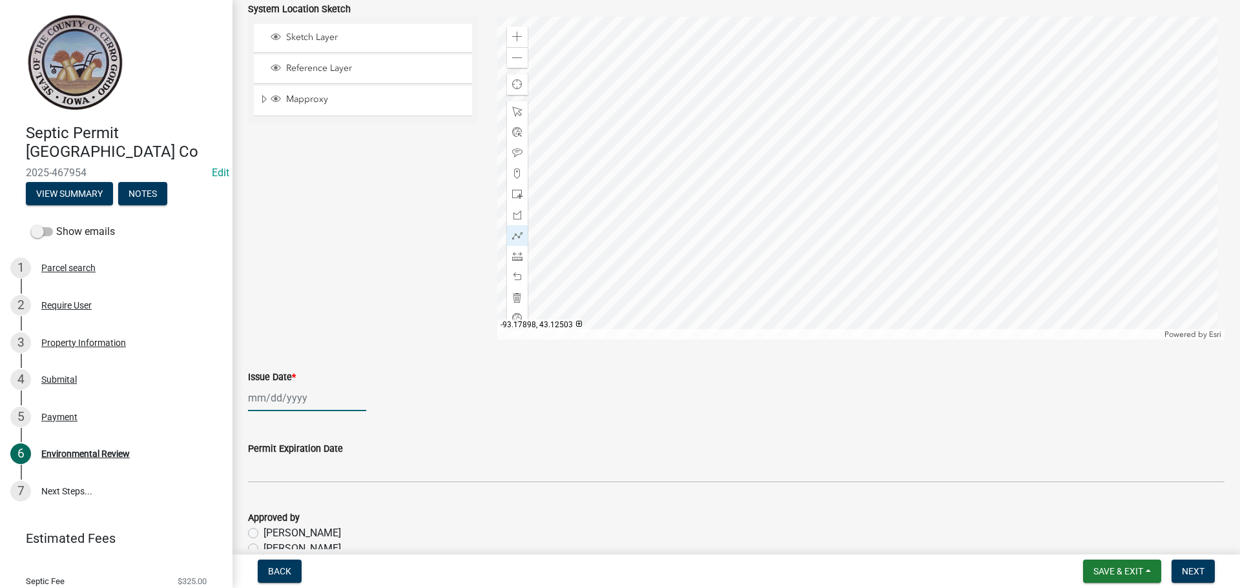
click at [287, 410] on div at bounding box center [307, 398] width 118 height 26
select select "8"
select select "2025"
click at [309, 329] on div "20" at bounding box center [302, 329] width 21 height 21
type input "[DATE]"
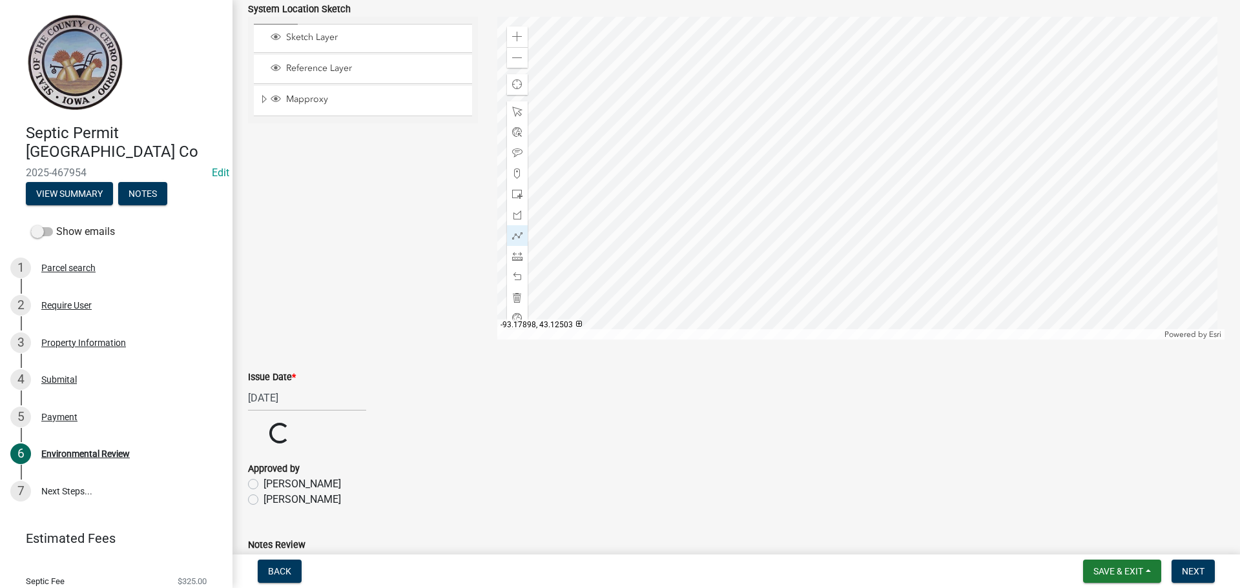
click at [264, 492] on label "[PERSON_NAME]" at bounding box center [303, 500] width 78 height 16
click at [264, 492] on input "[PERSON_NAME]" at bounding box center [268, 496] width 8 height 8
radio input "true"
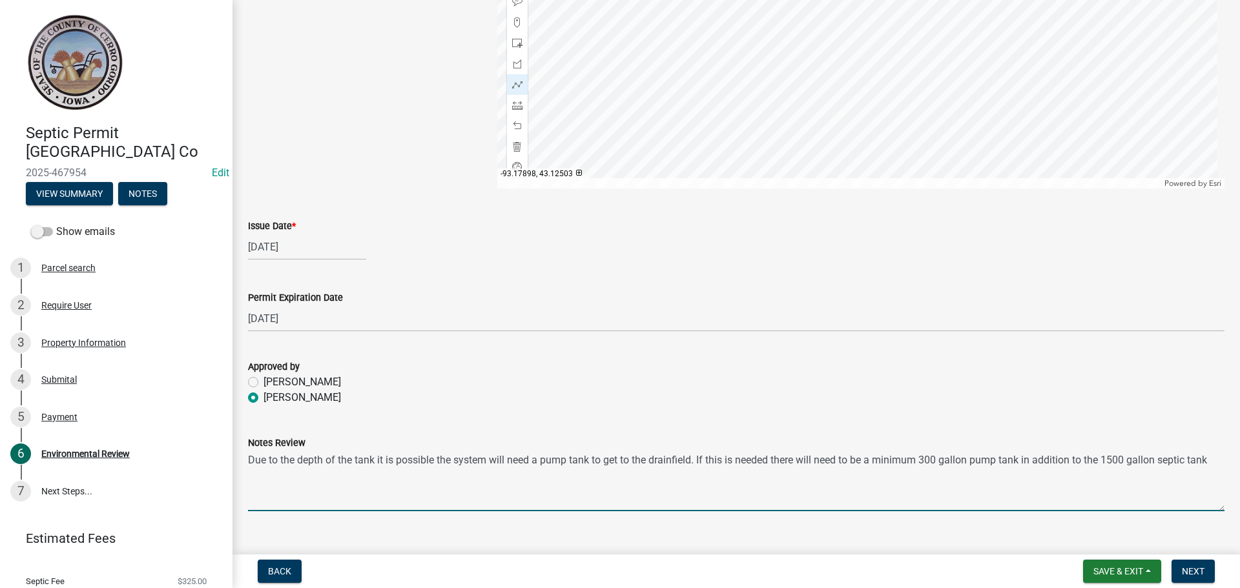
scroll to position [1078, 0]
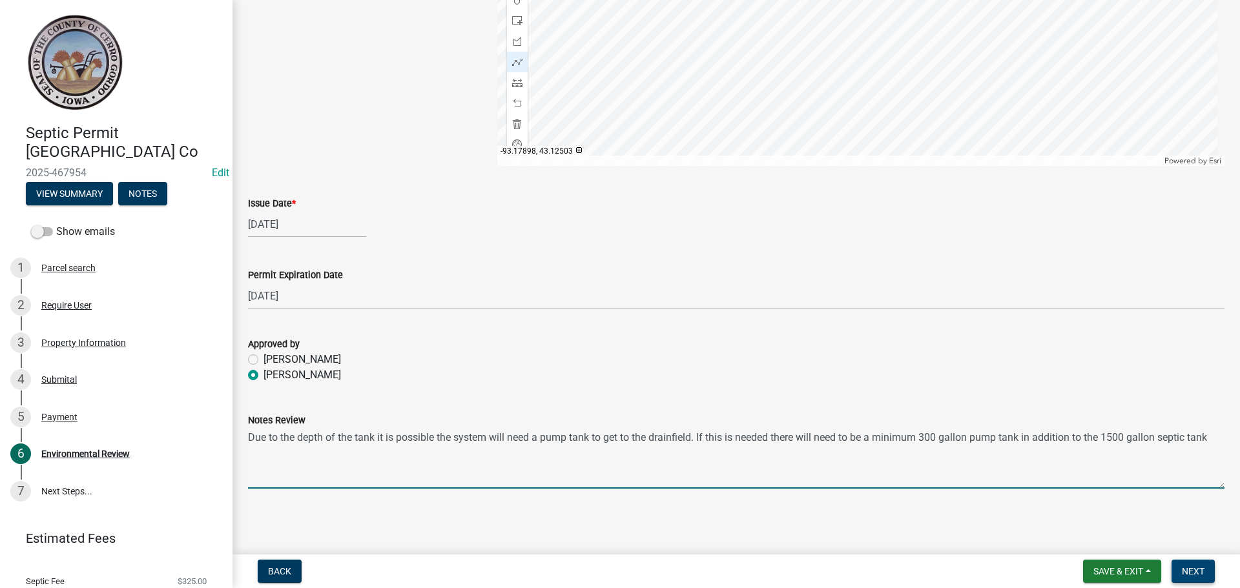
type textarea "Due to the depth of the tank it is possible the system will need a pump tank to…"
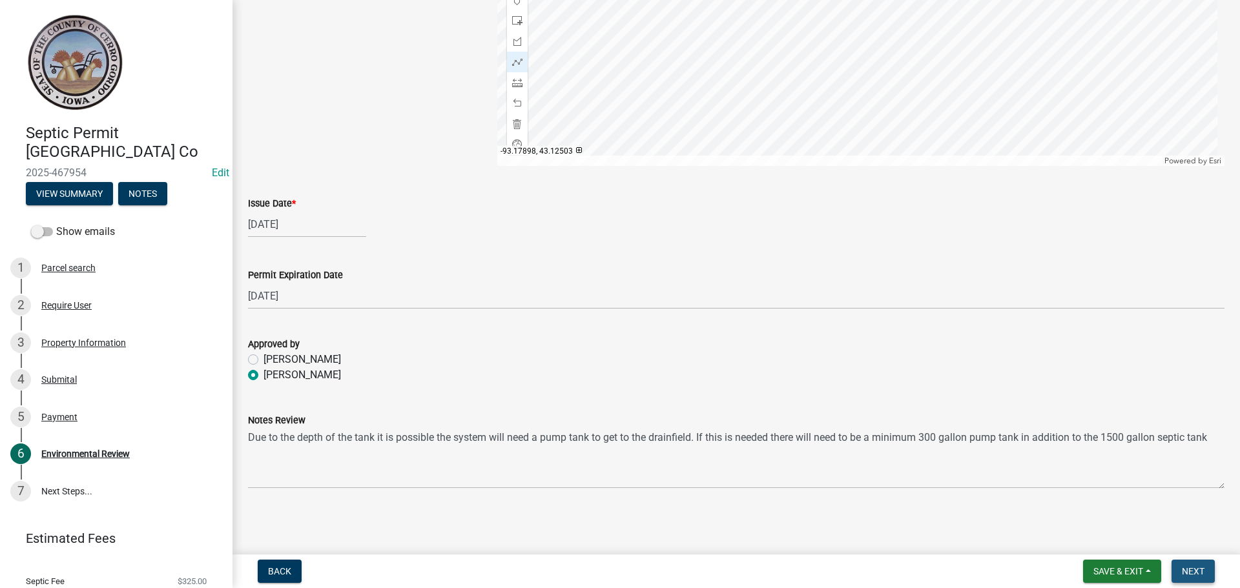
click at [1201, 574] on span "Next" at bounding box center [1193, 571] width 23 height 10
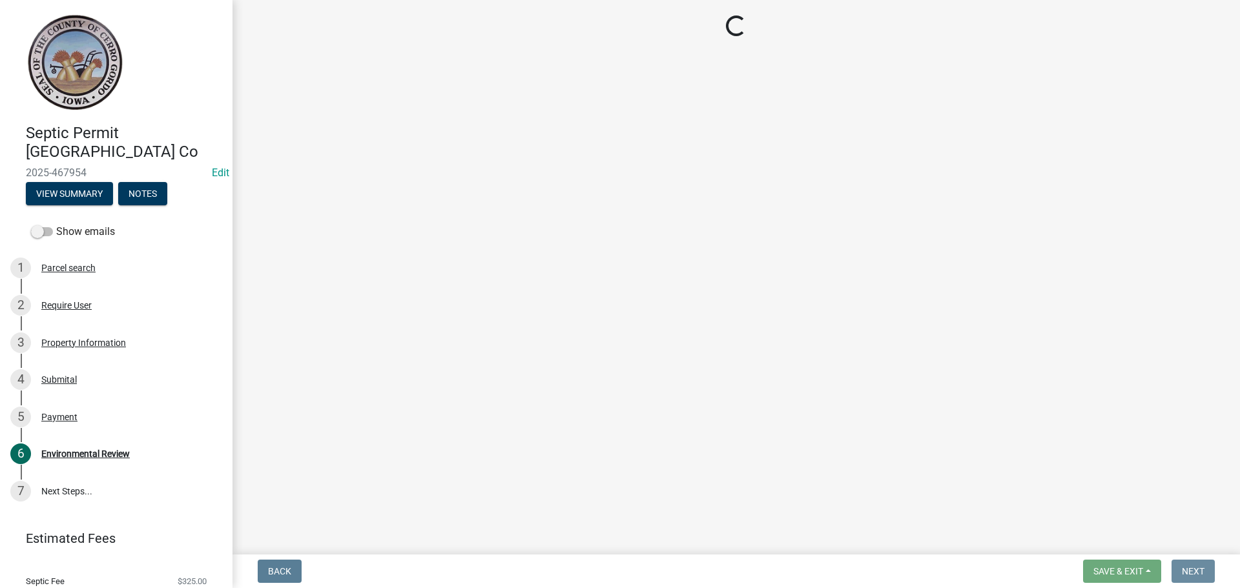
scroll to position [0, 0]
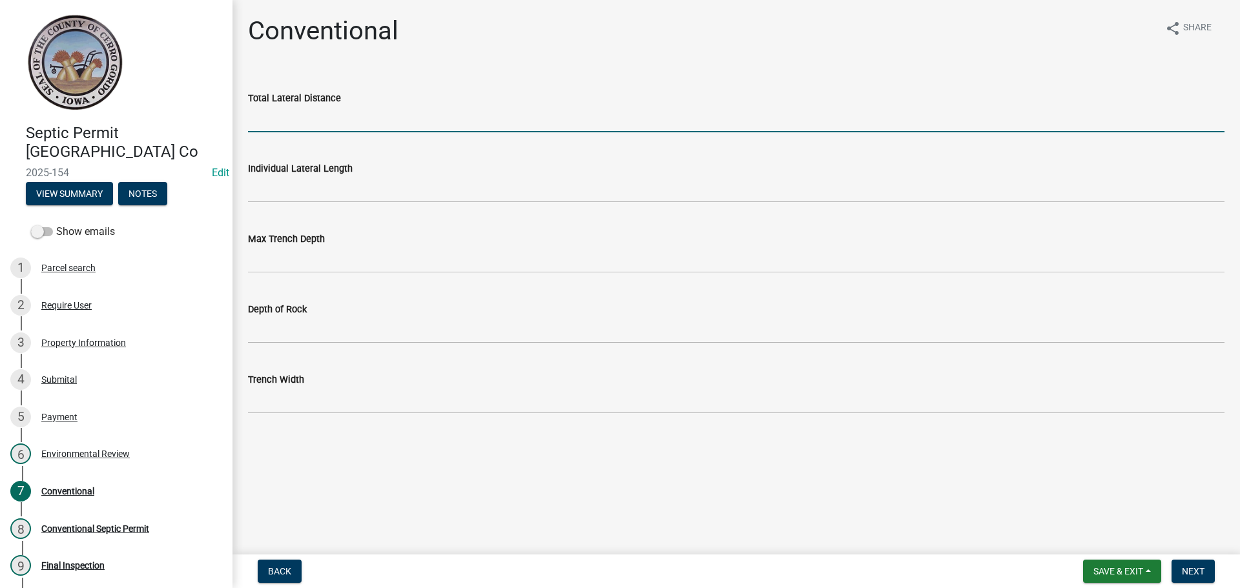
click at [280, 119] on input "Total Lateral Distance" at bounding box center [736, 119] width 977 height 26
type input "400'"
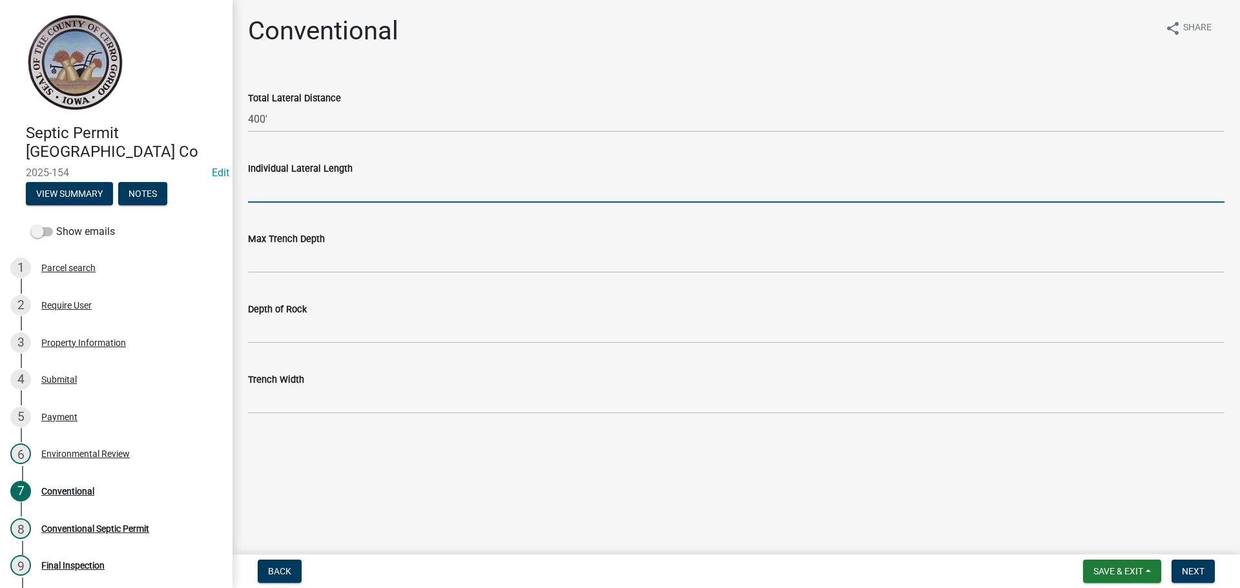
click at [291, 197] on input "Individual Lateral Length" at bounding box center [736, 189] width 977 height 26
type input "100'"
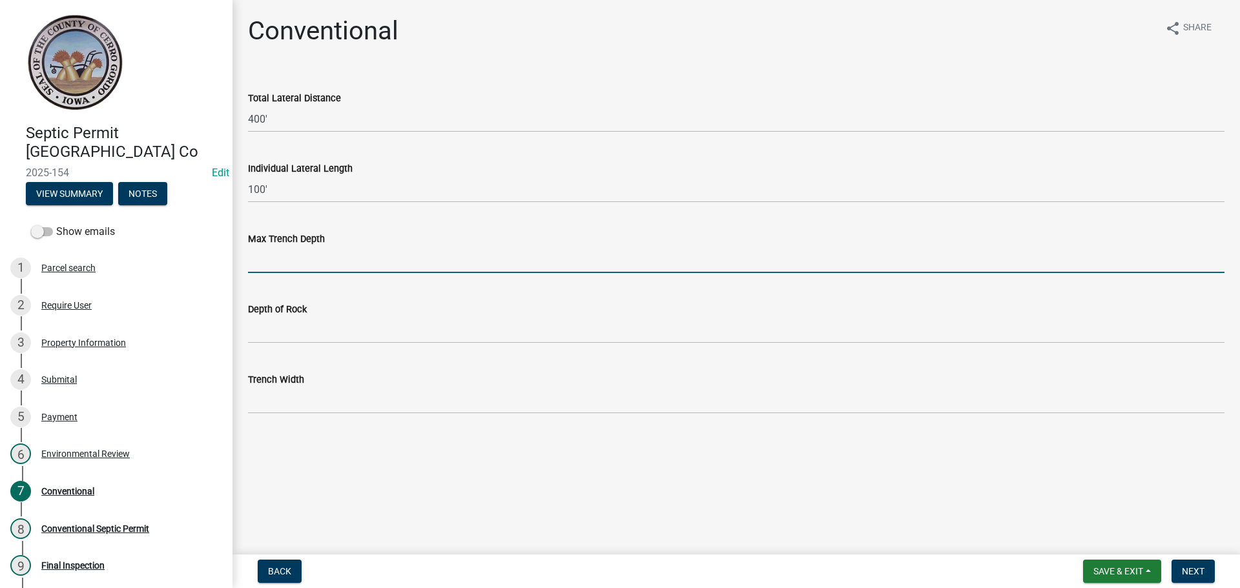
click at [272, 263] on input "Max Trench Depth" at bounding box center [736, 260] width 977 height 26
type input "24""
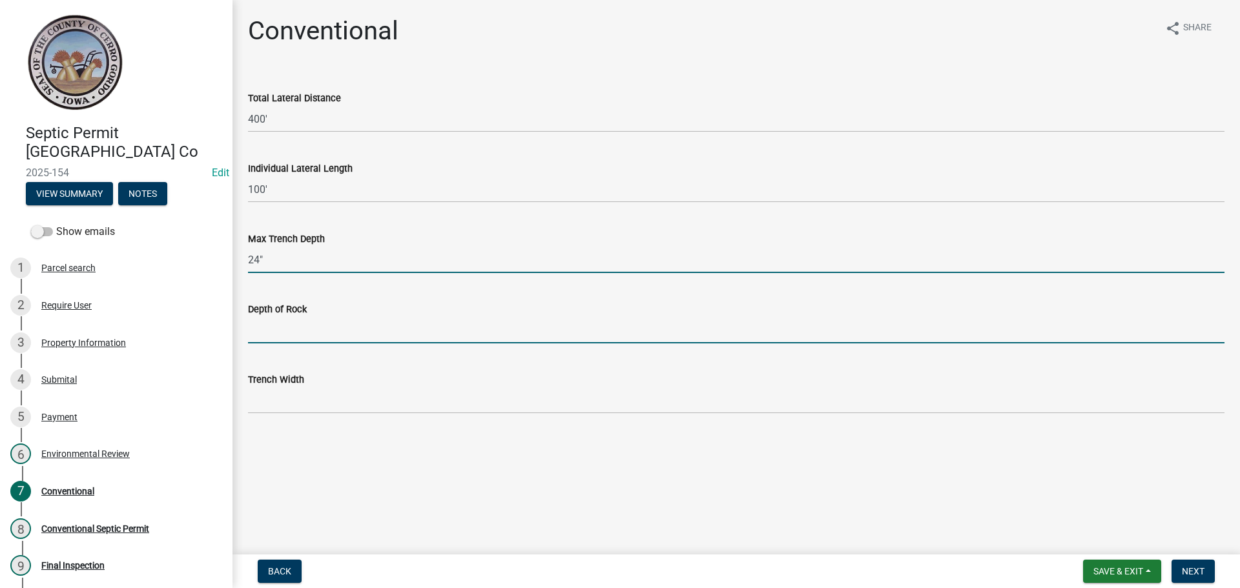
click at [268, 337] on input "Depth of Rock" at bounding box center [736, 330] width 977 height 26
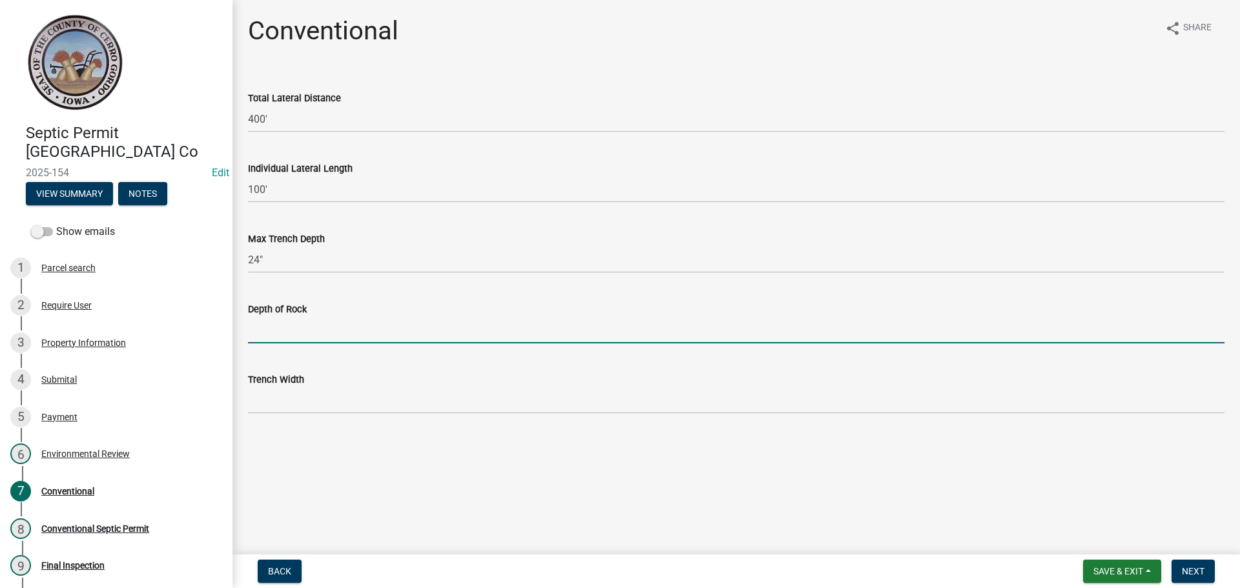
type input "12""
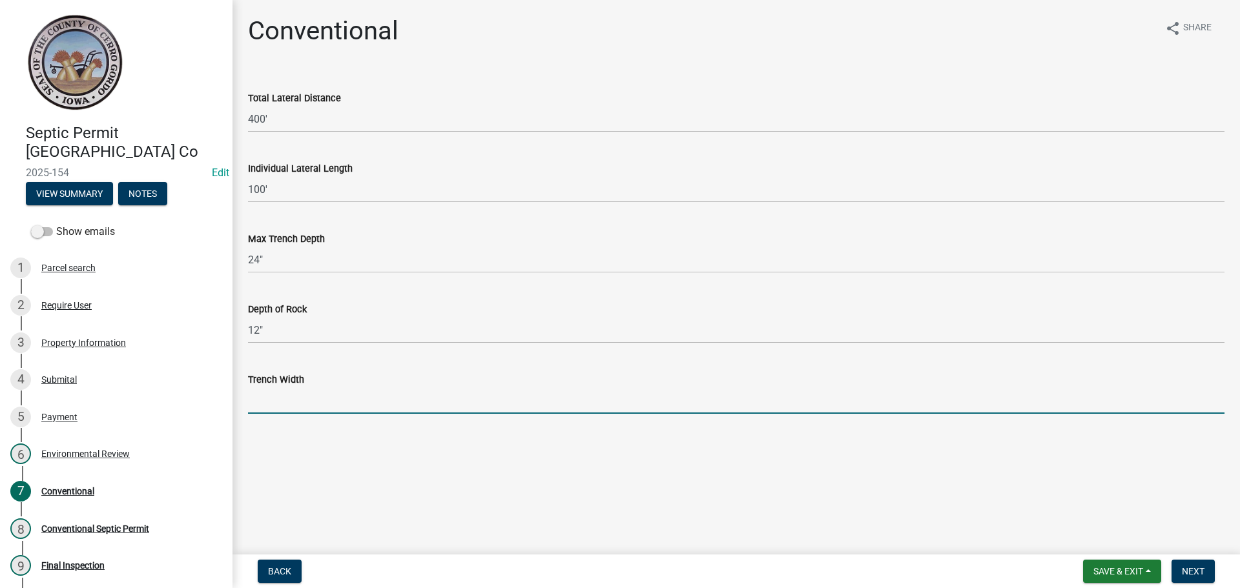
click at [295, 406] on input "Trench Width" at bounding box center [736, 401] width 977 height 26
type input "36""
click at [1181, 569] on button "Next" at bounding box center [1193, 571] width 43 height 23
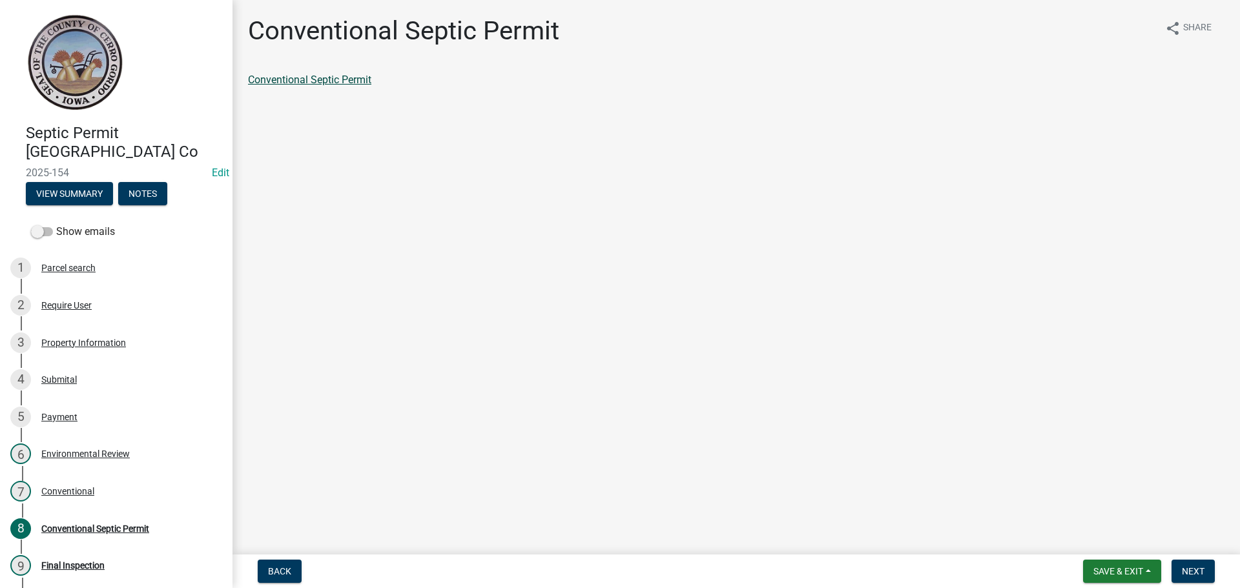
click at [315, 83] on link "Conventional Septic Permit" at bounding box center [309, 80] width 123 height 12
